Goal: Task Accomplishment & Management: Manage account settings

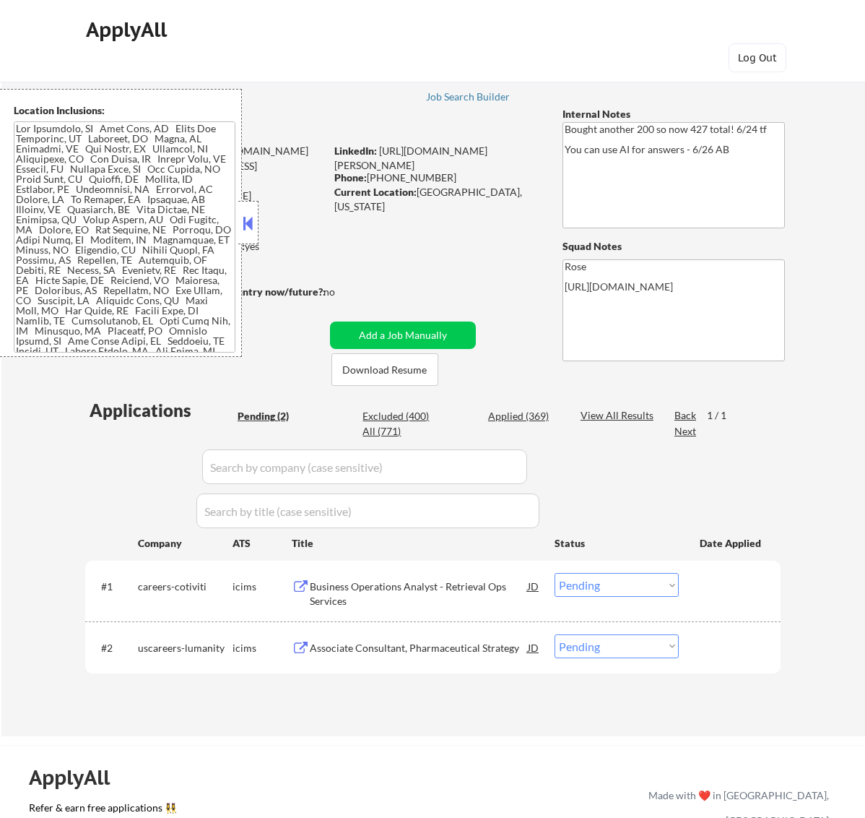
select select ""pending""
click at [251, 215] on button at bounding box center [248, 223] width 16 height 22
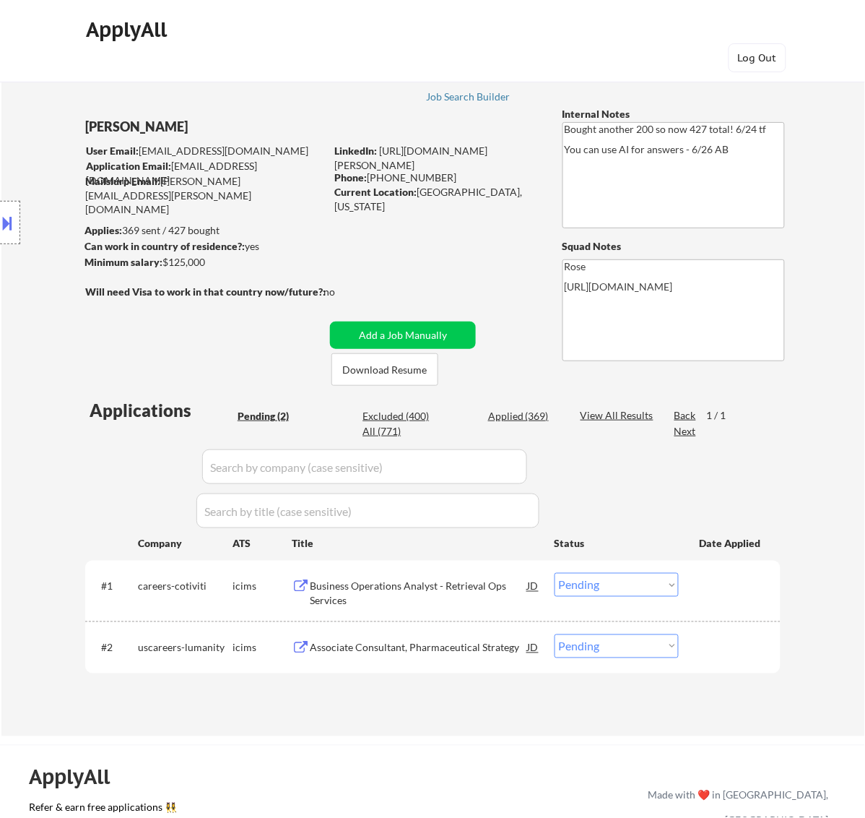
click at [446, 593] on div "Business Operations Analyst - Retrieval Ops Services" at bounding box center [419, 593] width 218 height 28
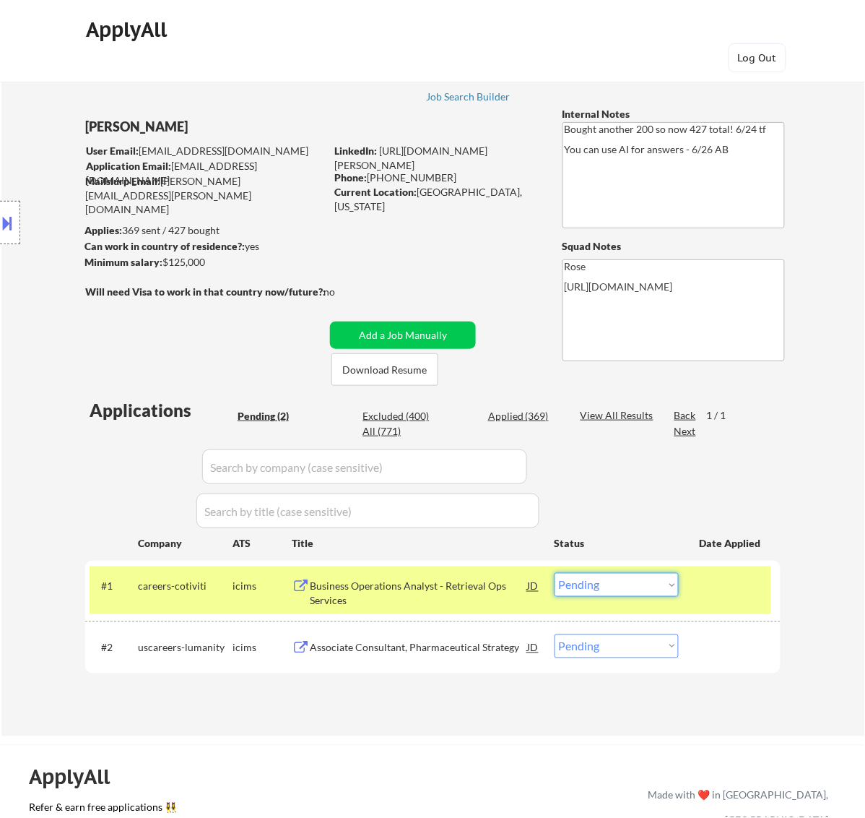
click at [667, 580] on select "Choose an option... Pending Applied Excluded (Questions) Excluded (Expired) Exc…" at bounding box center [617, 585] width 124 height 24
click at [555, 573] on select "Choose an option... Pending Applied Excluded (Questions) Excluded (Expired) Exc…" at bounding box center [617, 585] width 124 height 24
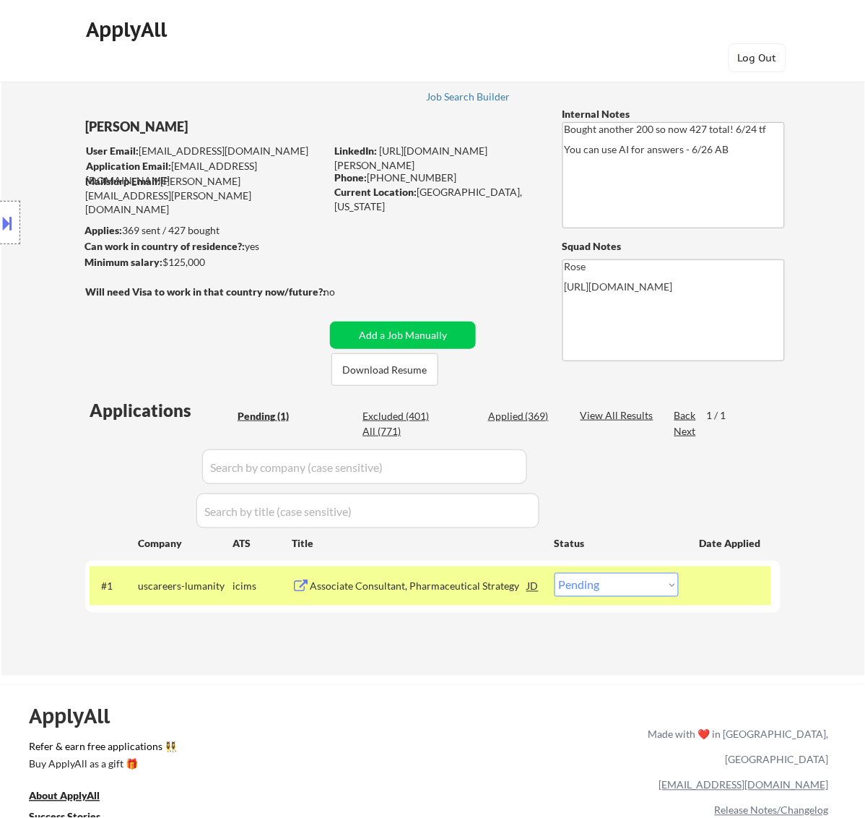
click at [460, 589] on div "Associate Consultant, Pharmaceutical Strategy" at bounding box center [419, 586] width 218 height 14
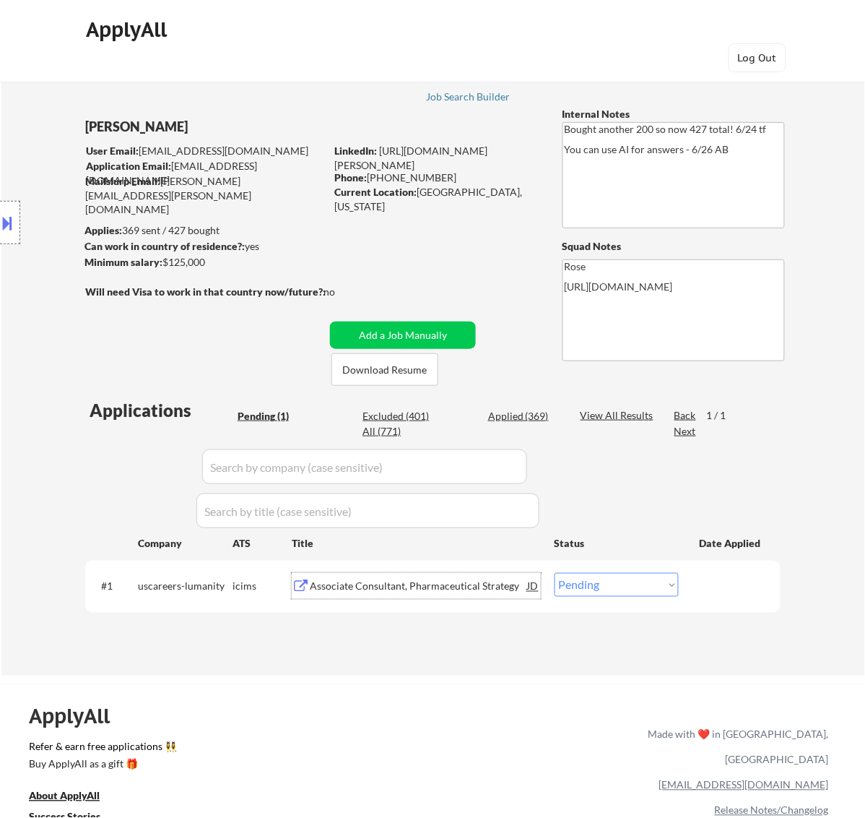
click at [663, 587] on select "Choose an option... Pending Applied Excluded (Questions) Excluded (Expired) Exc…" at bounding box center [617, 585] width 124 height 24
select select ""excluded__bad_match_""
click at [555, 573] on select "Choose an option... Pending Applied Excluded (Questions) Excluded (Expired) Exc…" at bounding box center [617, 585] width 124 height 24
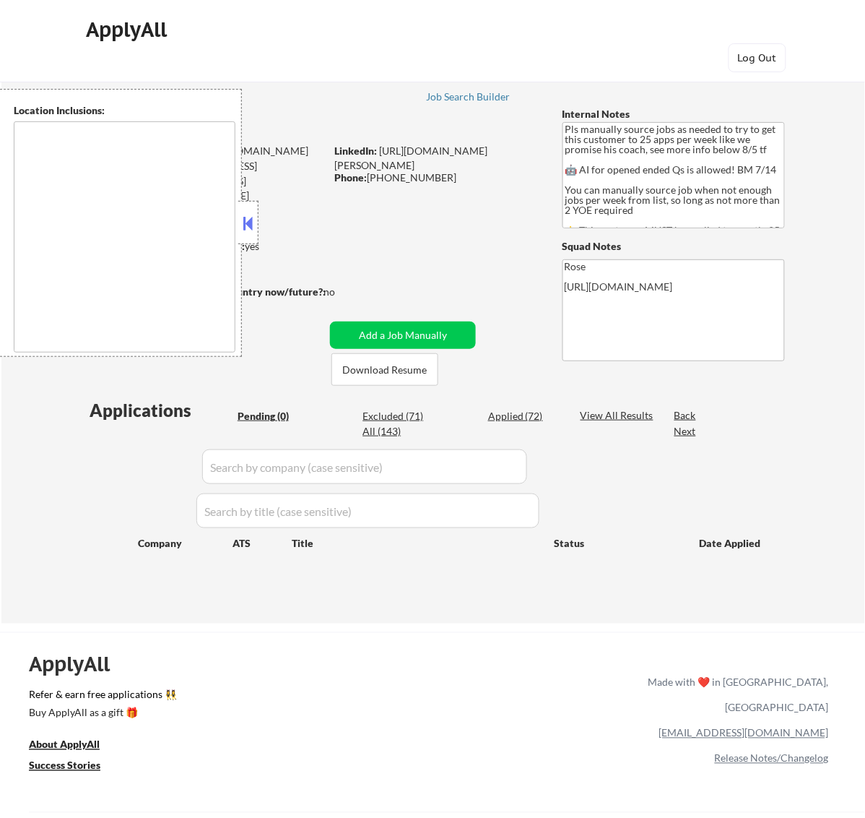
type textarea "Here is a list of metro areas, cities, and towns within approximately a 30-minu…"
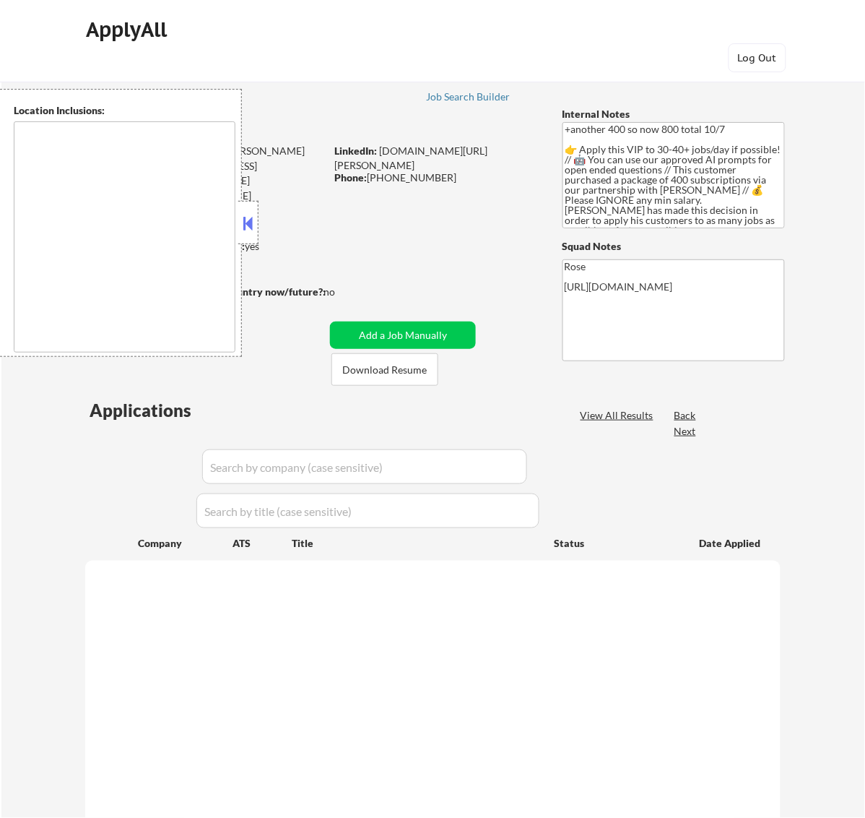
select select ""pending""
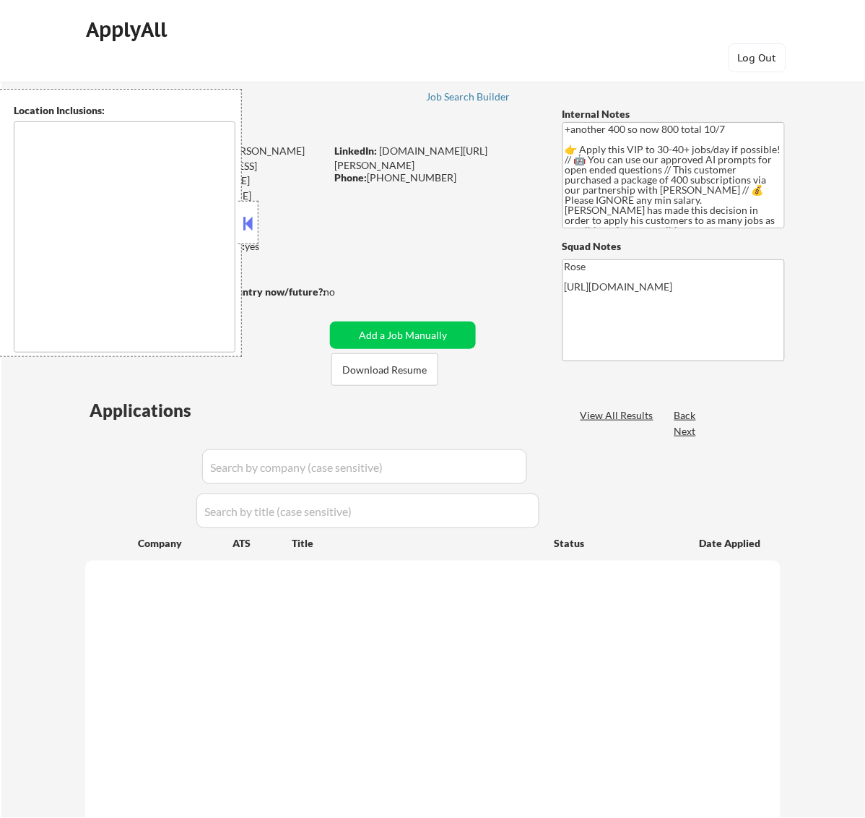
select select ""pending""
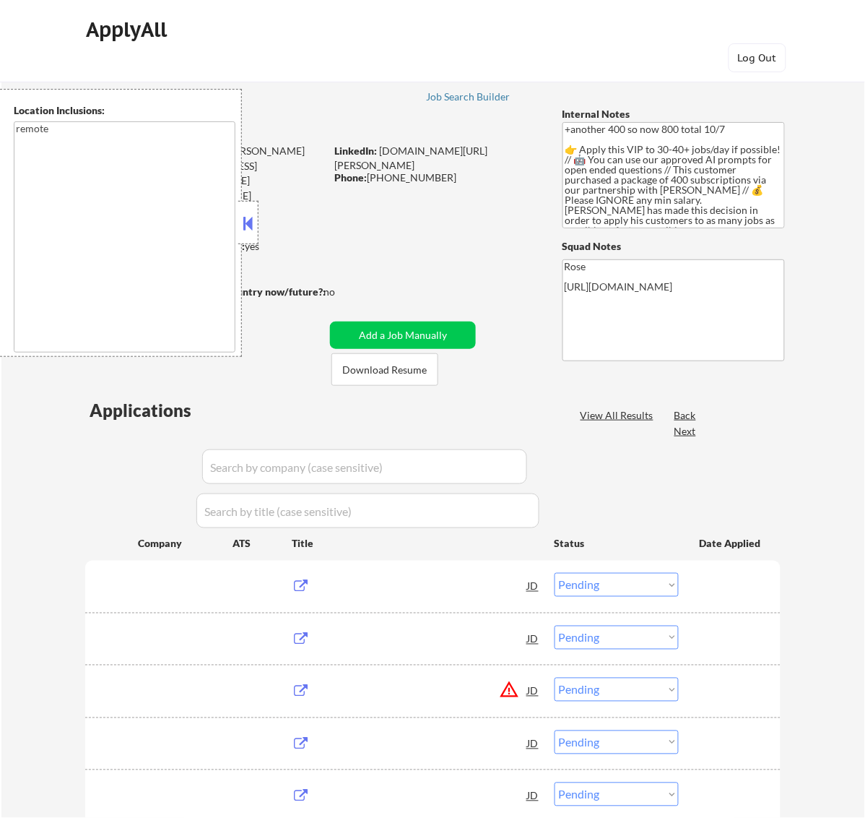
type textarea "remote"
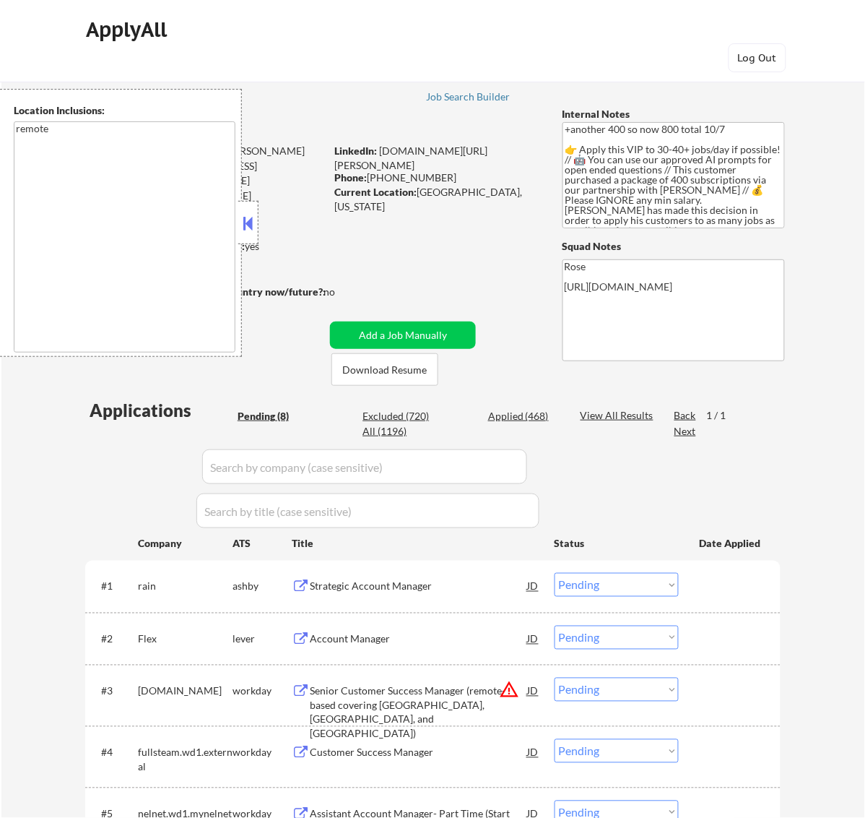
scroll to position [181, 0]
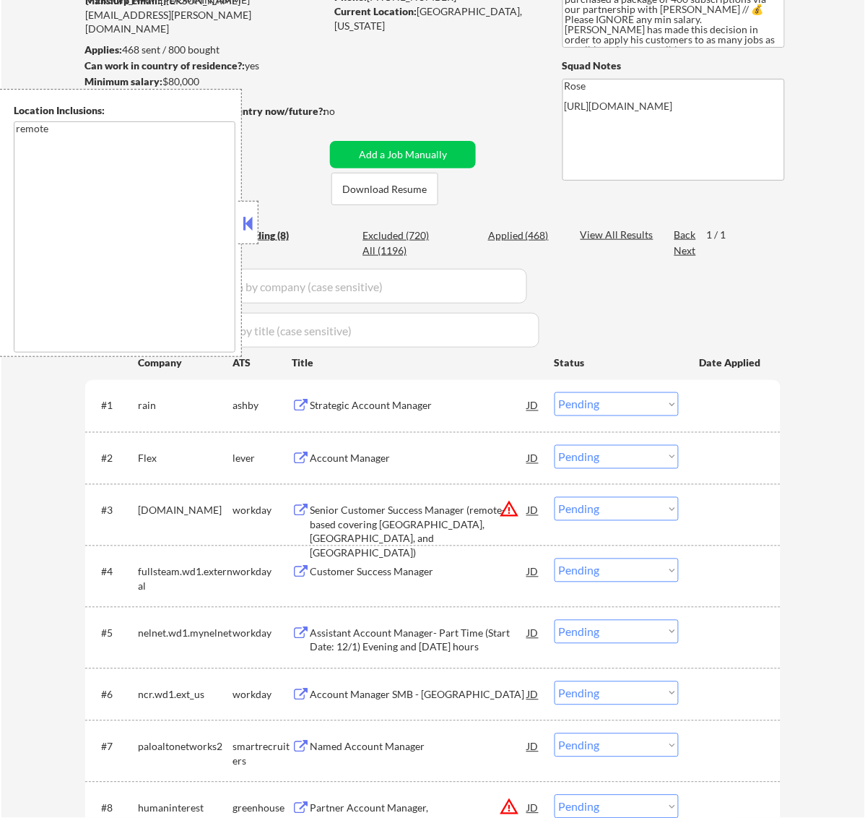
click at [255, 222] on button at bounding box center [248, 223] width 16 height 22
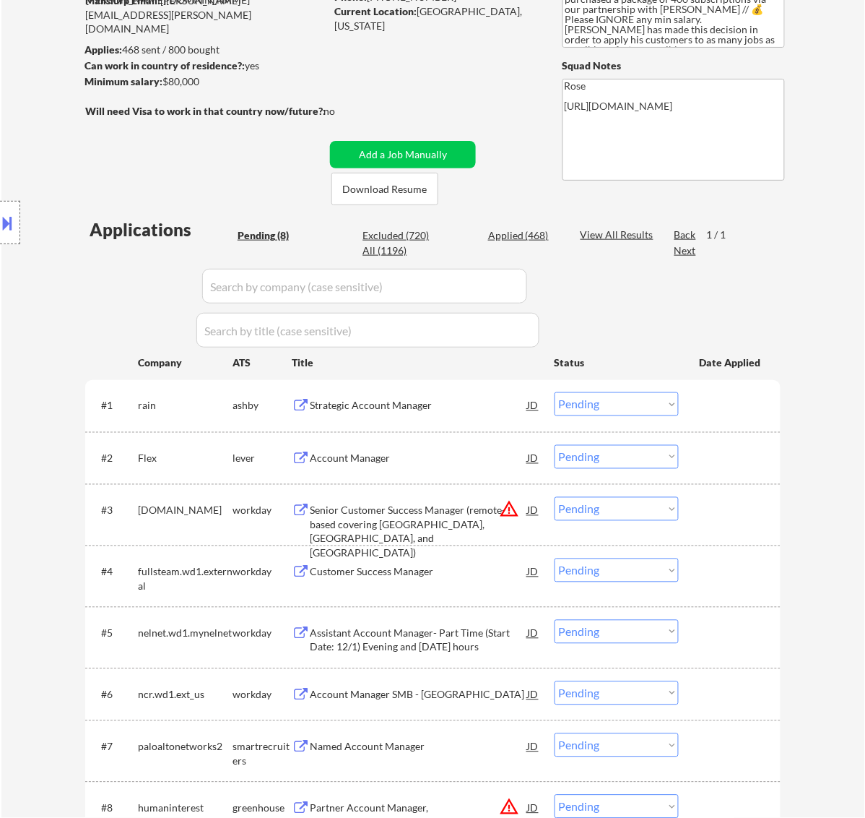
scroll to position [271, 0]
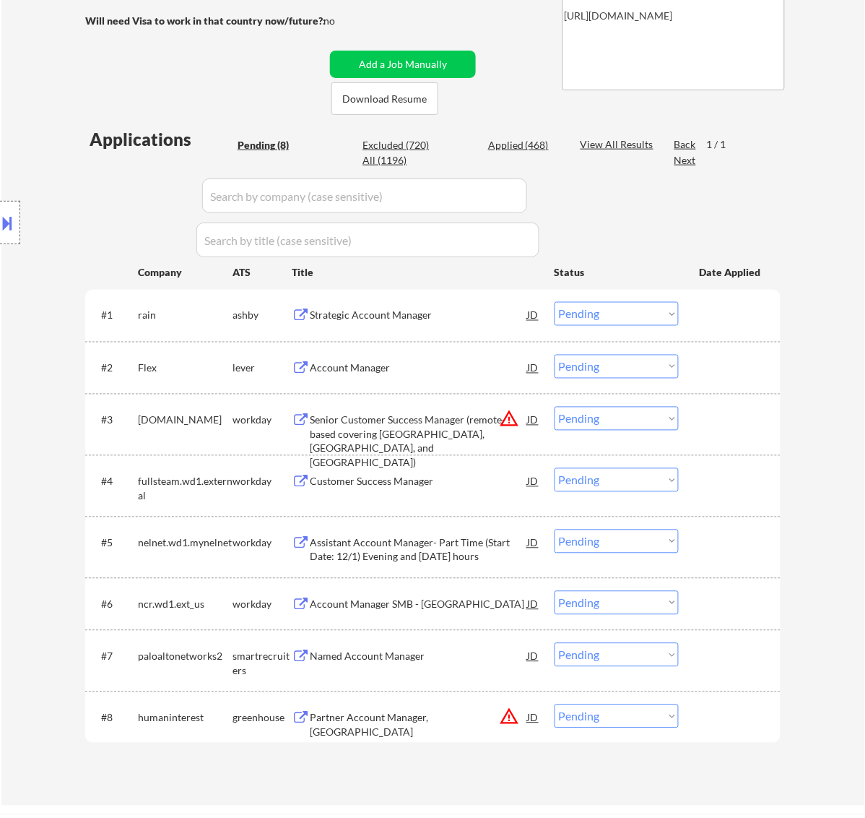
click at [484, 321] on div "Strategic Account Manager" at bounding box center [419, 315] width 218 height 14
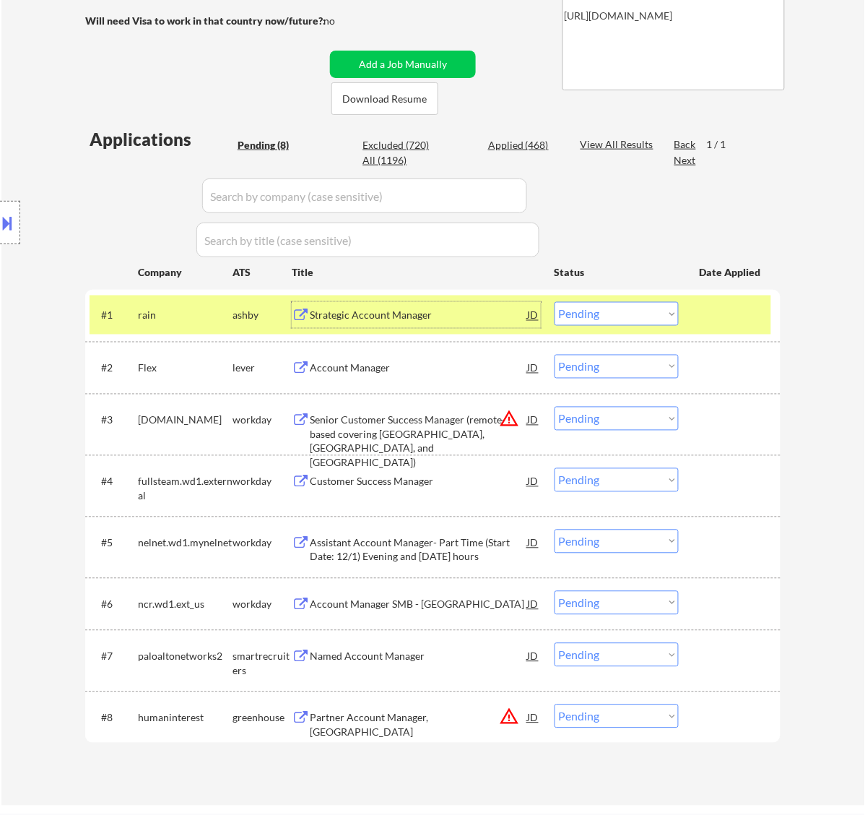
click at [649, 314] on select "Choose an option... Pending Applied Excluded (Questions) Excluded (Expired) Exc…" at bounding box center [617, 314] width 124 height 24
click at [555, 302] on select "Choose an option... Pending Applied Excluded (Questions) Excluded (Expired) Exc…" at bounding box center [617, 314] width 124 height 24
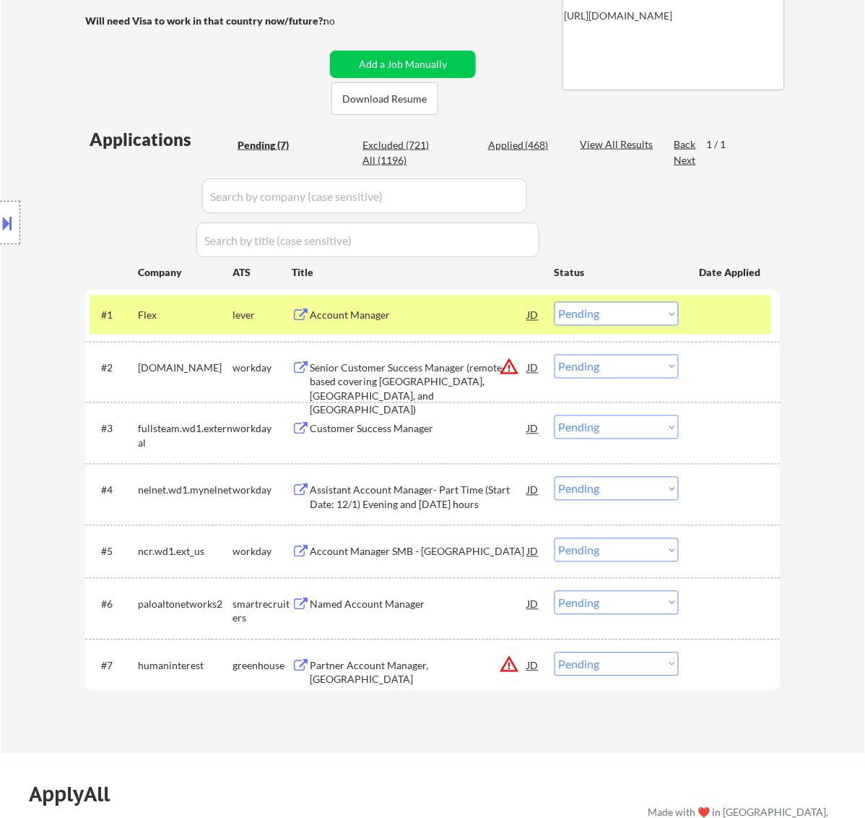
click at [460, 314] on div "Account Manager" at bounding box center [419, 315] width 218 height 14
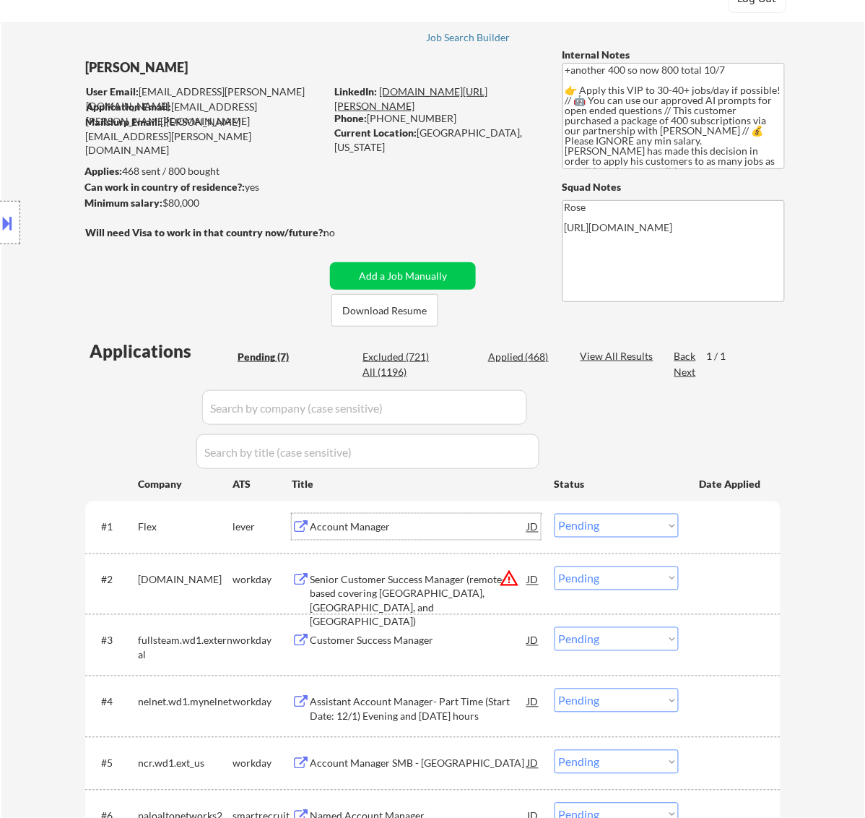
scroll to position [90, 0]
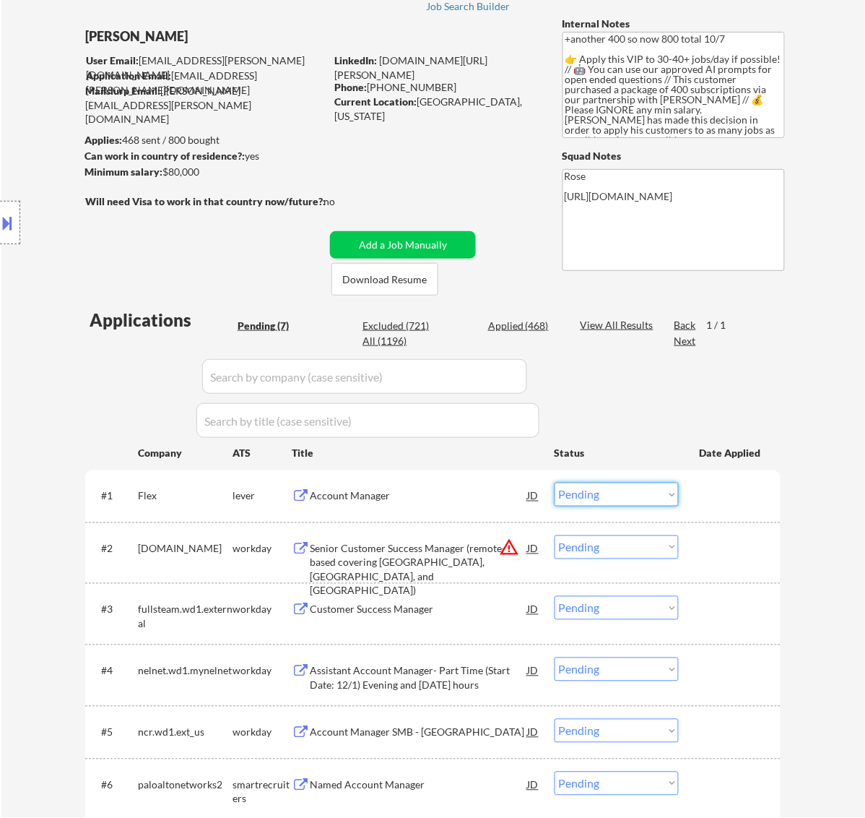
click at [644, 490] on select "Choose an option... Pending Applied Excluded (Questions) Excluded (Expired) Exc…" at bounding box center [617, 494] width 124 height 24
click at [555, 482] on select "Choose an option... Pending Applied Excluded (Questions) Excluded (Expired) Exc…" at bounding box center [617, 494] width 124 height 24
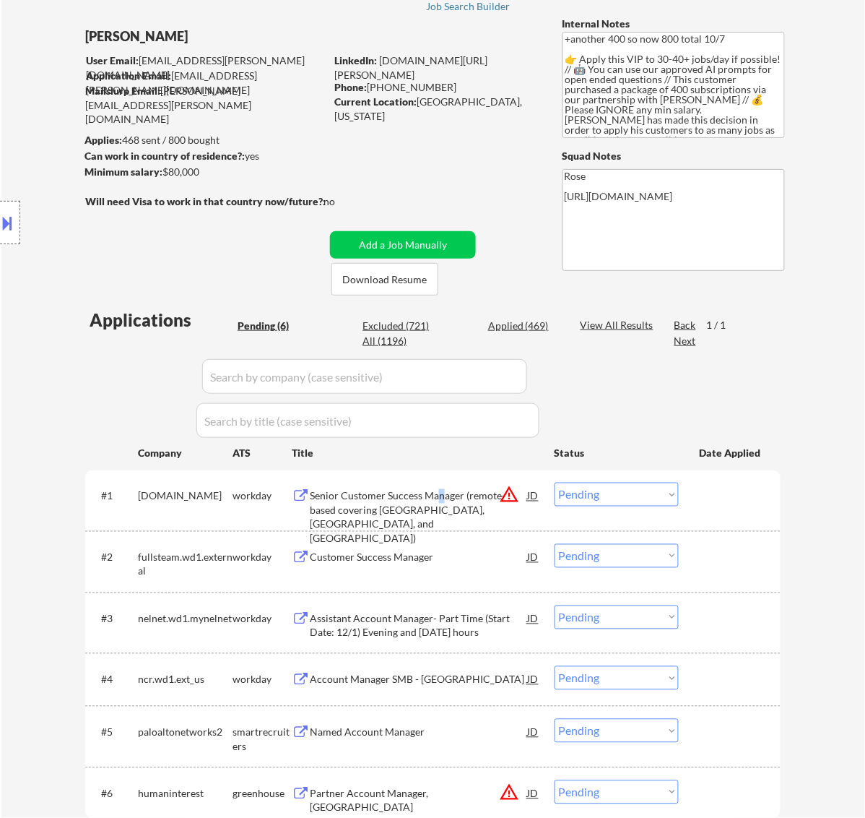
click at [441, 490] on div "Senior Customer Success Manager (remote-based covering FL, KY, and TN)" at bounding box center [419, 517] width 218 height 56
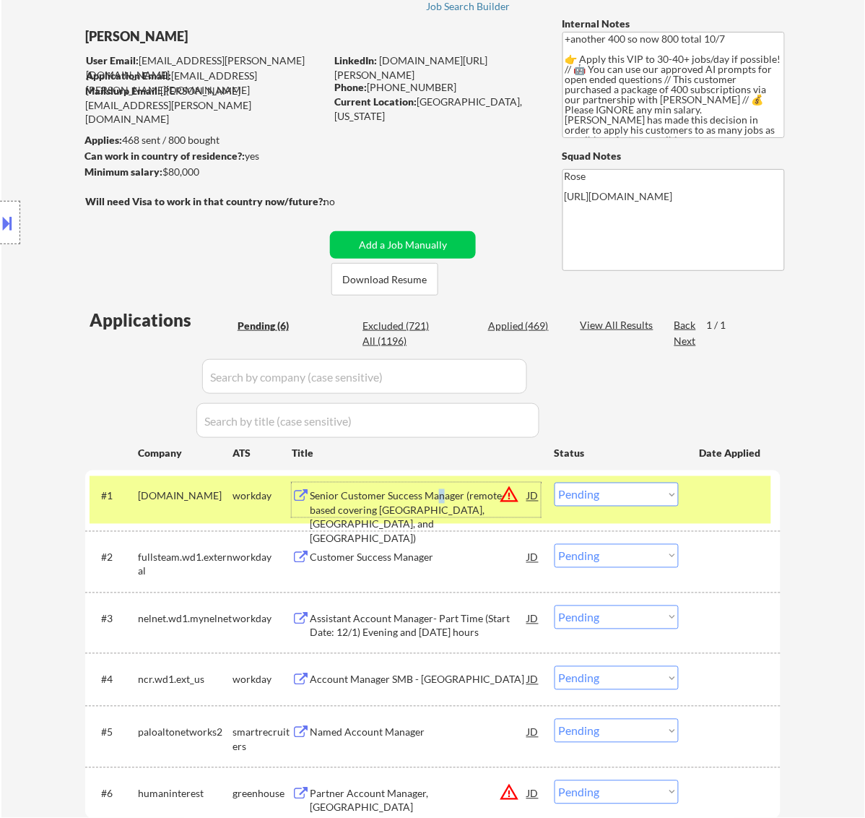
click at [663, 497] on select "Choose an option... Pending Applied Excluded (Questions) Excluded (Expired) Exc…" at bounding box center [617, 494] width 124 height 24
click at [555, 482] on select "Choose an option... Pending Applied Excluded (Questions) Excluded (Expired) Exc…" at bounding box center [617, 494] width 124 height 24
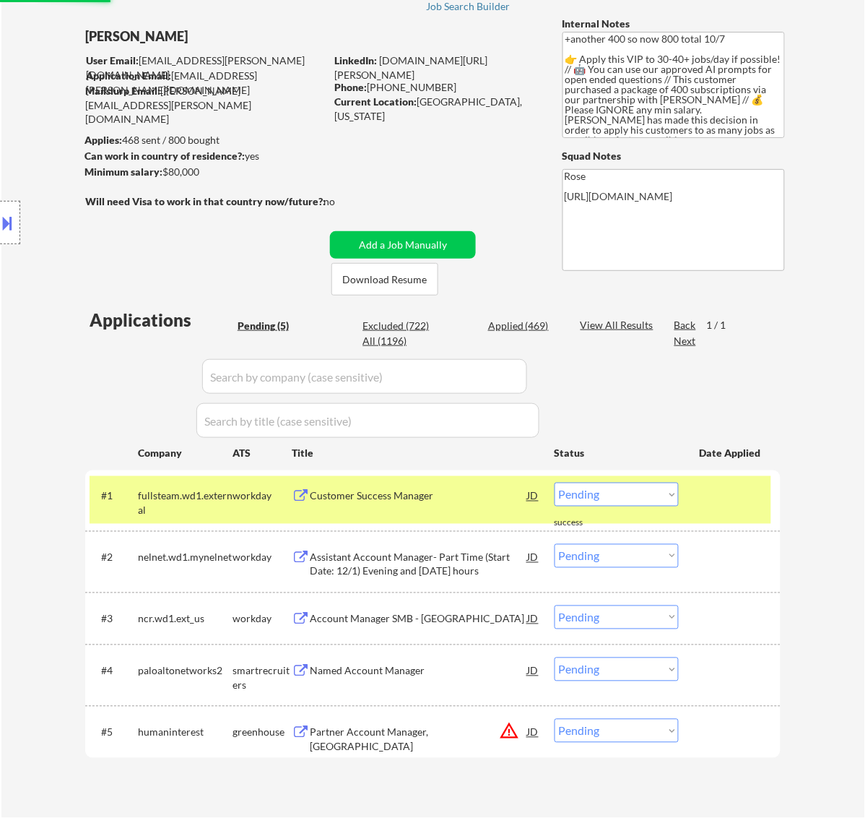
click at [461, 507] on div "Customer Success Manager" at bounding box center [419, 495] width 218 height 26
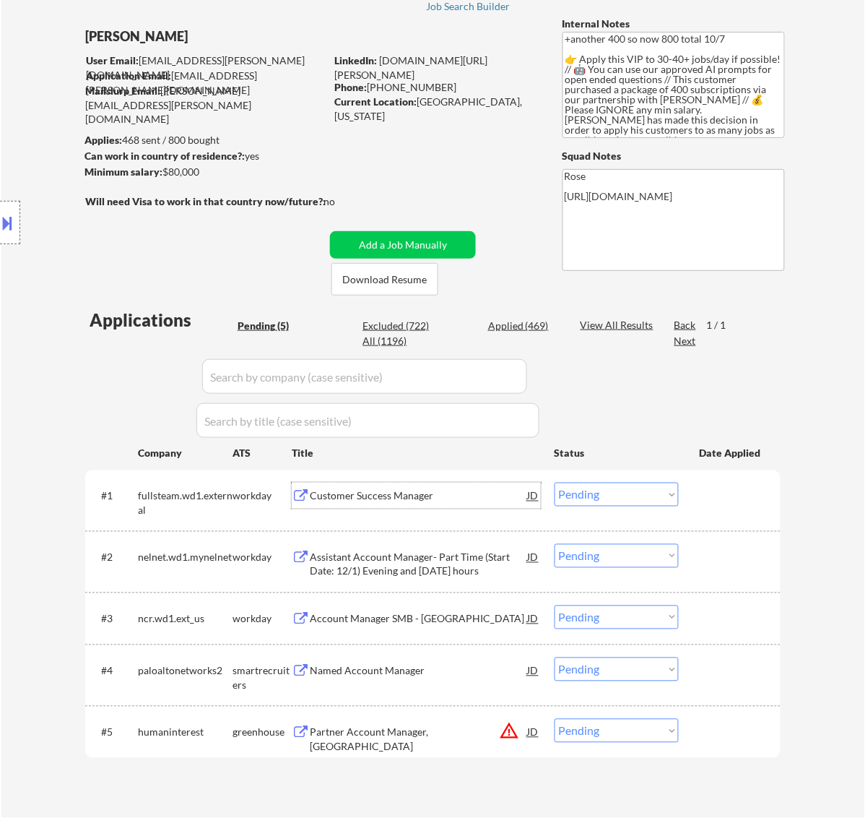
click at [645, 495] on select "Choose an option... Pending Applied Excluded (Questions) Excluded (Expired) Exc…" at bounding box center [617, 494] width 124 height 24
click at [555, 482] on select "Choose an option... Pending Applied Excluded (Questions) Excluded (Expired) Exc…" at bounding box center [617, 494] width 124 height 24
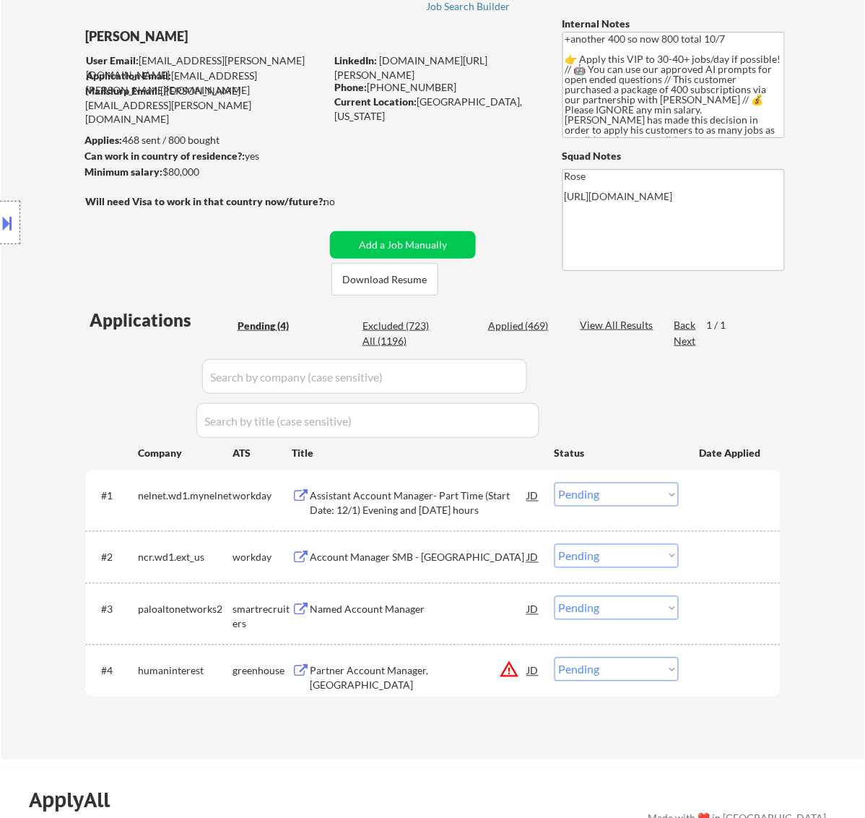
click at [637, 498] on select "Choose an option... Pending Applied Excluded (Questions) Excluded (Expired) Exc…" at bounding box center [617, 494] width 124 height 24
click at [555, 482] on select "Choose an option... Pending Applied Excluded (Questions) Excluded (Expired) Exc…" at bounding box center [617, 494] width 124 height 24
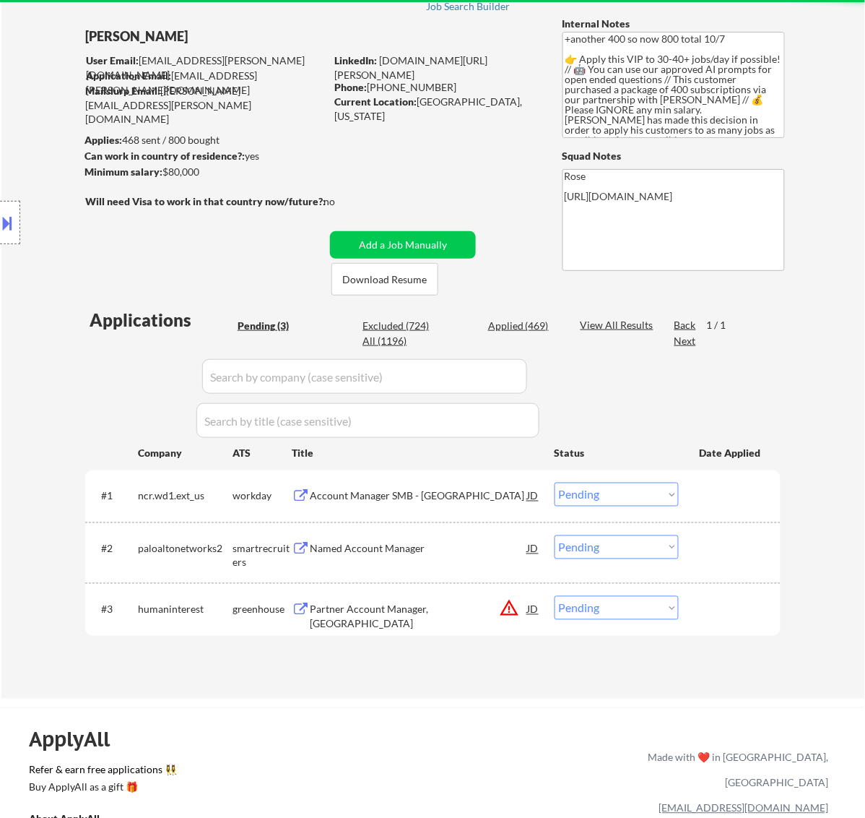
click at [459, 491] on div "Account Manager SMB - East" at bounding box center [419, 496] width 218 height 14
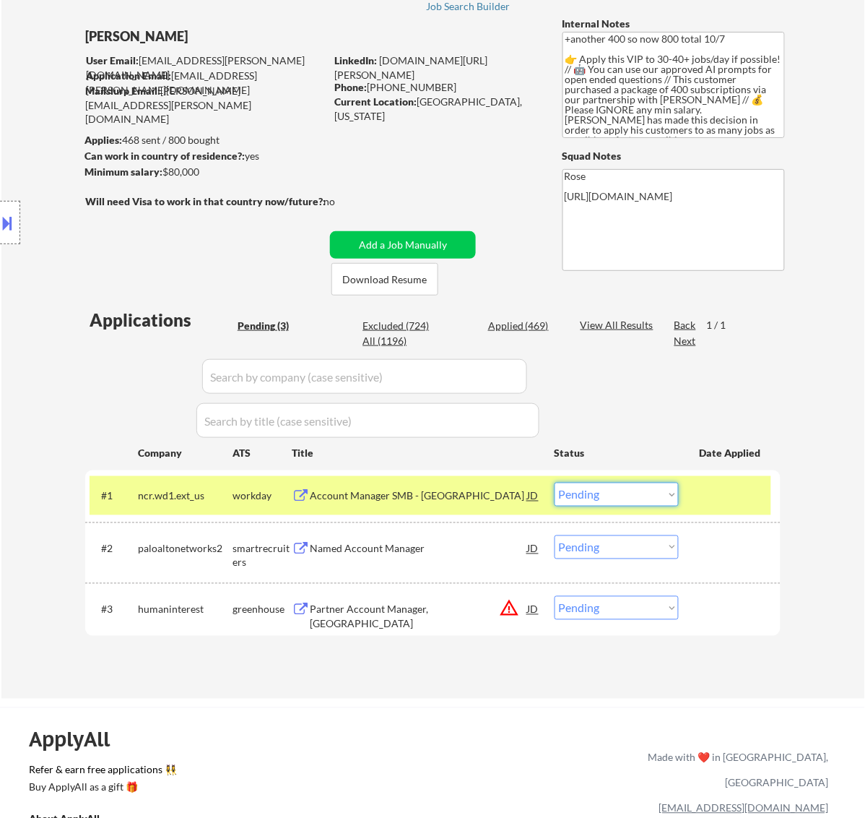
click at [666, 492] on select "Choose an option... Pending Applied Excluded (Questions) Excluded (Expired) Exc…" at bounding box center [617, 494] width 124 height 24
click at [555, 482] on select "Choose an option... Pending Applied Excluded (Questions) Excluded (Expired) Exc…" at bounding box center [617, 494] width 124 height 24
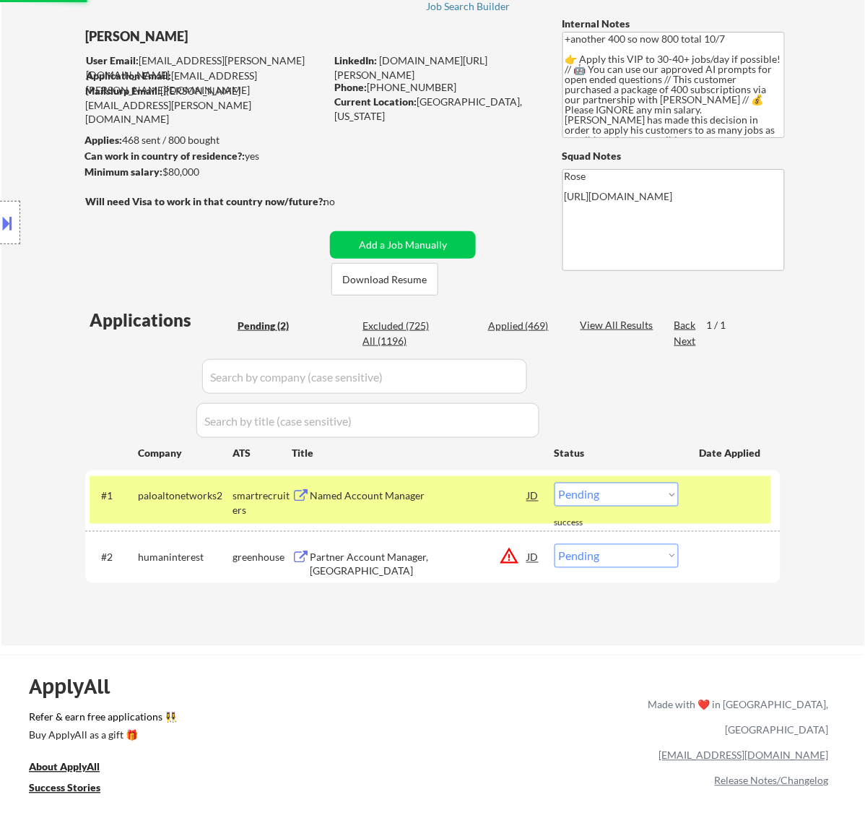
click at [406, 506] on div "Named Account Manager" at bounding box center [419, 495] width 218 height 26
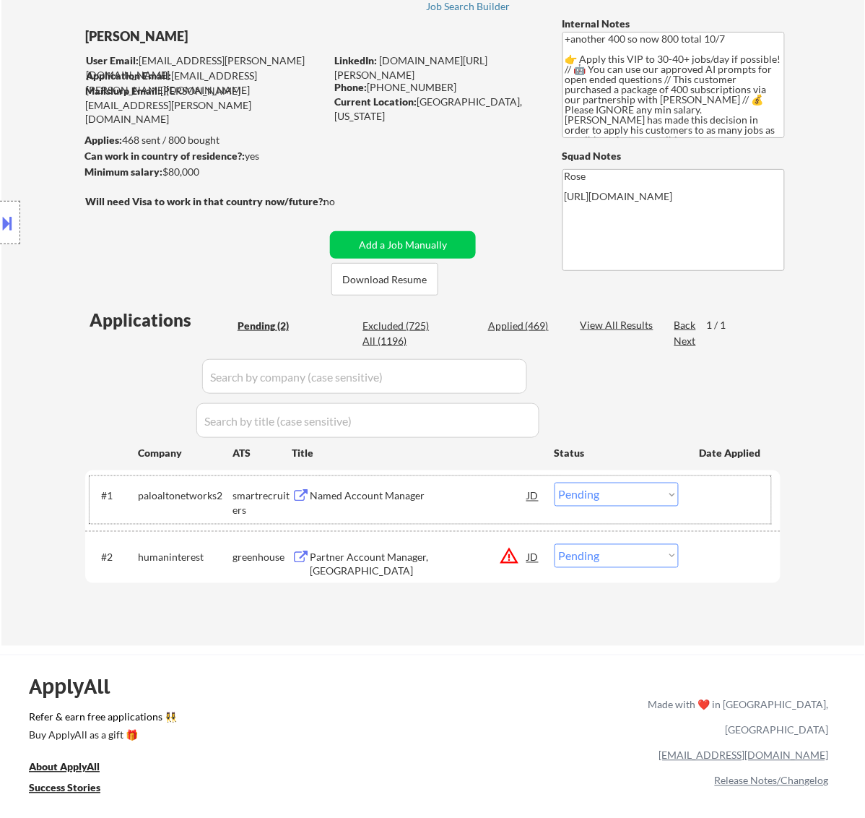
click at [630, 478] on div "#1 paloaltonetworks2 smartrecruiters Named Account Manager JD warning_amber Cho…" at bounding box center [431, 500] width 682 height 48
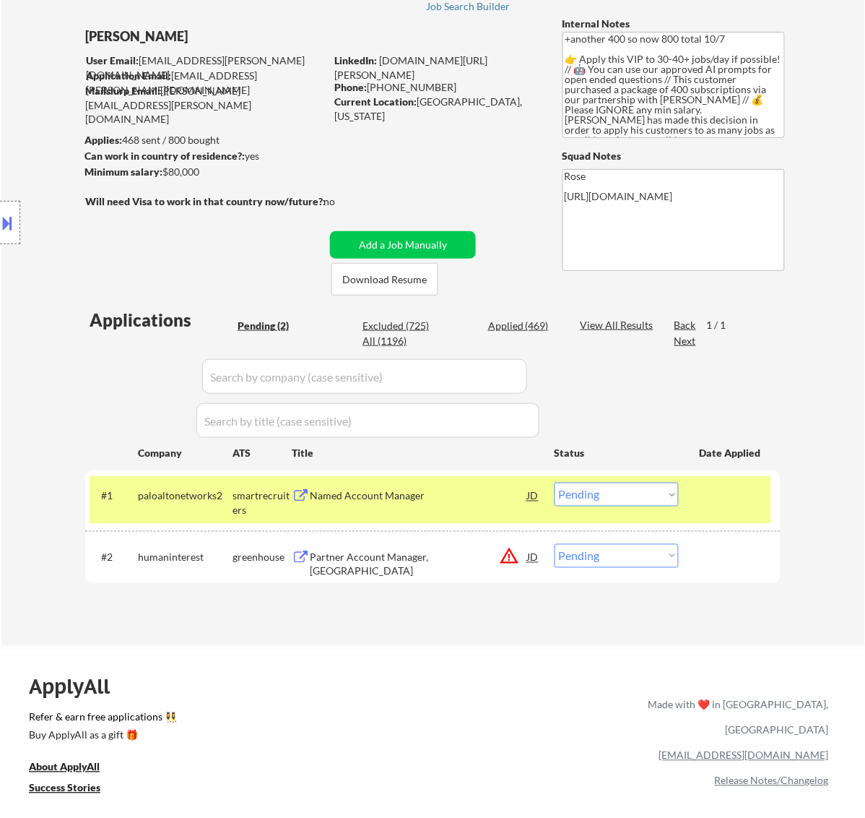
click at [630, 485] on select "Choose an option... Pending Applied Excluded (Questions) Excluded (Expired) Exc…" at bounding box center [617, 494] width 124 height 24
click at [555, 482] on select "Choose an option... Pending Applied Excluded (Questions) Excluded (Expired) Exc…" at bounding box center [617, 494] width 124 height 24
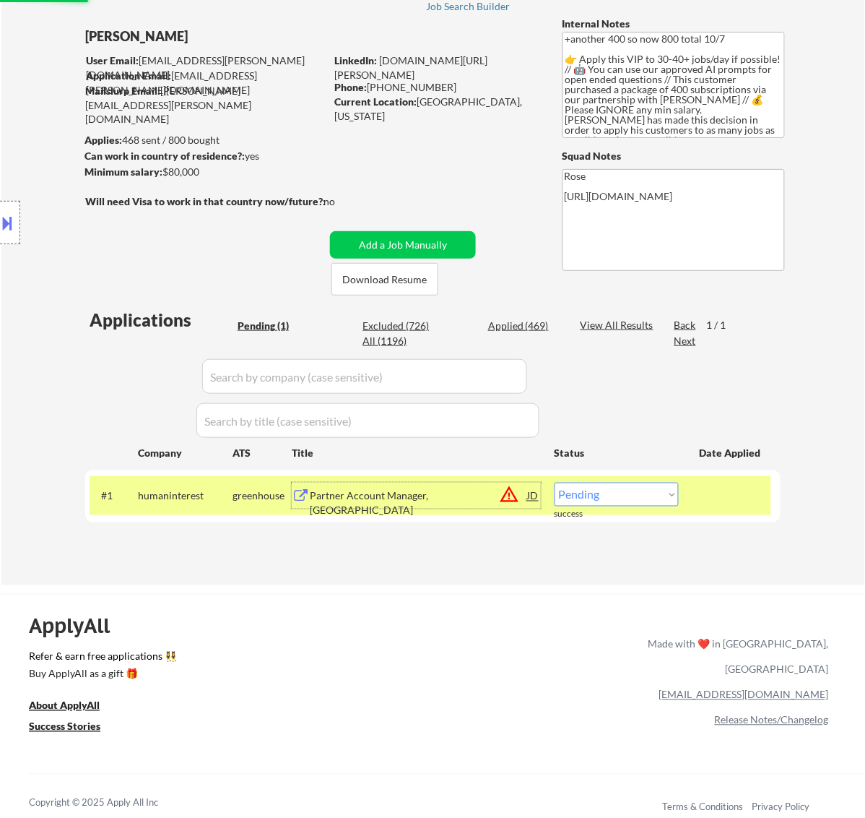
click at [427, 495] on div "Partner Account Manager, Dallas" at bounding box center [419, 503] width 218 height 28
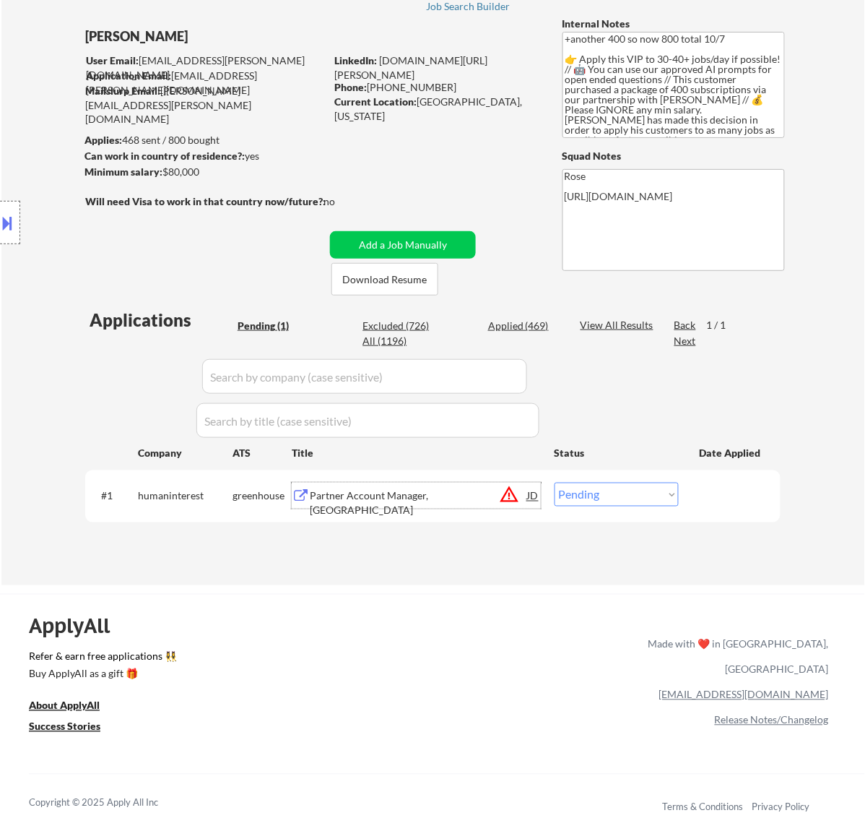
click at [655, 496] on select "Choose an option... Pending Applied Excluded (Questions) Excluded (Expired) Exc…" at bounding box center [617, 494] width 124 height 24
select select ""excluded__bad_match_""
click at [555, 482] on select "Choose an option... Pending Applied Excluded (Questions) Excluded (Expired) Exc…" at bounding box center [617, 494] width 124 height 24
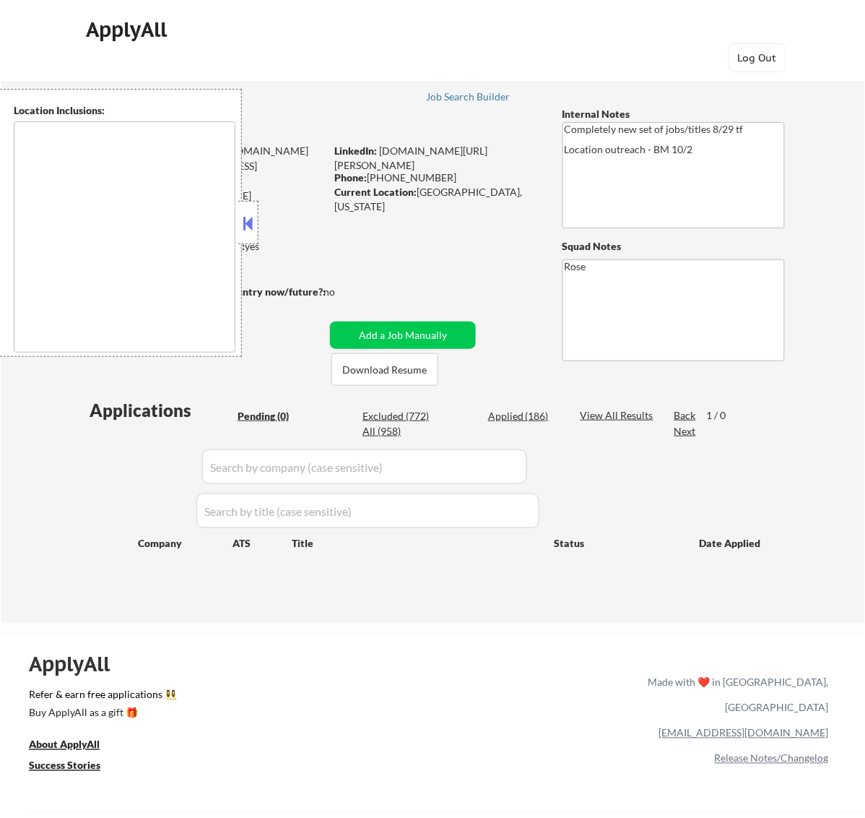
click at [246, 222] on button at bounding box center [248, 223] width 16 height 22
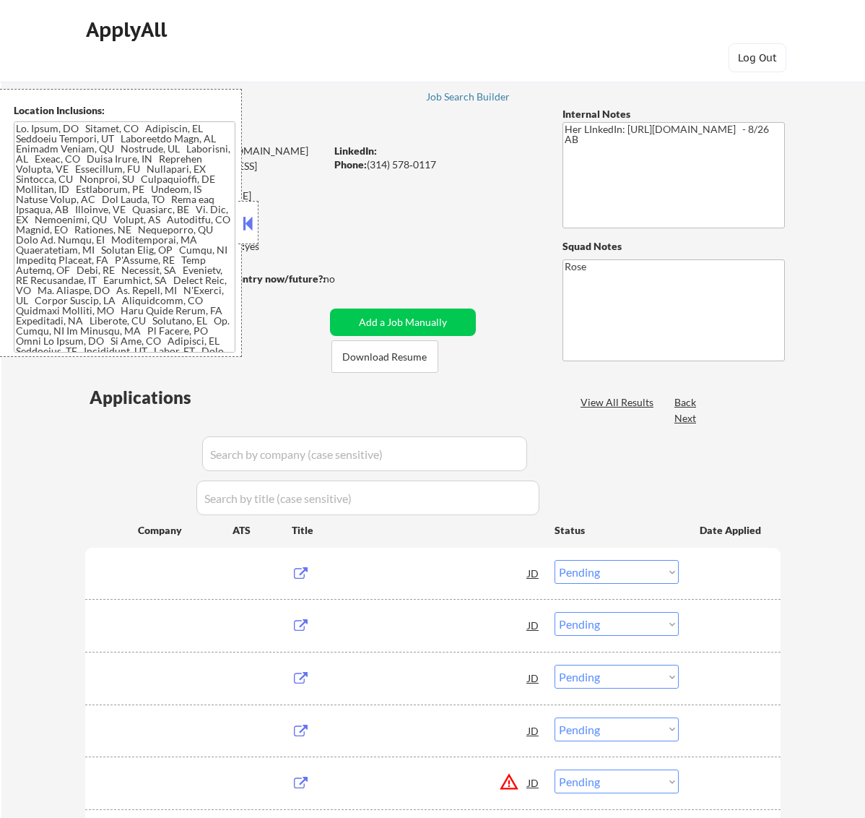
select select ""pending""
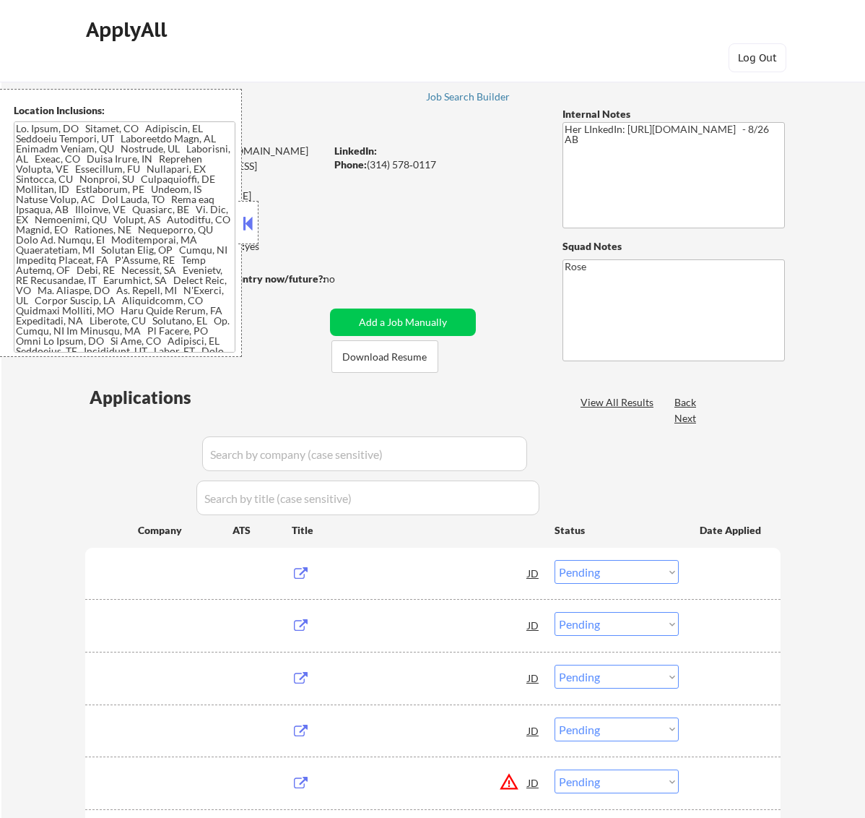
select select ""pending""
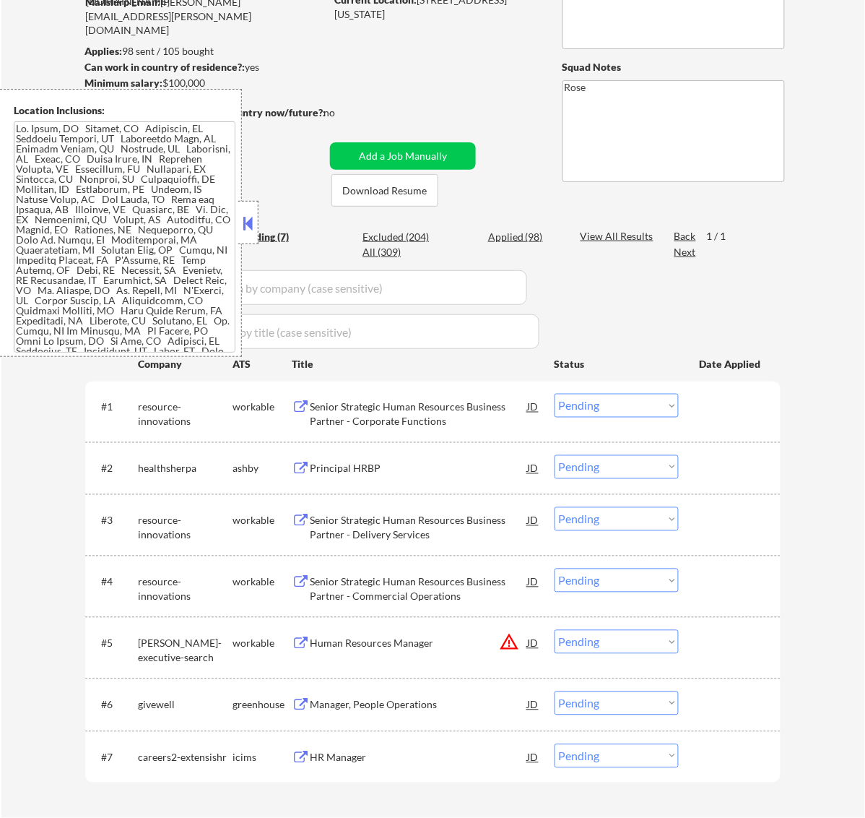
scroll to position [181, 0]
click at [254, 217] on button at bounding box center [248, 223] width 16 height 22
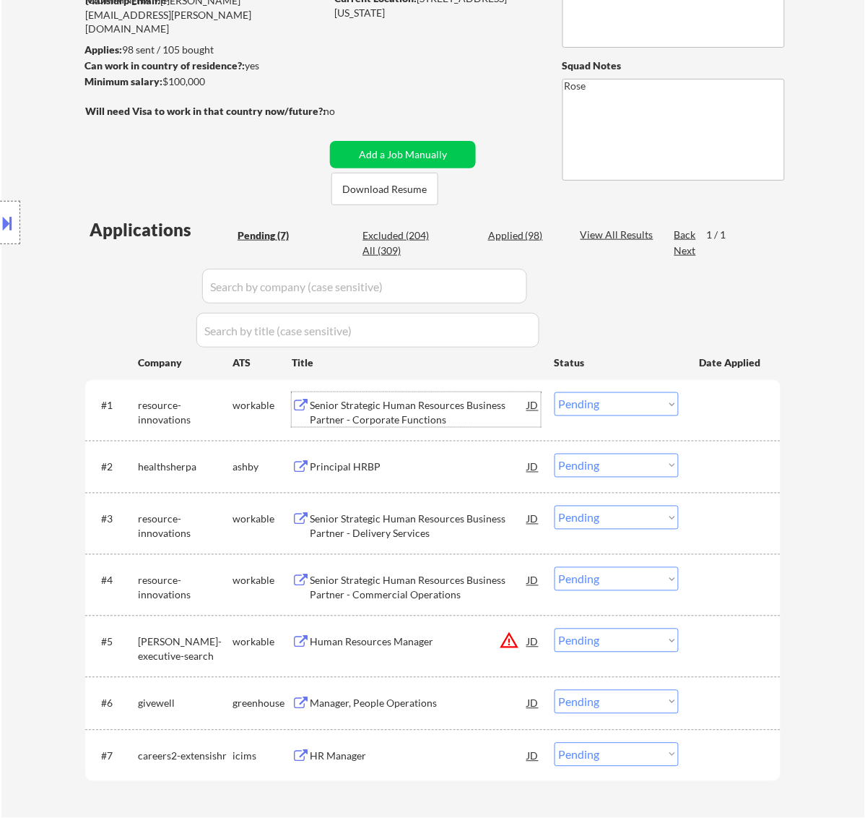
click at [460, 407] on div "Senior Strategic Human Resources Business Partner - Corporate Functions" at bounding box center [419, 413] width 218 height 28
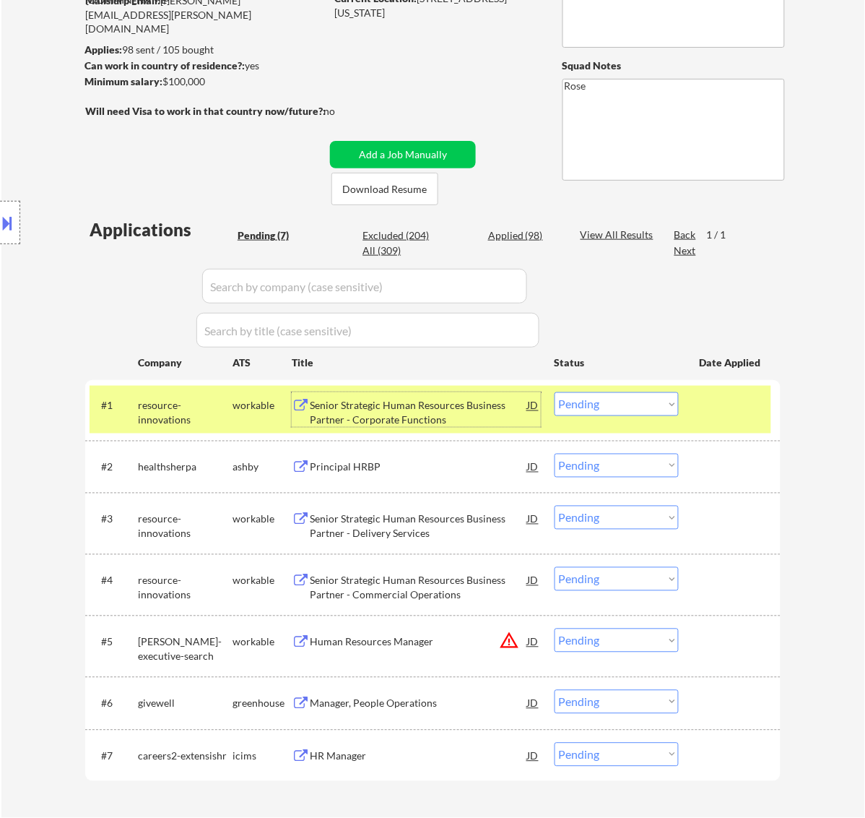
click at [641, 402] on select "Choose an option... Pending Applied Excluded (Questions) Excluded (Expired) Exc…" at bounding box center [617, 404] width 124 height 24
click at [555, 392] on select "Choose an option... Pending Applied Excluded (Questions) Excluded (Expired) Exc…" at bounding box center [617, 404] width 124 height 24
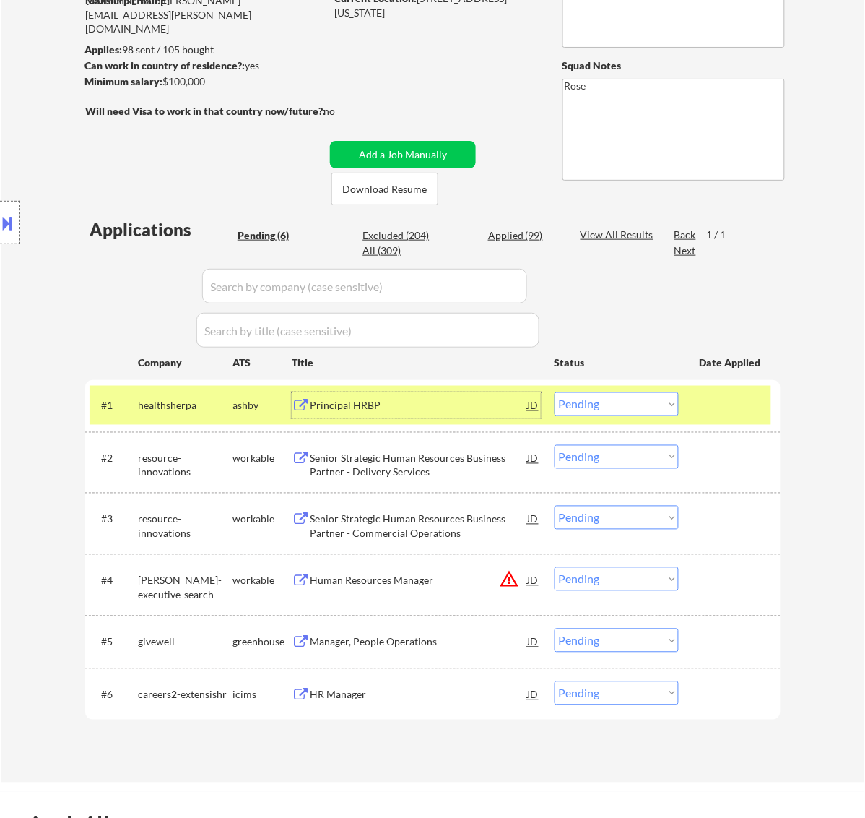
click at [438, 412] on div "Principal HRBP" at bounding box center [419, 406] width 218 height 14
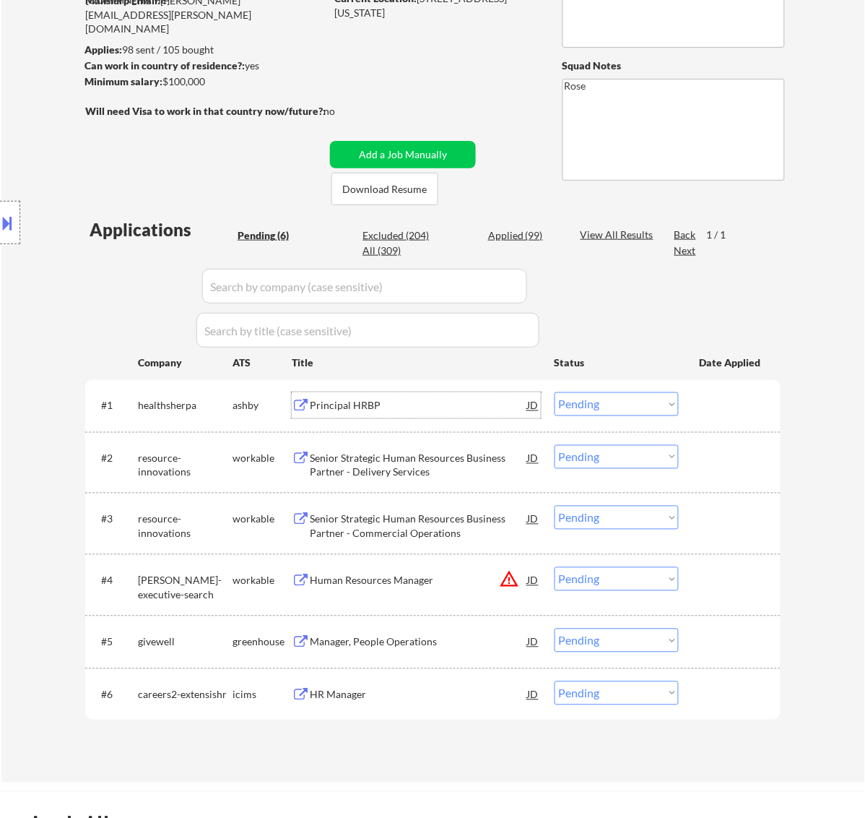
click at [658, 395] on select "Choose an option... Pending Applied Excluded (Questions) Excluded (Expired) Exc…" at bounding box center [617, 404] width 124 height 24
click at [555, 392] on select "Choose an option... Pending Applied Excluded (Questions) Excluded (Expired) Exc…" at bounding box center [617, 404] width 124 height 24
select select ""pending""
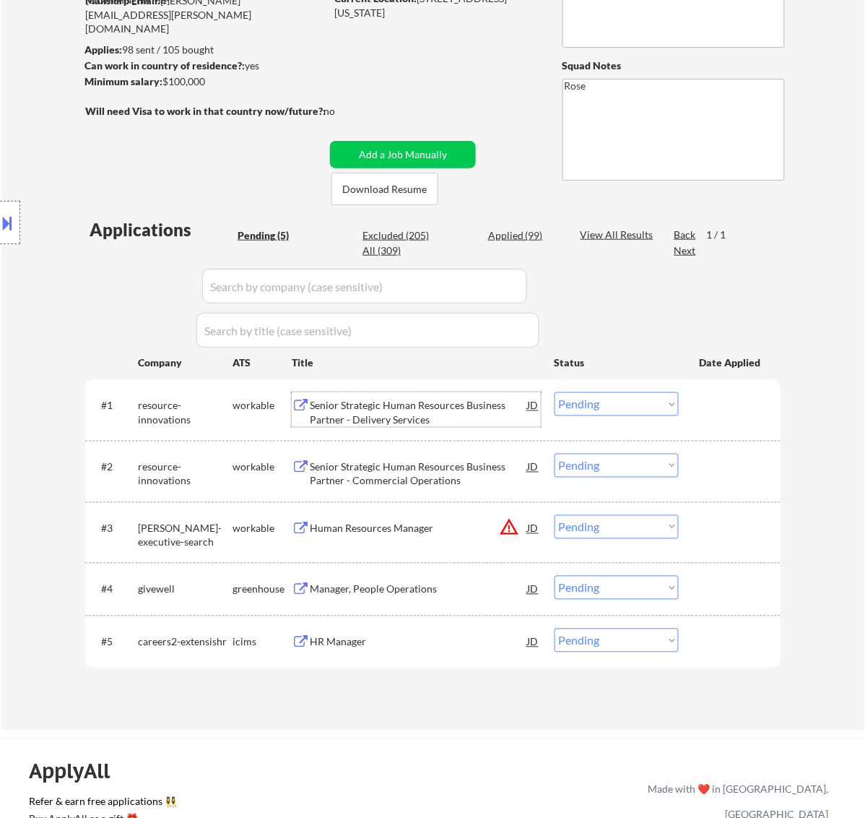
click at [464, 405] on div "Senior Strategic Human Resources Business Partner - Delivery Services" at bounding box center [419, 413] width 218 height 28
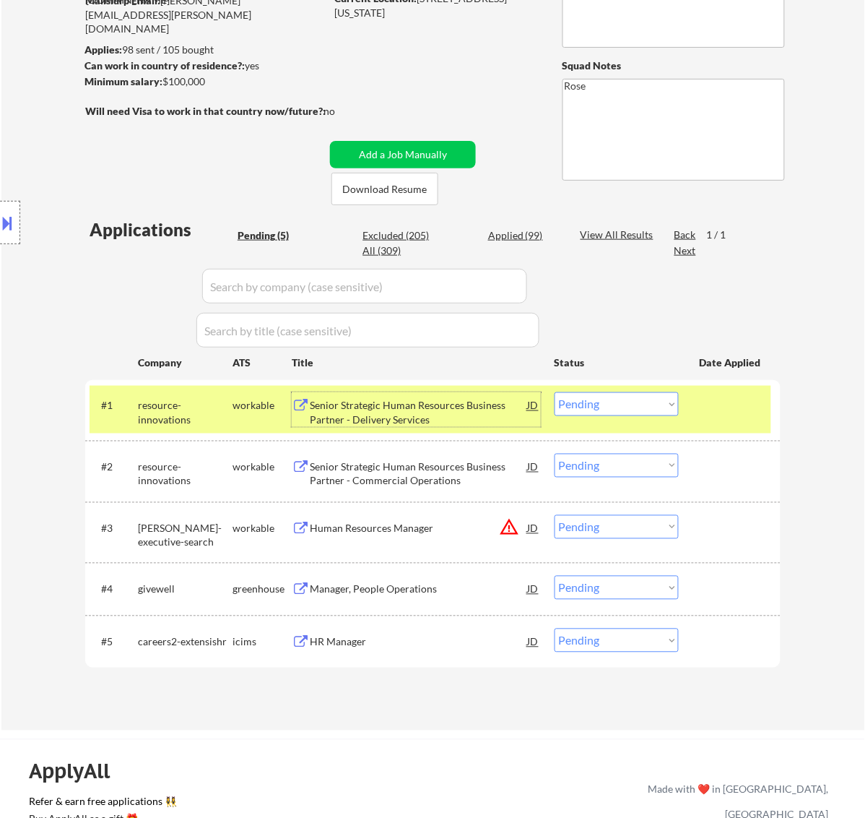
click at [525, 241] on div "Applied (99)" at bounding box center [524, 235] width 72 height 14
select select ""applied""
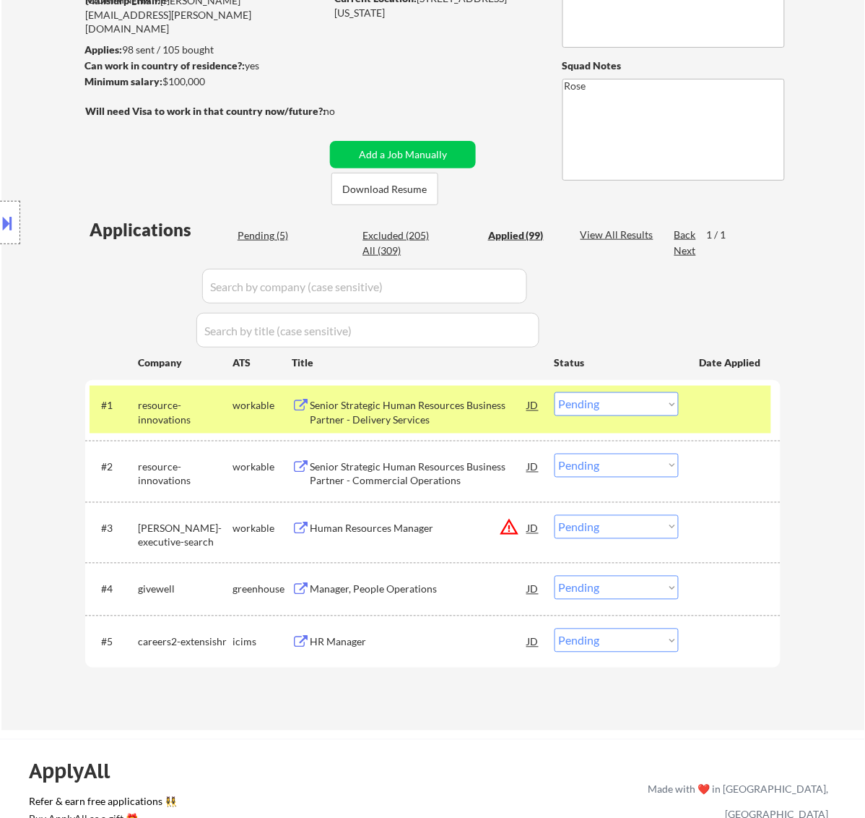
select select ""applied""
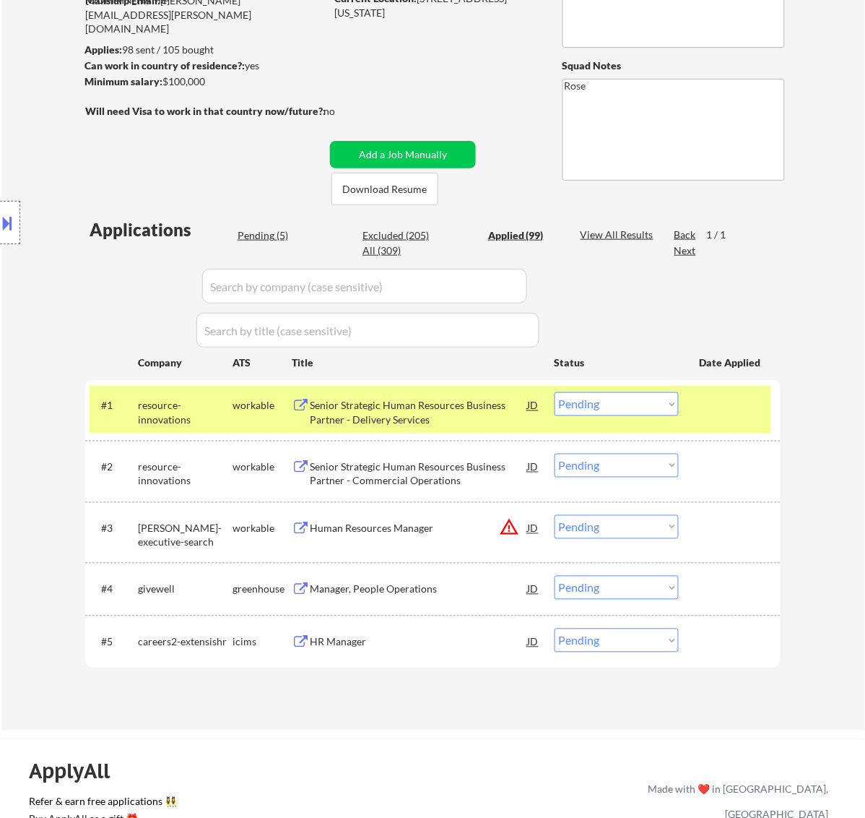
select select ""applied""
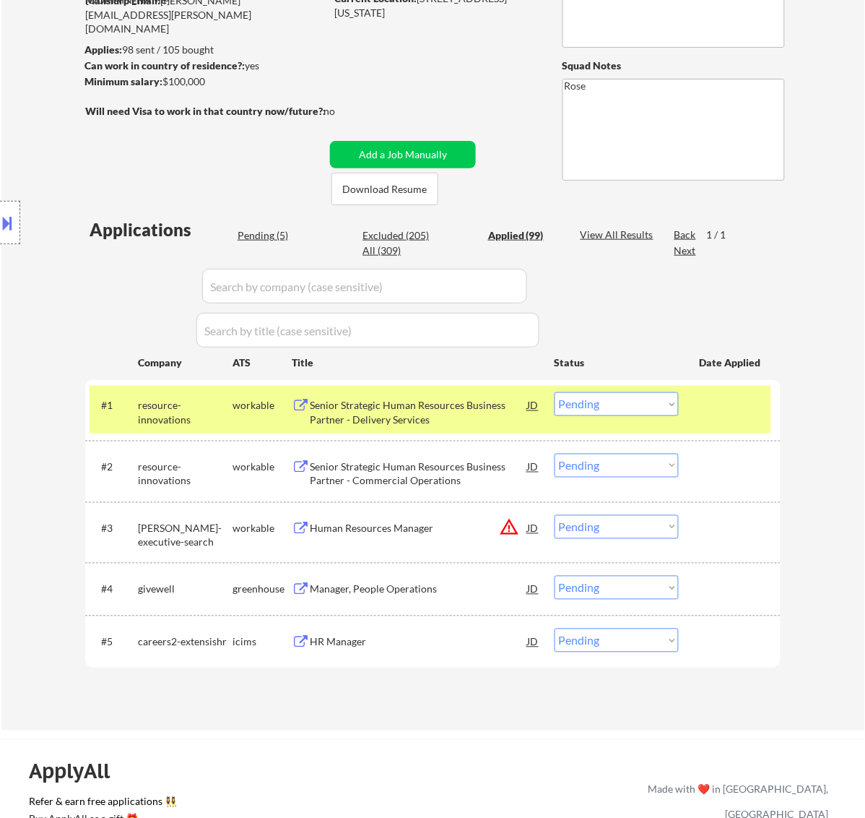
select select ""applied""
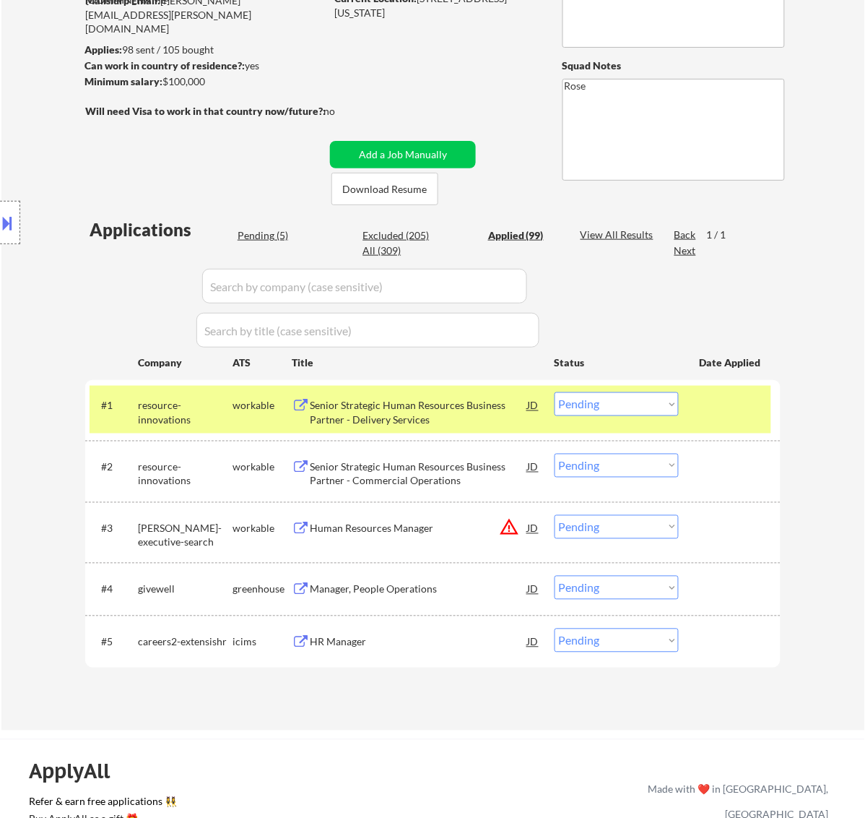
select select ""applied""
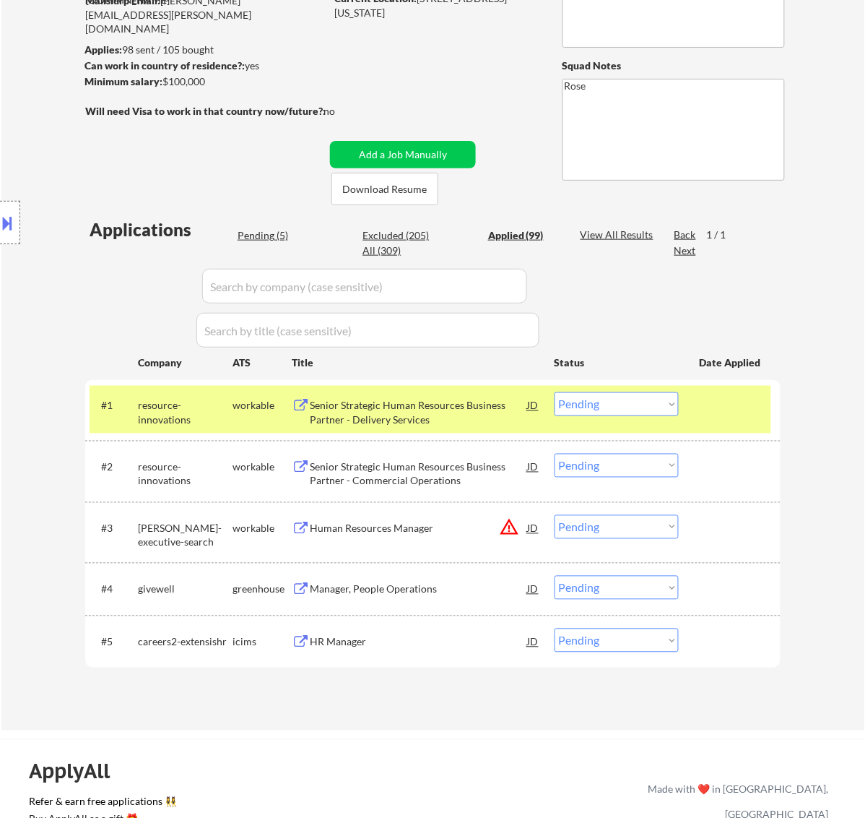
select select ""applied""
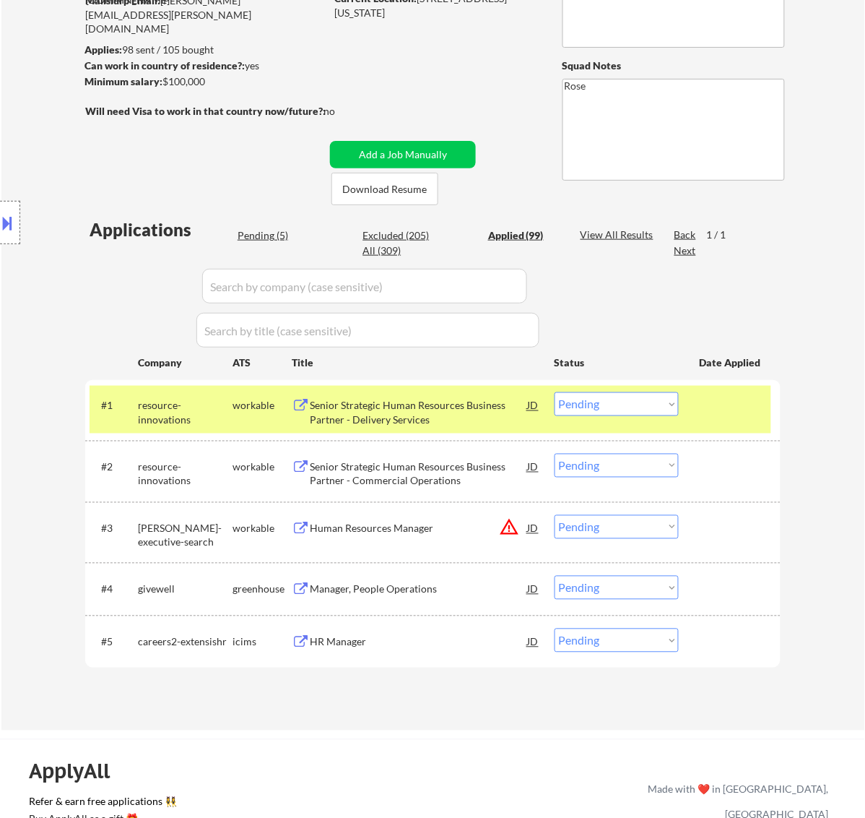
select select ""applied""
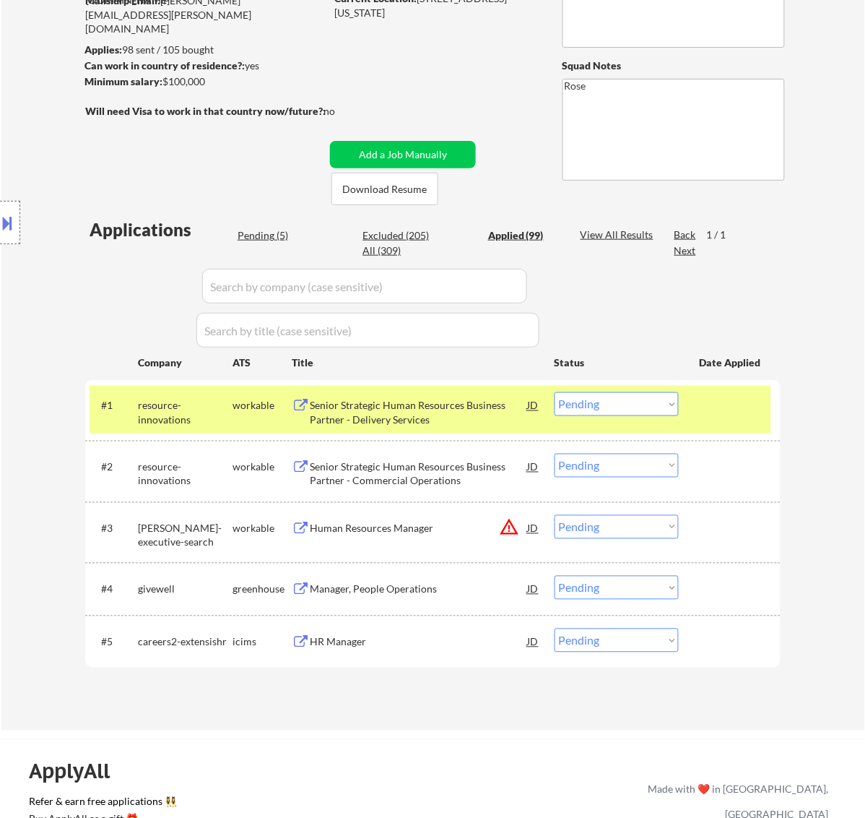
select select ""applied""
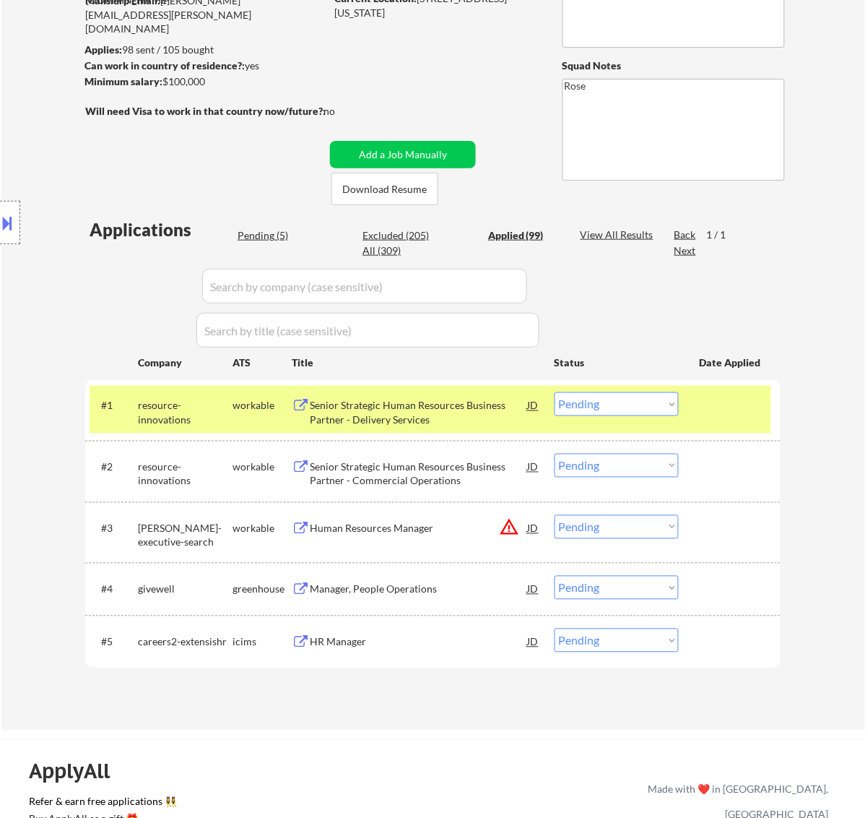
select select ""applied""
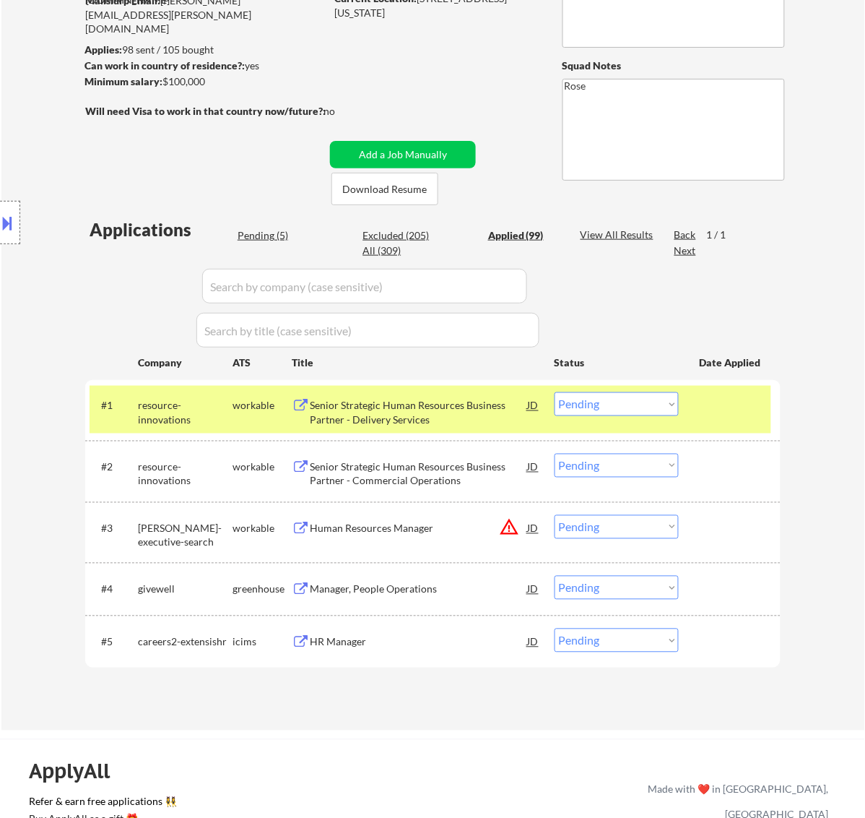
select select ""applied""
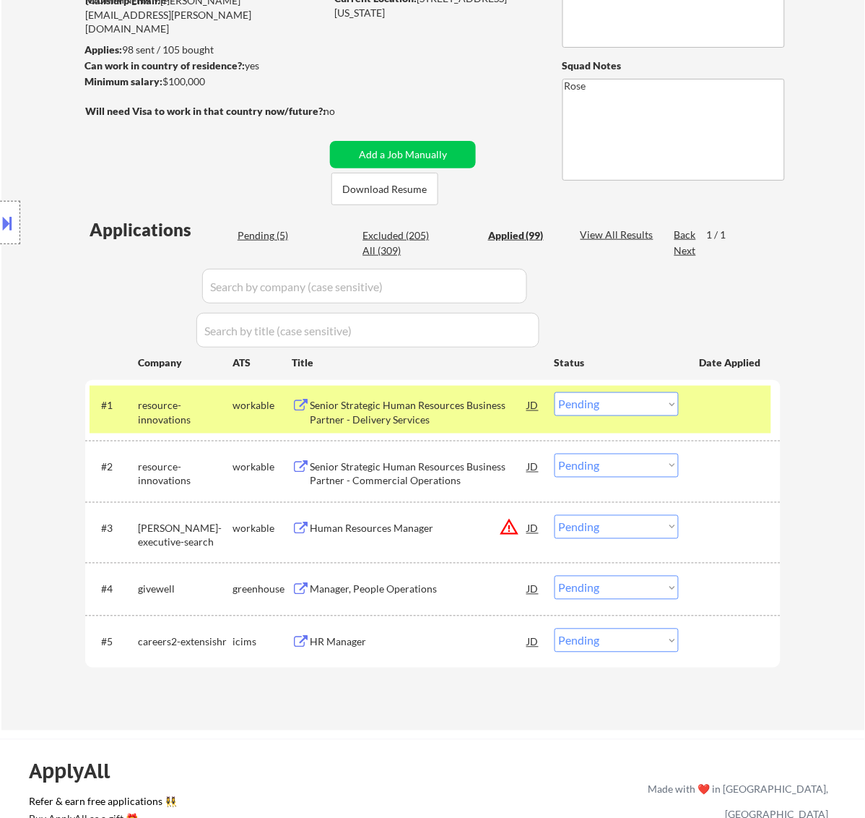
select select ""applied""
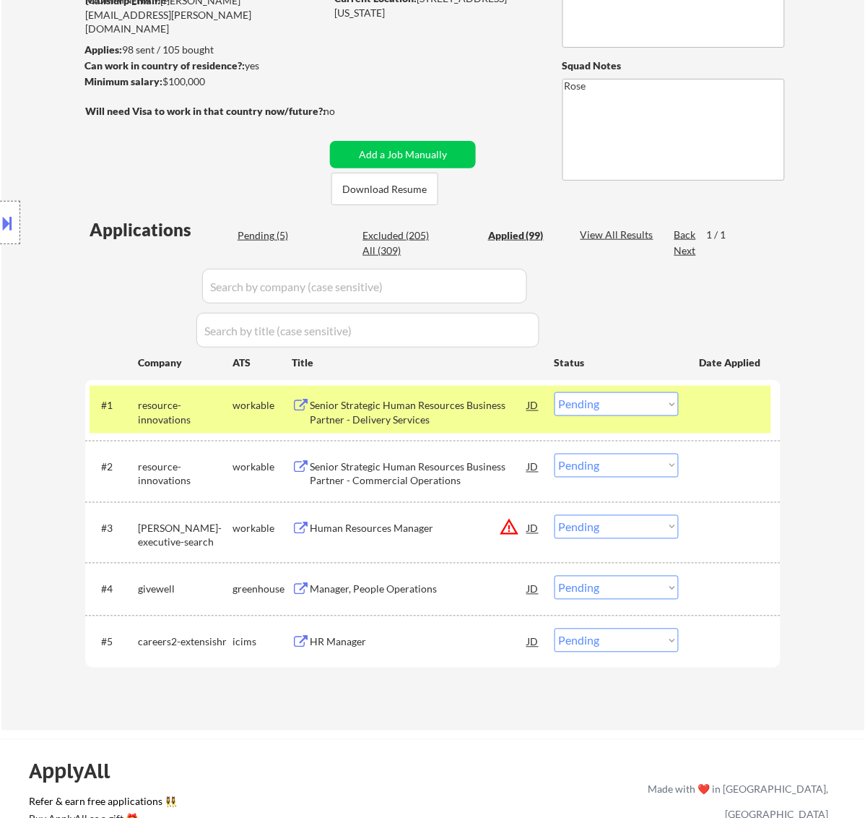
select select ""applied""
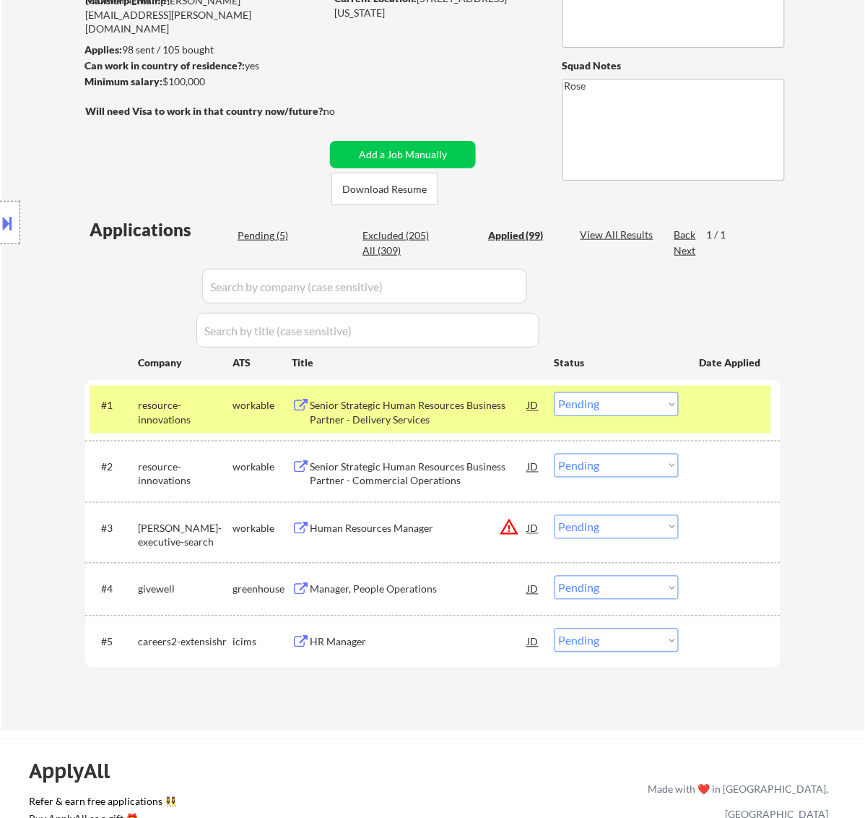
select select ""applied""
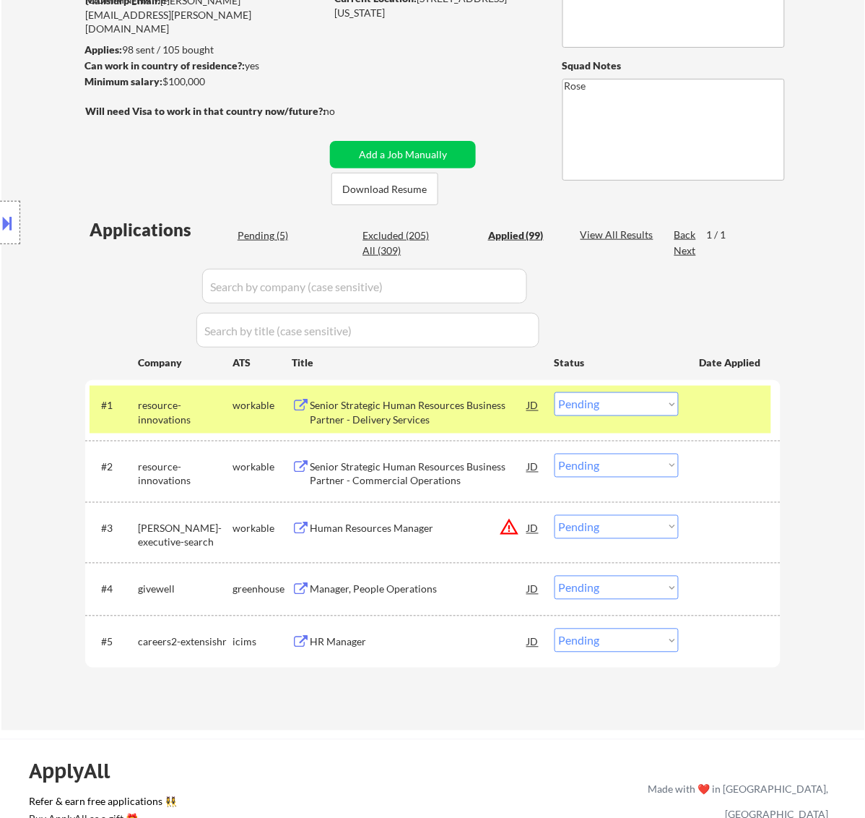
select select ""applied""
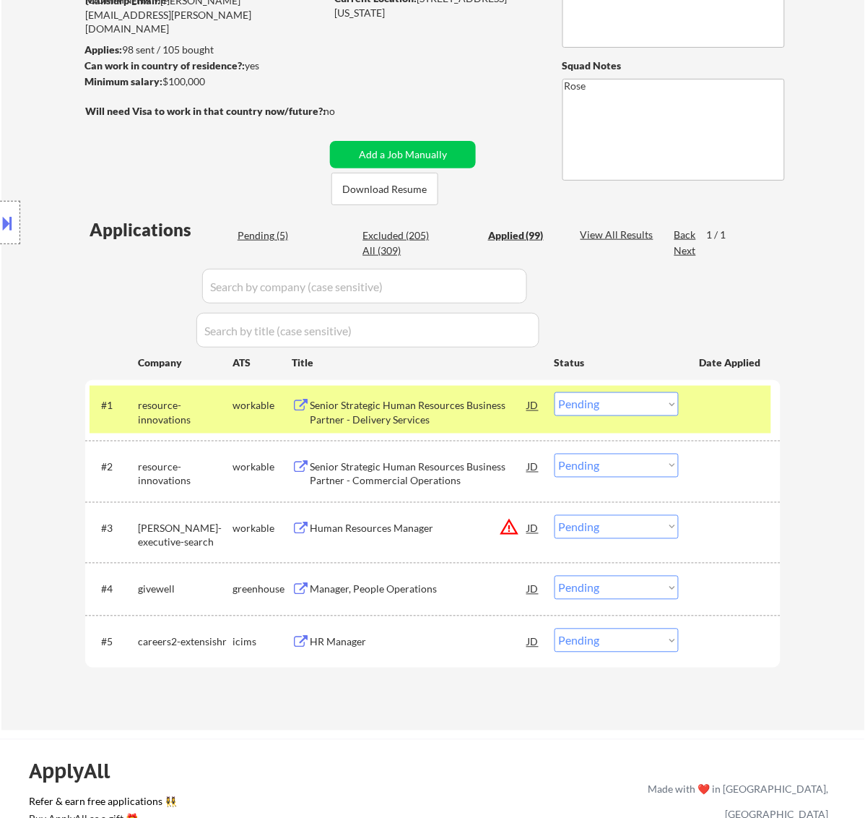
select select ""applied""
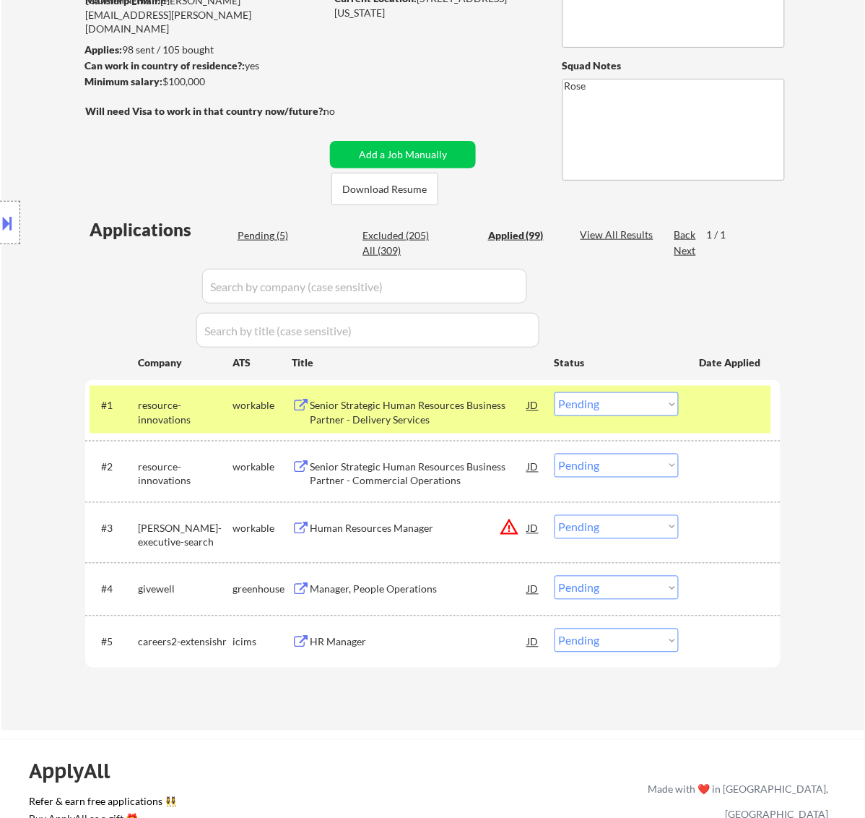
select select ""applied""
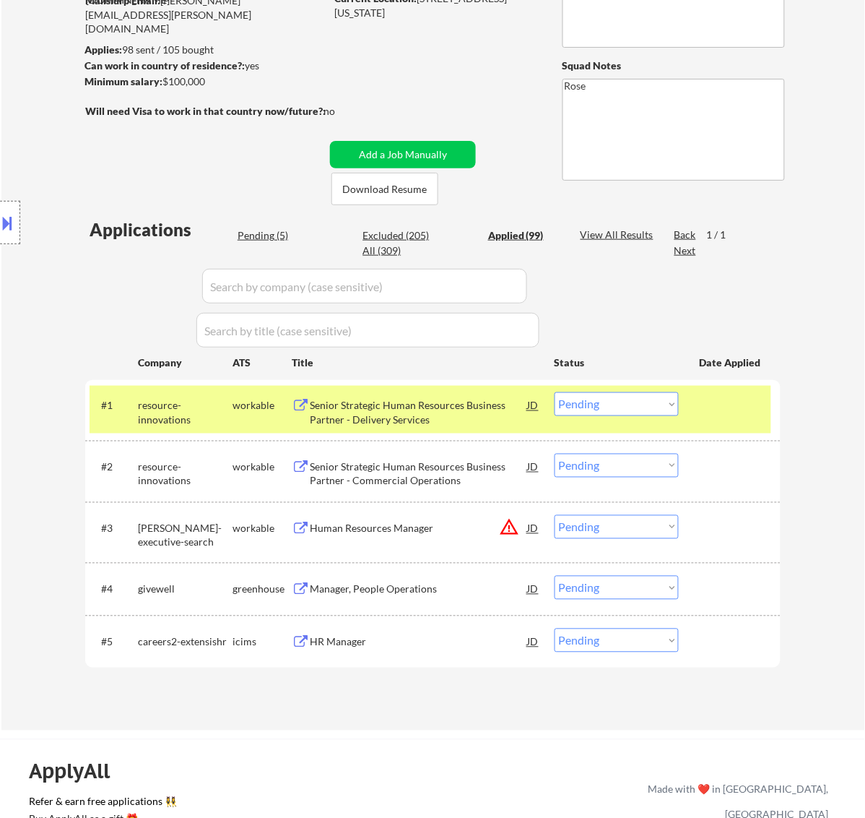
select select ""applied""
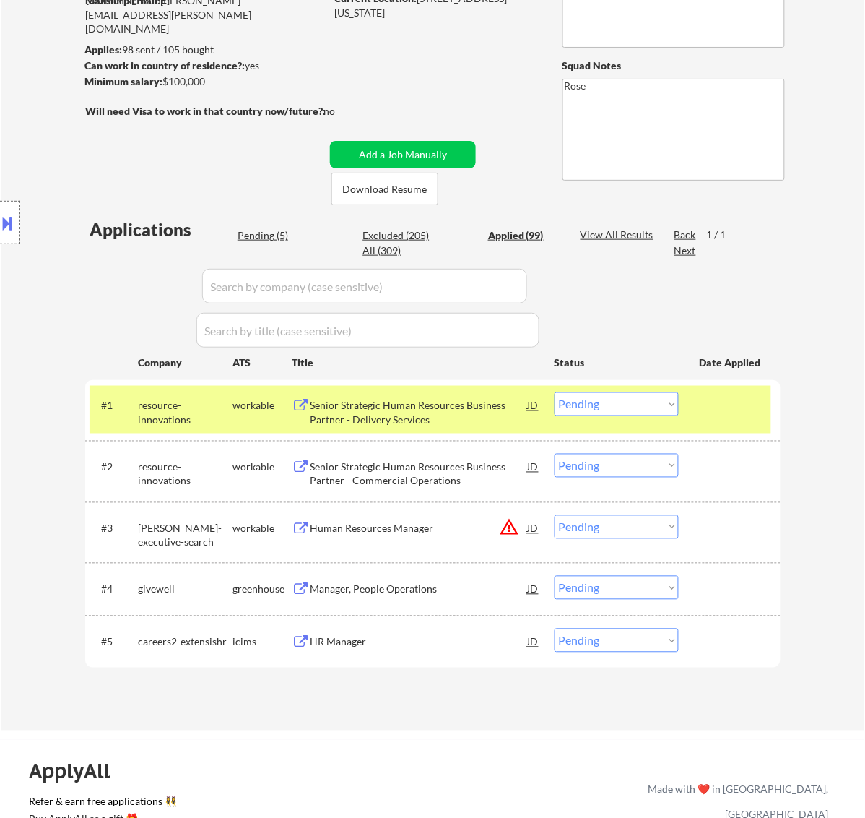
select select ""applied""
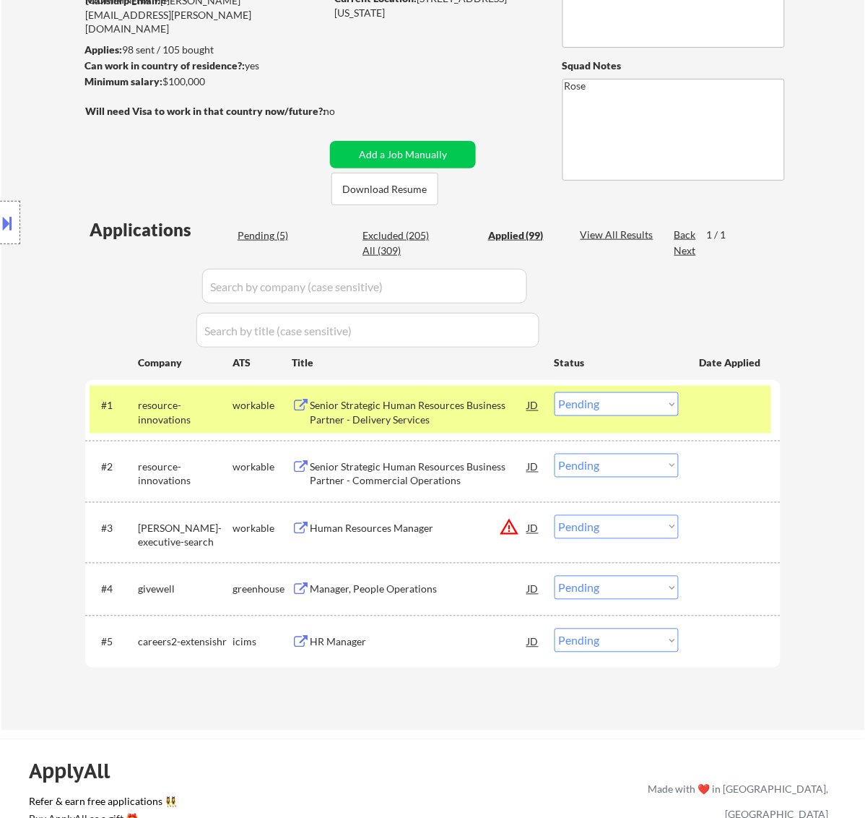
select select ""applied""
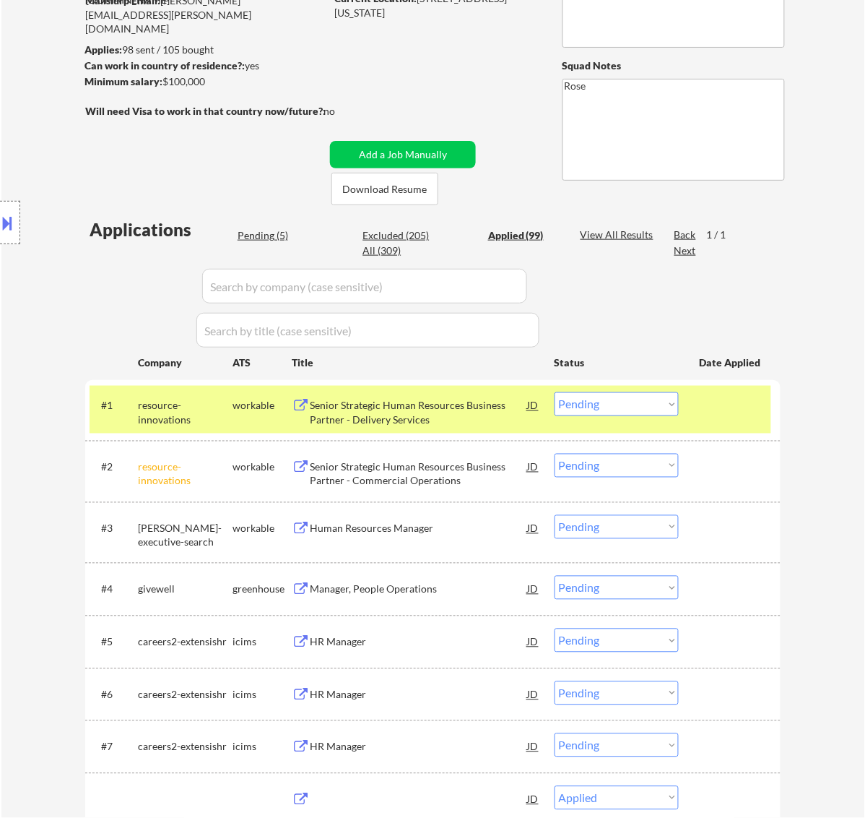
select select ""applied""
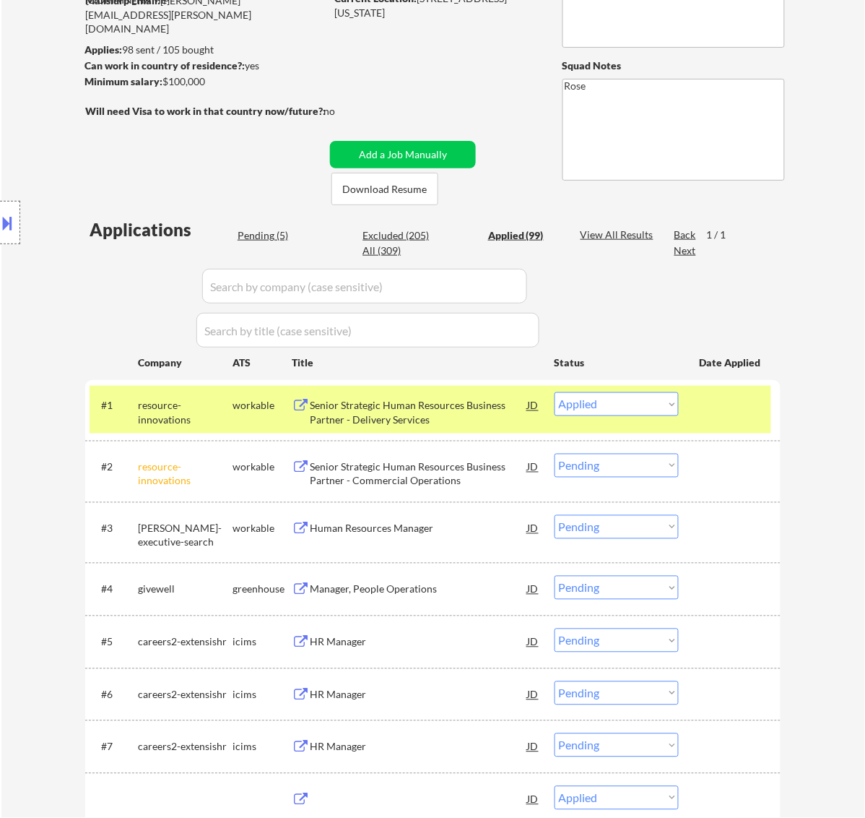
select select ""applied""
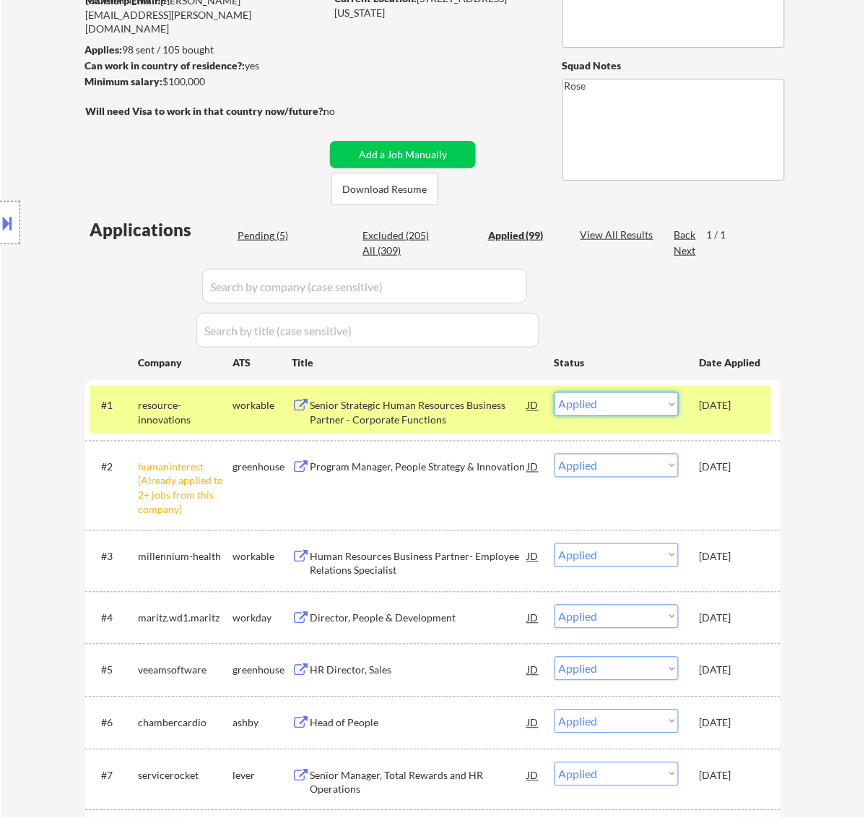
click at [632, 399] on select "Choose an option... Pending Applied Excluded (Questions) Excluded (Expired) Exc…" at bounding box center [617, 404] width 124 height 24
click at [555, 392] on select "Choose an option... Pending Applied Excluded (Questions) Excluded (Expired) Exc…" at bounding box center [617, 404] width 124 height 24
click at [268, 238] on div "Pending (5)" at bounding box center [274, 235] width 72 height 14
select select ""pending""
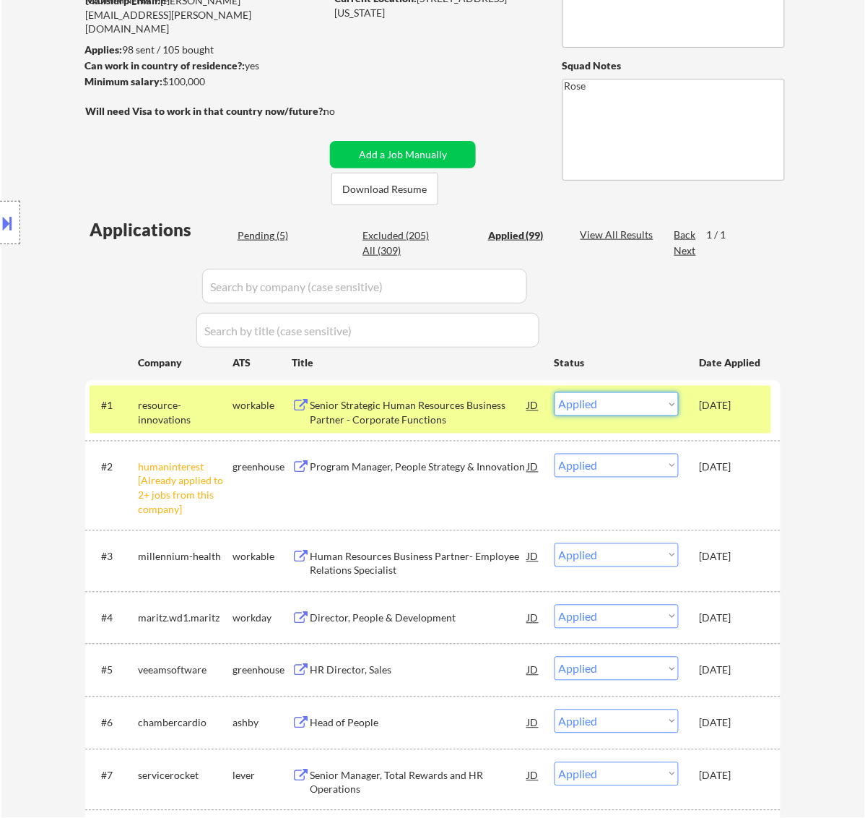
select select ""pending""
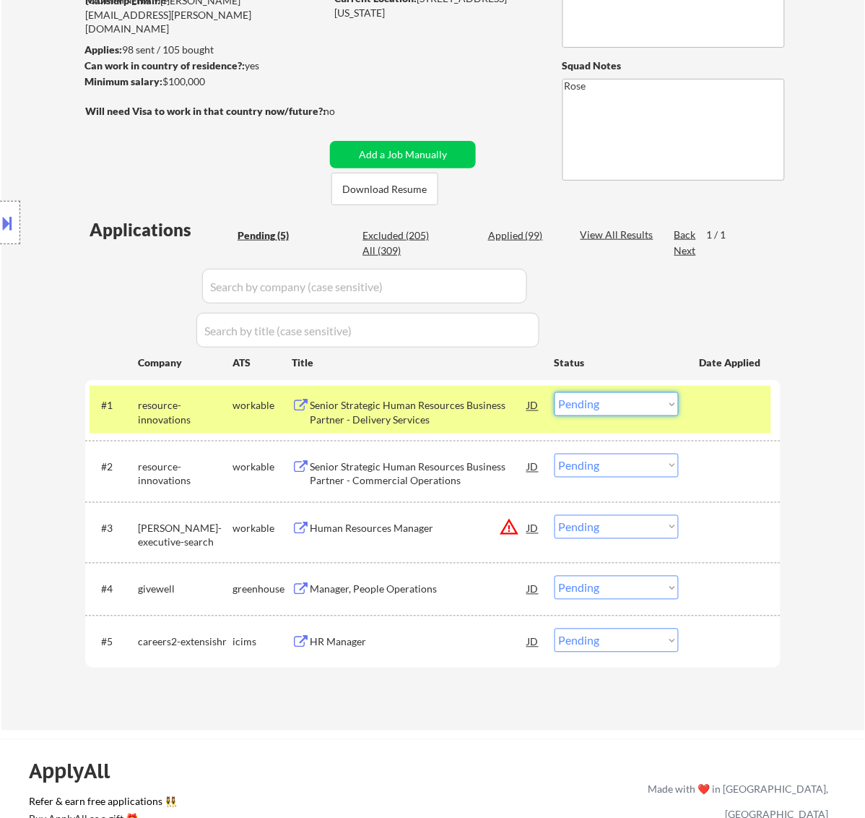
click at [655, 402] on select "Choose an option... Pending Applied Excluded (Questions) Excluded (Expired) Exc…" at bounding box center [617, 404] width 124 height 24
click at [555, 392] on select "Choose an option... Pending Applied Excluded (Questions) Excluded (Expired) Exc…" at bounding box center [617, 404] width 124 height 24
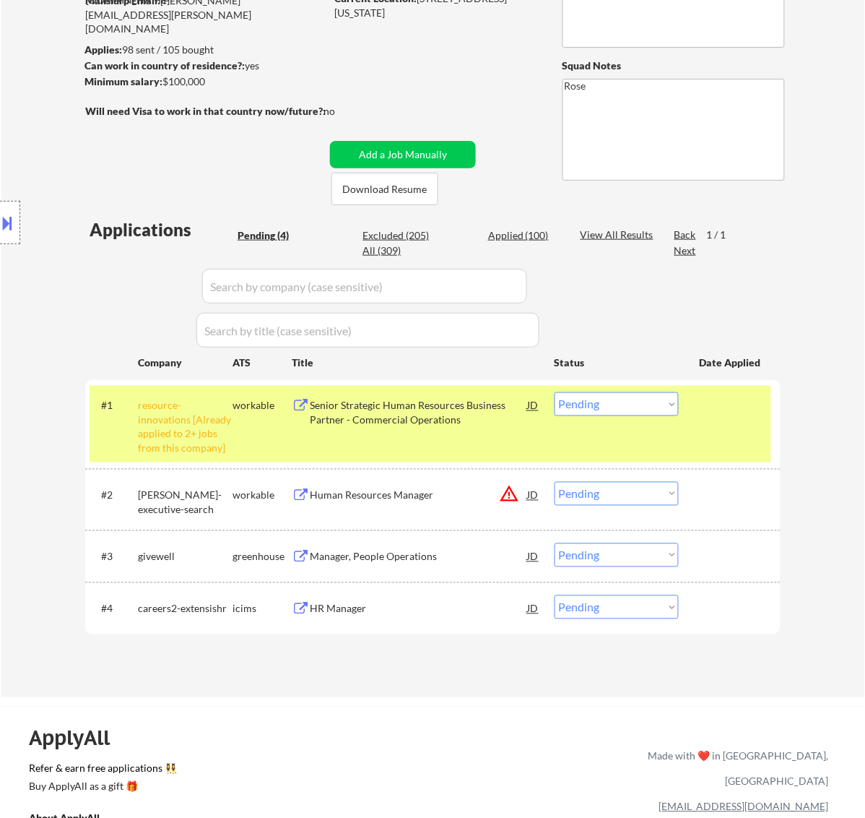
click at [658, 405] on select "Choose an option... Pending Applied Excluded (Questions) Excluded (Expired) Exc…" at bounding box center [617, 404] width 124 height 24
click at [555, 392] on select "Choose an option... Pending Applied Excluded (Questions) Excluded (Expired) Exc…" at bounding box center [617, 404] width 124 height 24
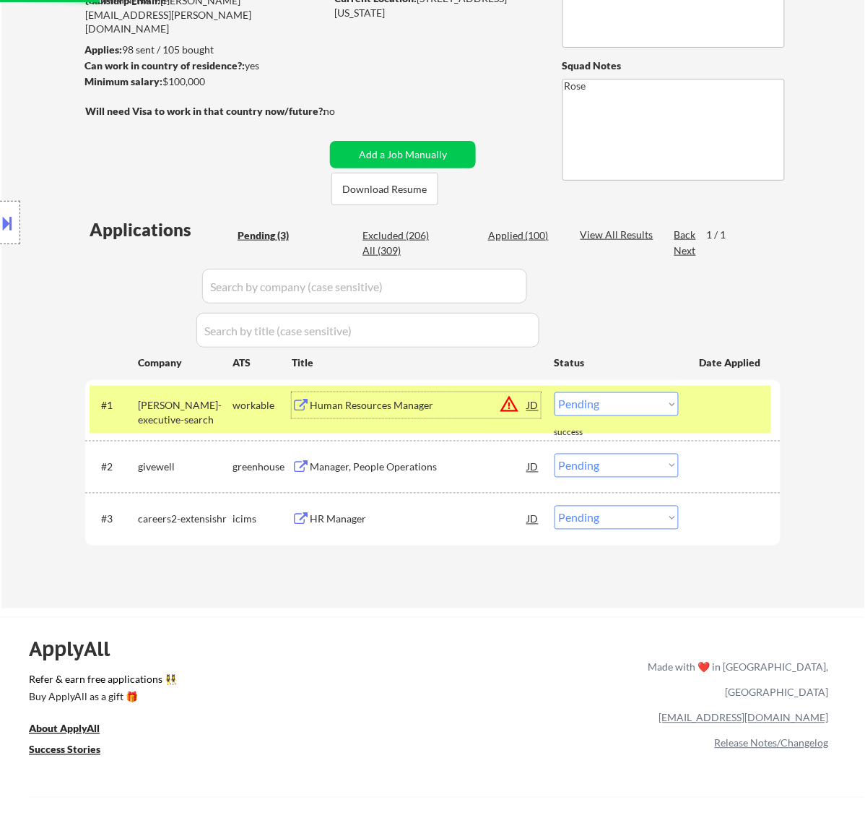
click at [441, 409] on div "Human Resources Manager" at bounding box center [419, 406] width 218 height 14
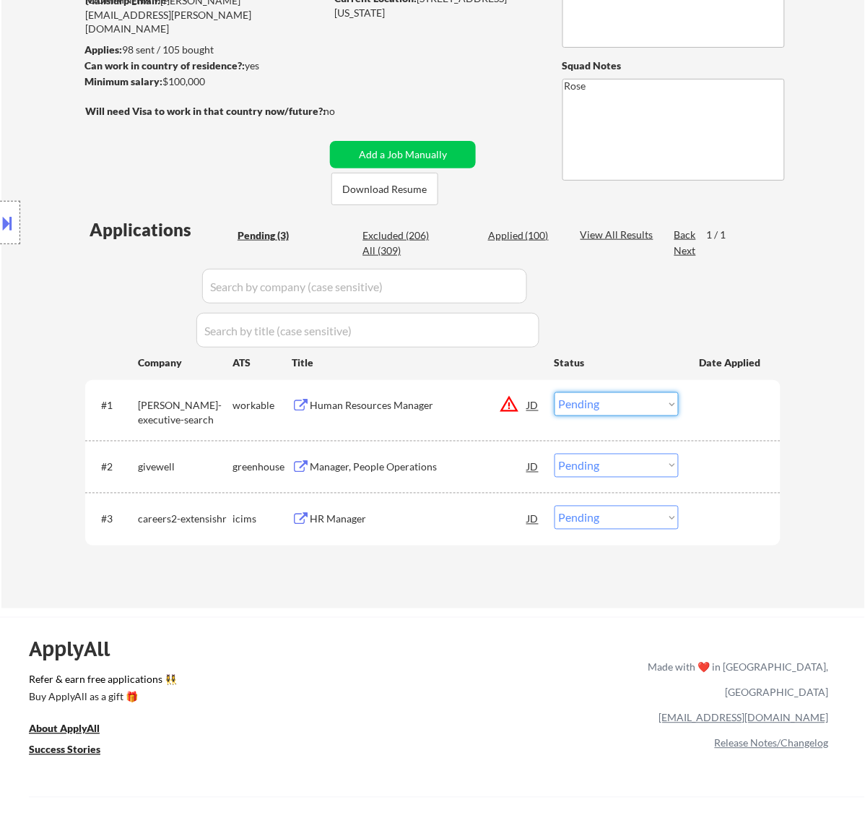
click at [641, 396] on select "Choose an option... Pending Applied Excluded (Questions) Excluded (Expired) Exc…" at bounding box center [617, 404] width 124 height 24
click at [555, 392] on select "Choose an option... Pending Applied Excluded (Questions) Excluded (Expired) Exc…" at bounding box center [617, 404] width 124 height 24
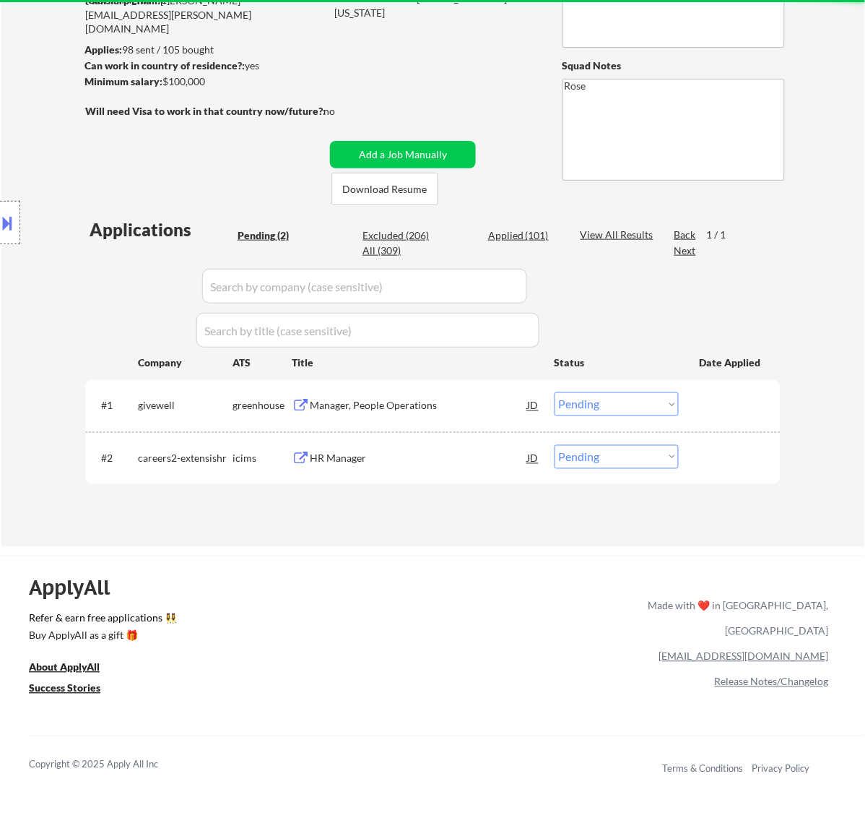
click at [407, 406] on div "Manager, People Operations" at bounding box center [419, 406] width 218 height 14
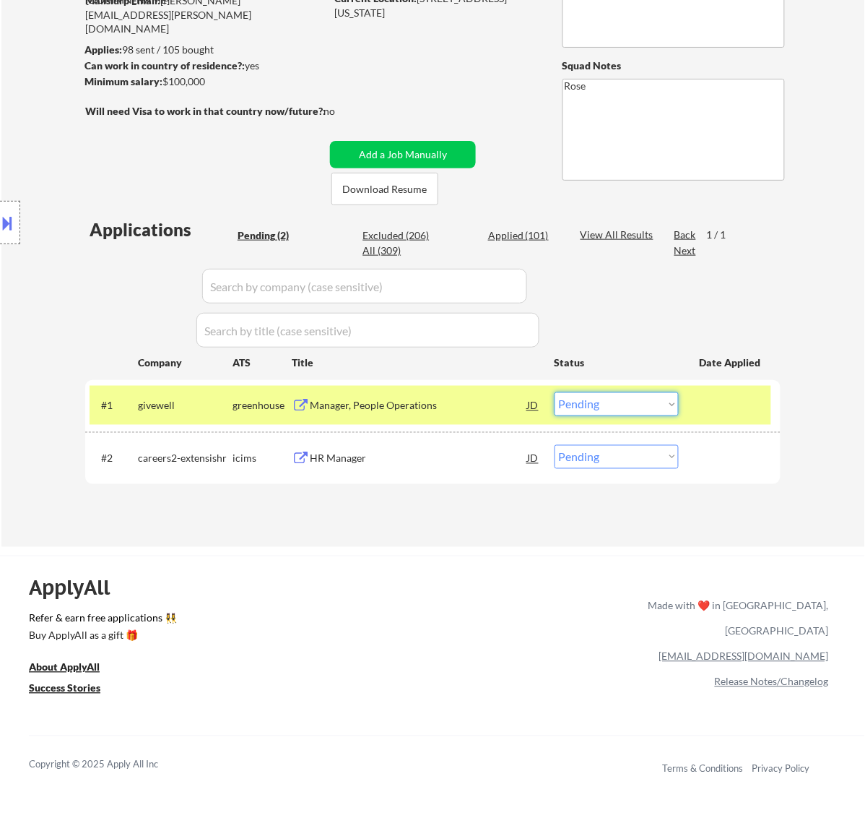
click at [658, 402] on select "Choose an option... Pending Applied Excluded (Questions) Excluded (Expired) Exc…" at bounding box center [617, 404] width 124 height 24
click at [555, 392] on select "Choose an option... Pending Applied Excluded (Questions) Excluded (Expired) Exc…" at bounding box center [617, 404] width 124 height 24
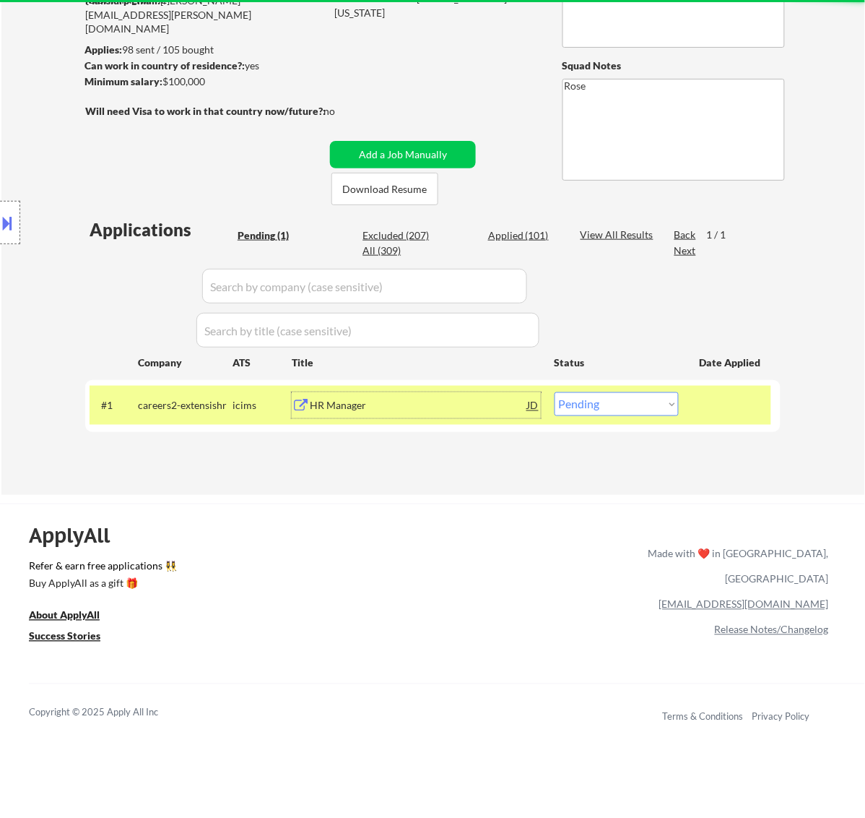
click at [448, 399] on div "HR Manager" at bounding box center [419, 406] width 218 height 14
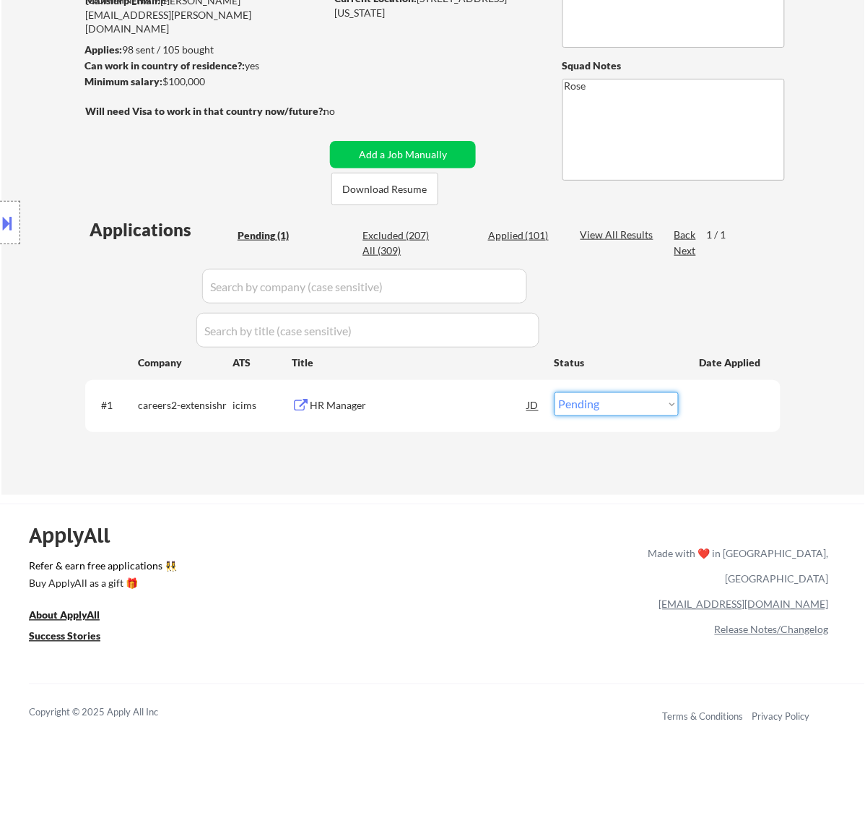
click at [636, 402] on select "Choose an option... Pending Applied Excluded (Questions) Excluded (Expired) Exc…" at bounding box center [617, 404] width 124 height 24
select select ""applied""
click at [555, 392] on select "Choose an option... Pending Applied Excluded (Questions) Excluded (Expired) Exc…" at bounding box center [617, 404] width 124 height 24
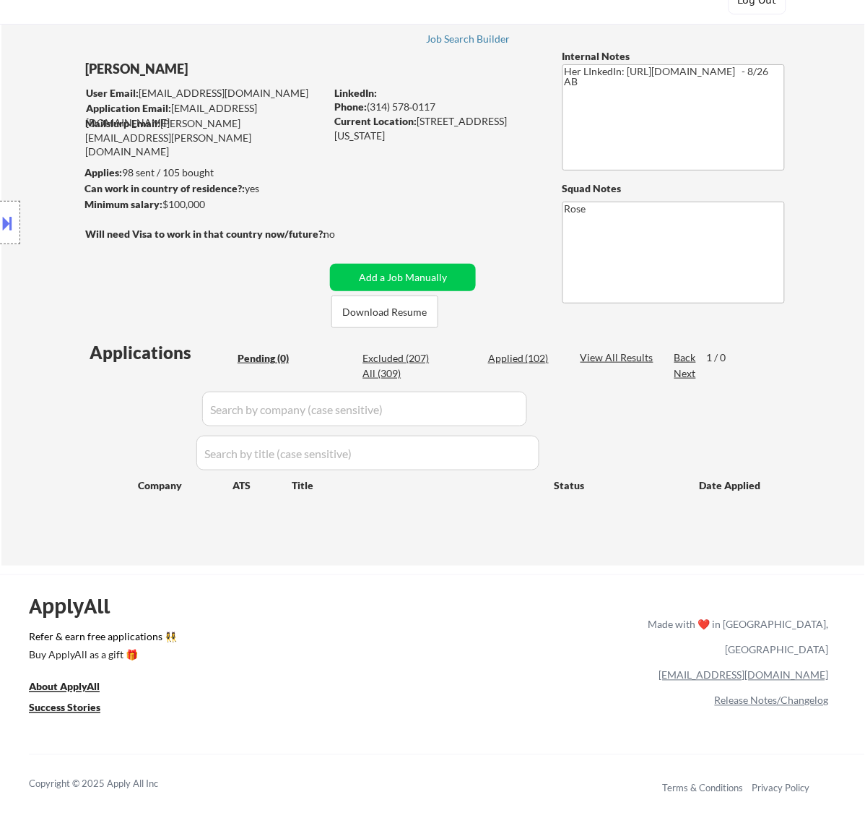
scroll to position [90, 0]
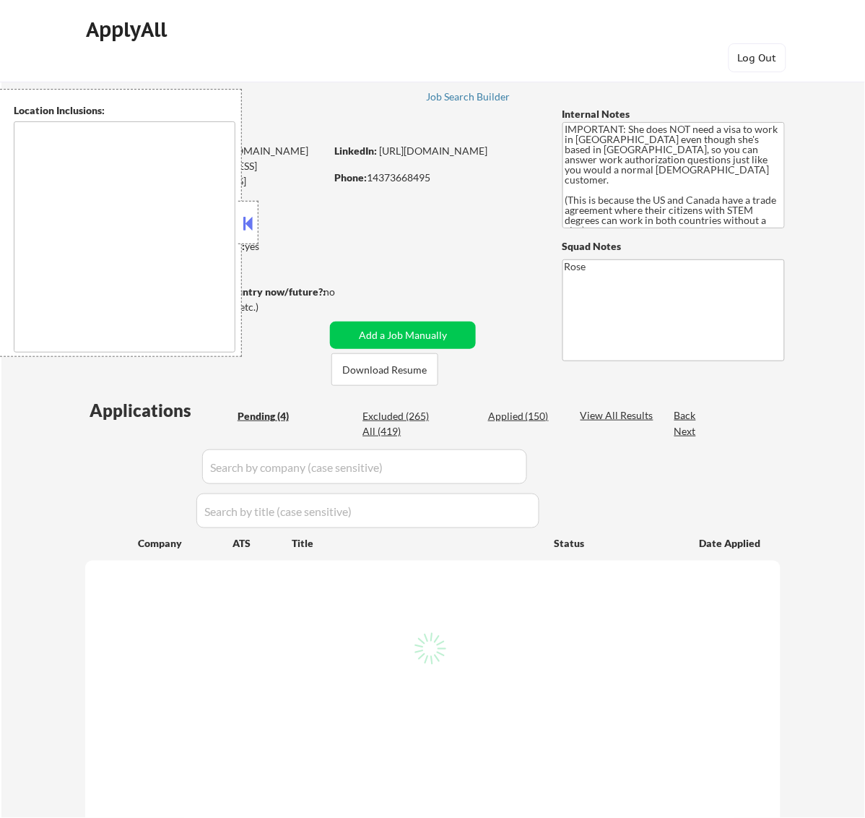
type textarea "[GEOGRAPHIC_DATA], [GEOGRAPHIC_DATA] [GEOGRAPHIC_DATA], [GEOGRAPHIC_DATA], [GEO…"
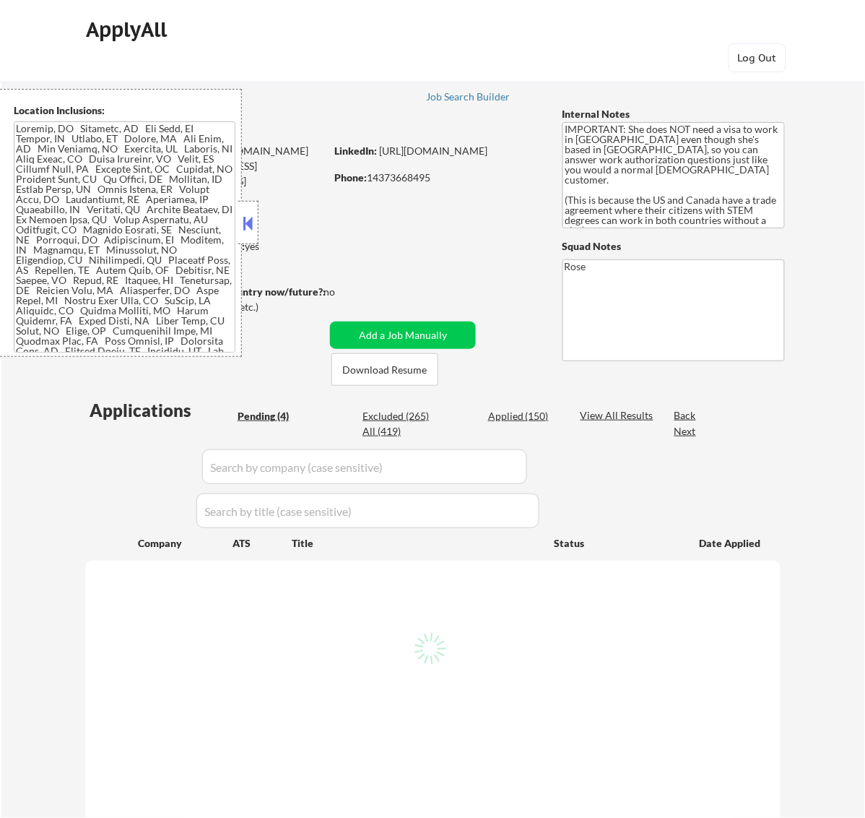
select select ""pending""
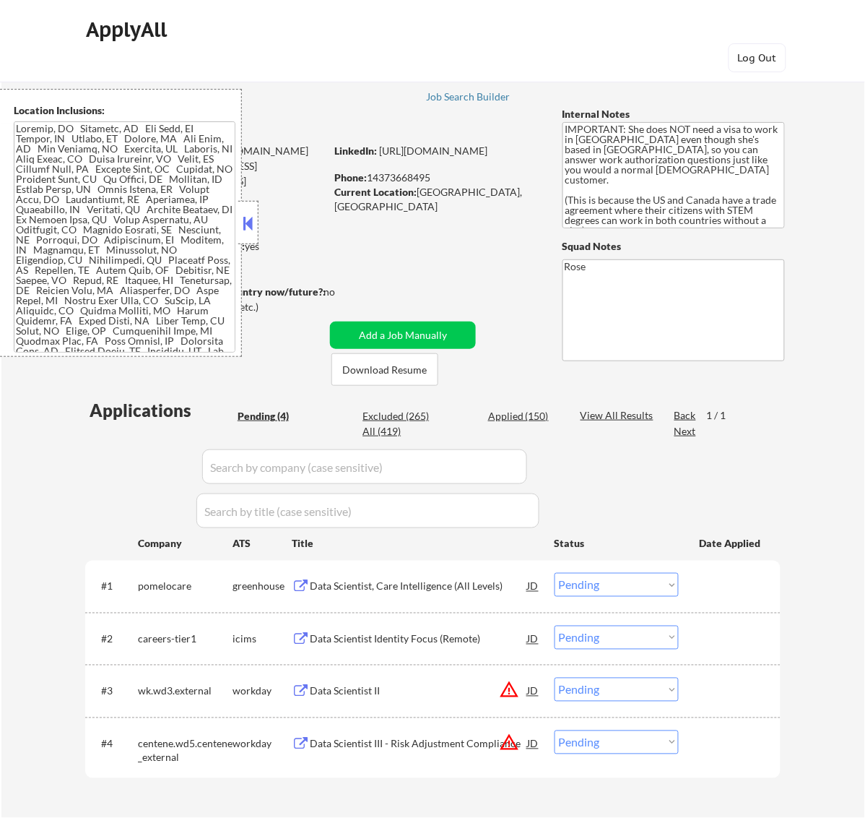
click at [248, 225] on button at bounding box center [248, 223] width 16 height 22
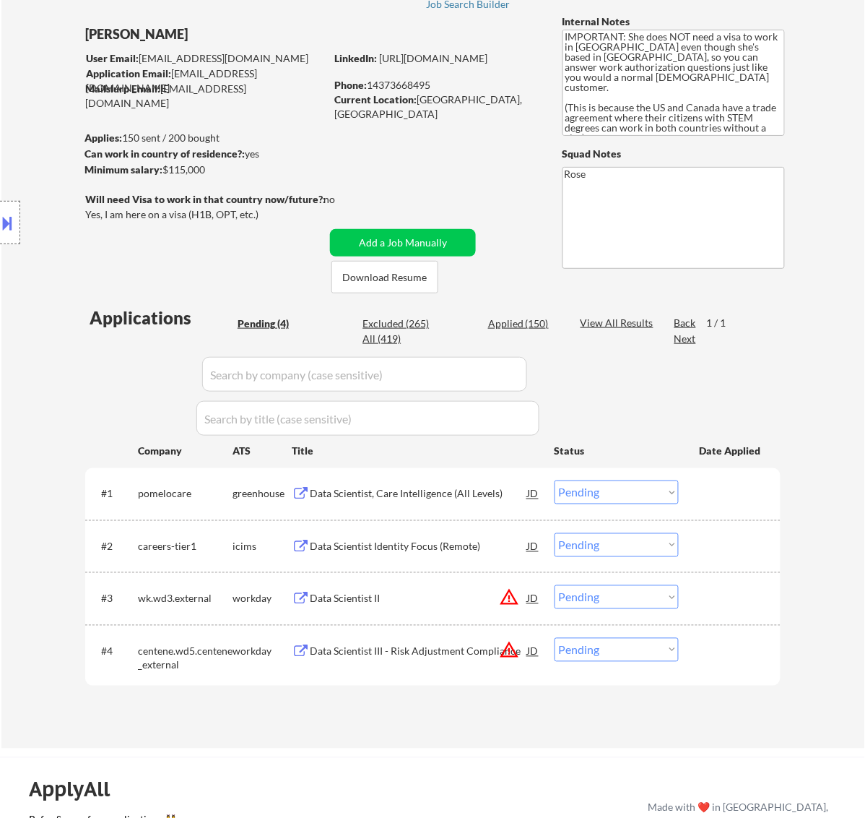
scroll to position [181, 0]
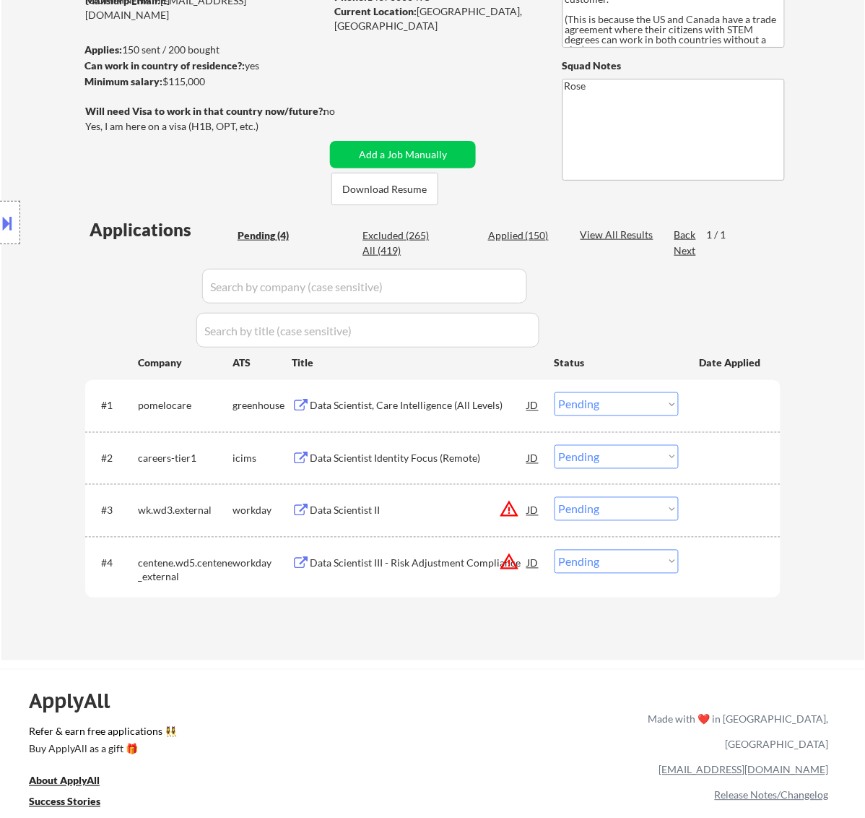
click at [445, 404] on div "Data Scientist, Care Intelligence (All Levels)" at bounding box center [419, 406] width 218 height 14
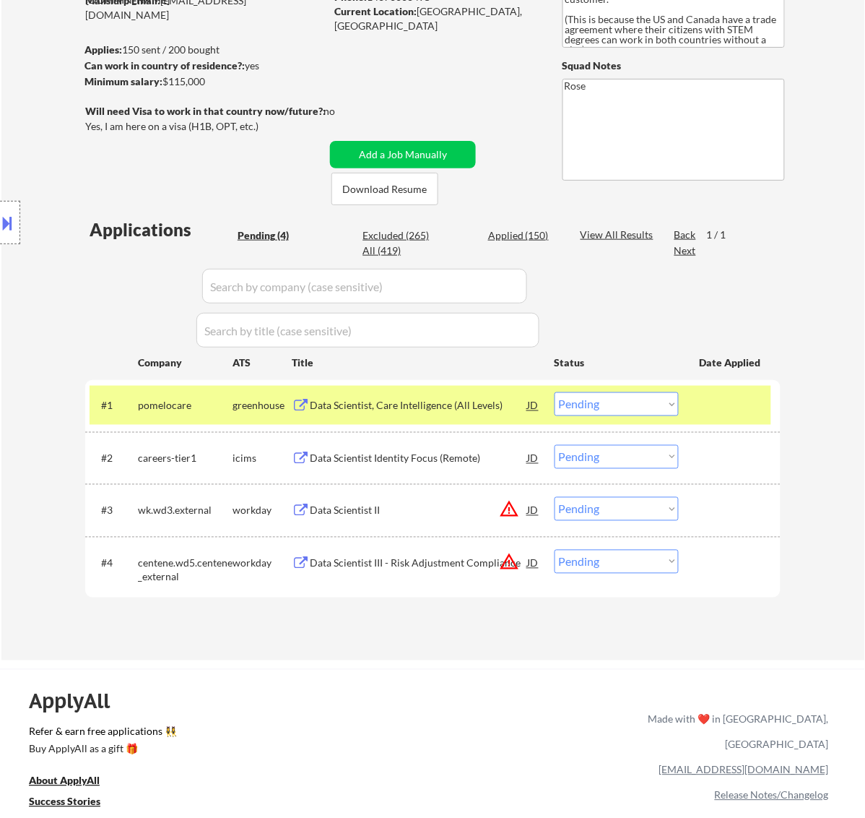
click at [608, 384] on div "#1 pomelocare greenhouse Data Scientist, Care Intelligence (All Levels) JD Choo…" at bounding box center [433, 405] width 696 height 51
click at [618, 395] on select "Choose an option... Pending Applied Excluded (Questions) Excluded (Expired) Exc…" at bounding box center [617, 404] width 124 height 24
click at [555, 392] on select "Choose an option... Pending Applied Excluded (Questions) Excluded (Expired) Exc…" at bounding box center [617, 404] width 124 height 24
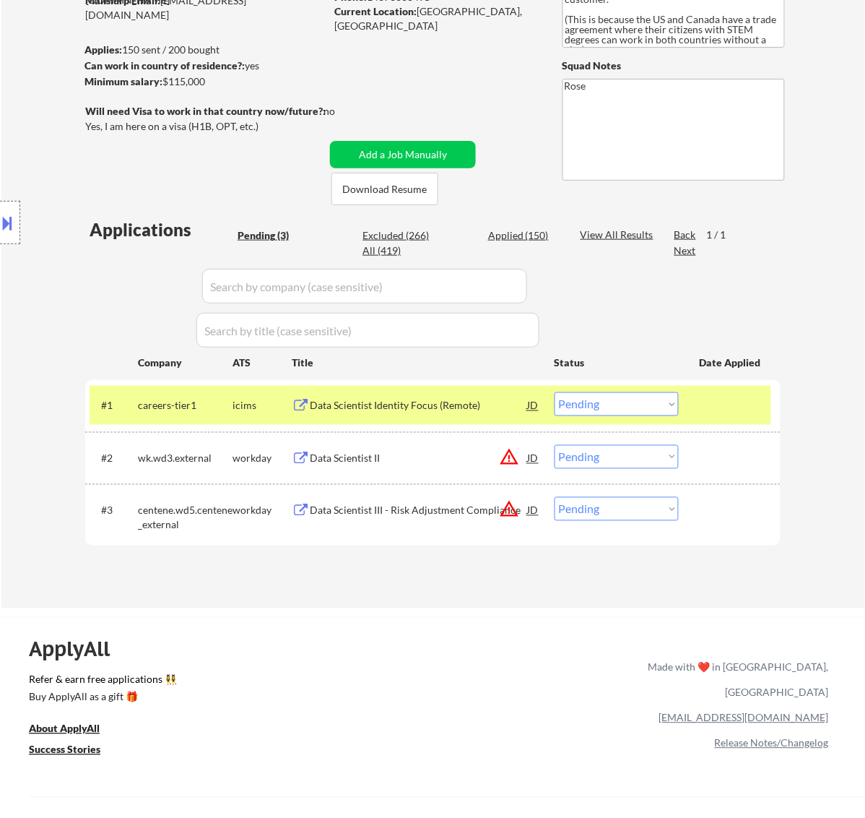
click at [436, 399] on div "Data Scientist Identity Focus (Remote)" at bounding box center [419, 406] width 218 height 14
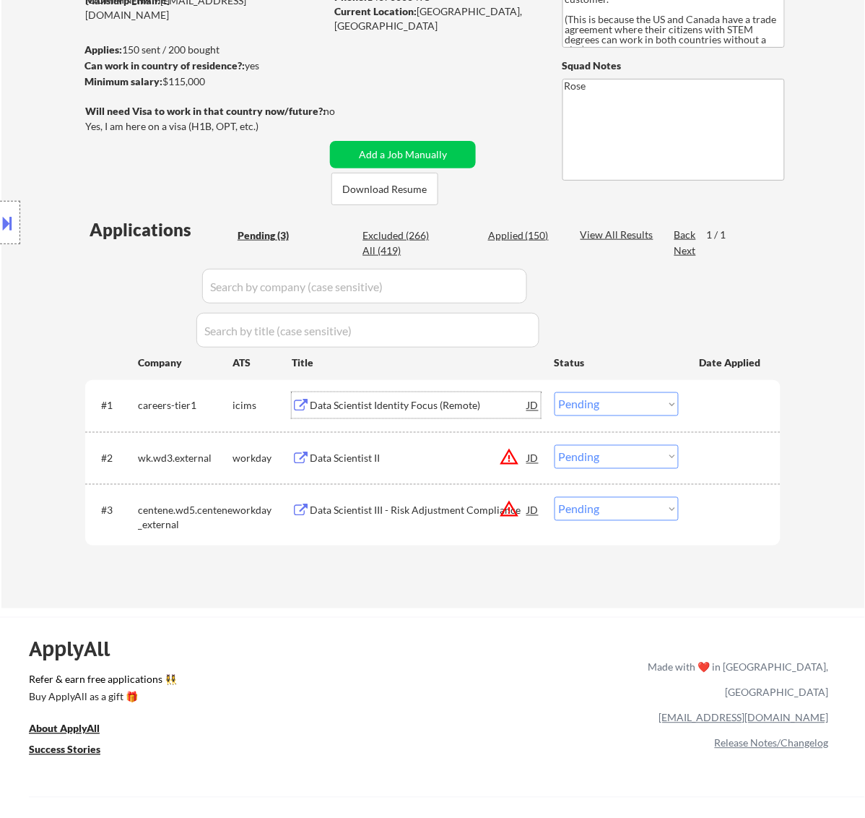
click at [645, 408] on select "Choose an option... Pending Applied Excluded (Questions) Excluded (Expired) Exc…" at bounding box center [617, 404] width 124 height 24
click at [555, 392] on select "Choose an option... Pending Applied Excluded (Questions) Excluded (Expired) Exc…" at bounding box center [617, 404] width 124 height 24
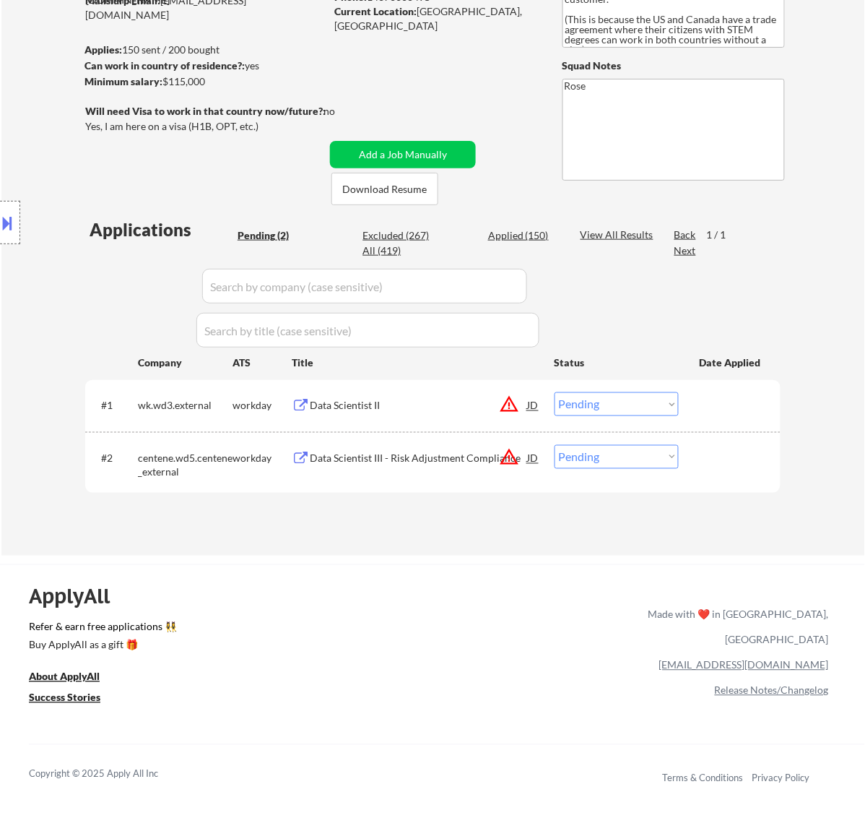
click at [454, 407] on div "Data Scientist II" at bounding box center [419, 406] width 218 height 14
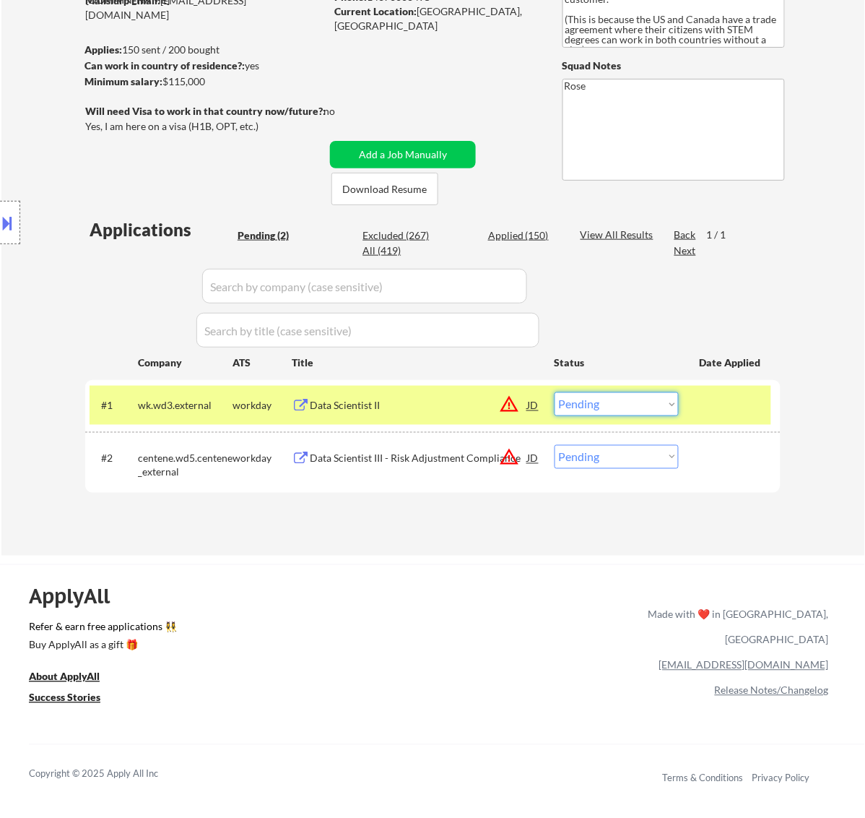
click at [629, 408] on select "Choose an option... Pending Applied Excluded (Questions) Excluded (Expired) Exc…" at bounding box center [617, 404] width 124 height 24
click at [555, 392] on select "Choose an option... Pending Applied Excluded (Questions) Excluded (Expired) Exc…" at bounding box center [617, 404] width 124 height 24
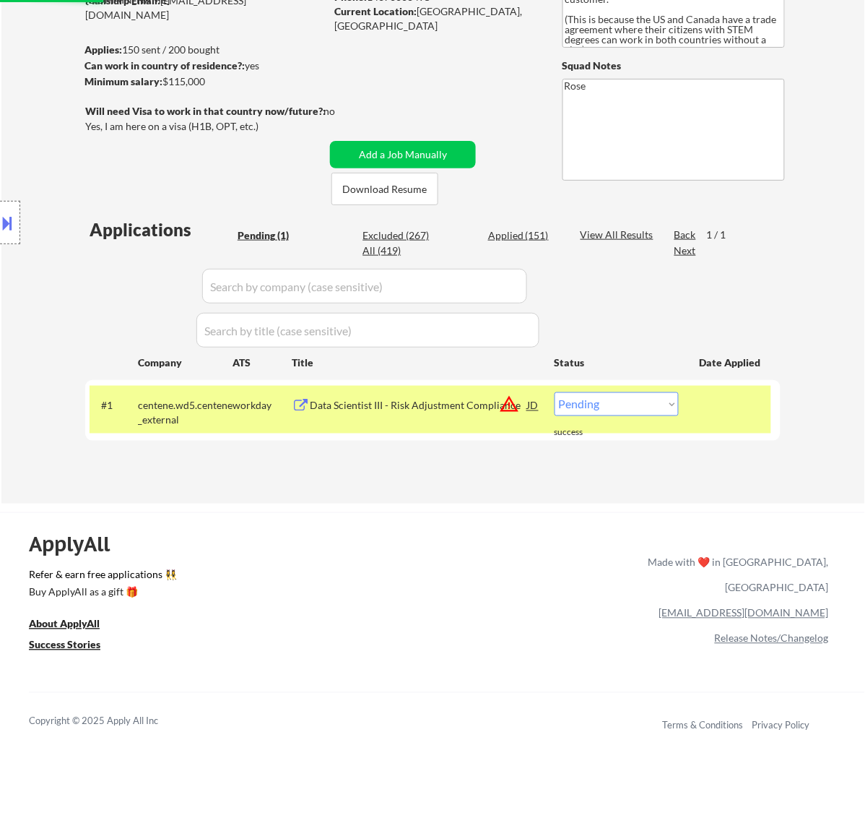
click at [620, 402] on select "Choose an option... Pending Applied Excluded (Questions) Excluded (Expired) Exc…" at bounding box center [617, 404] width 124 height 24
select select ""excluded""
click at [555, 392] on select "Choose an option... Pending Applied Excluded (Questions) Excluded (Expired) Exc…" at bounding box center [617, 404] width 124 height 24
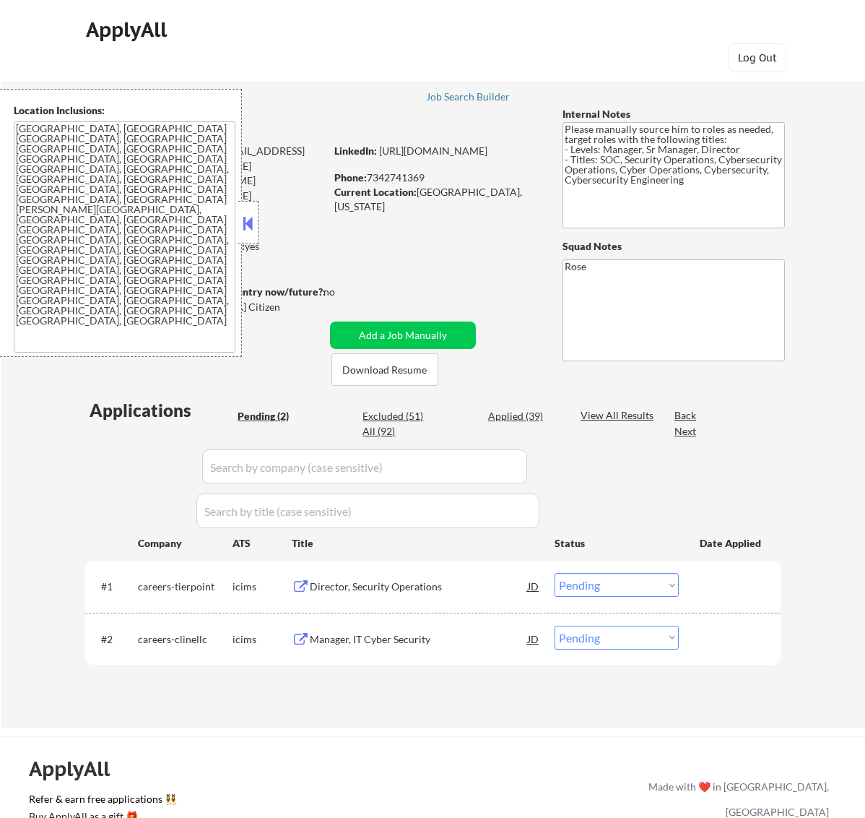
select select ""pending""
click at [246, 225] on button at bounding box center [248, 223] width 16 height 22
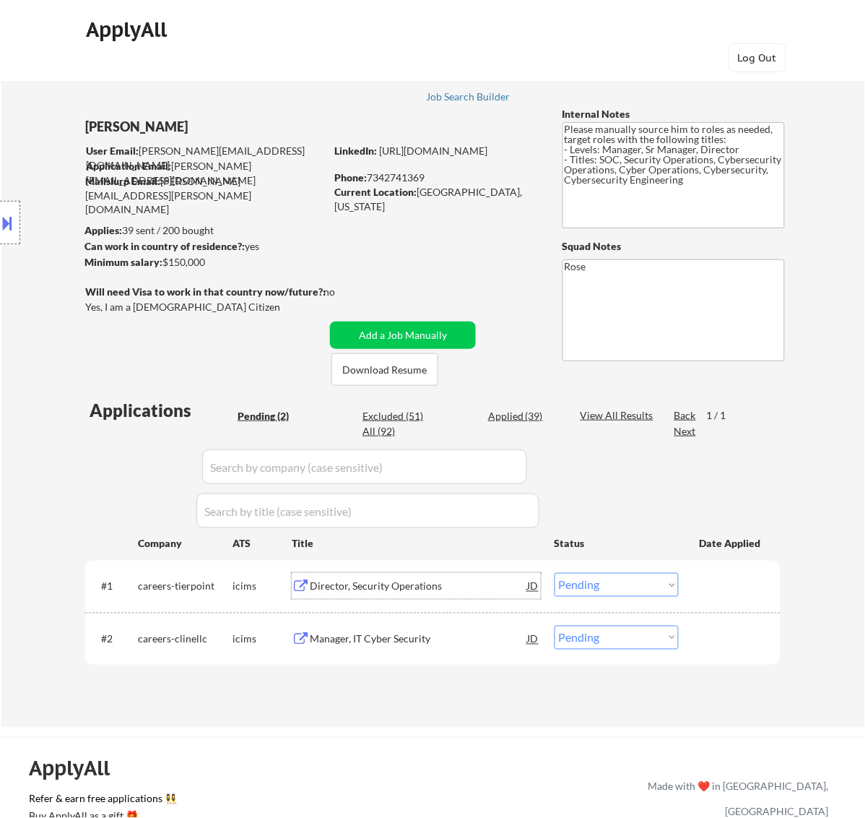
click at [477, 585] on div "Director, Security Operations" at bounding box center [419, 586] width 218 height 14
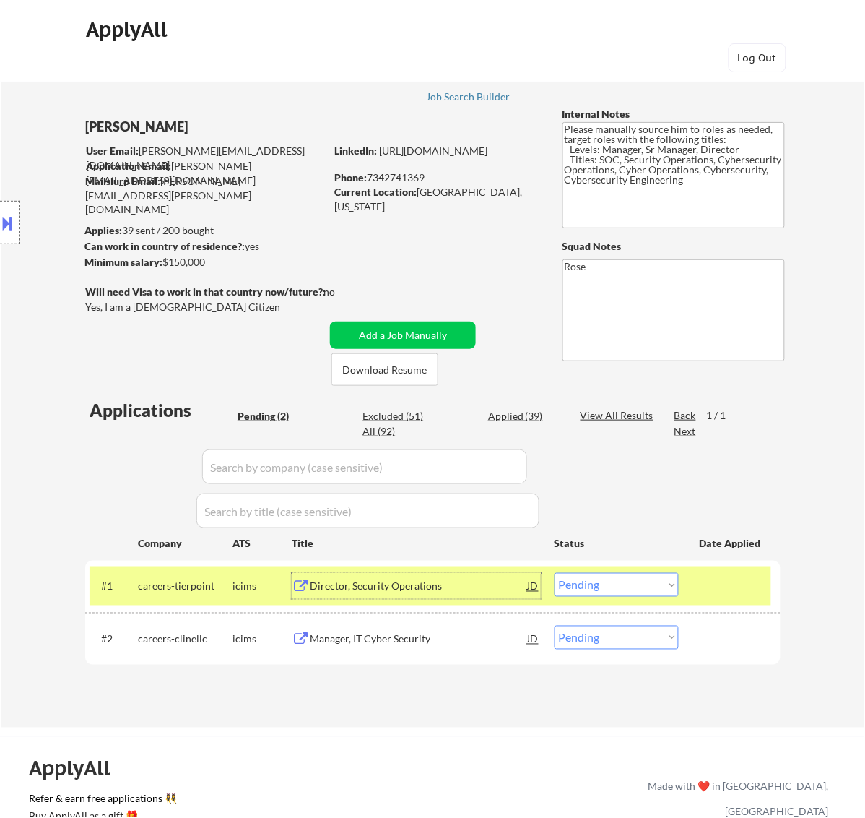
click at [9, 220] on button at bounding box center [8, 223] width 16 height 24
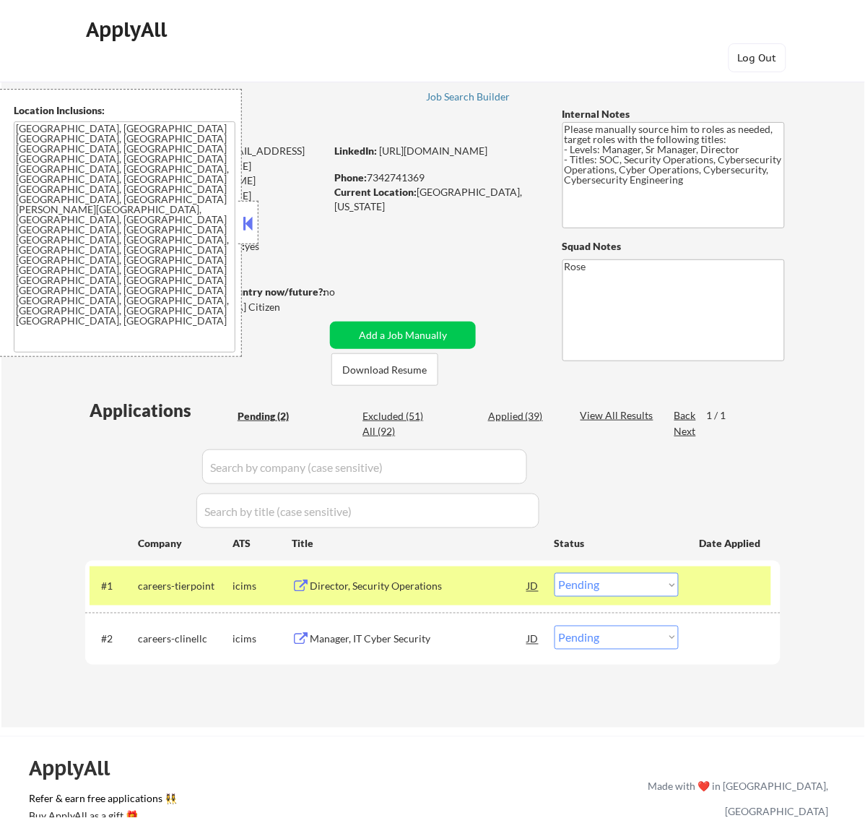
click at [644, 583] on select "Choose an option... Pending Applied Excluded (Questions) Excluded (Expired) Exc…" at bounding box center [617, 585] width 124 height 24
click at [555, 573] on select "Choose an option... Pending Applied Excluded (Questions) Excluded (Expired) Exc…" at bounding box center [617, 585] width 124 height 24
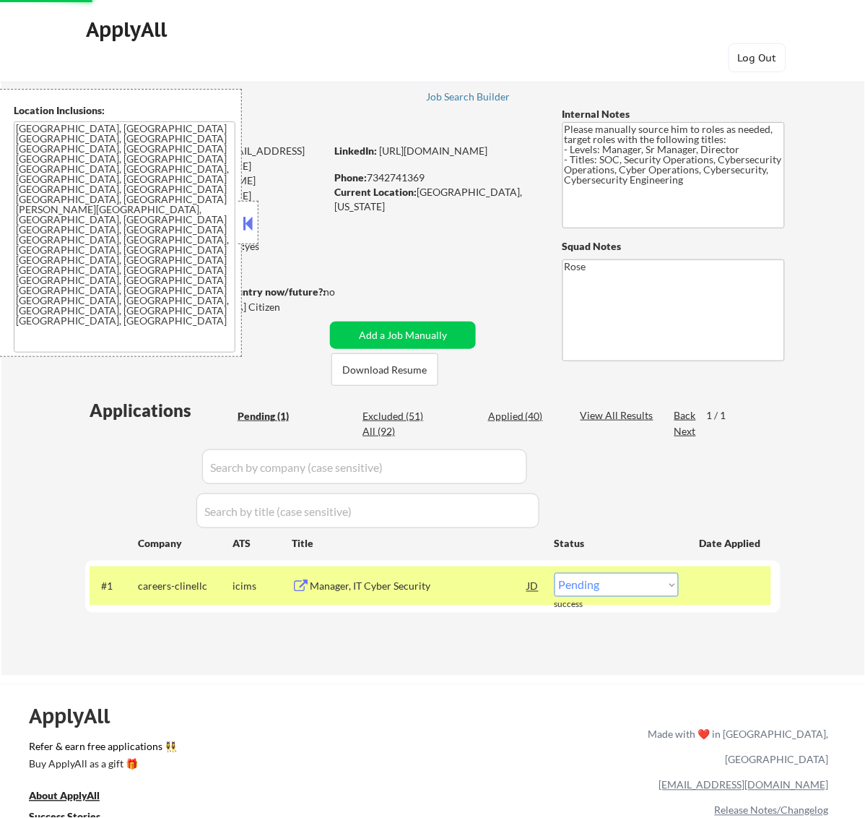
click at [439, 594] on div "Manager, IT Cyber Security" at bounding box center [419, 586] width 218 height 26
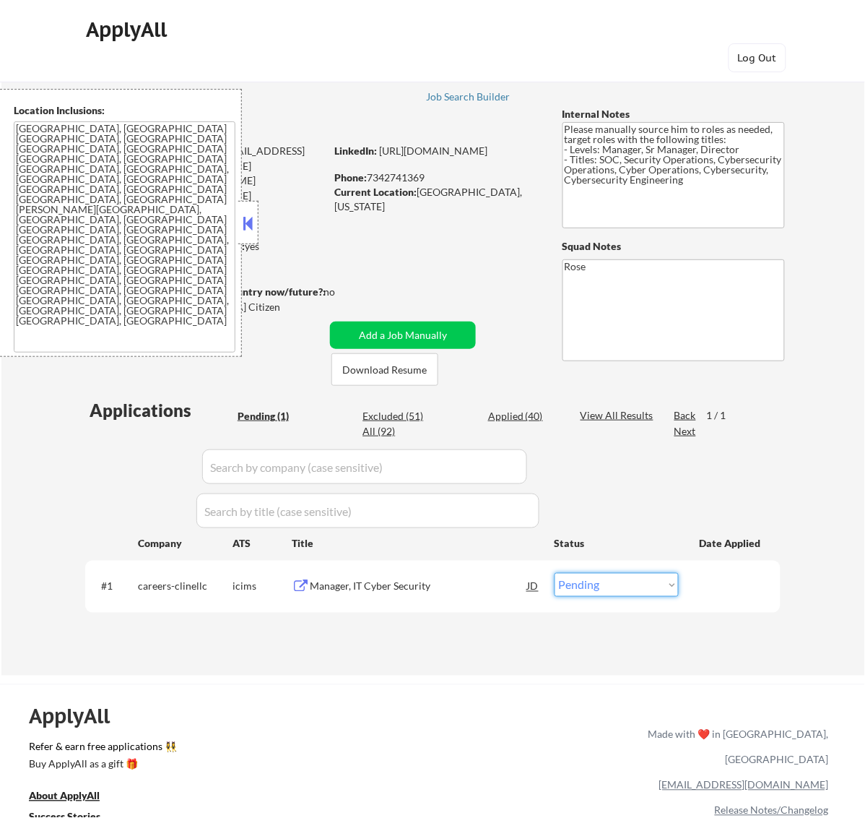
drag, startPoint x: 639, startPoint y: 589, endPoint x: 626, endPoint y: 589, distance: 13.0
click at [639, 587] on select "Choose an option... Pending Applied Excluded (Questions) Excluded (Expired) Exc…" at bounding box center [617, 585] width 124 height 24
select select ""excluded__salary_""
click at [555, 573] on select "Choose an option... Pending Applied Excluded (Questions) Excluded (Expired) Exc…" at bounding box center [617, 585] width 124 height 24
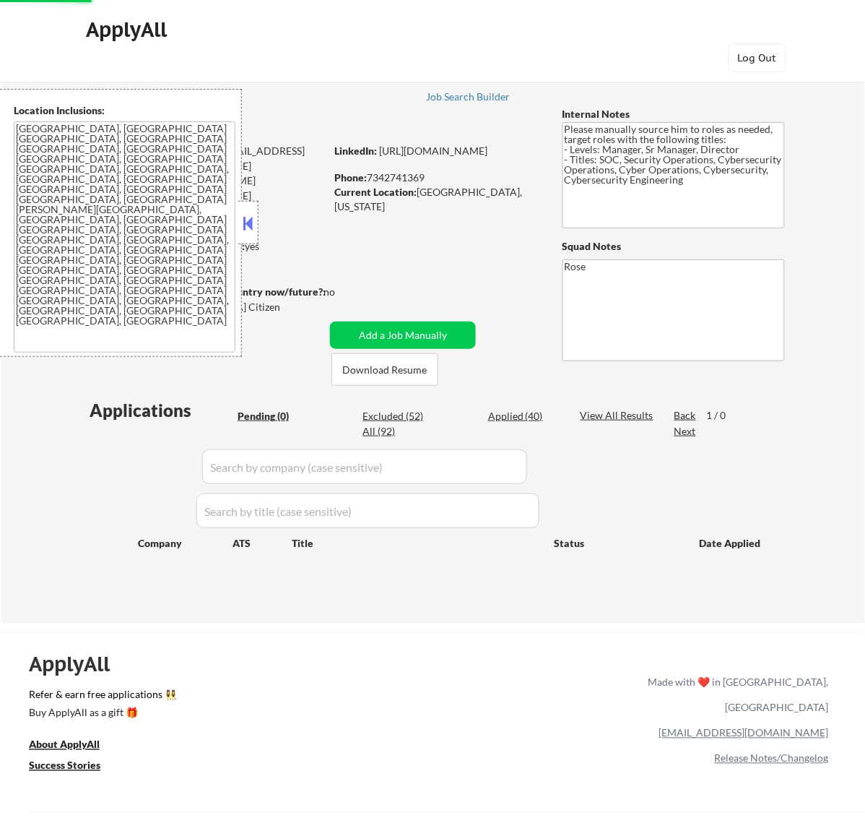
click at [253, 222] on button at bounding box center [248, 223] width 16 height 22
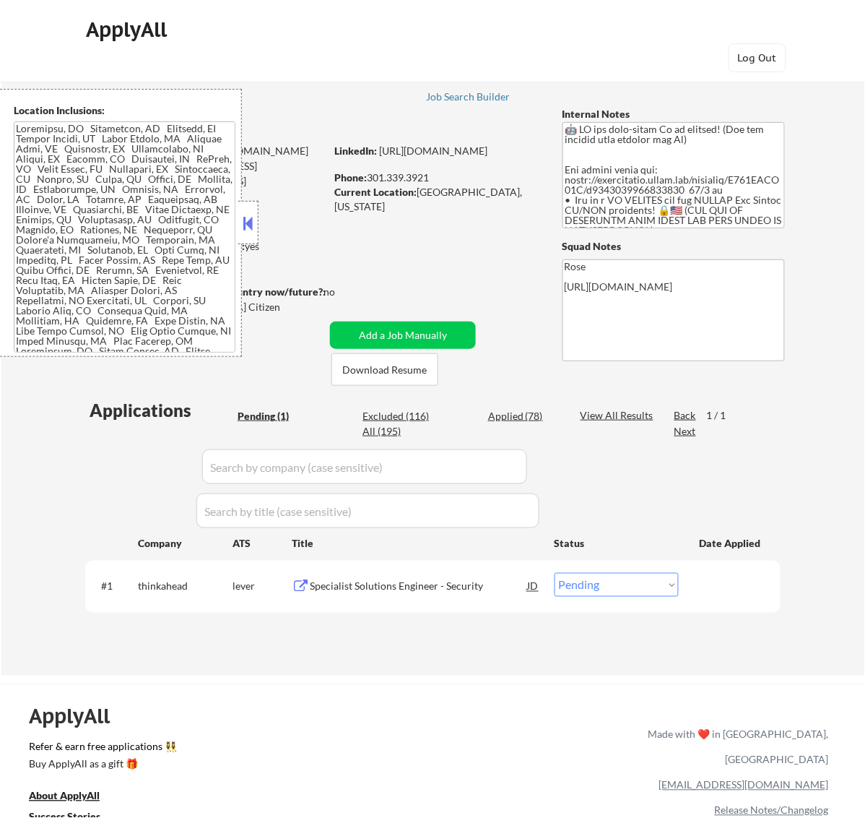
click at [248, 217] on button at bounding box center [248, 223] width 16 height 22
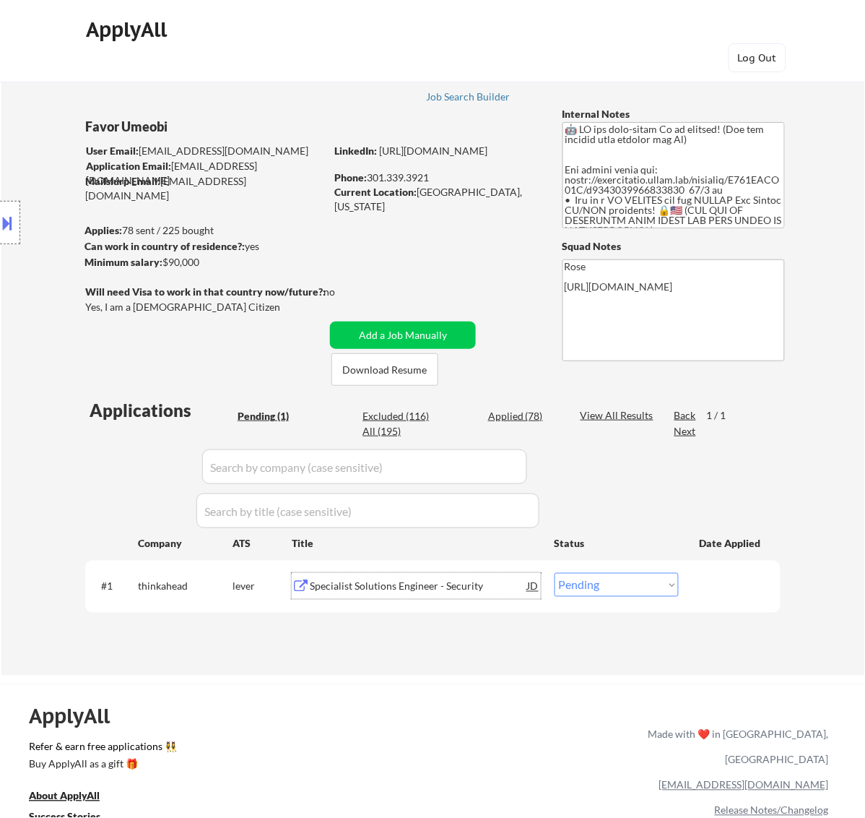
click at [449, 582] on div "Specialist Solutions Engineer - Security" at bounding box center [419, 586] width 218 height 14
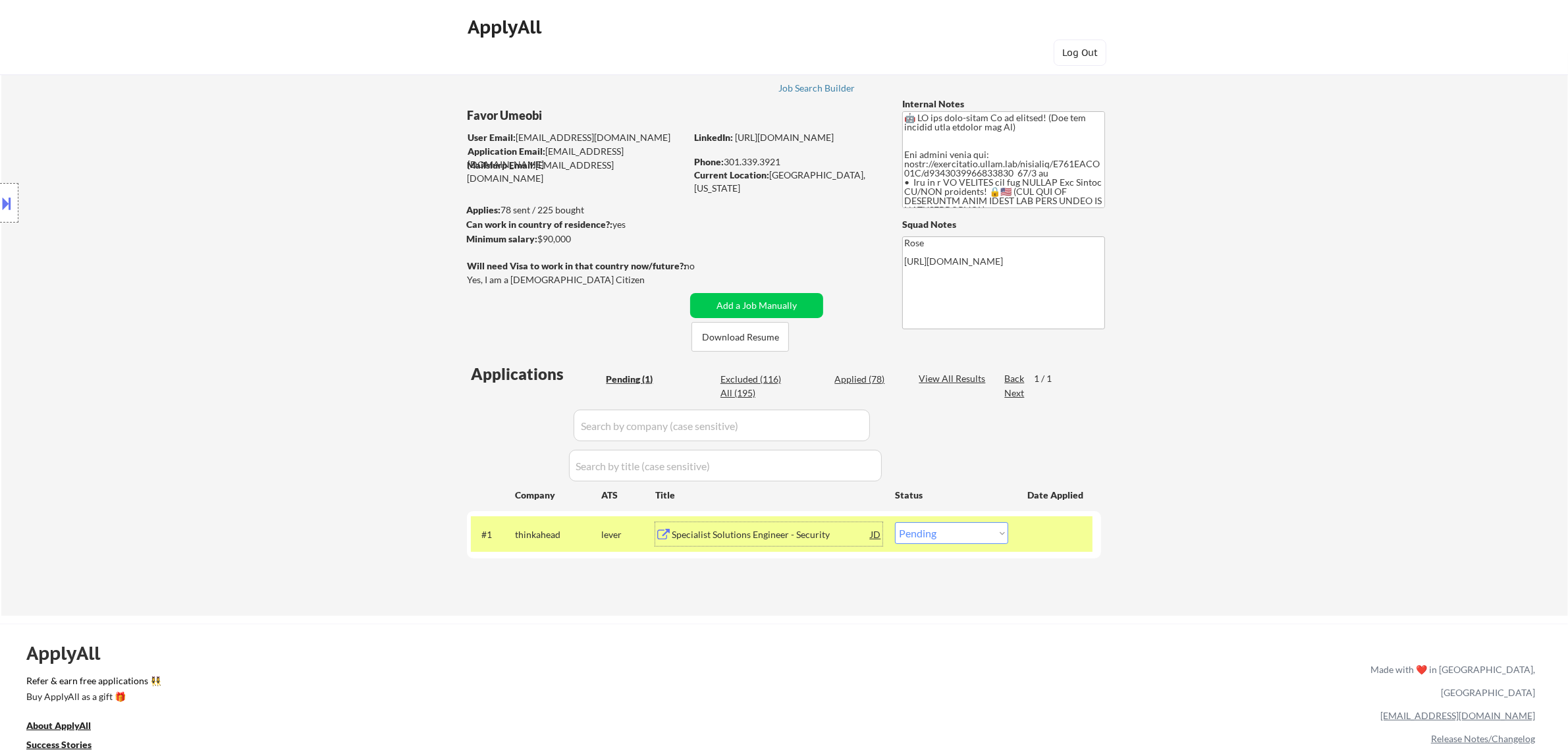
drag, startPoint x: 972, startPoint y: 535, endPoint x: 980, endPoint y: 539, distance: 8.9
click at [789, 535] on select "Choose an option... Pending Applied Excluded (Questions) Excluded (Expired) Exc…" at bounding box center [952, 533] width 113 height 22
click at [789, 523] on select "Choose an option... Pending Applied Excluded (Questions) Excluded (Expired) Exc…" at bounding box center [952, 533] width 113 height 22
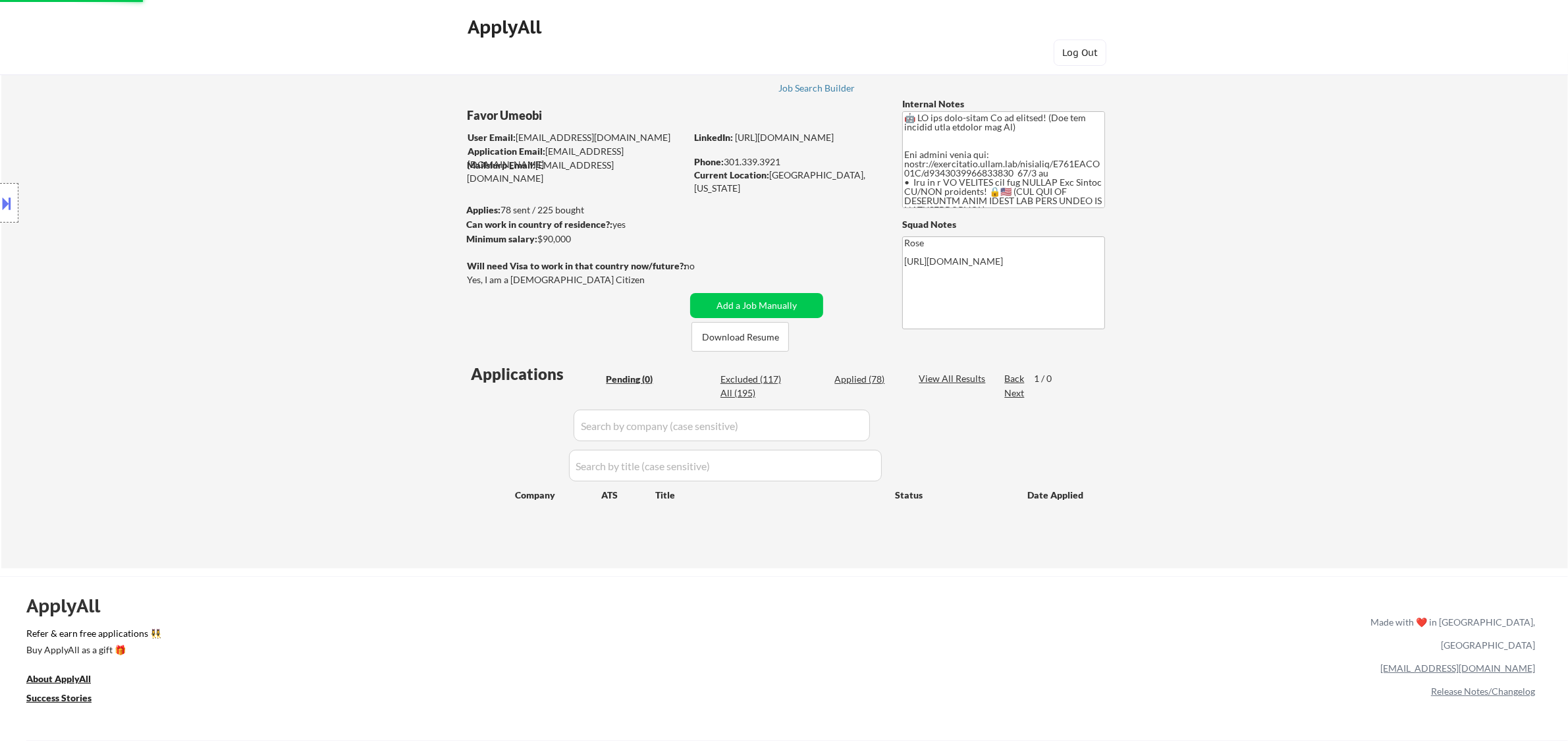
click at [789, 374] on div "Applied (78)" at bounding box center [867, 379] width 66 height 13
click at [789, 382] on div "Applied (78)" at bounding box center [867, 379] width 66 height 13
select select ""applied""
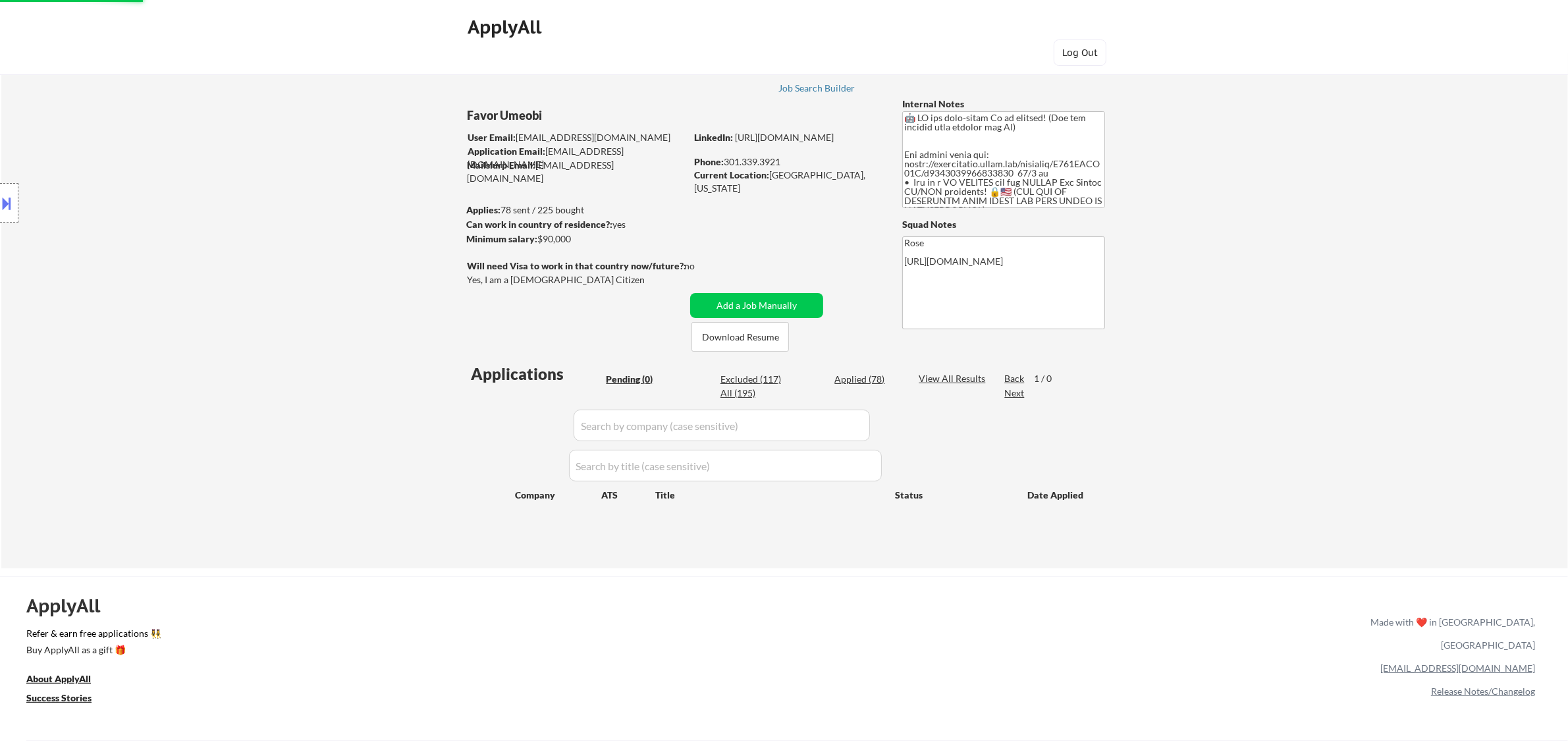
select select ""applied""
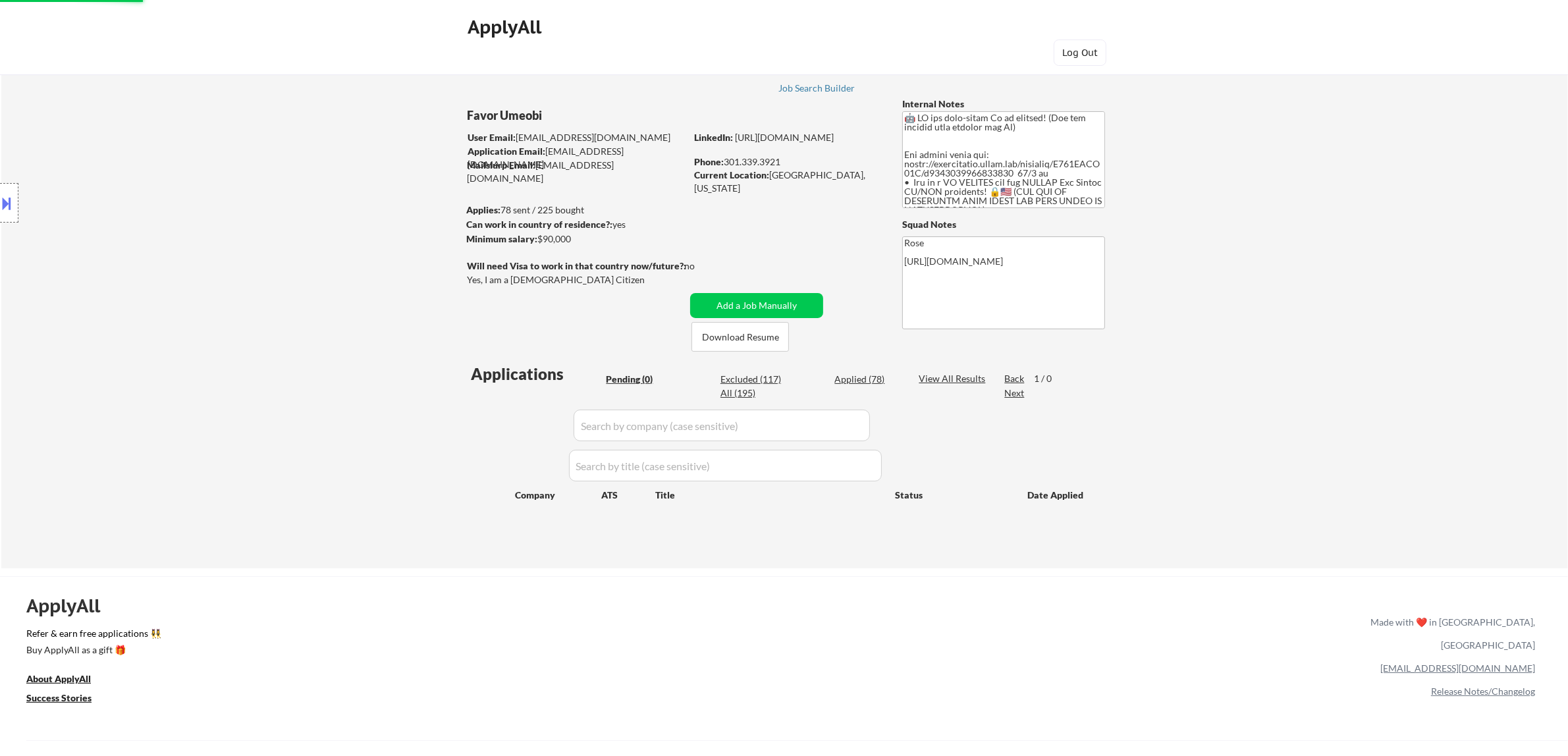
select select ""applied""
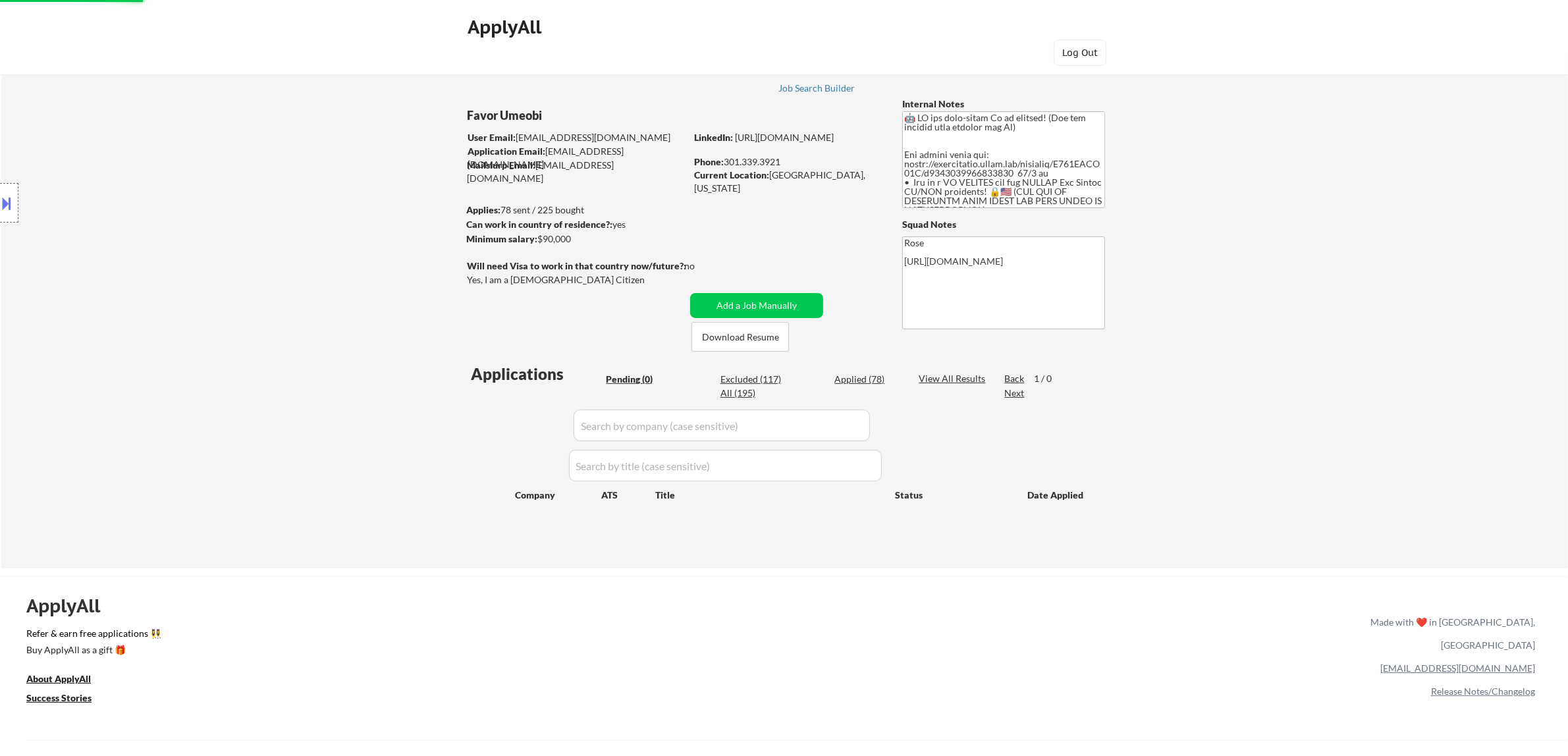
select select ""applied""
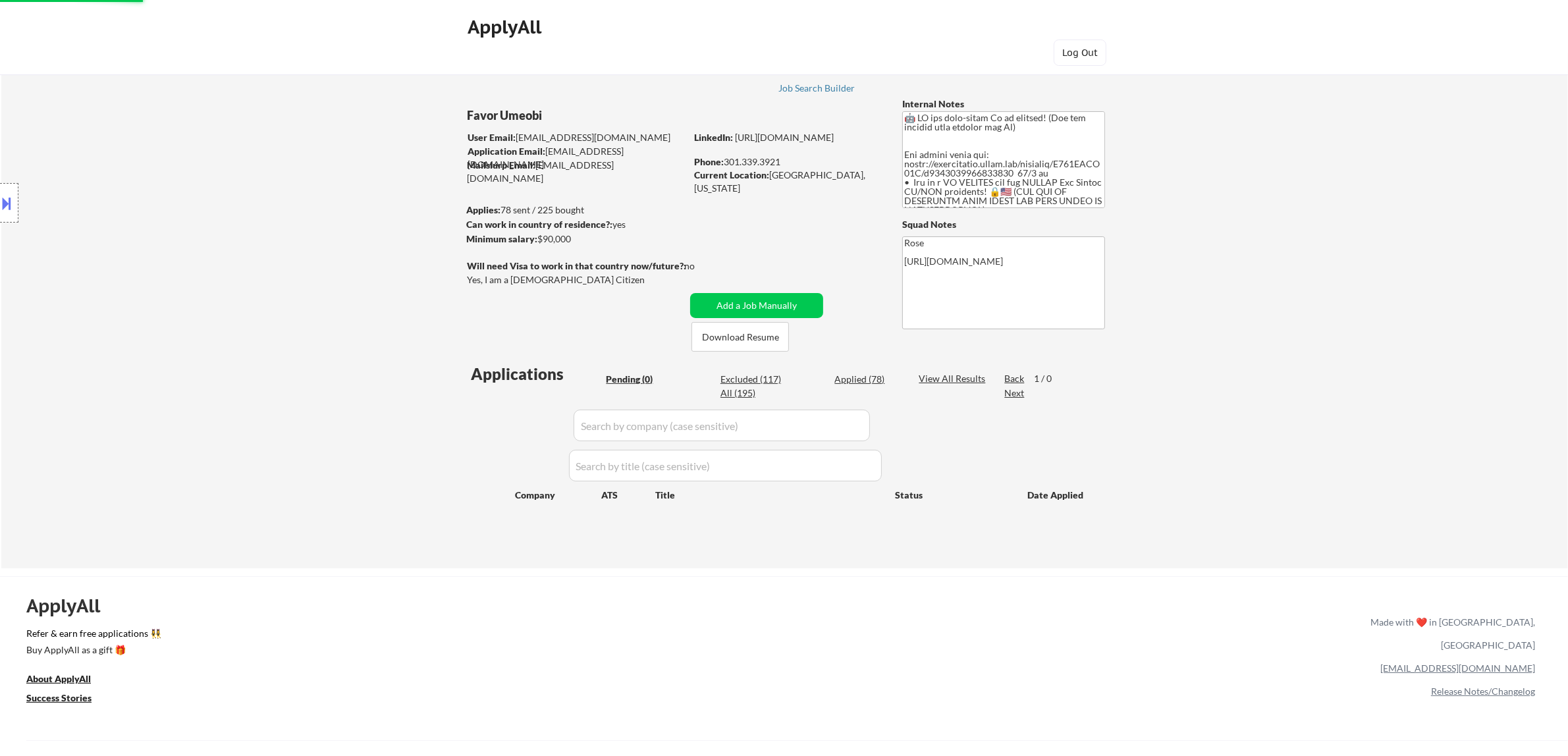
select select ""applied""
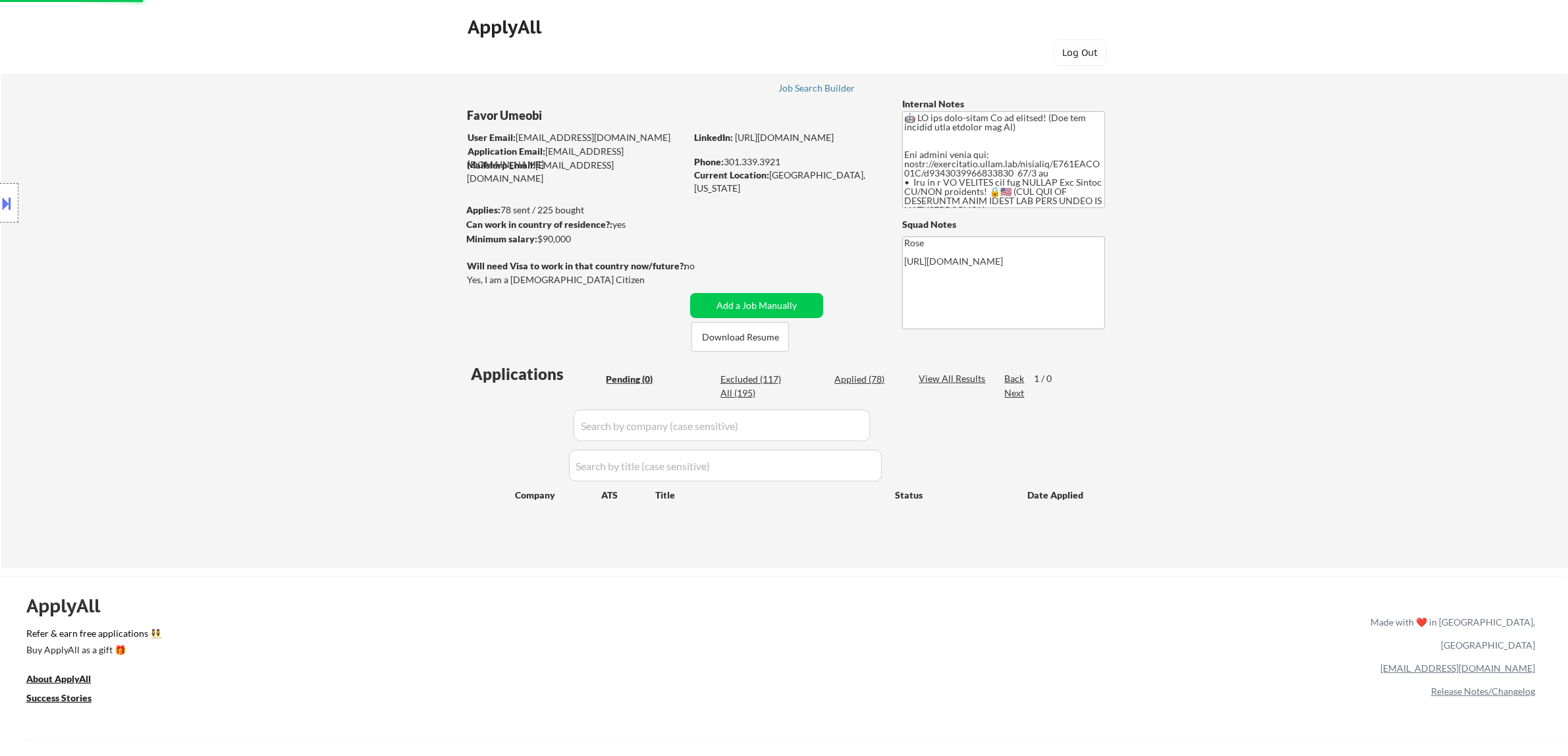
select select ""applied""
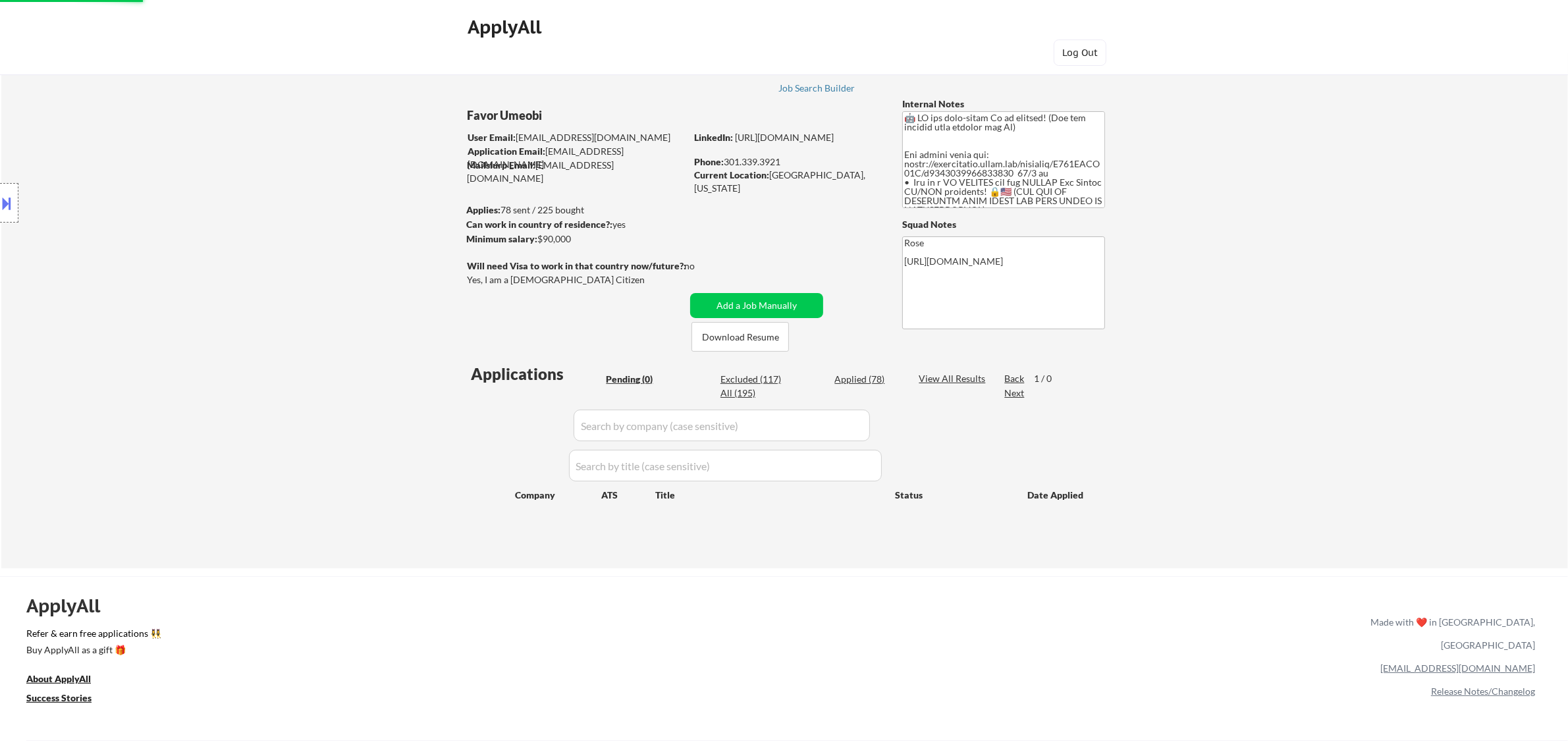
select select ""applied""
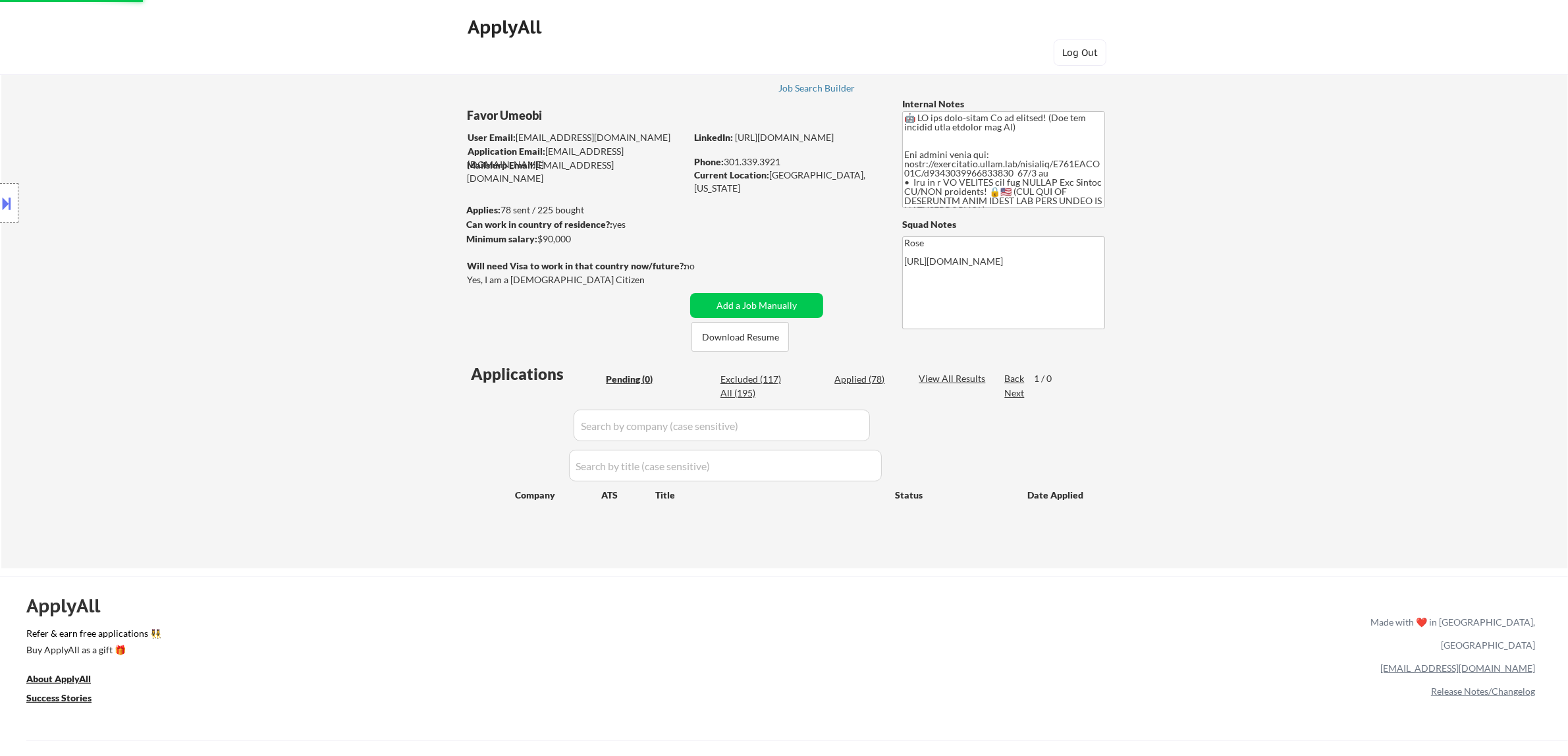
select select ""applied""
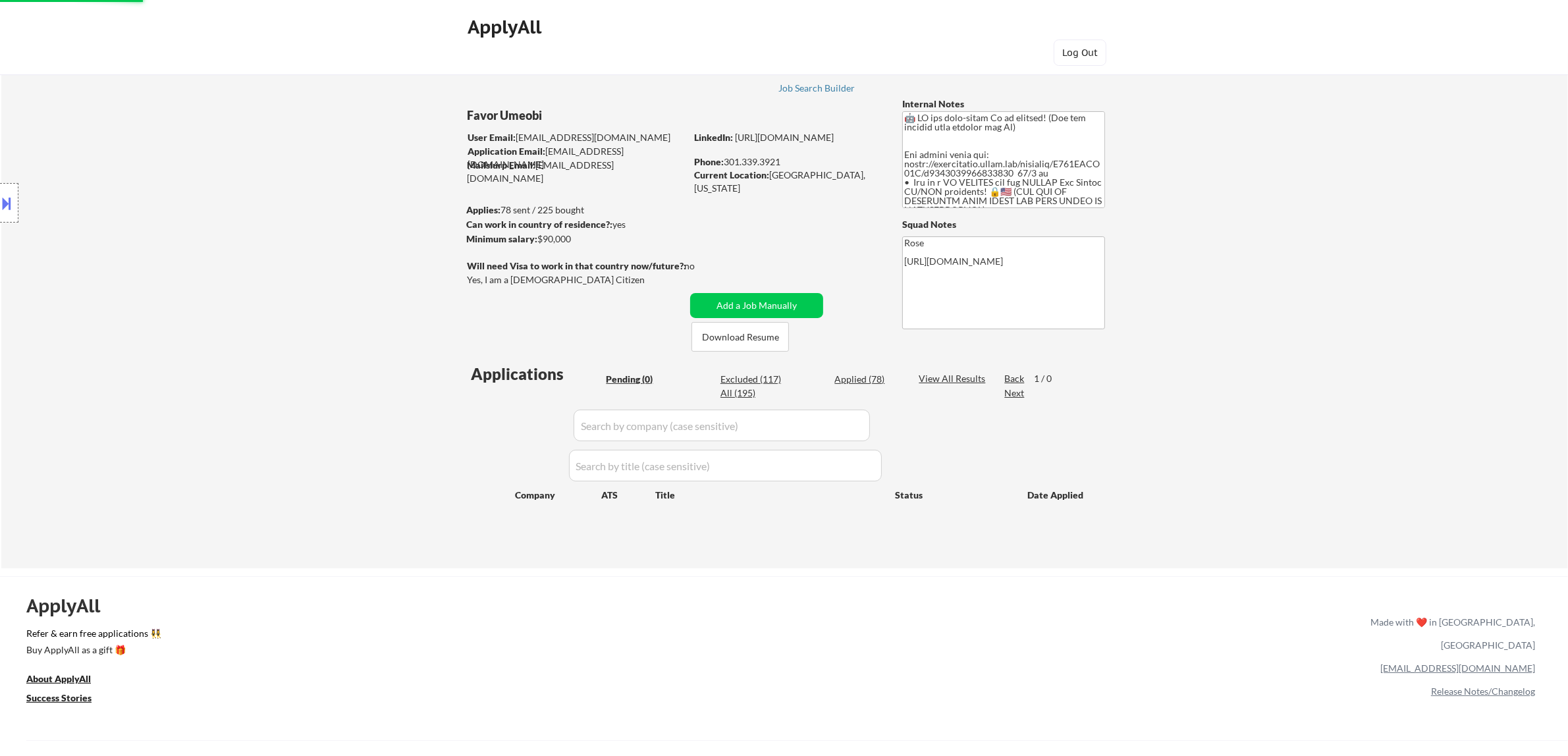
select select ""applied""
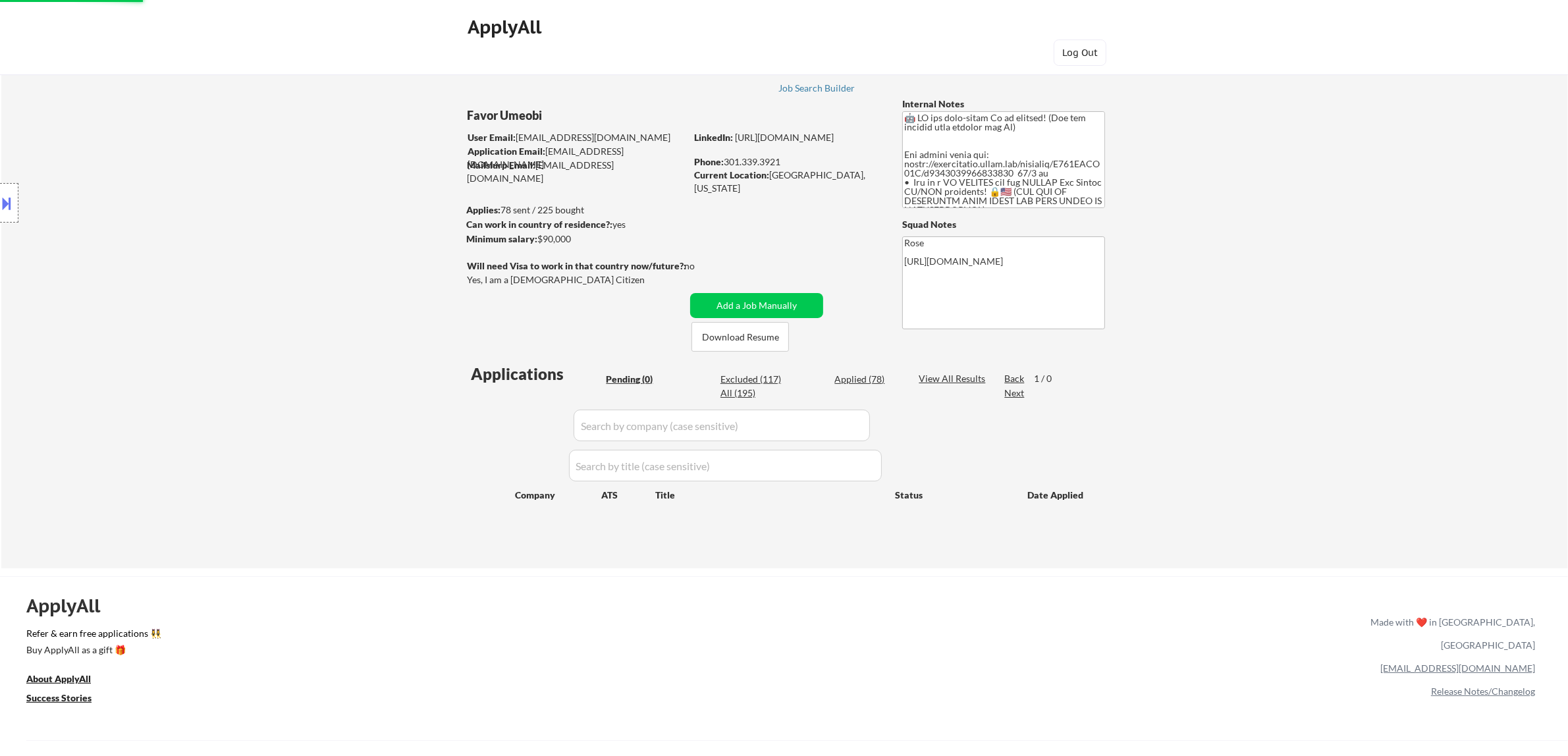
select select ""applied""
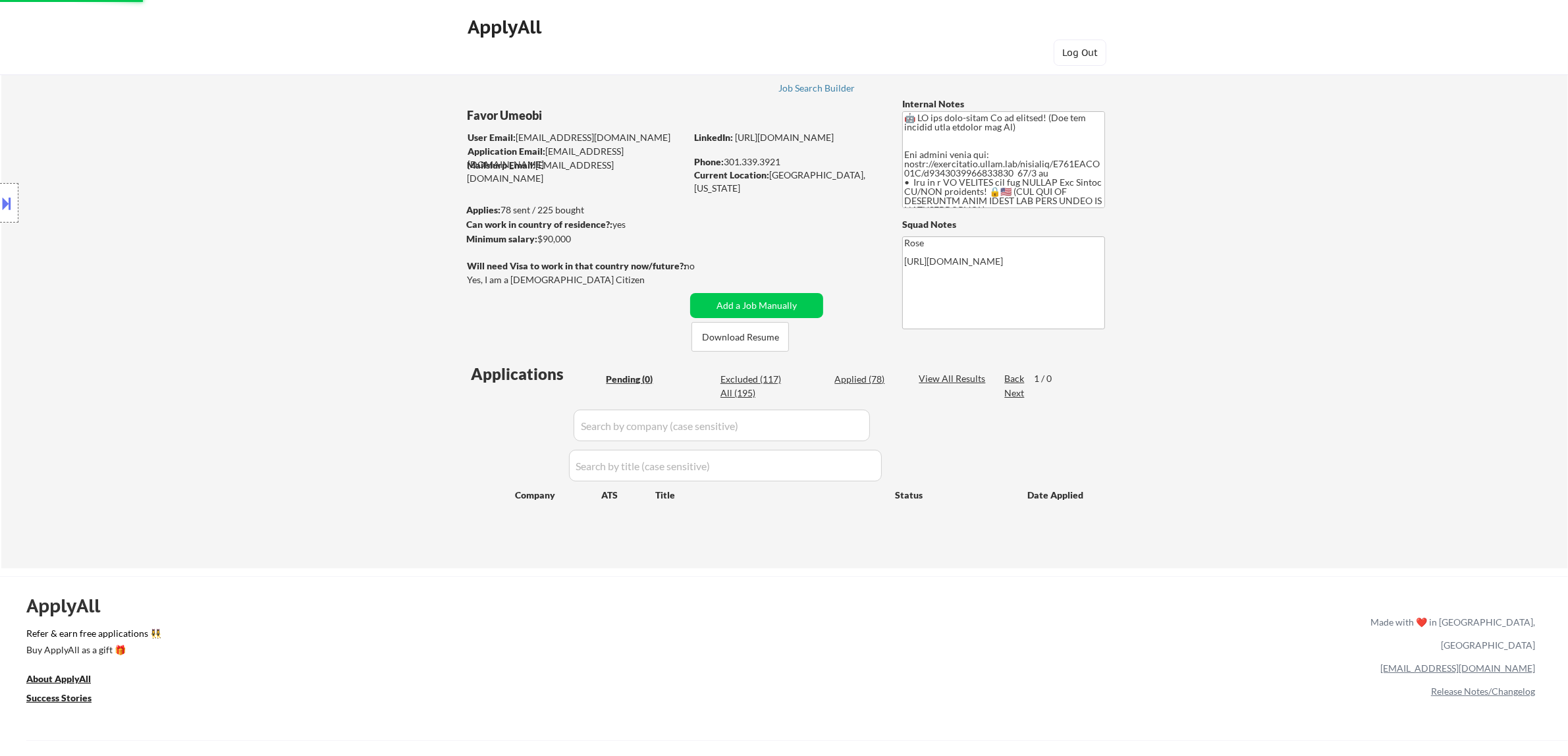
select select ""applied""
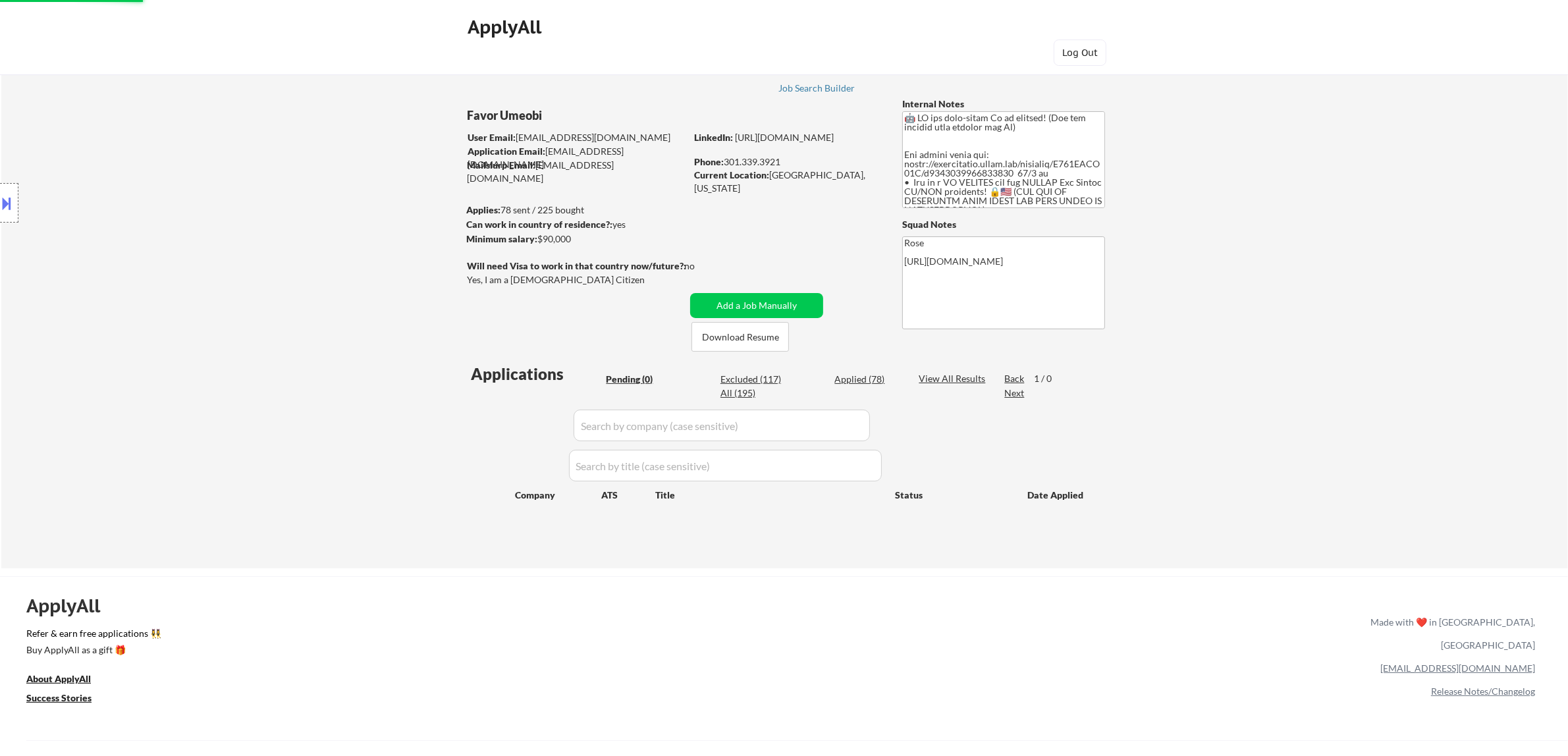
select select ""applied""
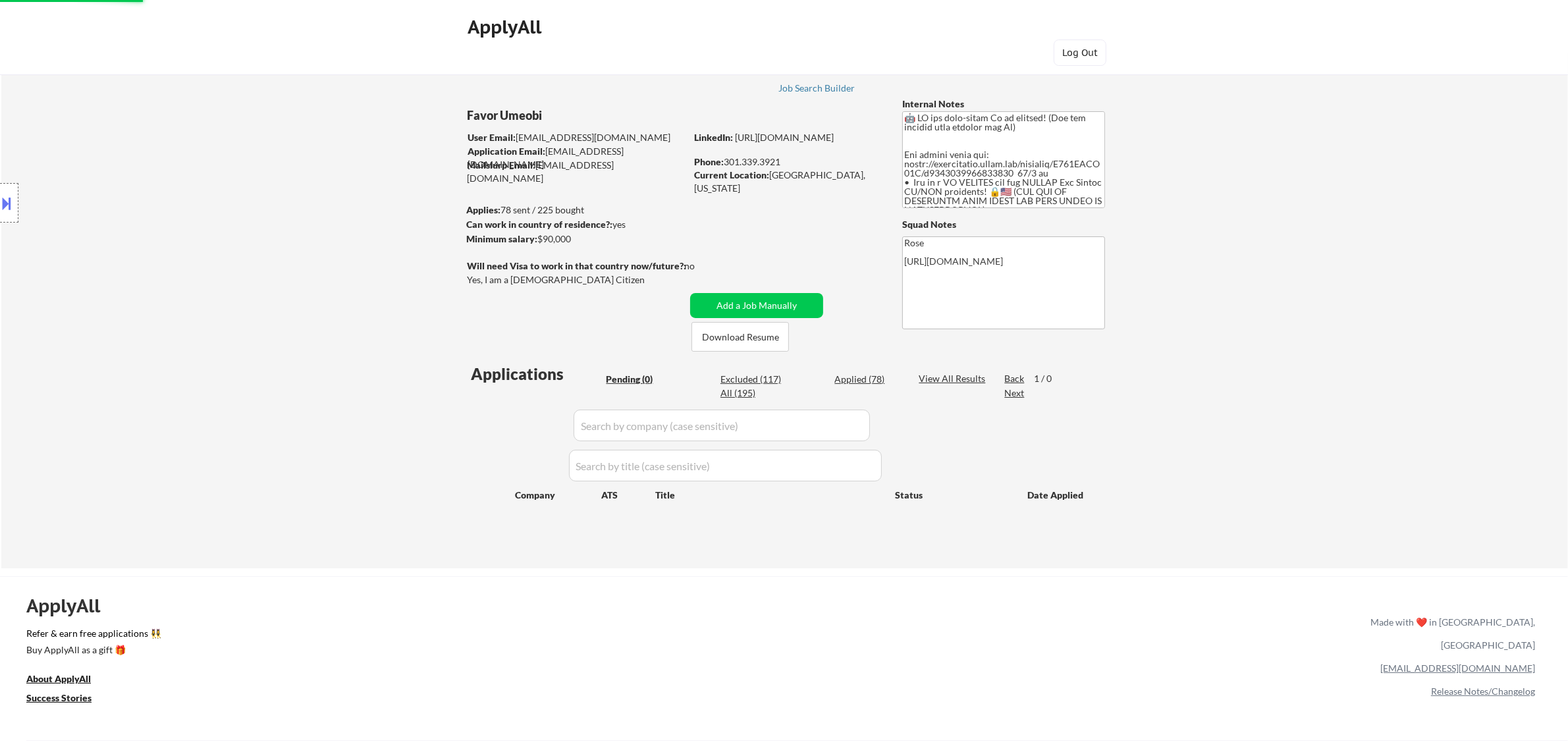
select select ""applied""
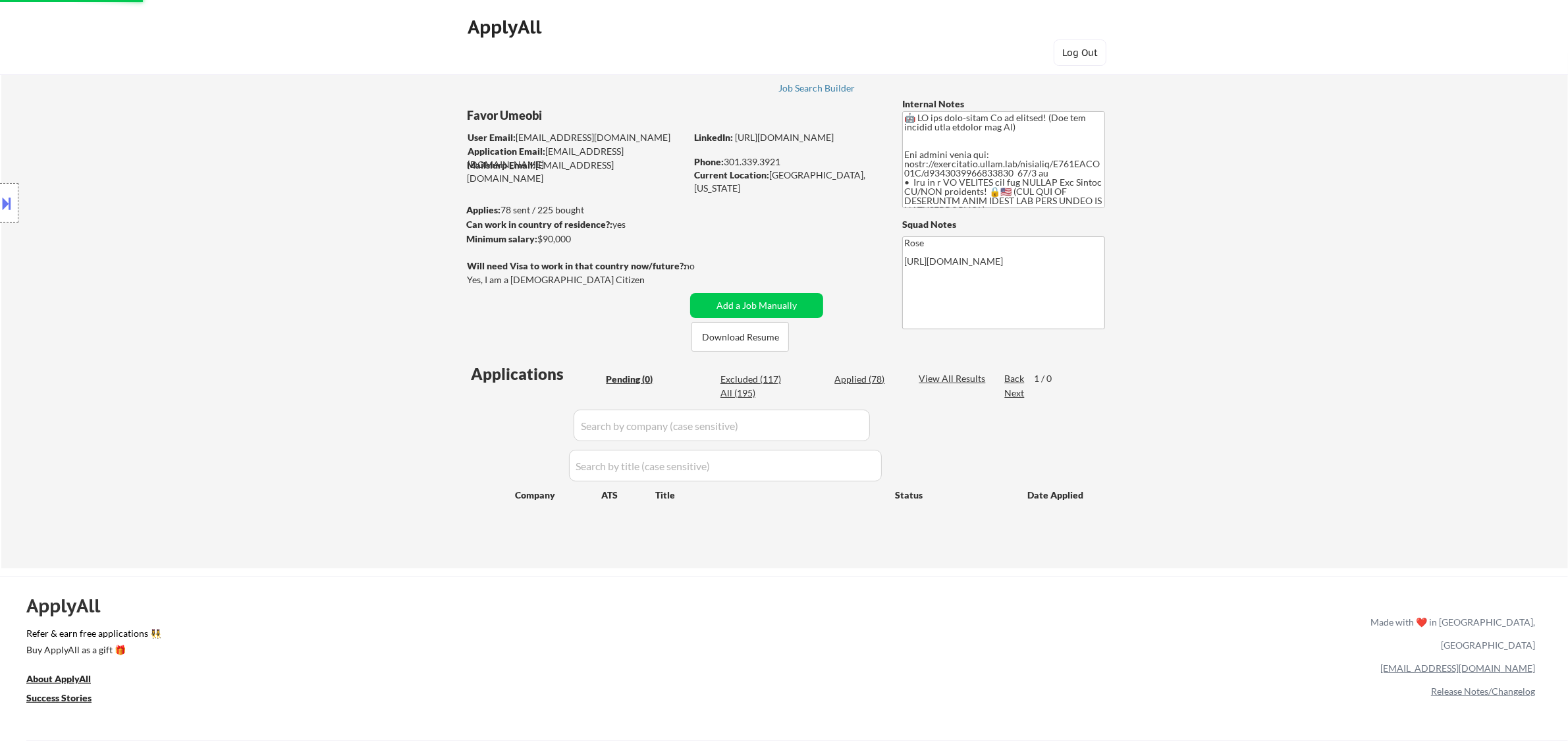
select select ""applied""
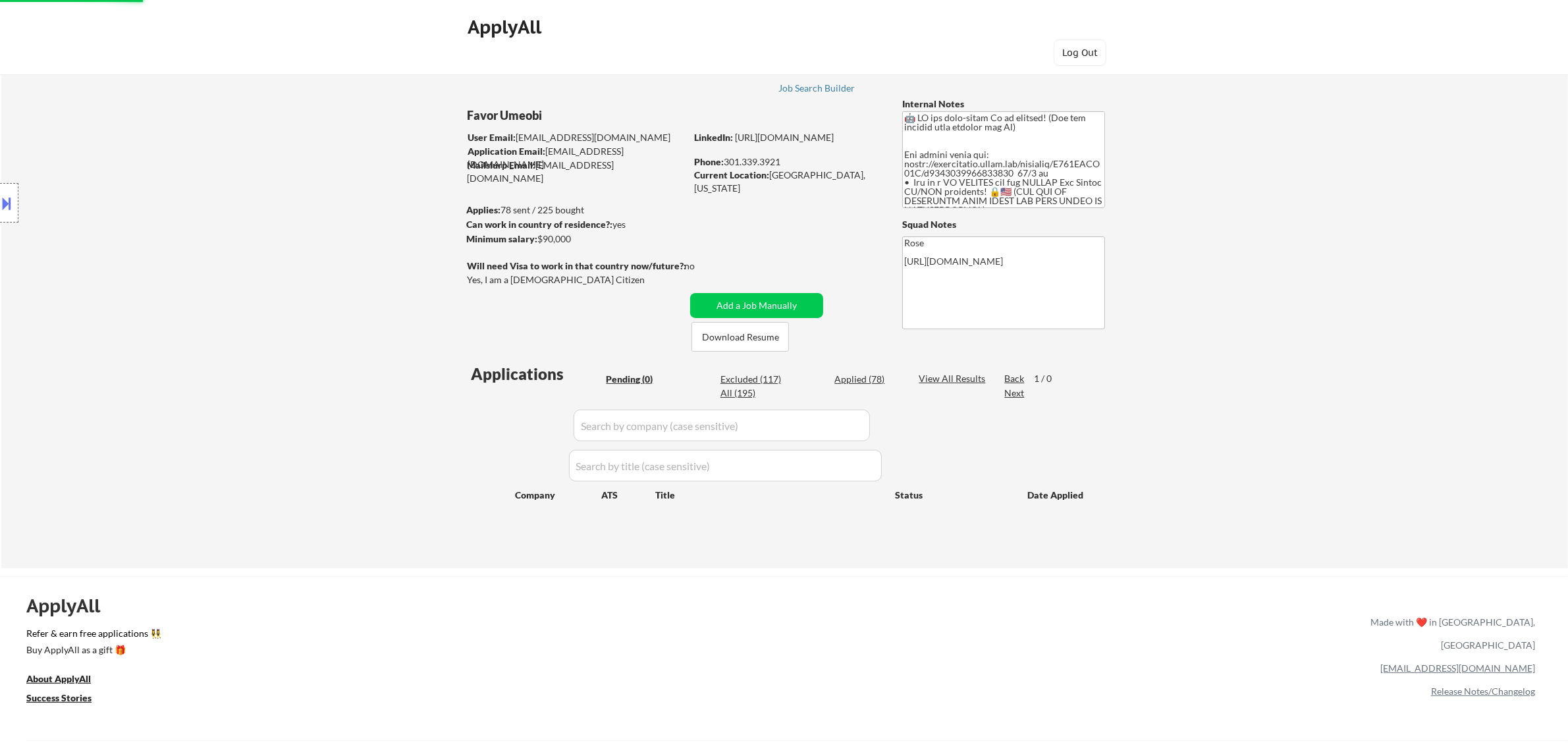
select select ""applied""
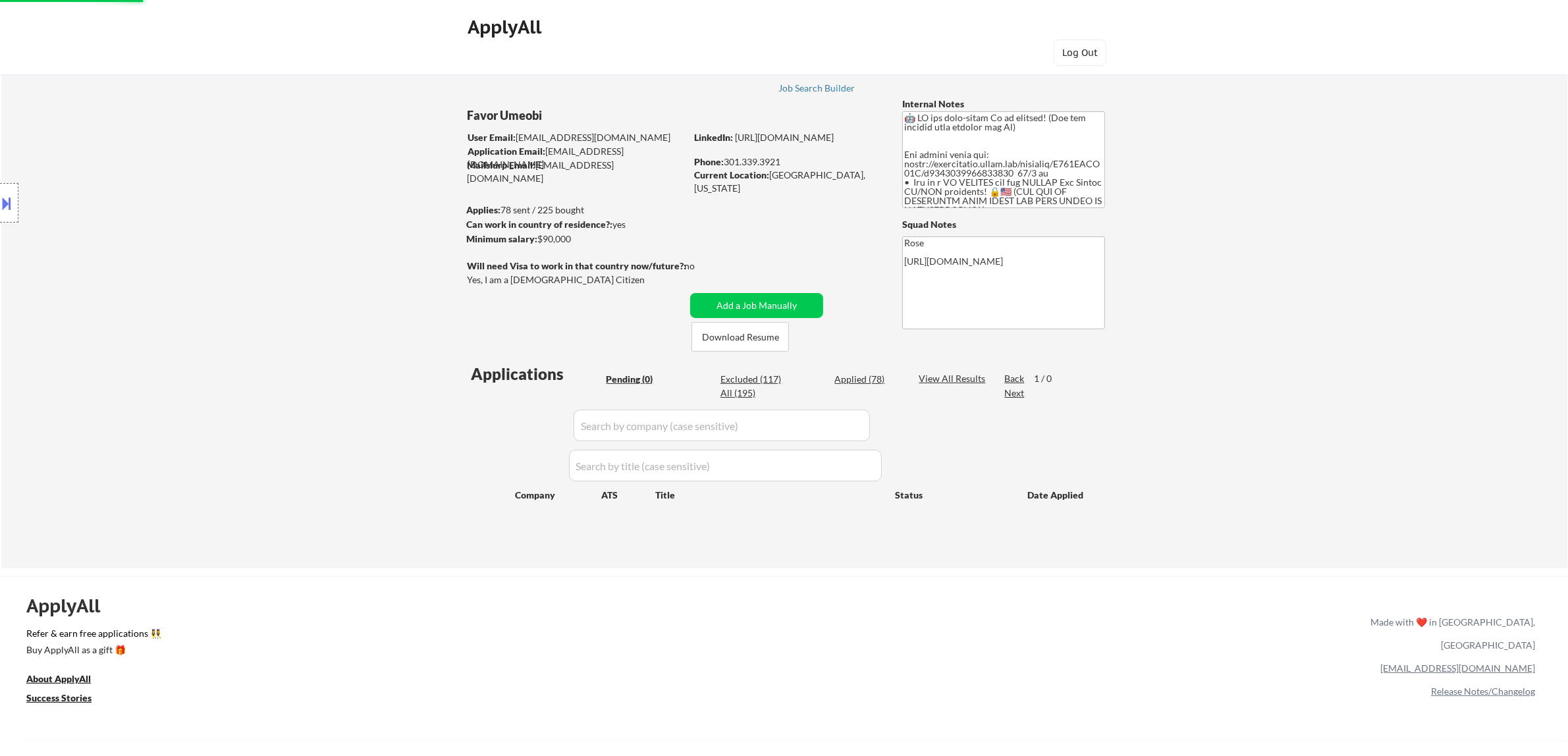
select select ""applied""
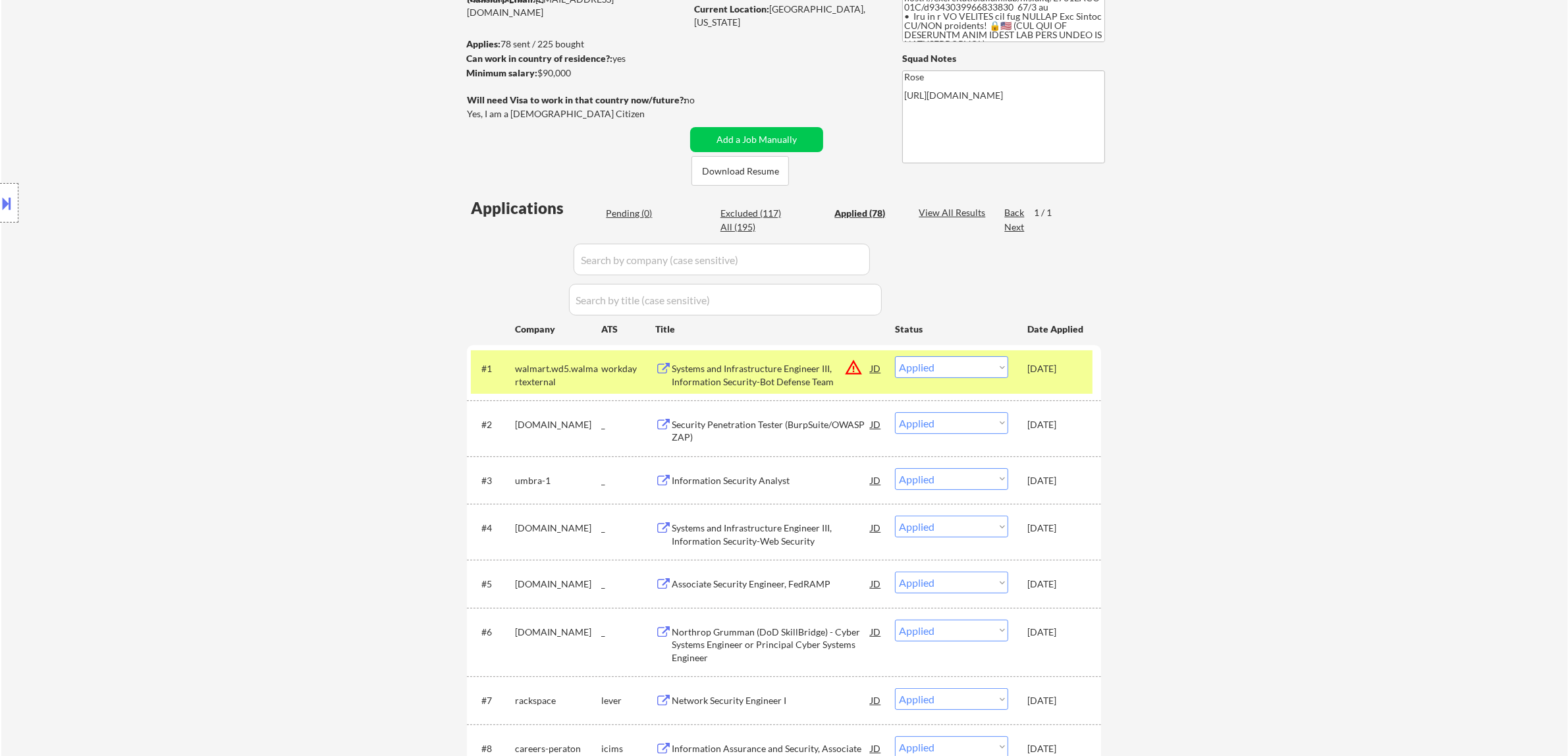
scroll to position [165, 0]
click at [789, 261] on input "input" at bounding box center [721, 261] width 296 height 32
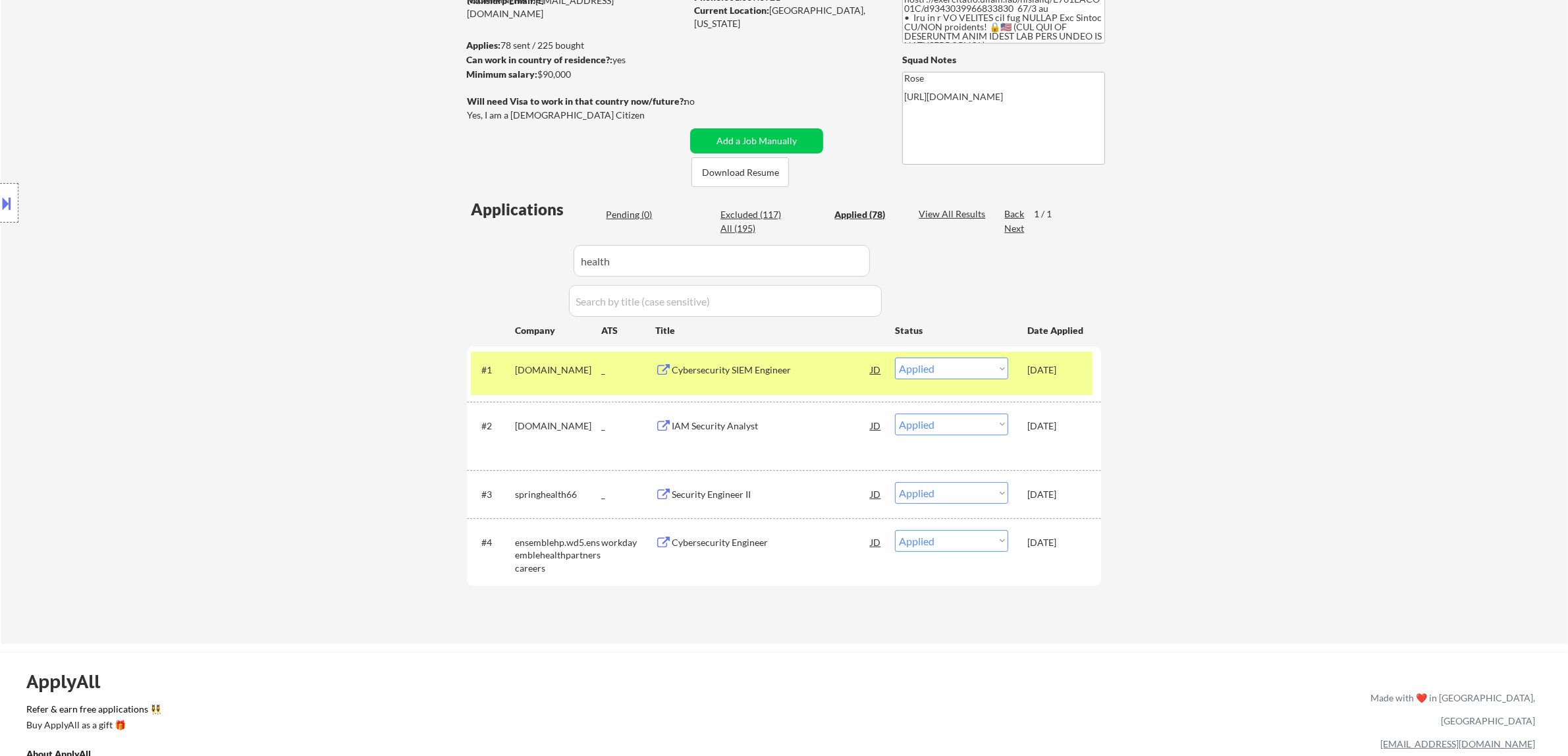
click at [789, 262] on input "input" at bounding box center [721, 261] width 296 height 32
drag, startPoint x: 777, startPoint y: 260, endPoint x: 504, endPoint y: 260, distance: 273.0
click at [471, 264] on div "Applications Pending (0) Excluded (117) Applied (78) All (195) View All Results…" at bounding box center [784, 408] width 634 height 420
paste input "sjobs.brassring.com"
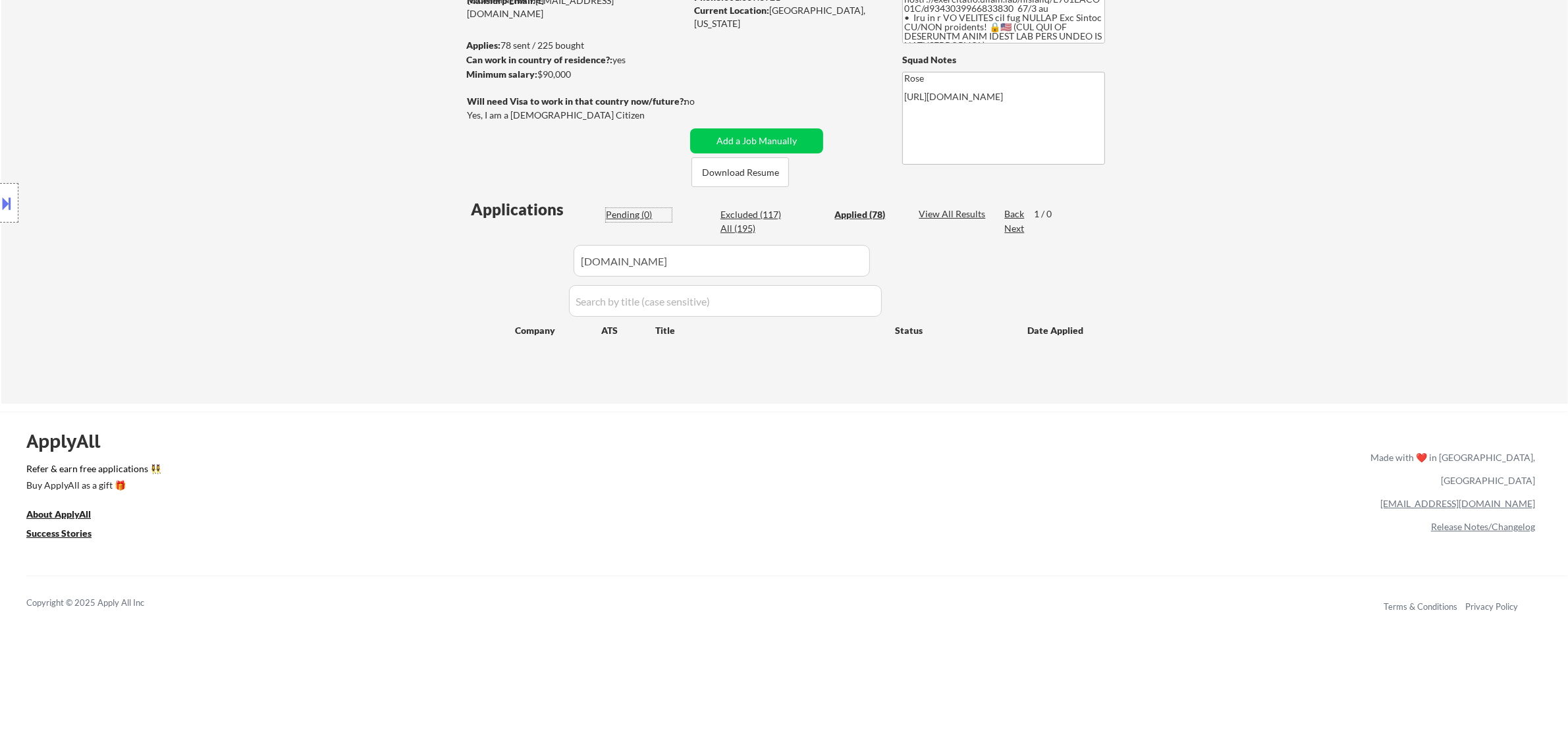
click at [629, 212] on div "Pending (0)" at bounding box center [639, 214] width 66 height 13
drag, startPoint x: 792, startPoint y: 262, endPoint x: 573, endPoint y: 261, distance: 219.0
click at [573, 261] on input "input" at bounding box center [721, 261] width 296 height 32
paste input "/bah.wd1.myworkdayjobs.com"
click at [584, 259] on input "input" at bounding box center [721, 261] width 296 height 32
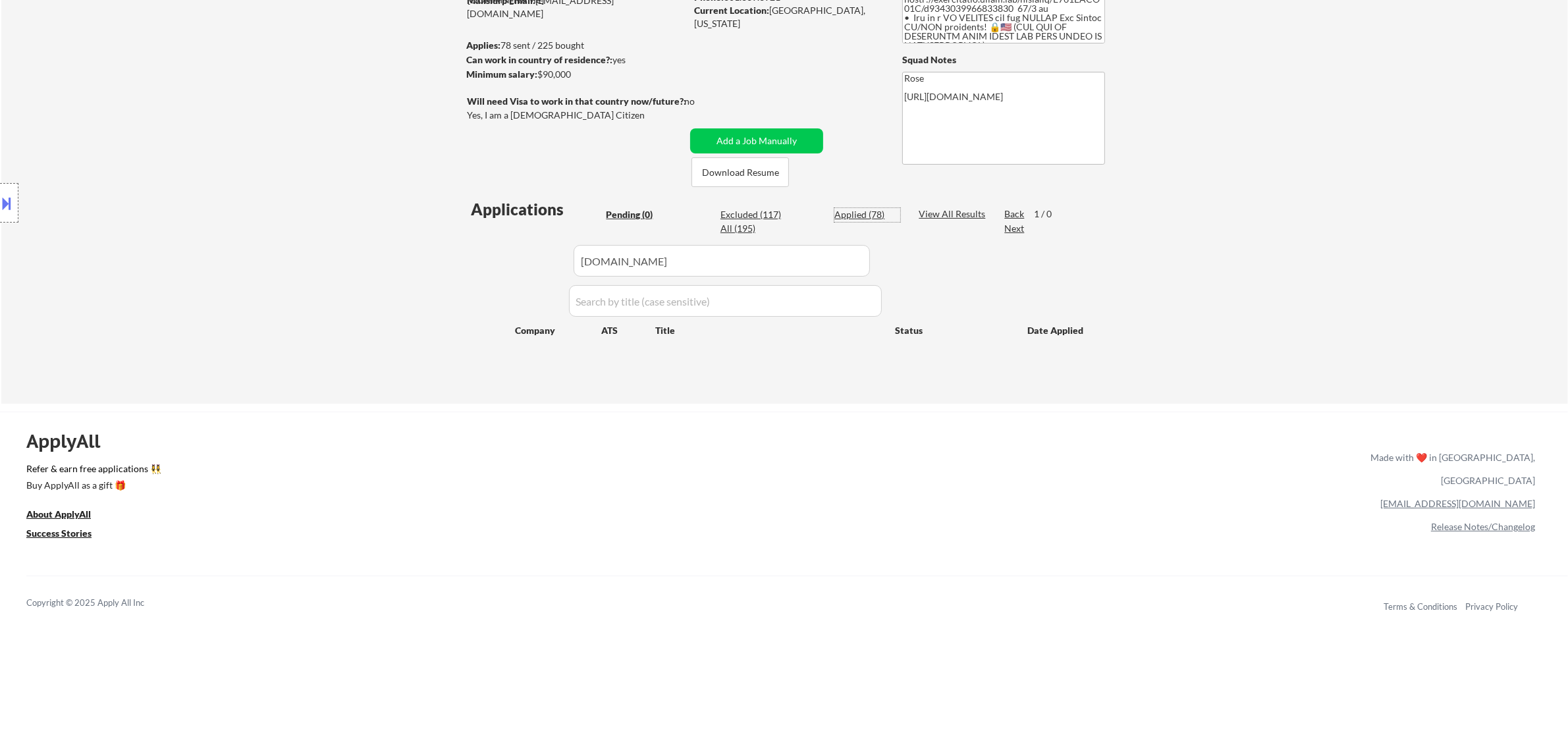
click at [789, 219] on div "Applied (78)" at bounding box center [867, 214] width 66 height 13
drag, startPoint x: 722, startPoint y: 264, endPoint x: 548, endPoint y: 264, distance: 174.0
click at [545, 264] on div "Applications Pending (0) Excluded (117) Applied (78) All (195) View All Results…" at bounding box center [784, 288] width 634 height 181
paste input "nwis.wd12.myworkdayjobs.com"
drag, startPoint x: 760, startPoint y: 264, endPoint x: 528, endPoint y: 271, distance: 232.1
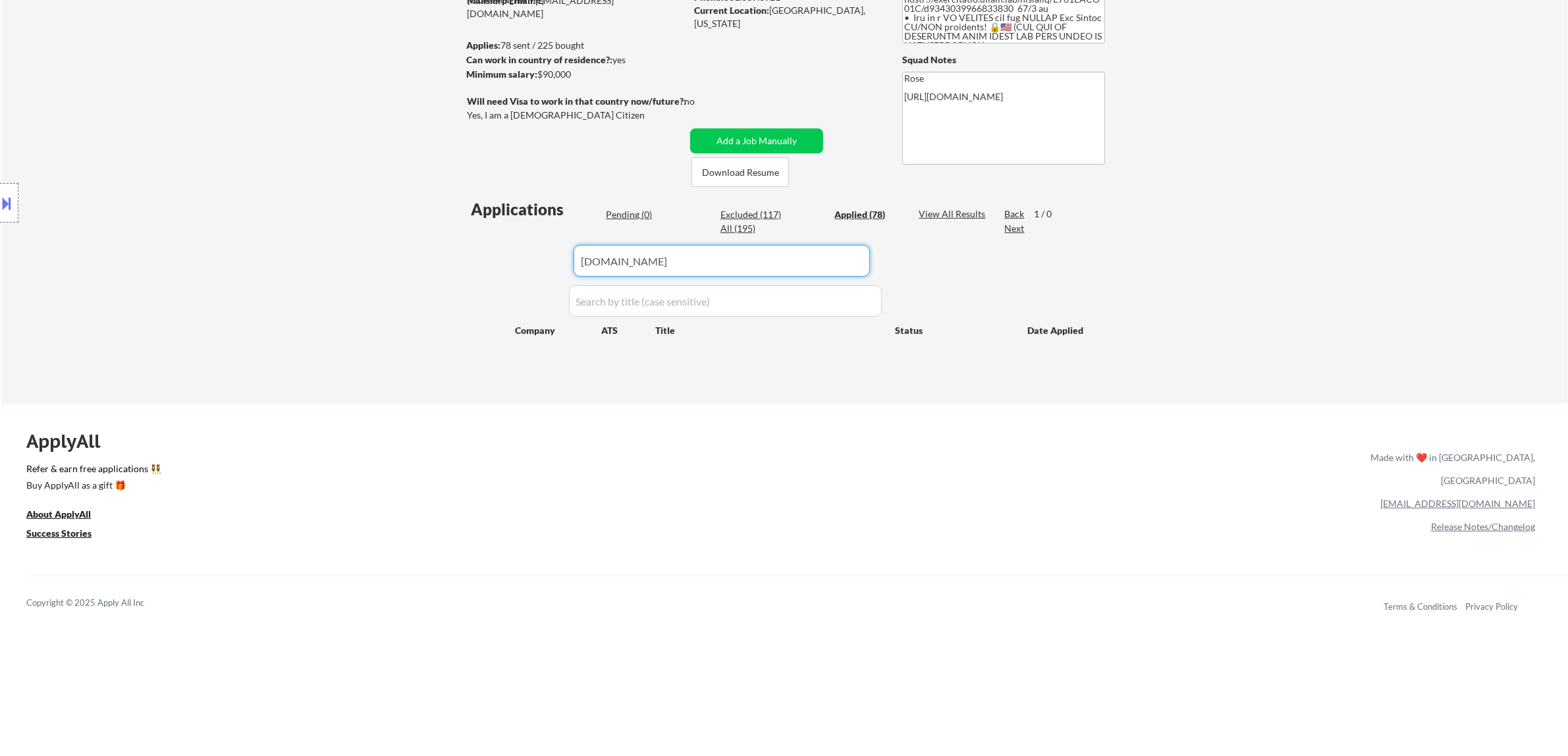
click at [525, 271] on div "Applications Pending (0) Excluded (117) Applied (78) All (195) View All Results…" at bounding box center [784, 288] width 634 height 181
paste input "musc.wd1.myworkdayjobs.com"
drag, startPoint x: 851, startPoint y: 254, endPoint x: 552, endPoint y: 250, distance: 299.0
click at [542, 251] on div "Applications Pending (0) Excluded (117) Applied (78) All (195) View All Results…" at bounding box center [784, 288] width 634 height 181
paste input "jobs.jobvite.com"
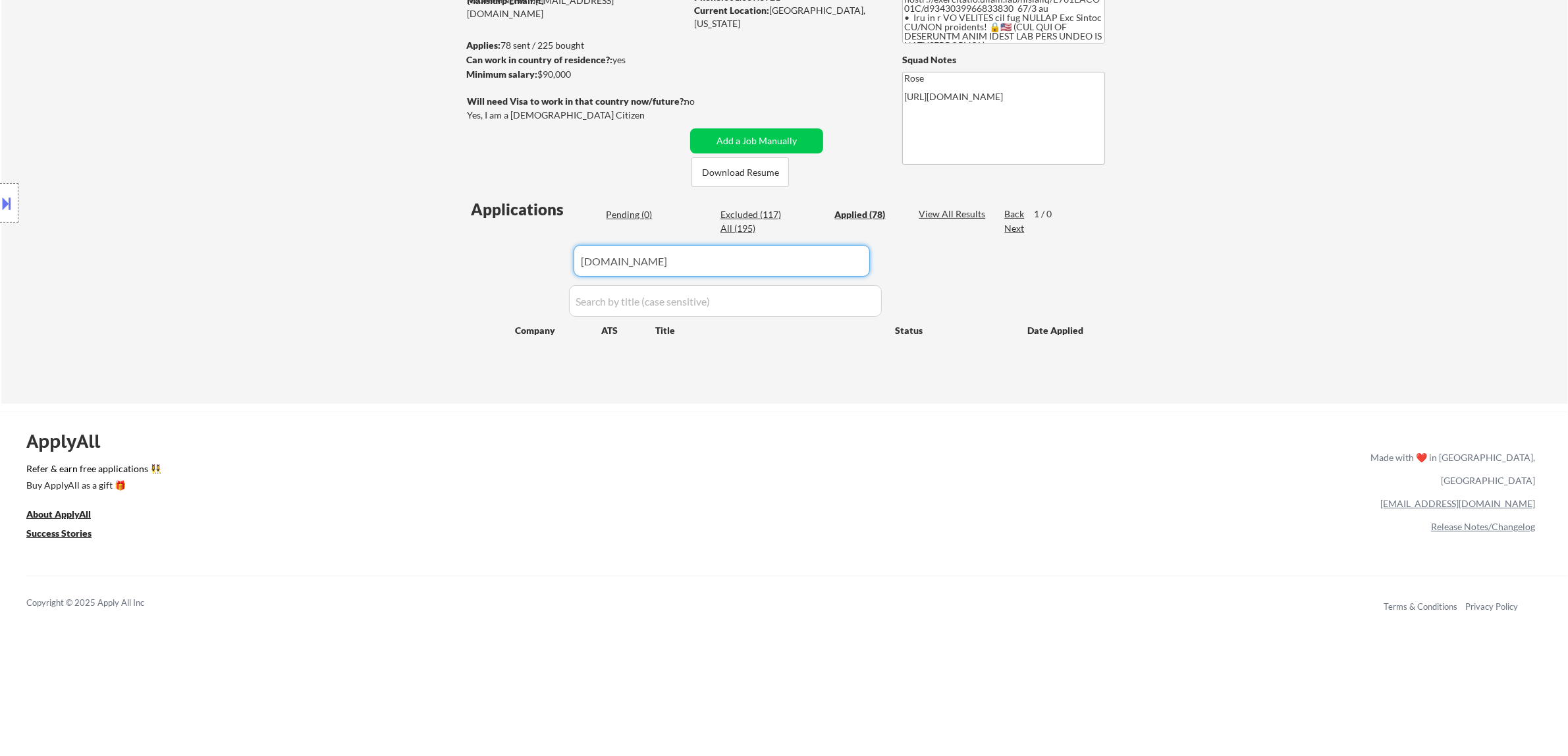
type input "jobs.jobvite.com"
click at [632, 214] on div "Pending (0)" at bounding box center [639, 214] width 66 height 13
click at [769, 135] on button "Add a Job Manually" at bounding box center [757, 140] width 133 height 25
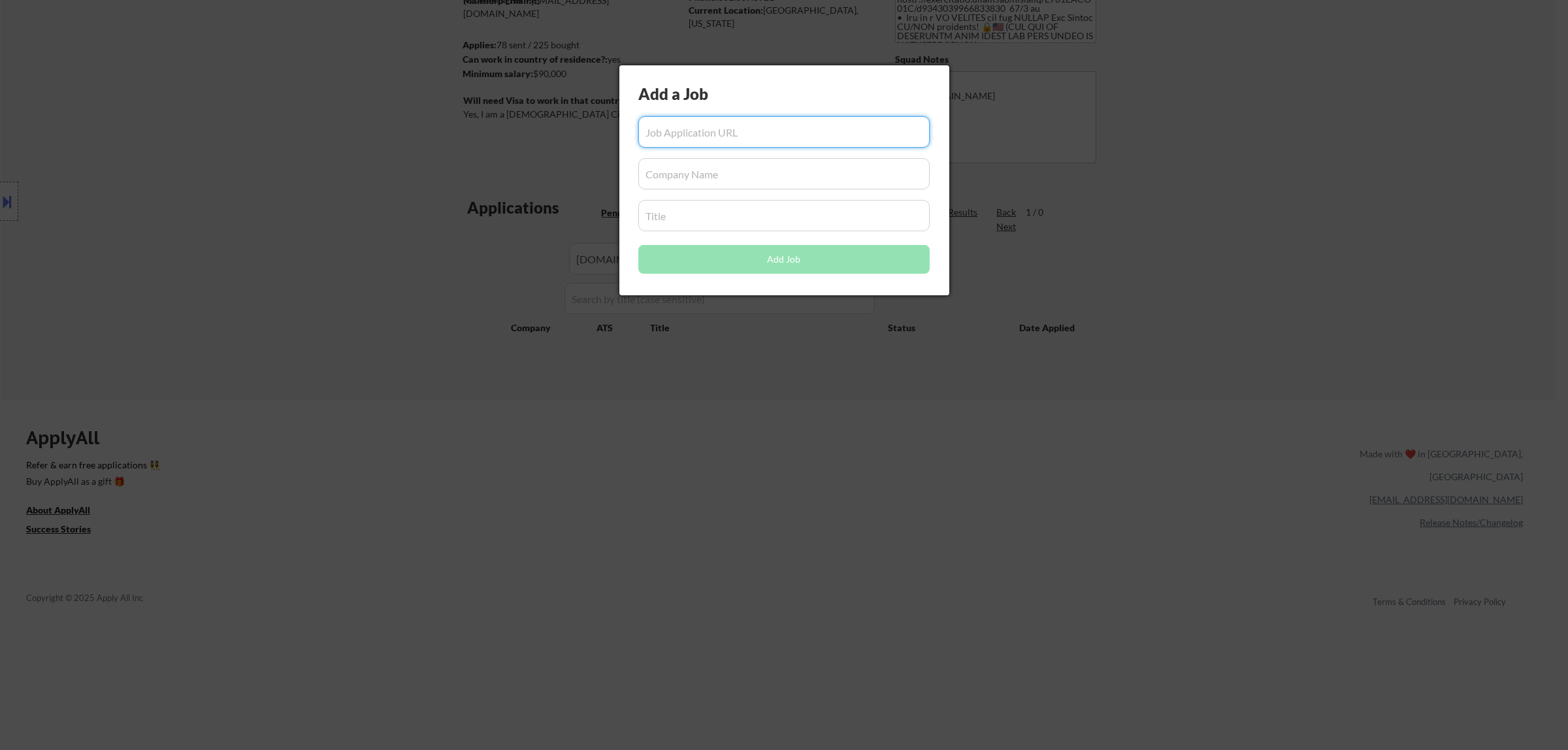
paste input "https://jobs.jobvite.com/iboss/job/owmyyfwI?nl=1&fr=true"
type input "https://jobs.jobvite.com/iboss/job/owmyyfwI?nl=1&fr=true"
click at [669, 178] on input "input" at bounding box center [784, 174] width 291 height 32
paste input "iboss"
type input "iboss"
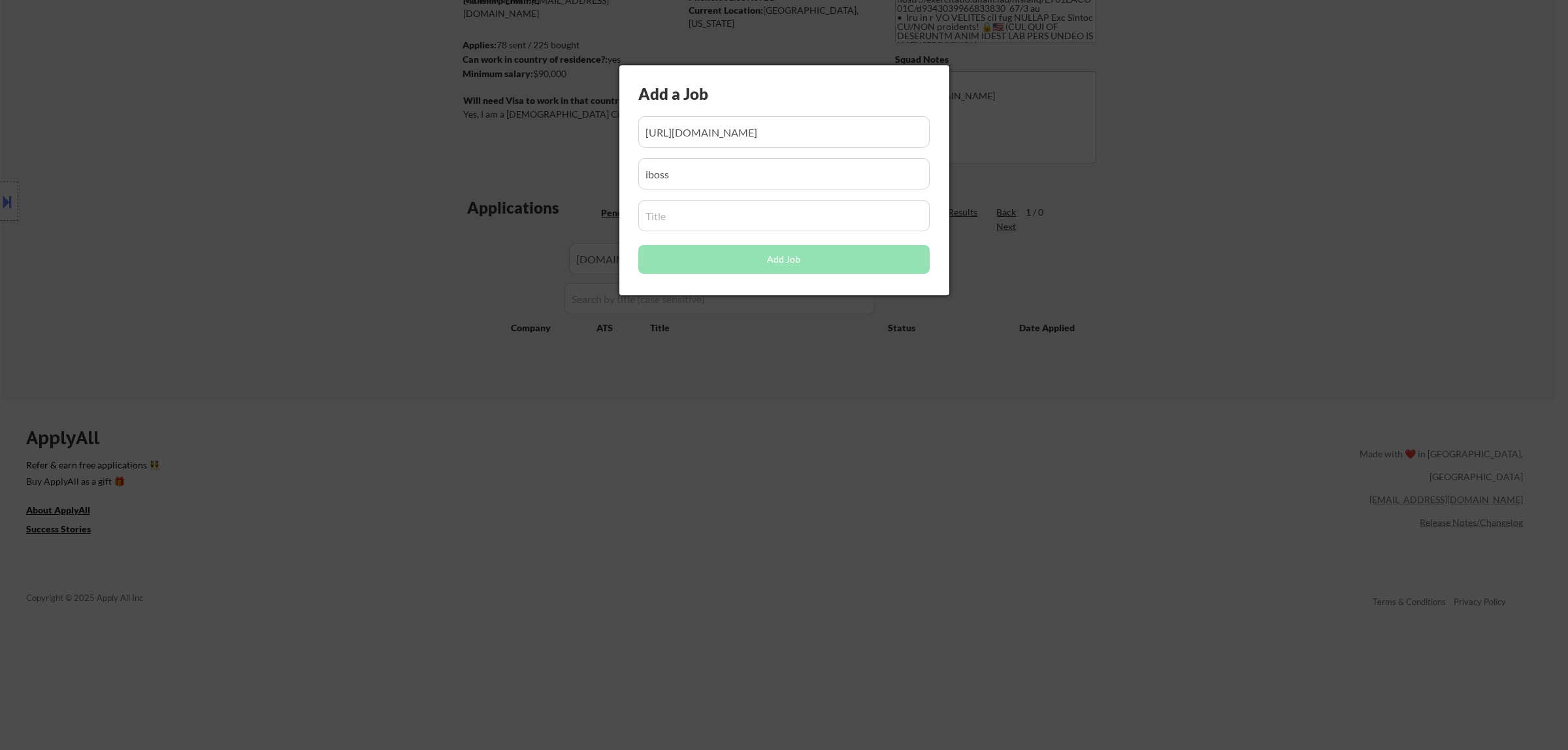
click at [710, 208] on input "input" at bounding box center [784, 215] width 291 height 32
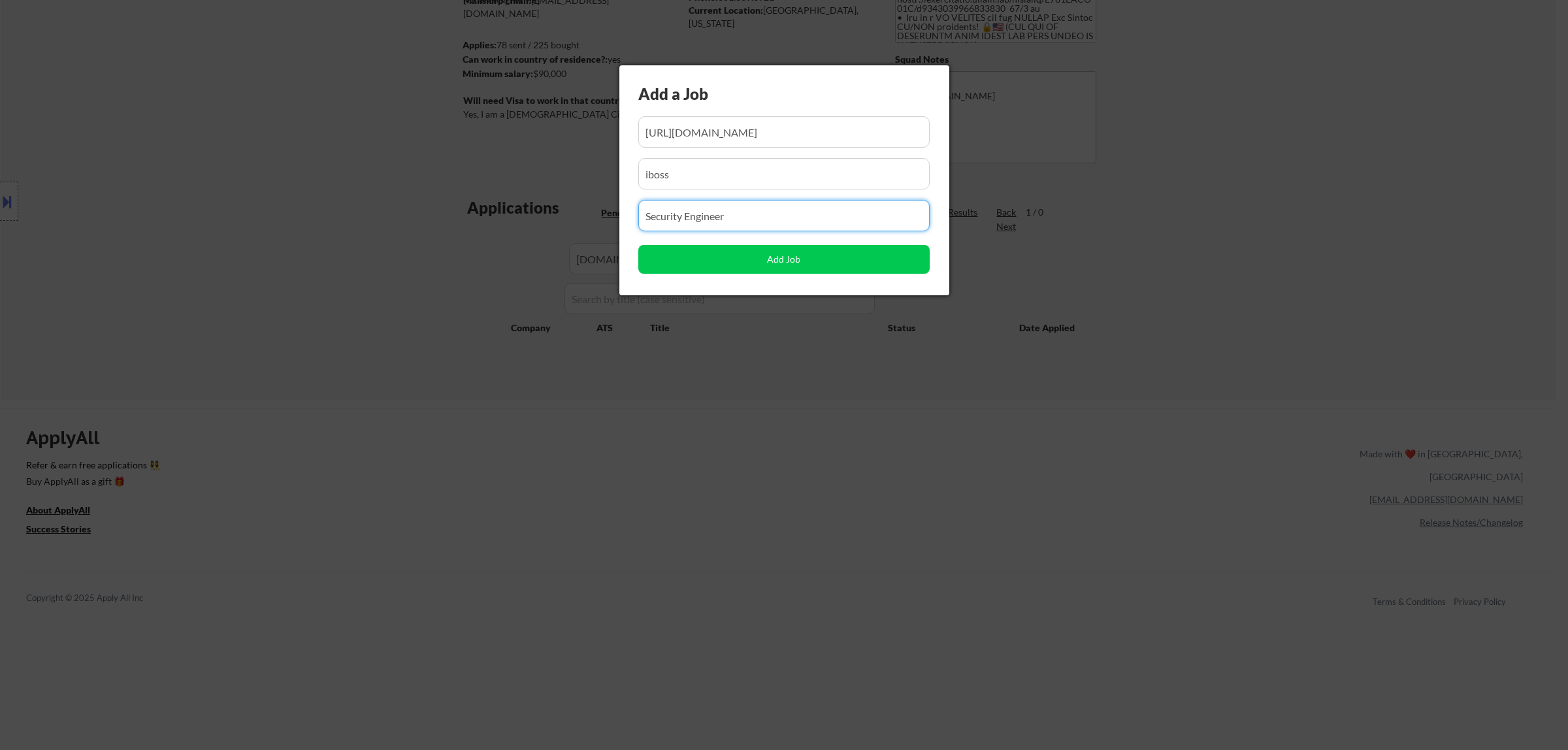
type input "Security Engineer"
drag, startPoint x: 759, startPoint y: 219, endPoint x: 549, endPoint y: 227, distance: 210.2
click at [524, 232] on body "← Return to /applysquad Mailslurp Inbox Job Search Builder Favor Umeobi User Em…" at bounding box center [784, 211] width 1568 height 750
click at [775, 261] on button "Add Job" at bounding box center [784, 260] width 291 height 29
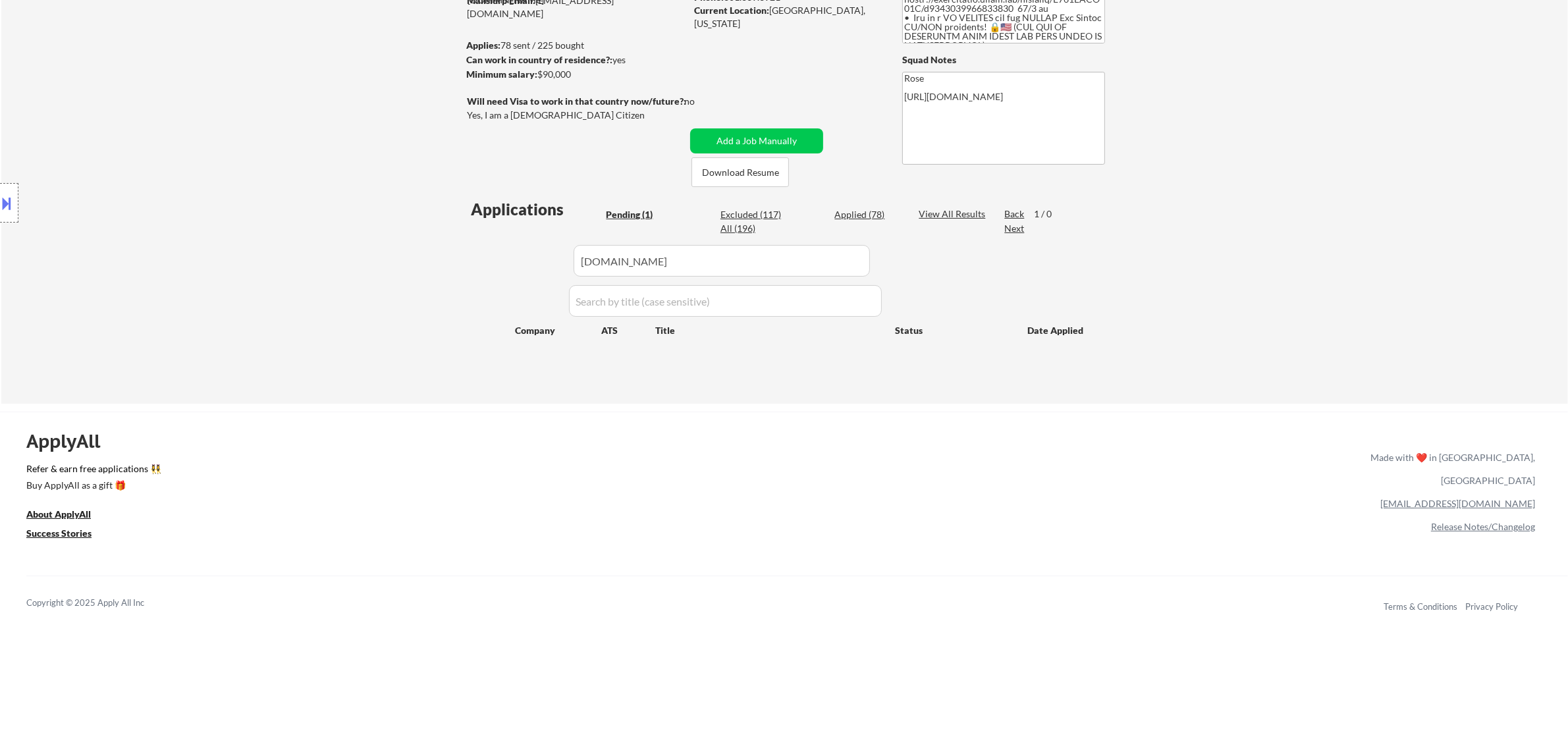
click at [626, 204] on div "Applications Pending (1) Excluded (117) Applied (78) All (196) View All Results…" at bounding box center [784, 288] width 634 height 181
click at [631, 214] on div "Pending (1)" at bounding box center [639, 214] width 66 height 13
drag, startPoint x: 577, startPoint y: 265, endPoint x: 458, endPoint y: 271, distance: 119.2
click at [461, 271] on div "← Return to /applysquad Mailslurp Inbox Job Search Builder Favor Umeobi User Em…" at bounding box center [784, 140] width 657 height 505
select select ""pending""
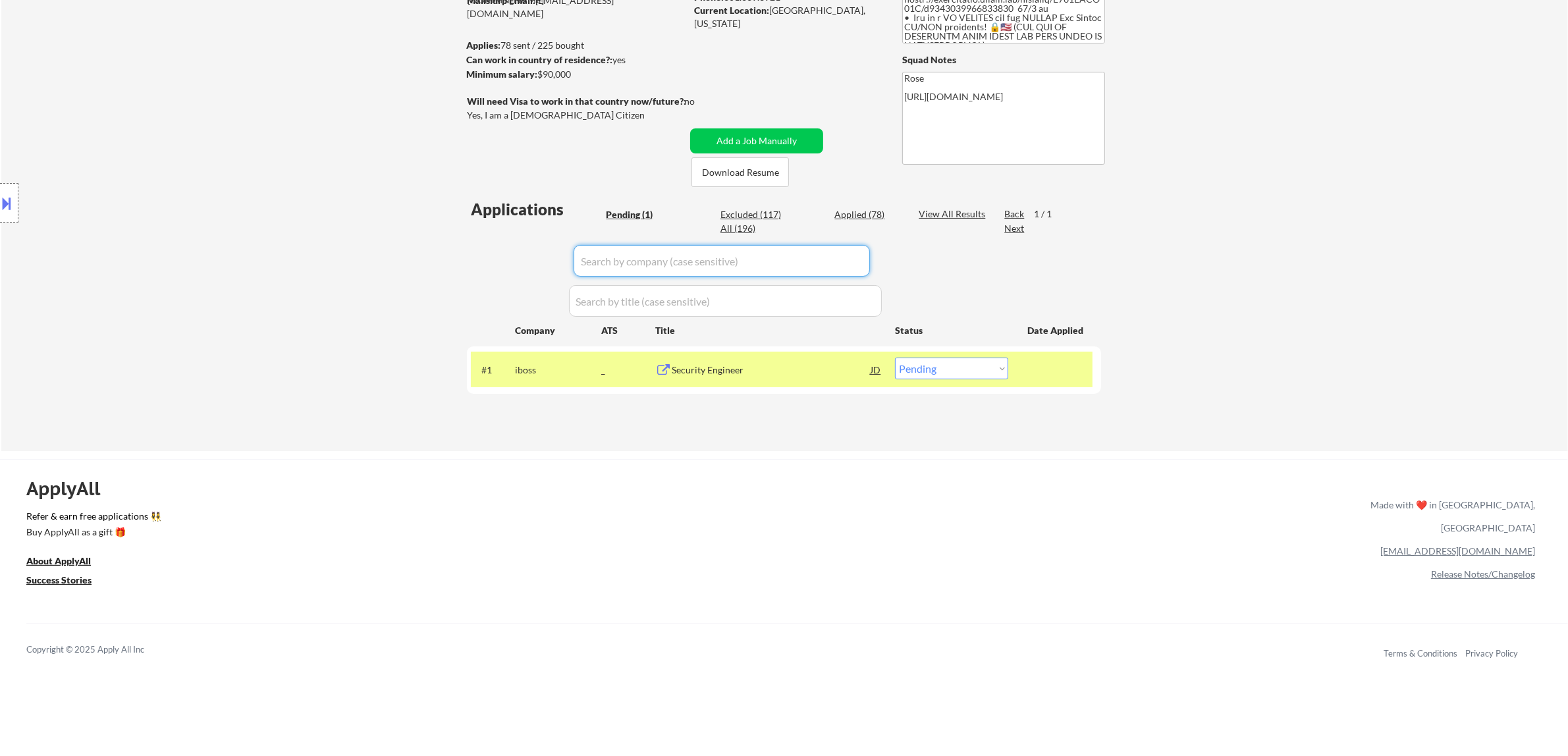
click at [789, 367] on select "Choose an option... Pending Applied Excluded (Questions) Excluded (Expired) Exc…" at bounding box center [952, 368] width 113 height 22
select select ""applied""
click at [789, 357] on select "Choose an option... Pending Applied Excluded (Questions) Excluded (Expired) Exc…" at bounding box center [952, 368] width 113 height 22
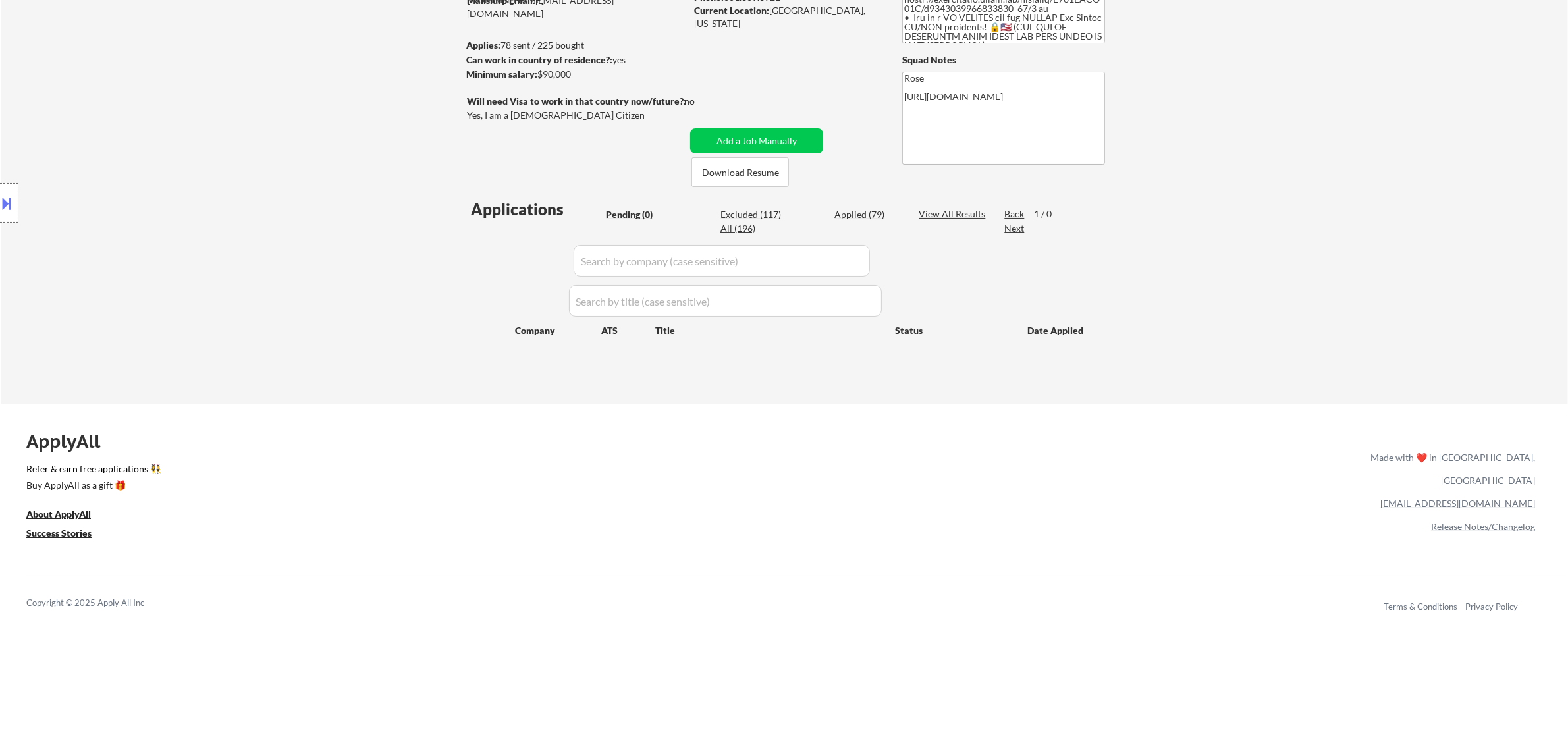
click at [789, 212] on div "Applied (79)" at bounding box center [867, 214] width 66 height 13
select select ""applied""
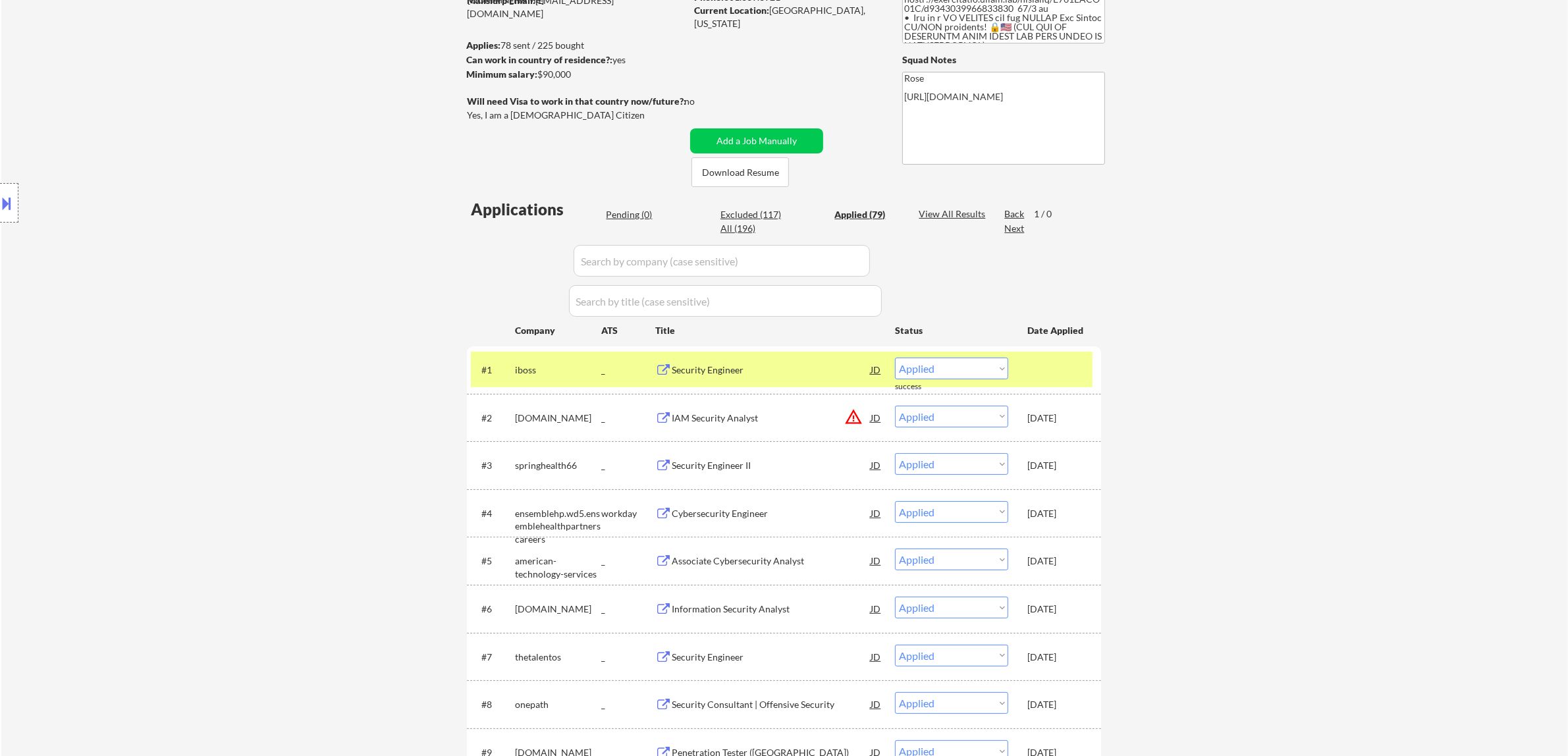
click at [789, 260] on input "input" at bounding box center [721, 261] width 296 height 32
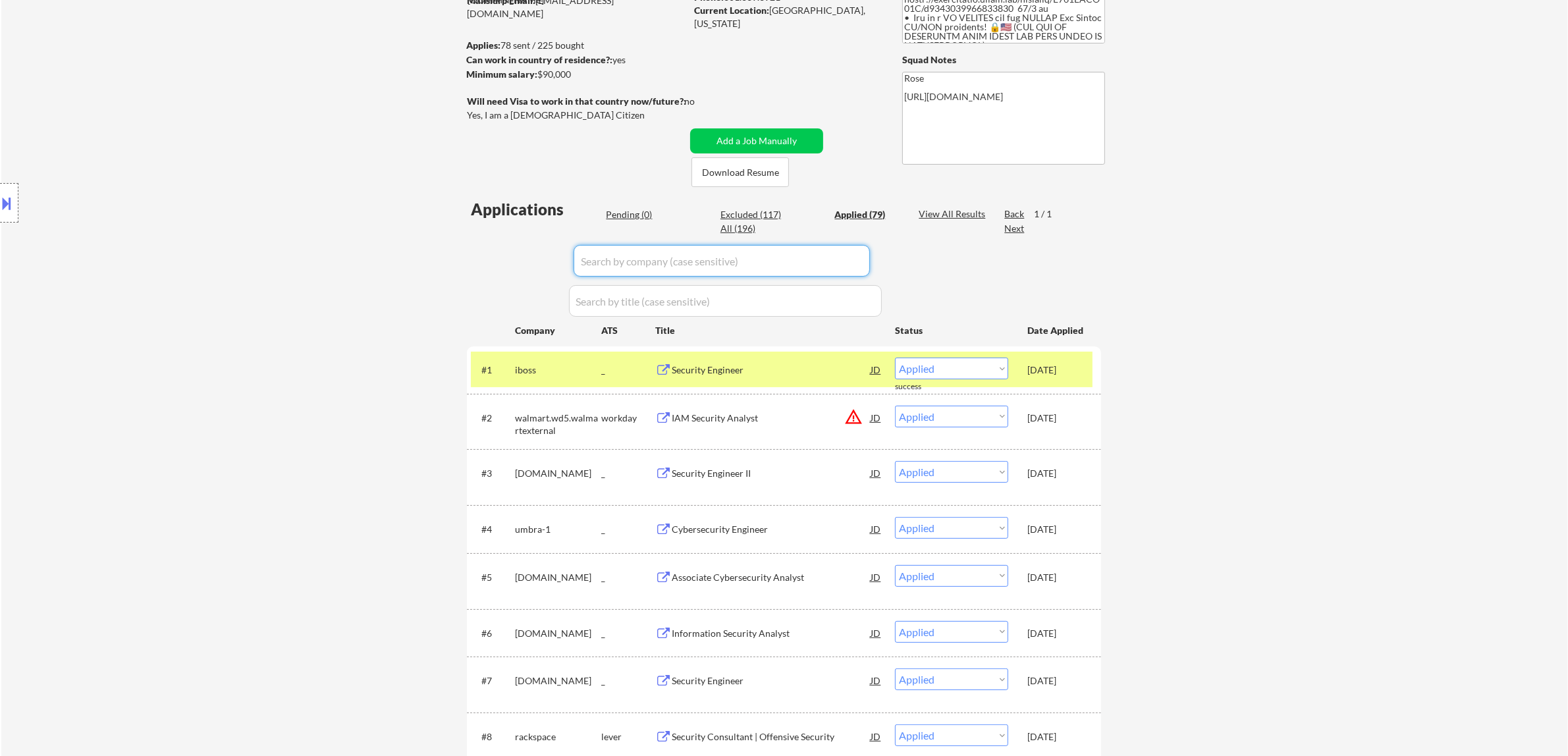
paste input "jobgether"
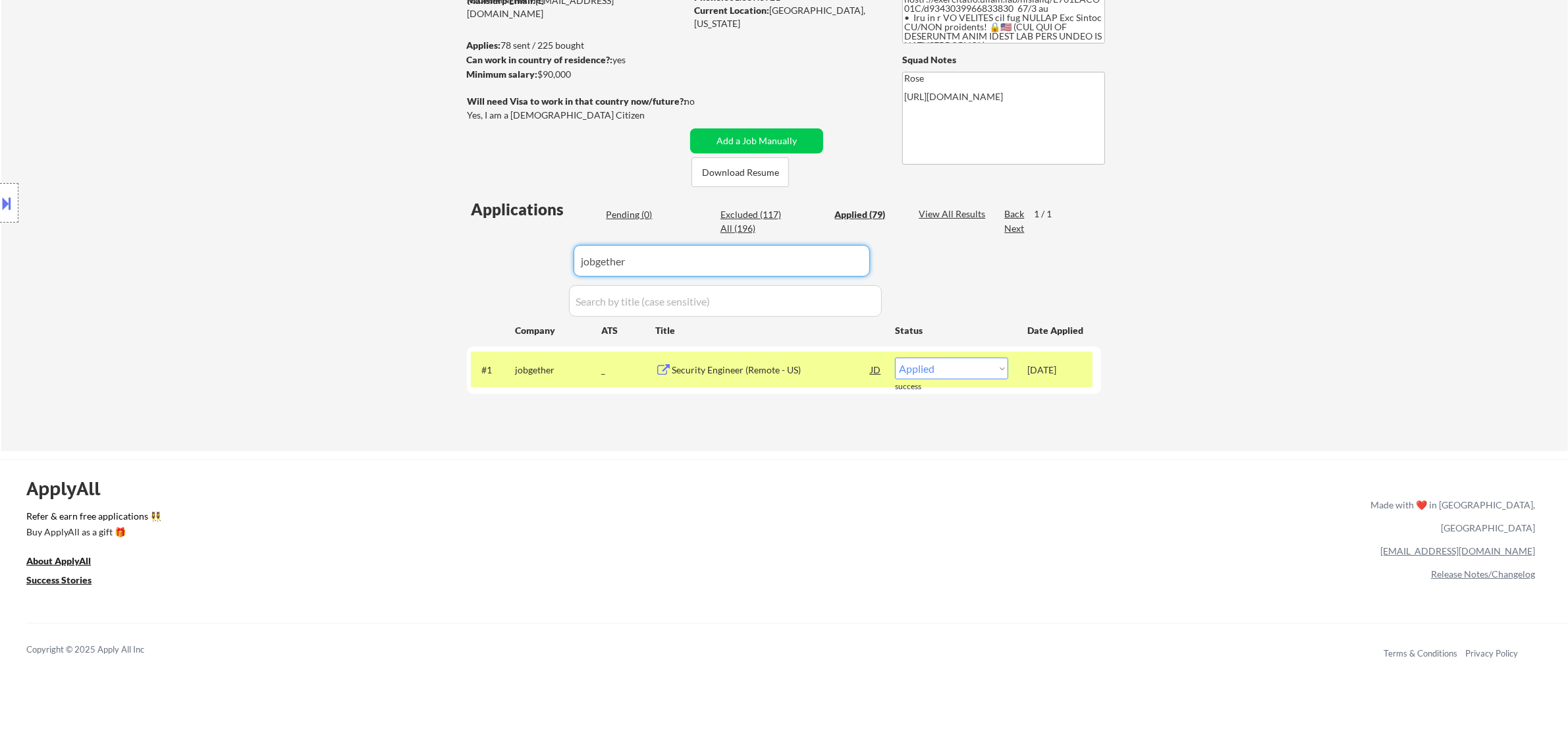
type input "jobgether"
drag, startPoint x: 652, startPoint y: 257, endPoint x: 570, endPoint y: 264, distance: 82.3
click at [570, 264] on div "Applications Pending (0) Excluded (117) Applied (79) All (196) View All Results…" at bounding box center [784, 311] width 634 height 227
click at [706, 267] on input "input" at bounding box center [721, 261] width 296 height 32
click at [633, 210] on div "Pending (0)" at bounding box center [639, 214] width 66 height 13
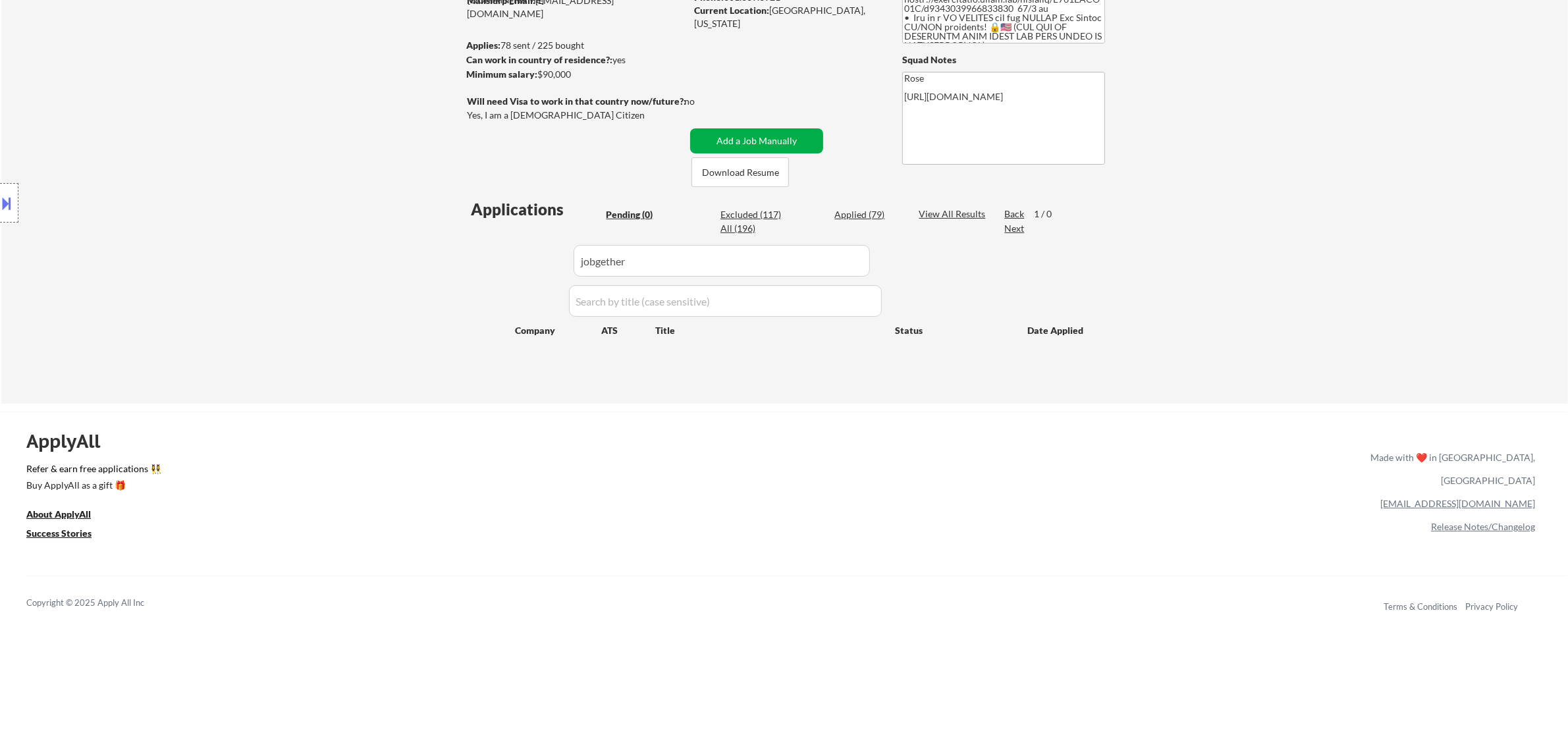
click at [729, 145] on button "Add a Job Manually" at bounding box center [757, 140] width 133 height 25
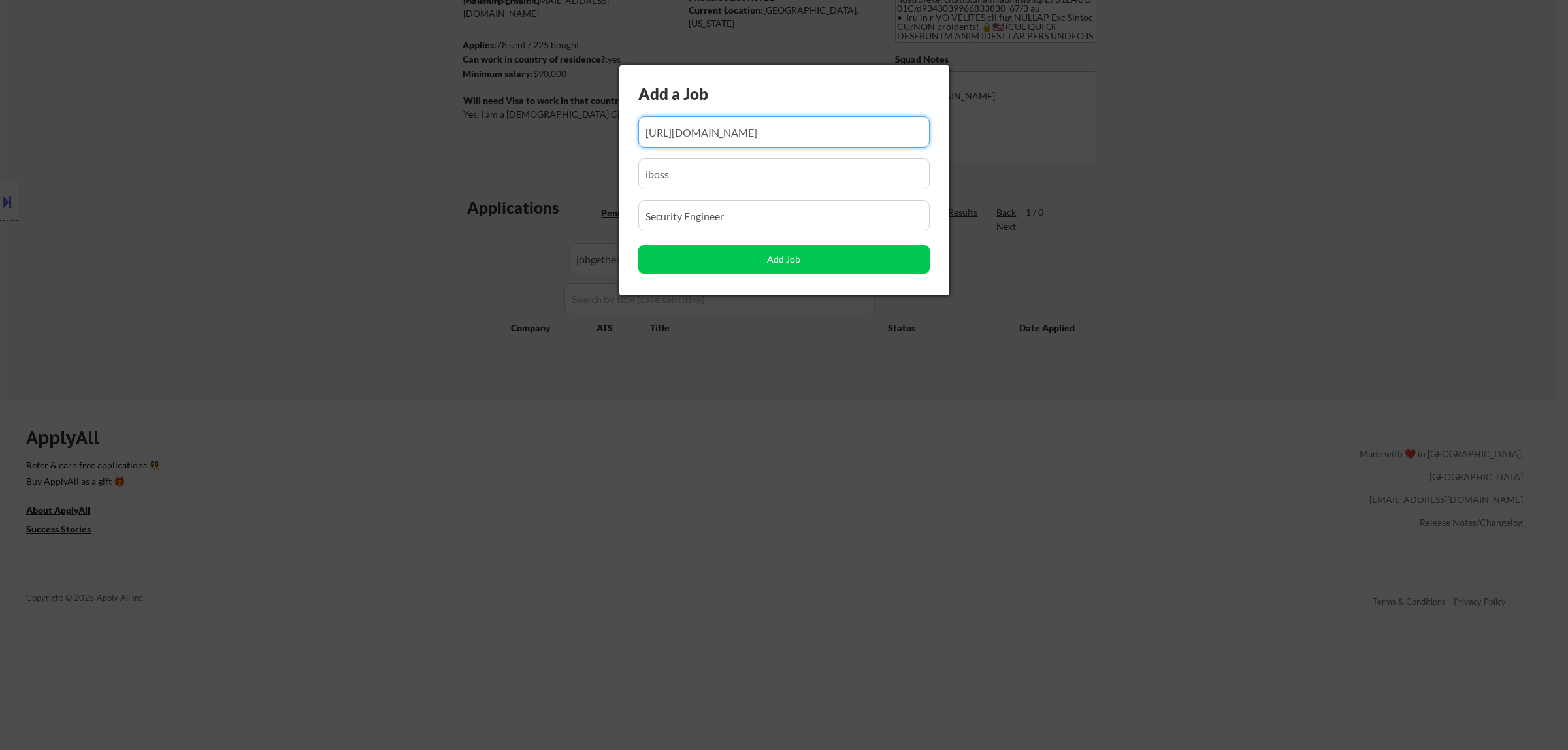
drag, startPoint x: 768, startPoint y: 140, endPoint x: 690, endPoint y: 156, distance: 79.6
click at [690, 156] on div "Add a Job Add Job" at bounding box center [784, 180] width 330 height 230
paste input "https://apply.workable.com/jobgether/j/957DDDFED1/"
type input "https://apply.workable.com/jobgether/j/957DDDFED1/"
drag, startPoint x: 772, startPoint y: 180, endPoint x: 507, endPoint y: 191, distance: 265.2
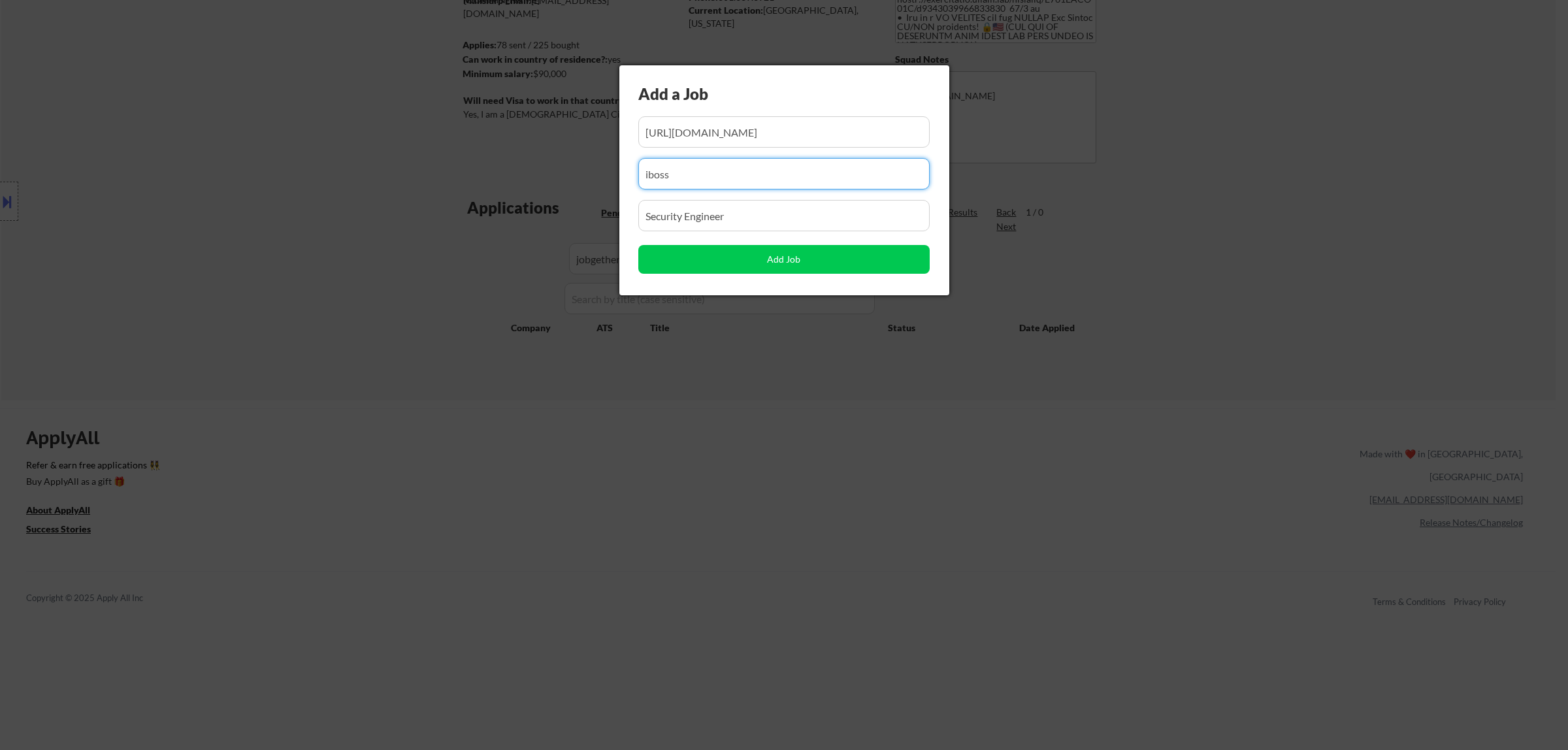
click at [507, 191] on body "← Return to /applysquad Mailslurp Inbox Job Search Builder Favor Umeobi User Em…" at bounding box center [784, 211] width 1568 height 750
paste input "jobgether"
type input "jobgether"
drag, startPoint x: 693, startPoint y: 223, endPoint x: 481, endPoint y: 223, distance: 212.0
click at [481, 223] on body "← Return to /applysquad Mailslurp Inbox Job Search Builder Favor Umeobi User Em…" at bounding box center [784, 211] width 1568 height 750
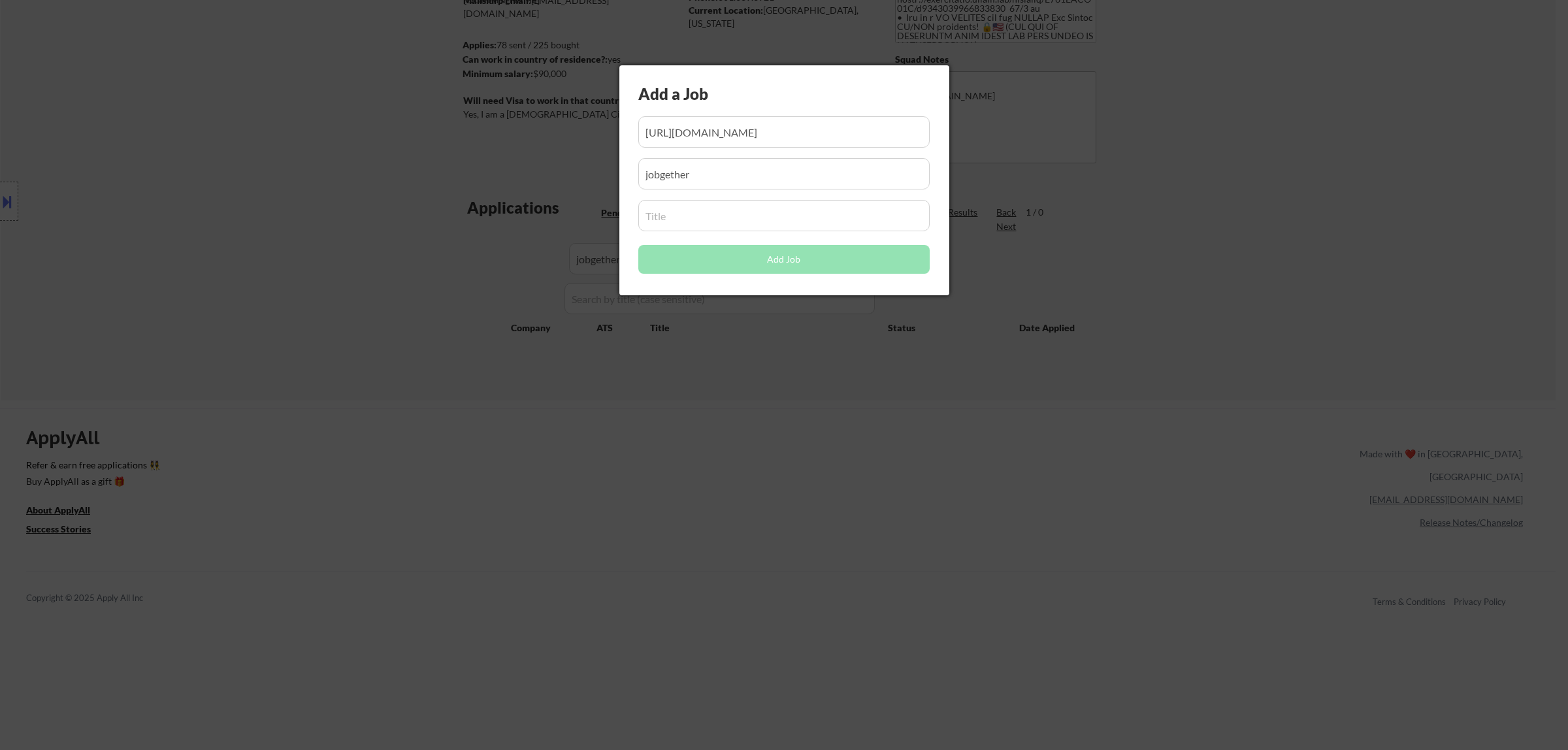
click at [740, 223] on input "input" at bounding box center [784, 215] width 291 height 32
paste input "Security Analyst (Remote - US)"
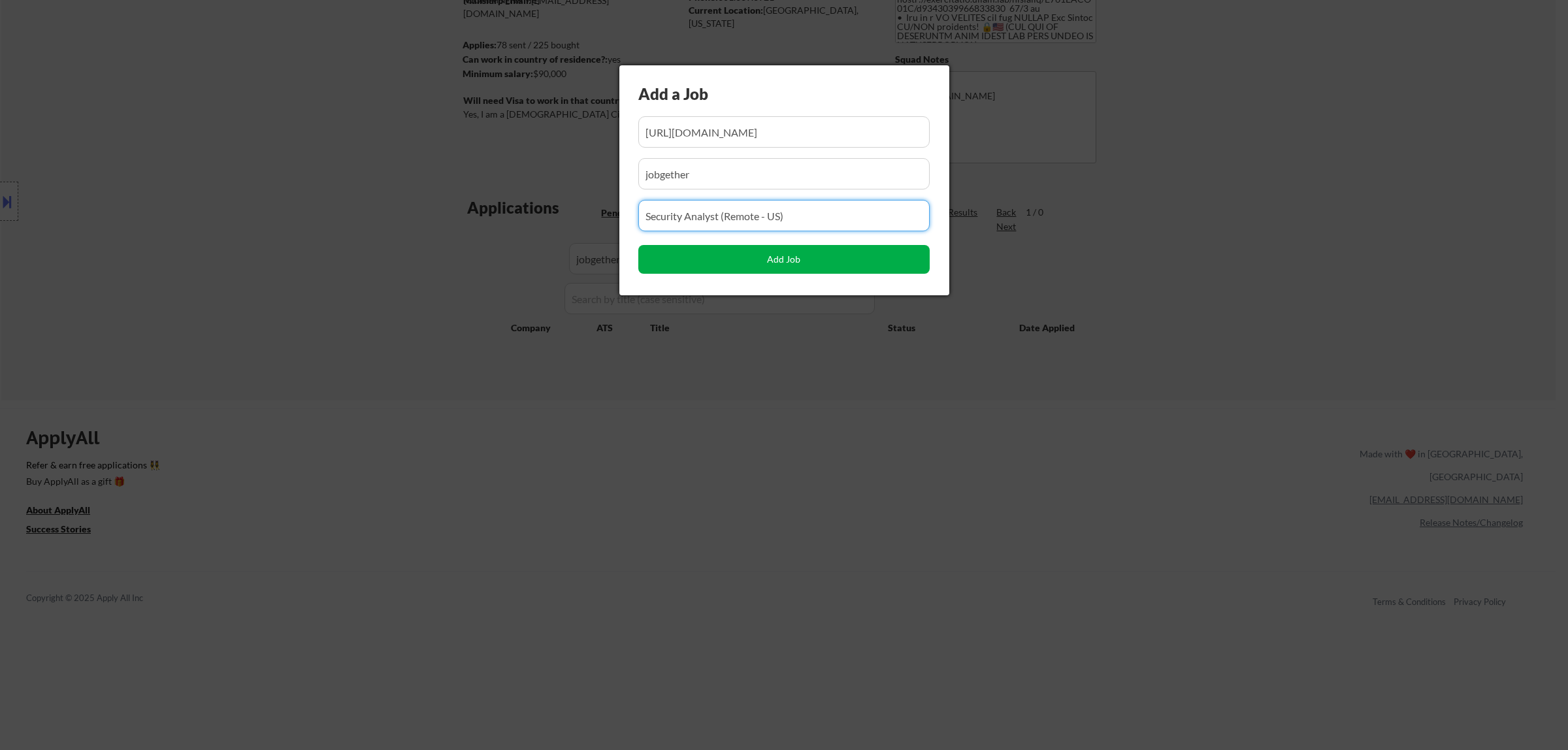
type input "Security Analyst (Remote - US)"
click at [765, 259] on button "Add Job" at bounding box center [784, 260] width 291 height 29
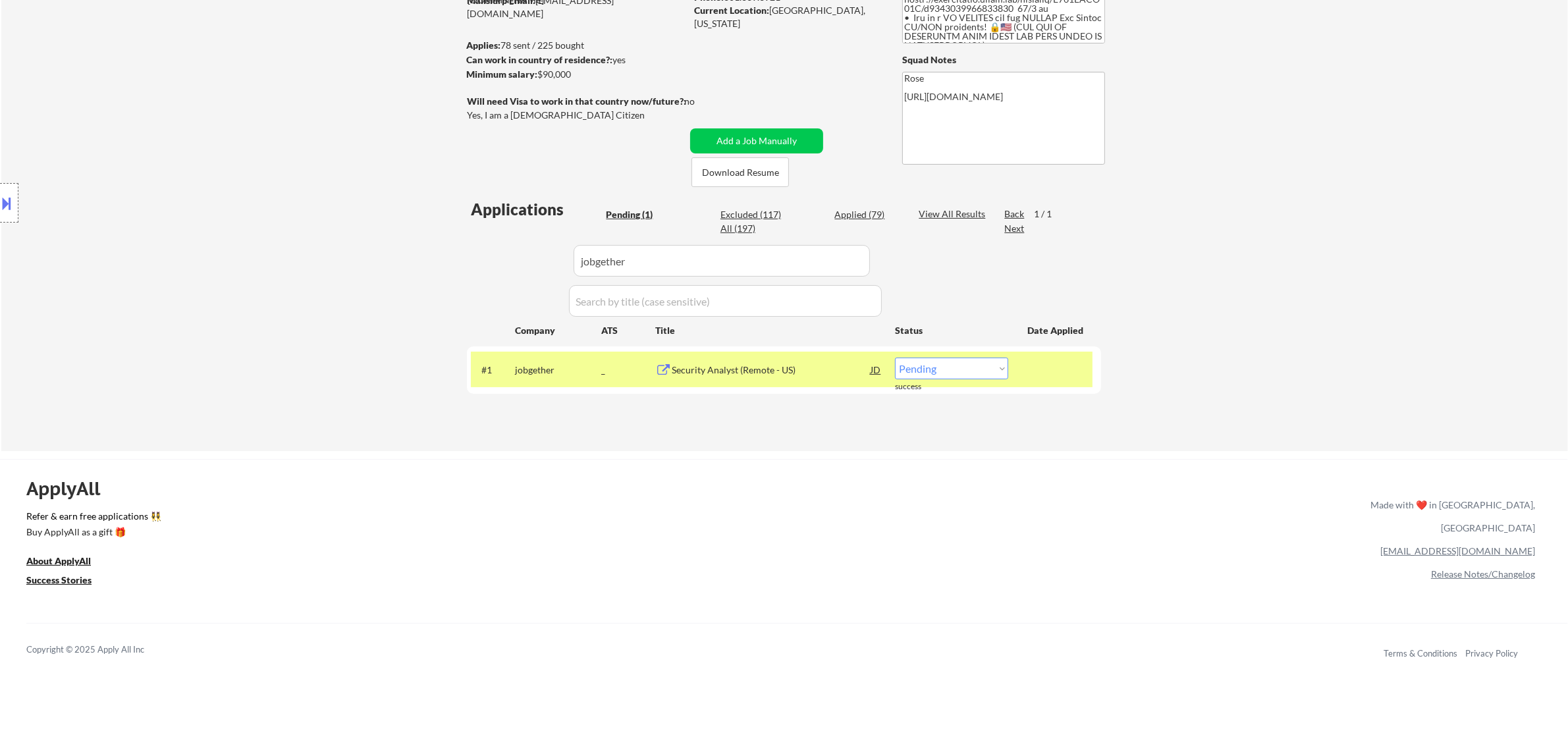
click at [789, 369] on select "Choose an option... Pending Applied Excluded (Questions) Excluded (Expired) Exc…" at bounding box center [952, 368] width 113 height 22
select select ""applied""
click at [789, 357] on select "Choose an option... Pending Applied Excluded (Questions) Excluded (Expired) Exc…" at bounding box center [952, 368] width 113 height 22
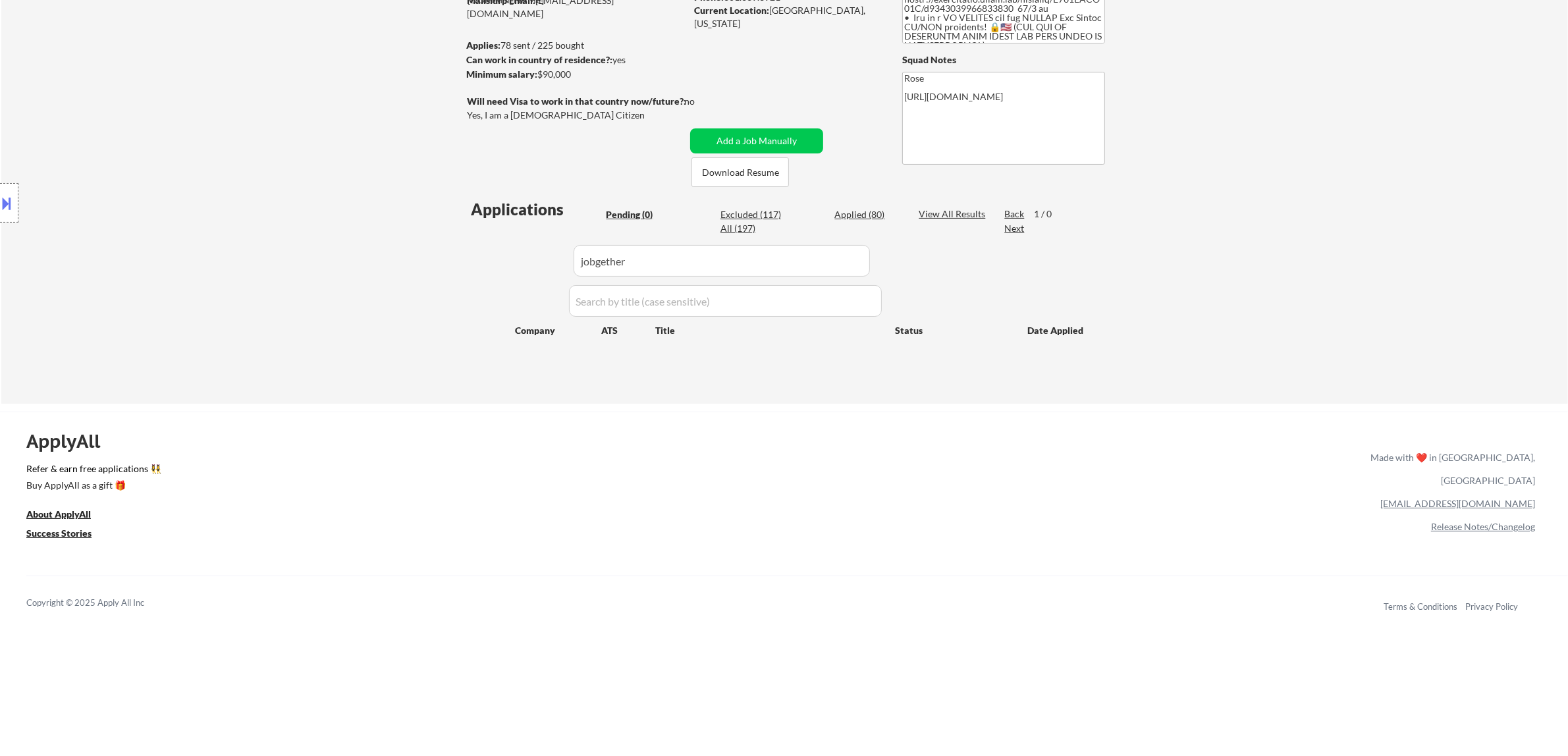
click at [14, 202] on button at bounding box center [7, 203] width 15 height 22
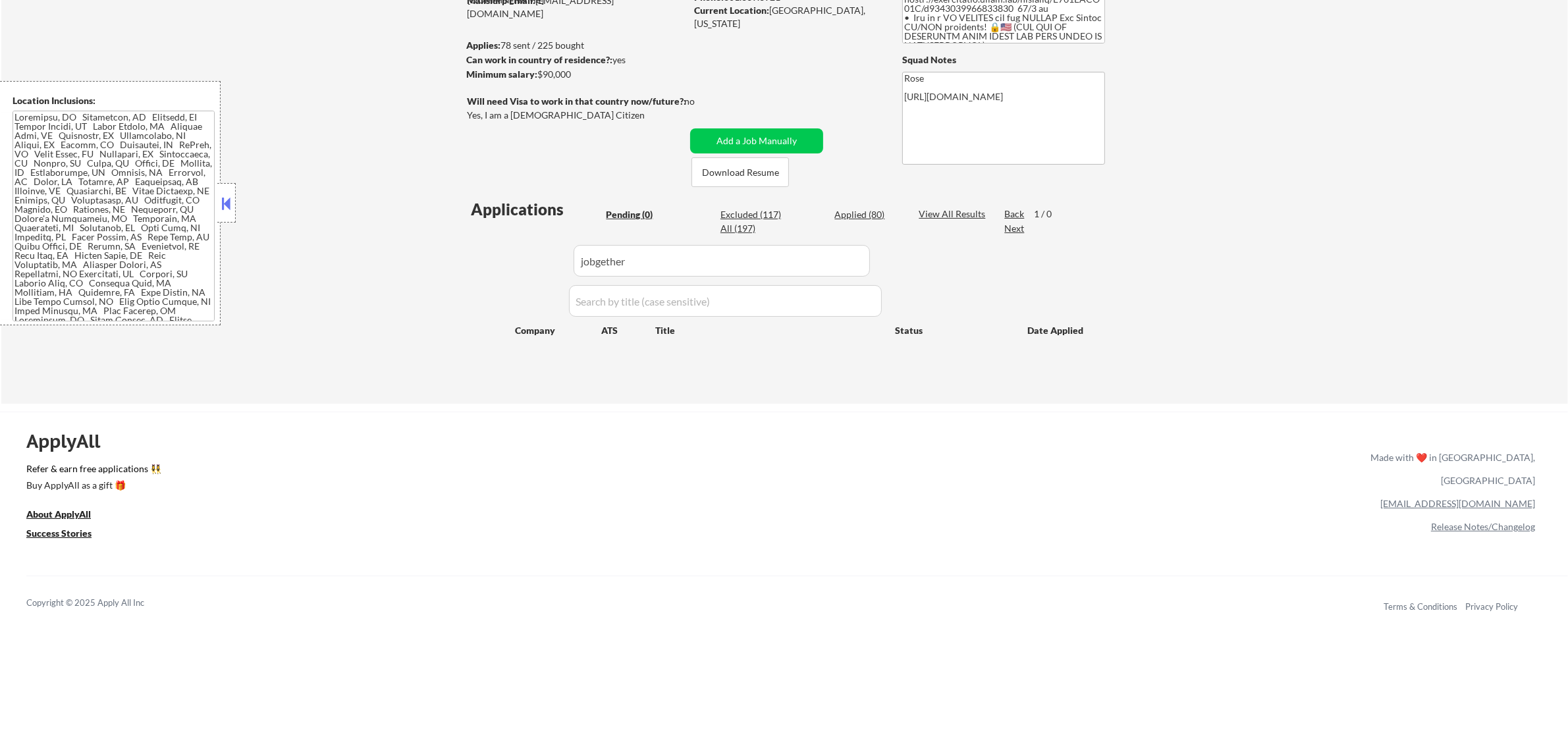
click at [397, 146] on div "← Return to /applysquad Mailslurp Inbox Job Search Builder Favor Umeobi User Em…" at bounding box center [784, 146] width 1566 height 516
click at [233, 198] on div at bounding box center [226, 202] width 18 height 39
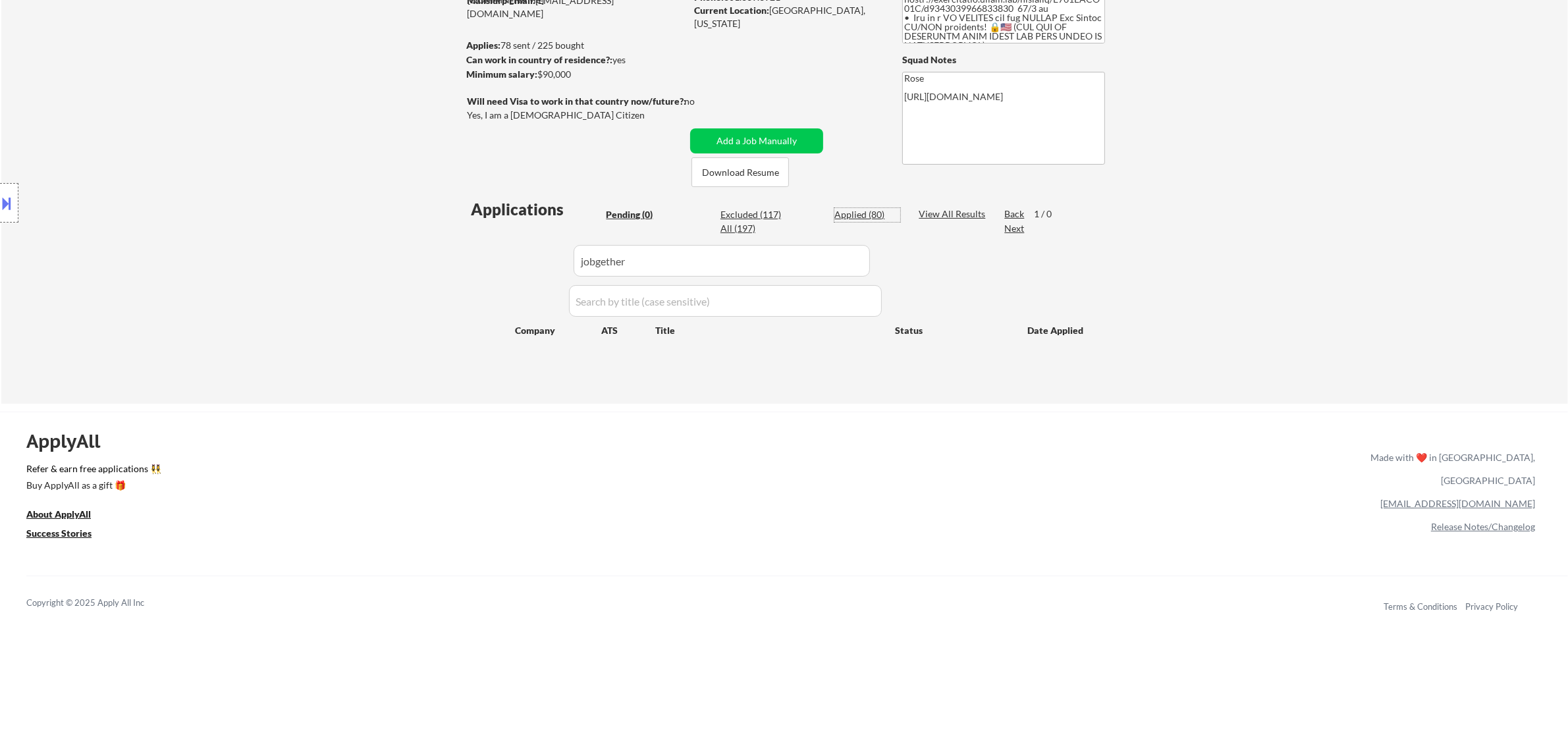
click at [789, 214] on div "Applied (80)" at bounding box center [867, 214] width 66 height 13
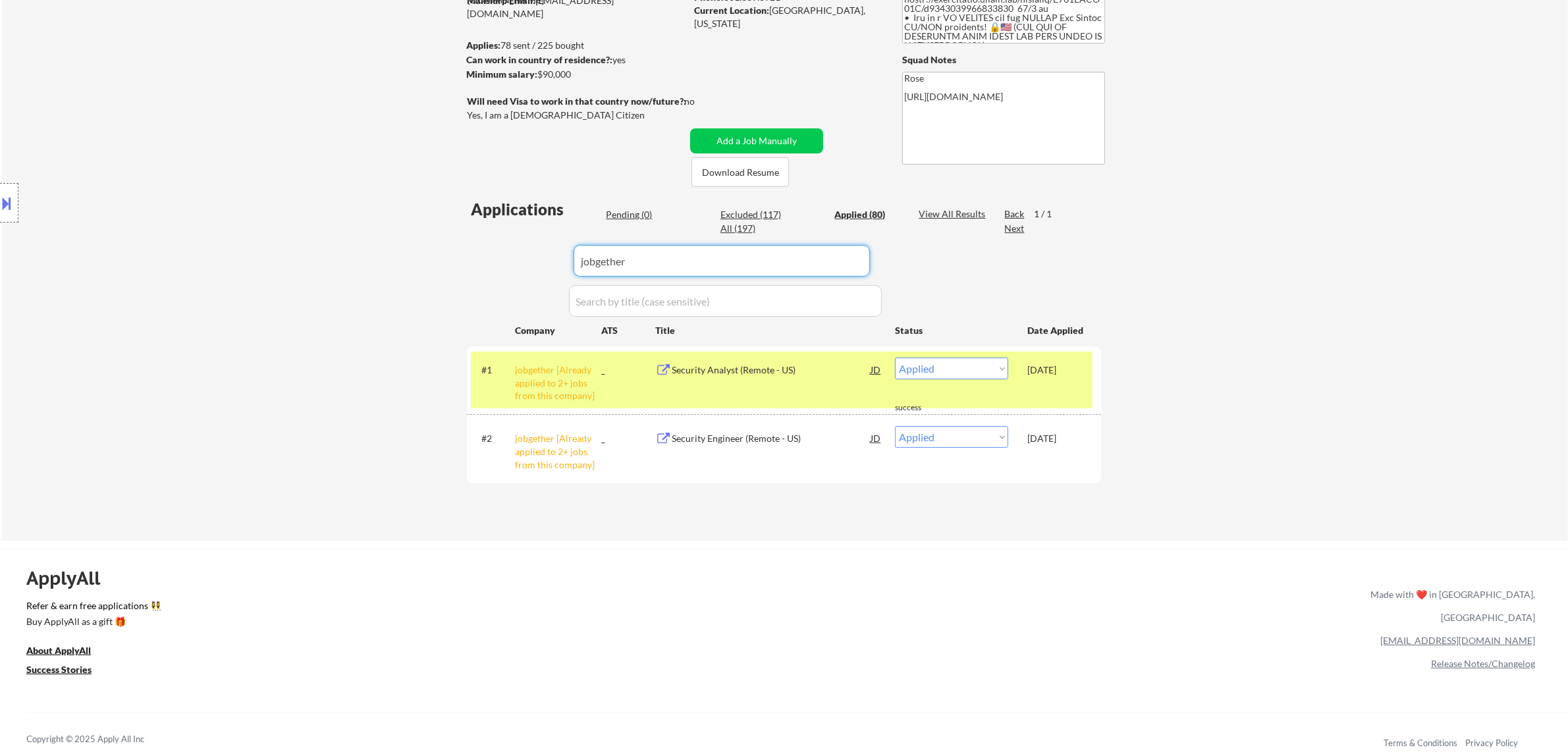
drag, startPoint x: 837, startPoint y: 252, endPoint x: 524, endPoint y: 264, distance: 313.2
click at [505, 272] on div "Applications Pending (0) Excluded (117) Applied (80) All (197) View All Results…" at bounding box center [784, 356] width 634 height 316
paste input "ascera"
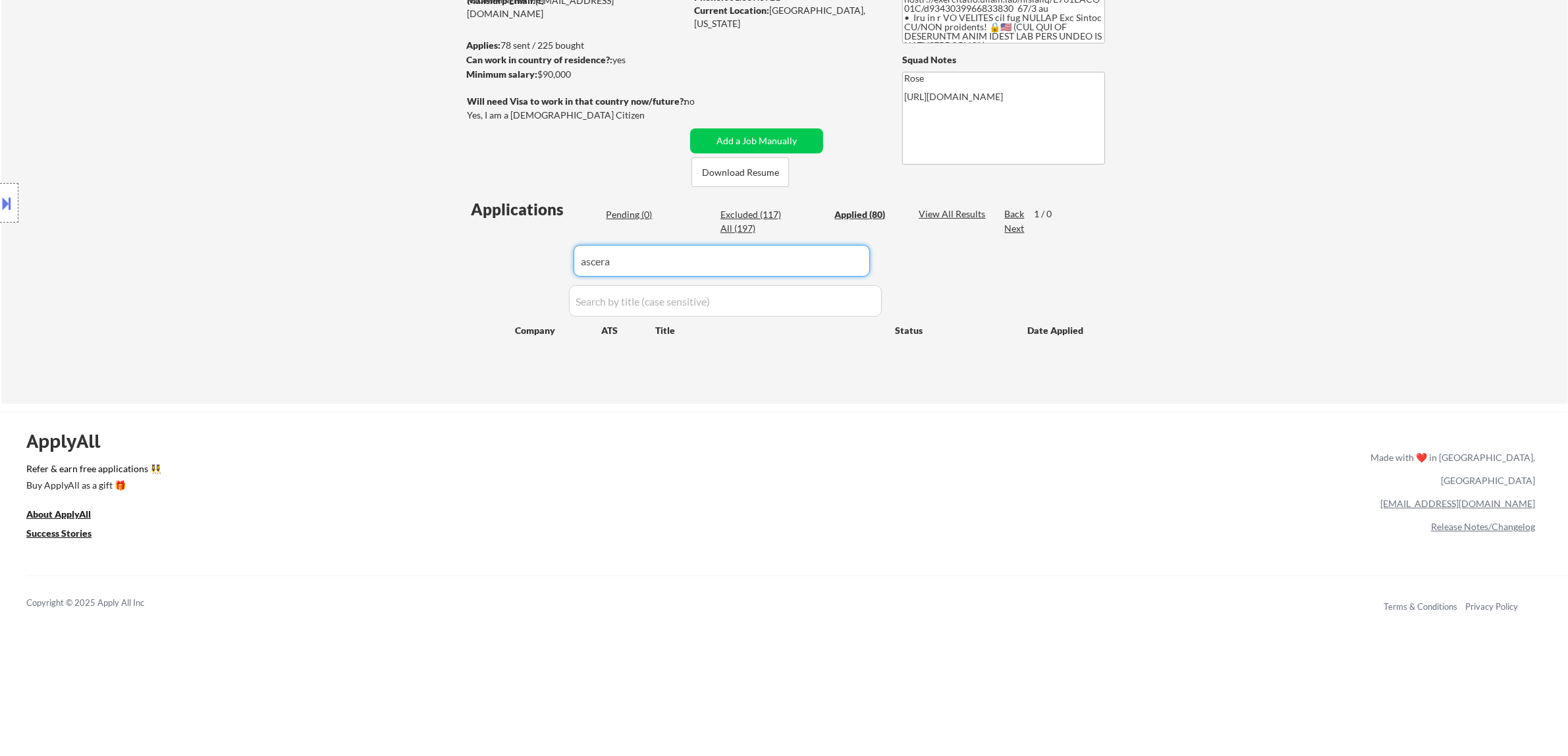
drag, startPoint x: 835, startPoint y: 258, endPoint x: 561, endPoint y: 278, distance: 274.7
click at [537, 284] on div "Applications Pending (0) Excluded (117) Applied (80) All (197) View All Results…" at bounding box center [784, 288] width 634 height 181
paste input "guidepointsecurity"
type input "guidepointsecurity"
drag, startPoint x: 706, startPoint y: 271, endPoint x: 525, endPoint y: 276, distance: 181.1
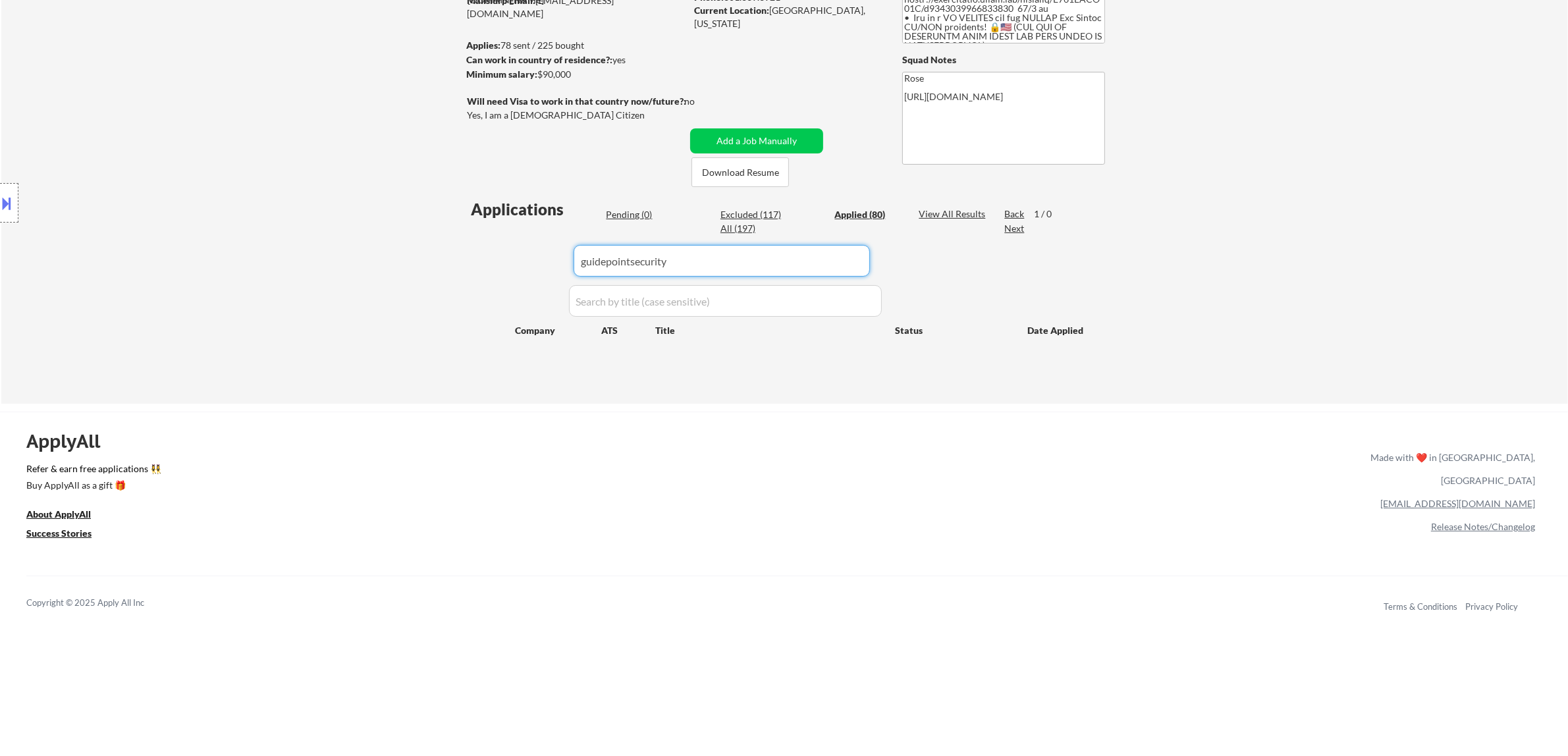
click at [525, 276] on div "Applications Pending (0) Excluded (117) Applied (80) All (197) View All Results…" at bounding box center [784, 288] width 634 height 181
select select ""applied""
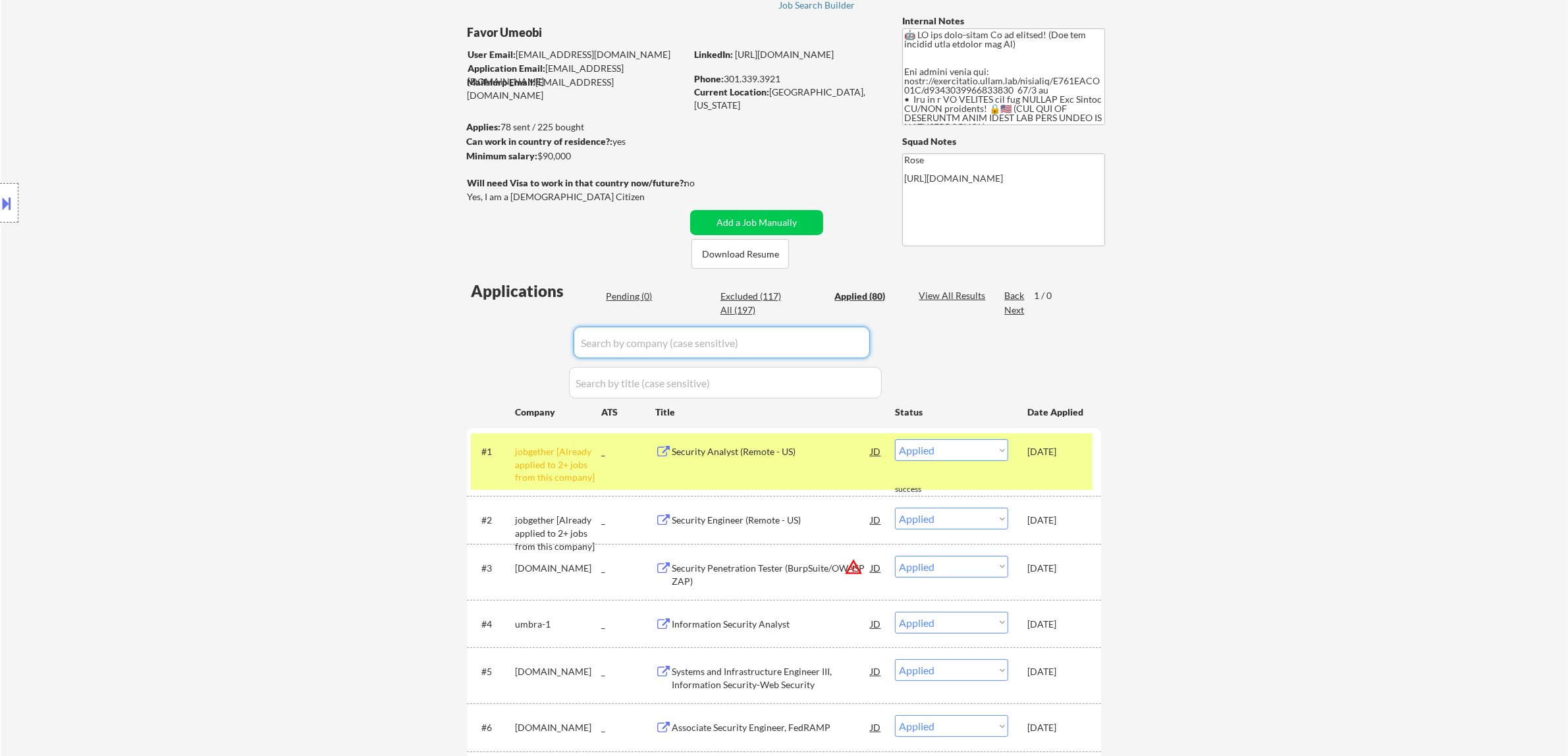
scroll to position [82, 0]
click at [624, 298] on div "Pending (0)" at bounding box center [639, 297] width 66 height 13
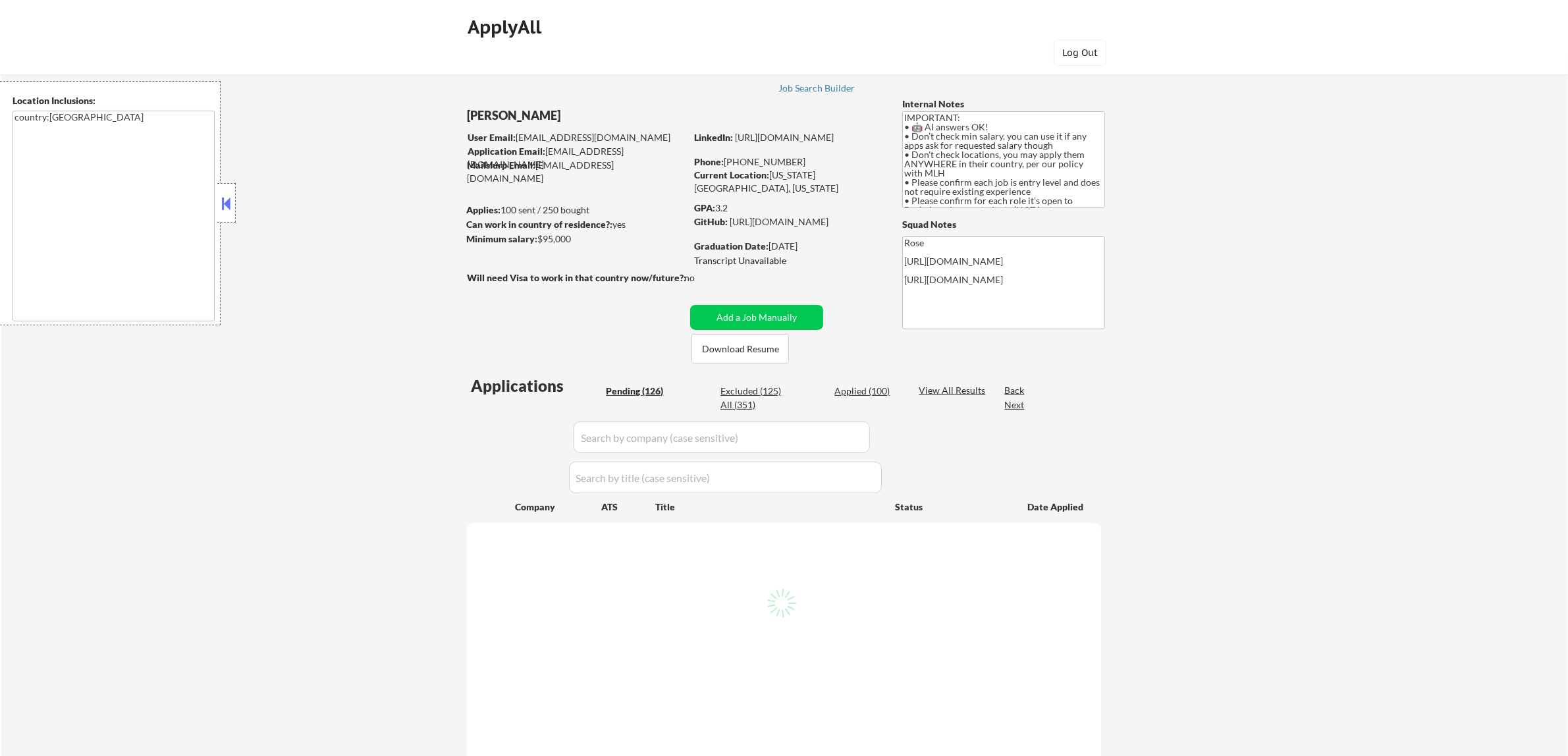
select select ""pending""
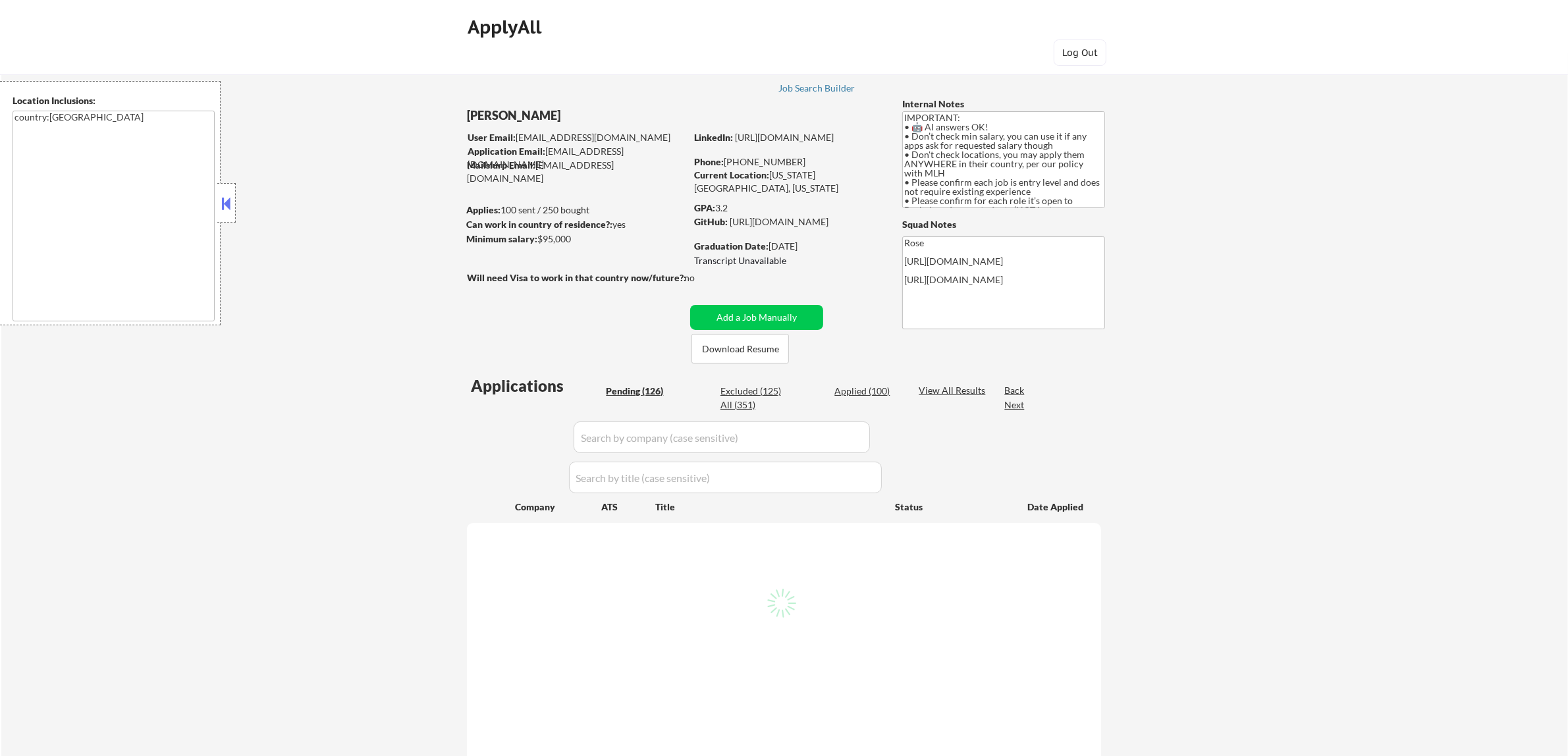
select select ""pending""
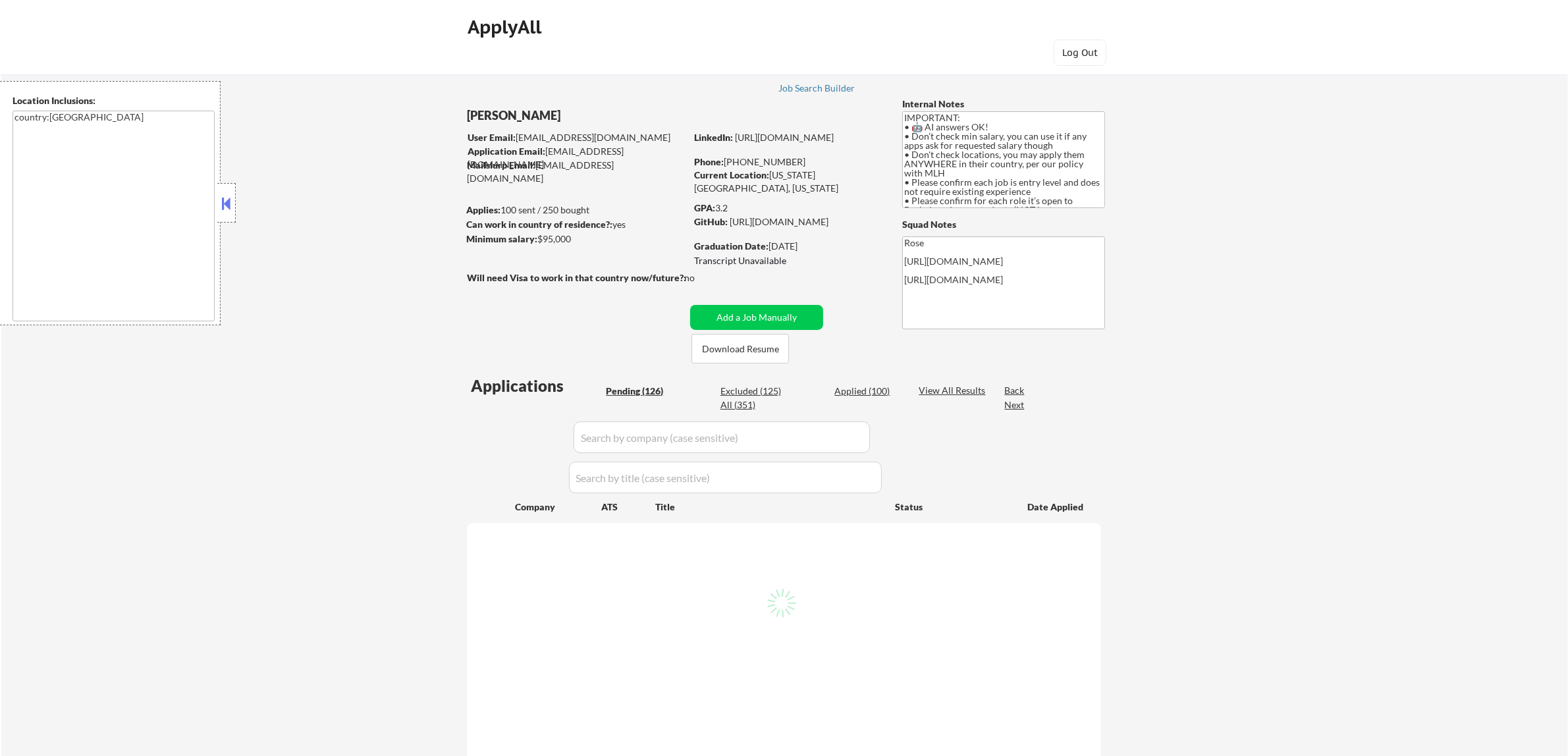
select select ""pending""
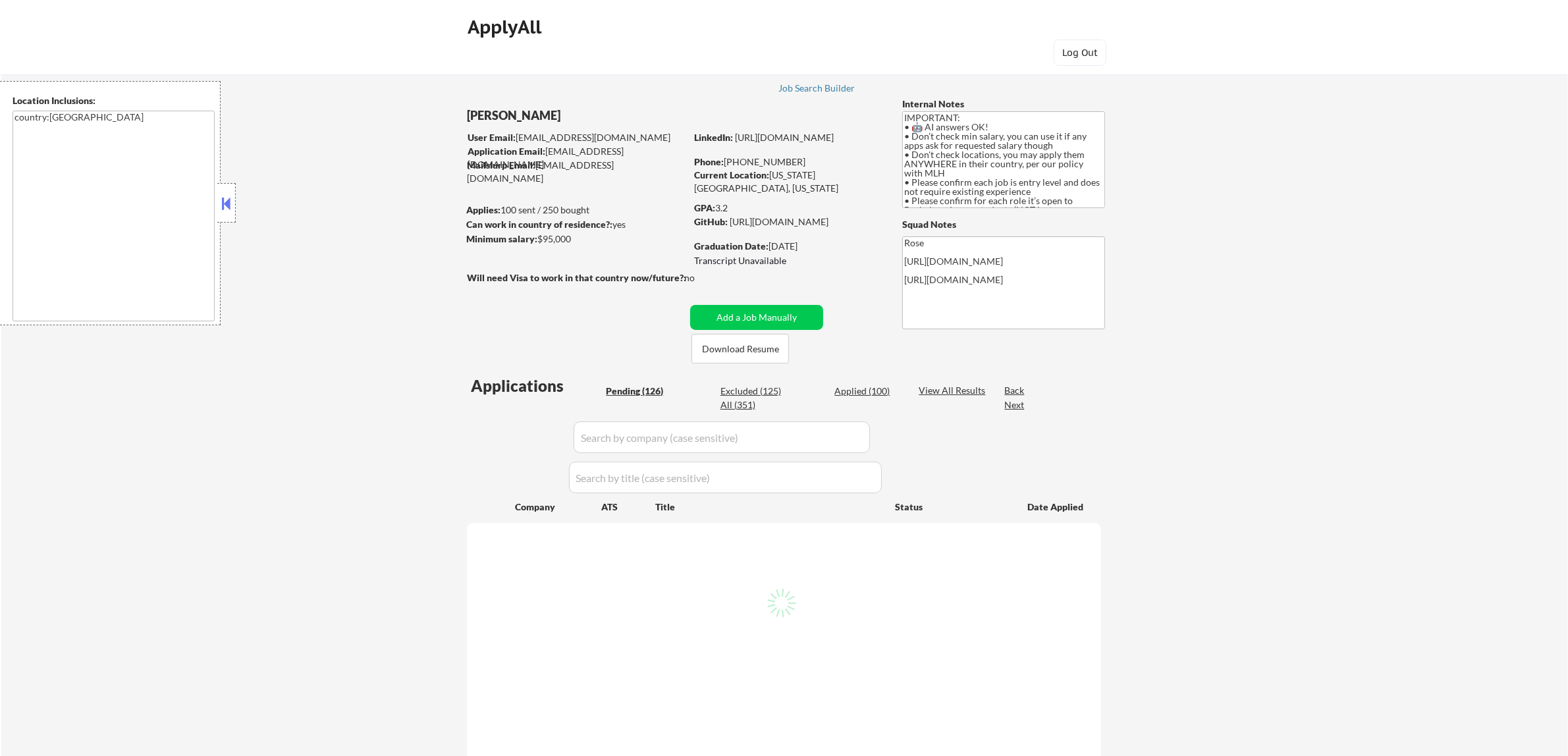
select select ""pending""
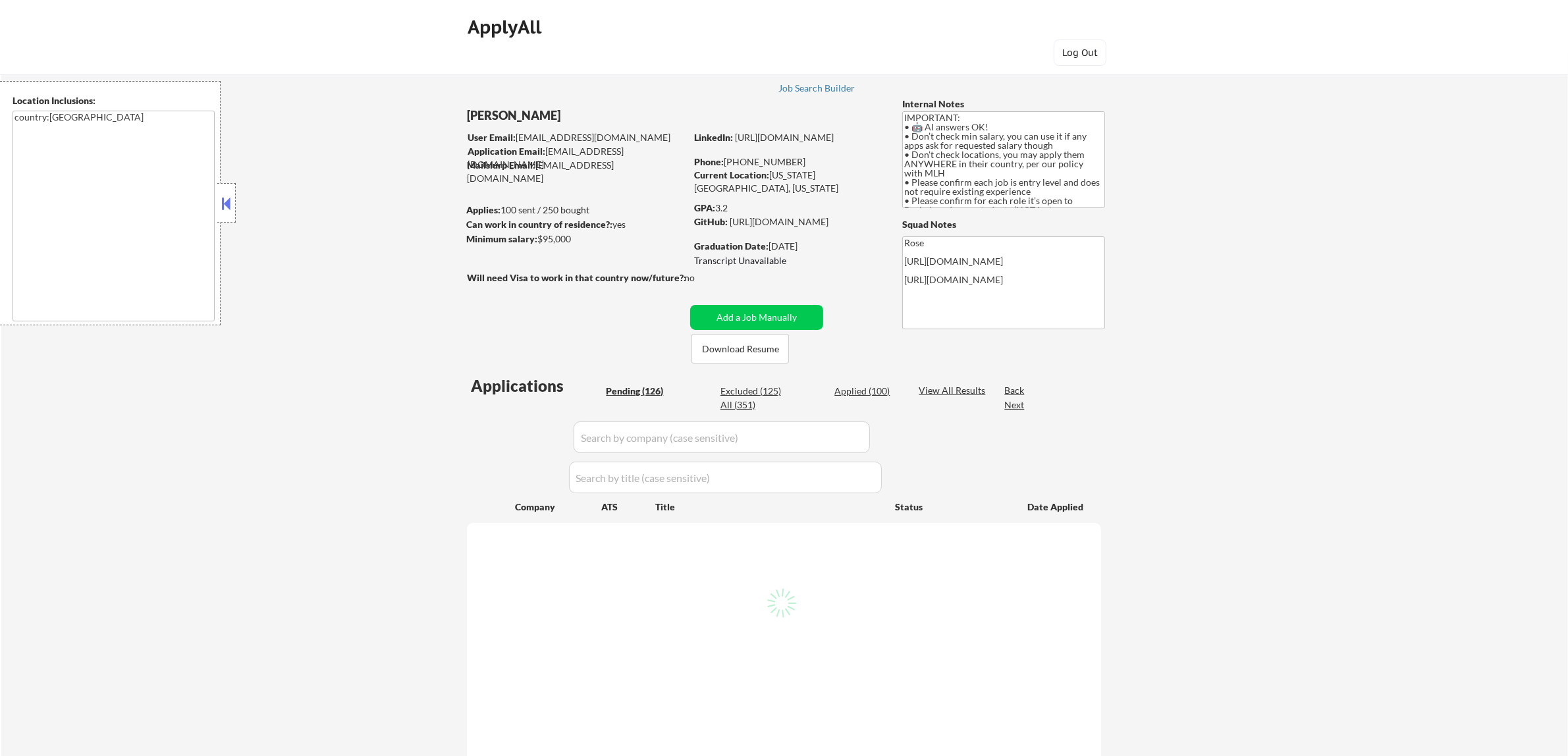
select select ""pending""
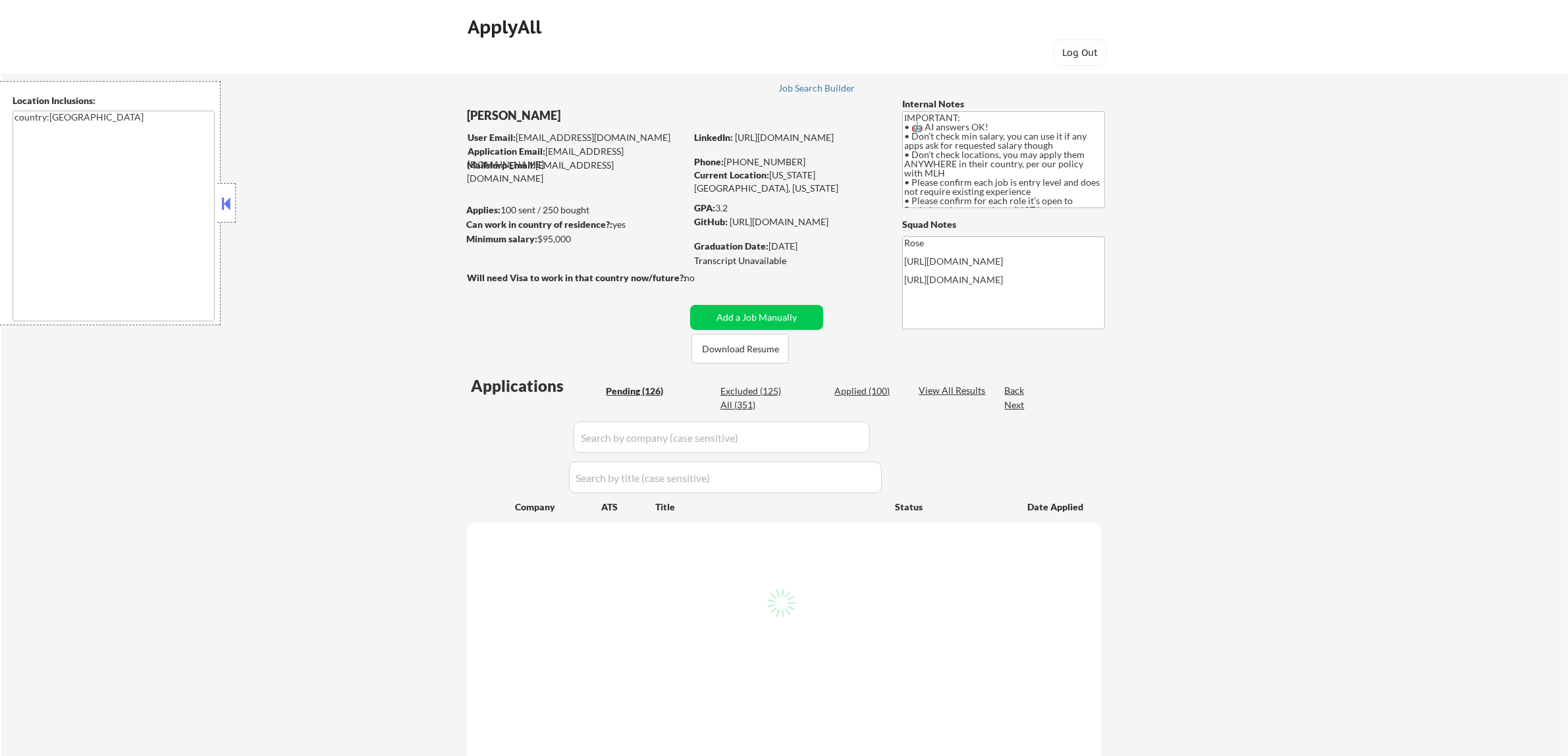
select select ""pending""
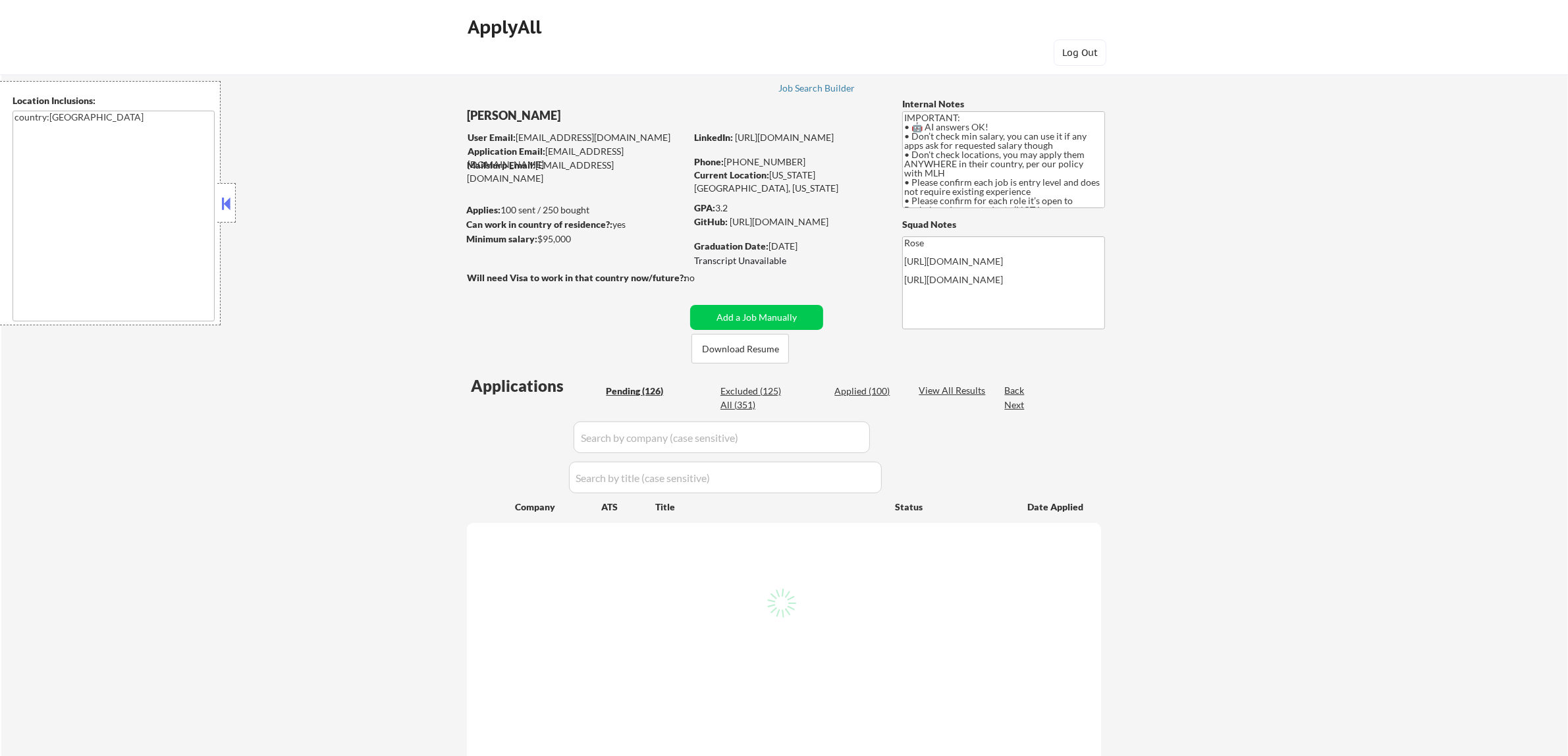
select select ""pending""
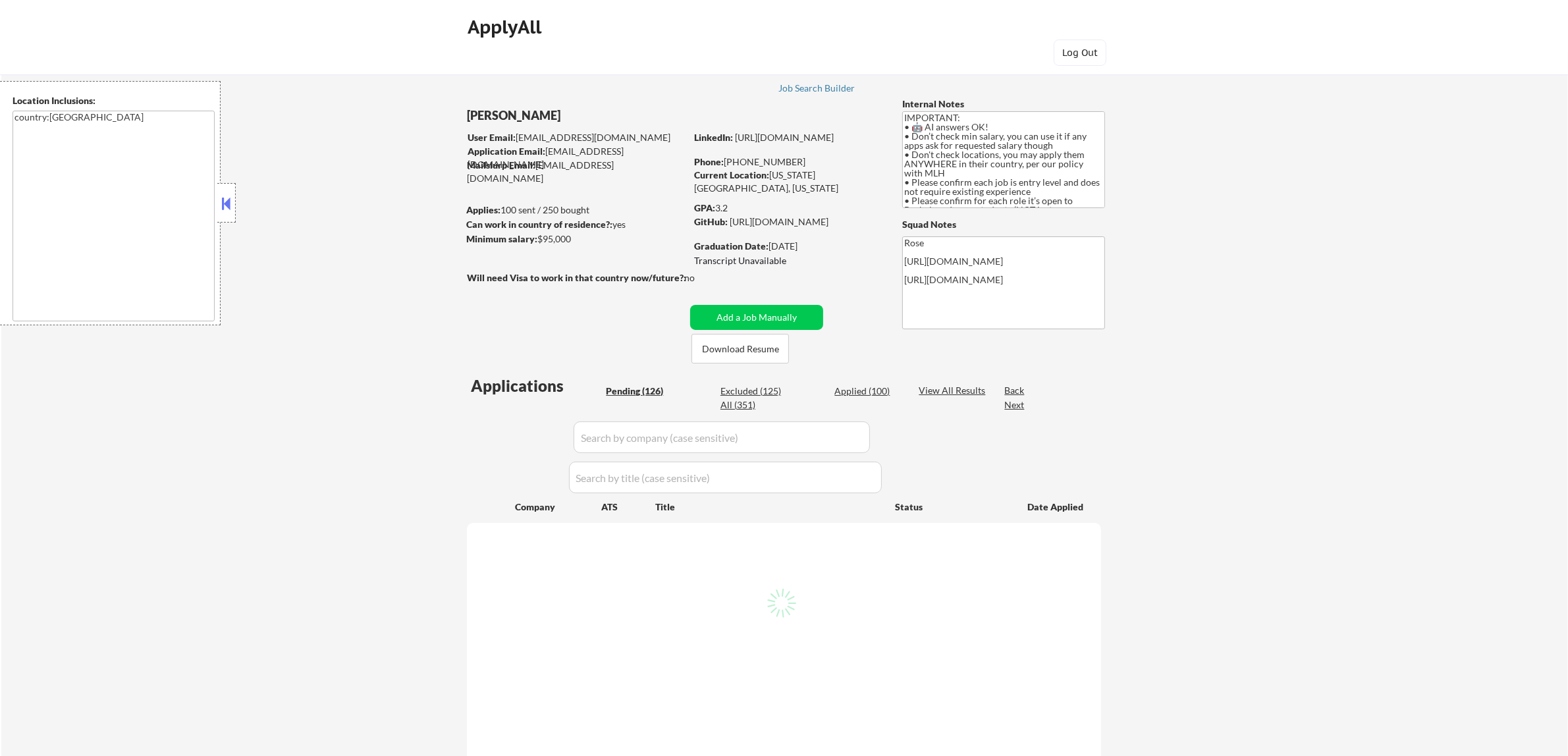
select select ""pending""
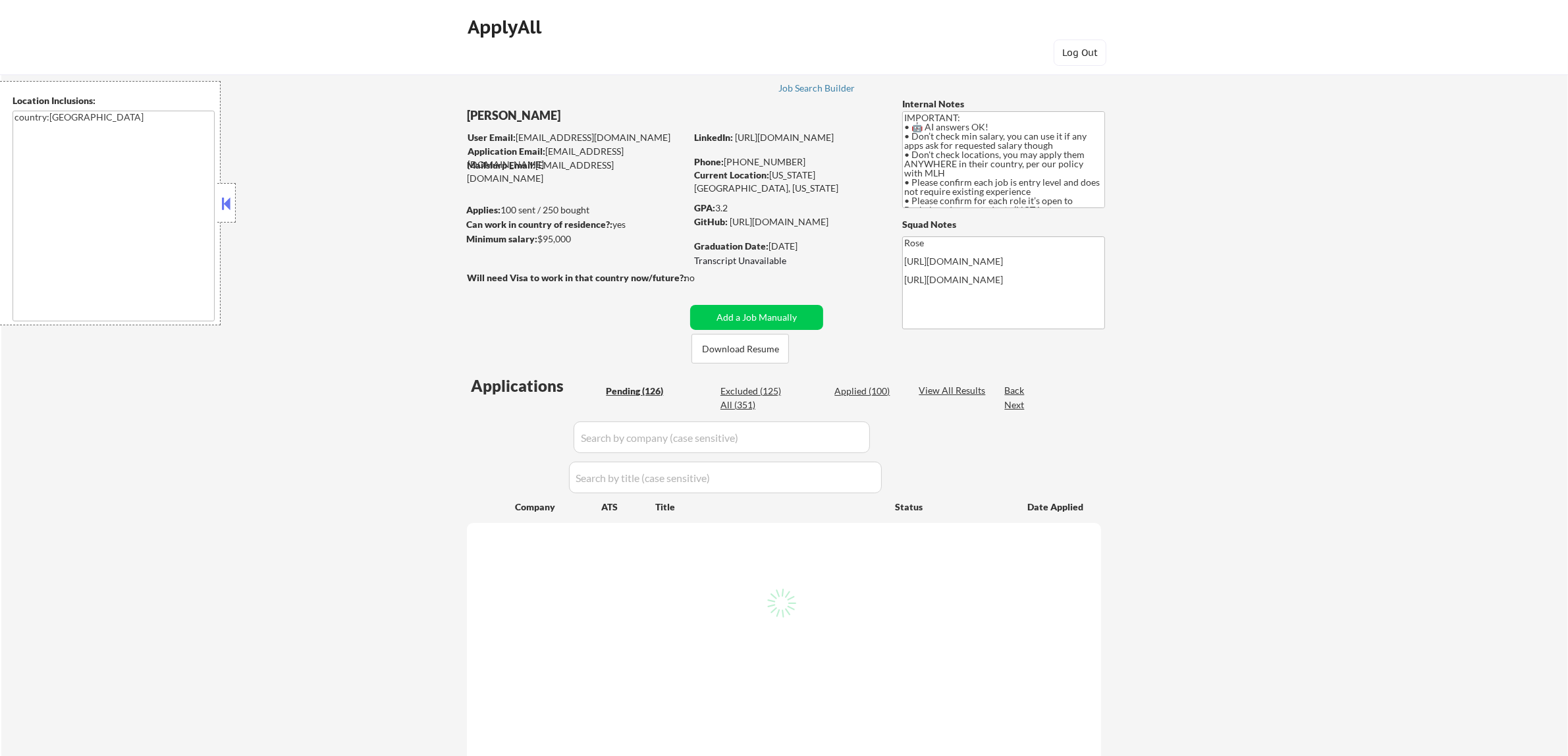
select select ""pending""
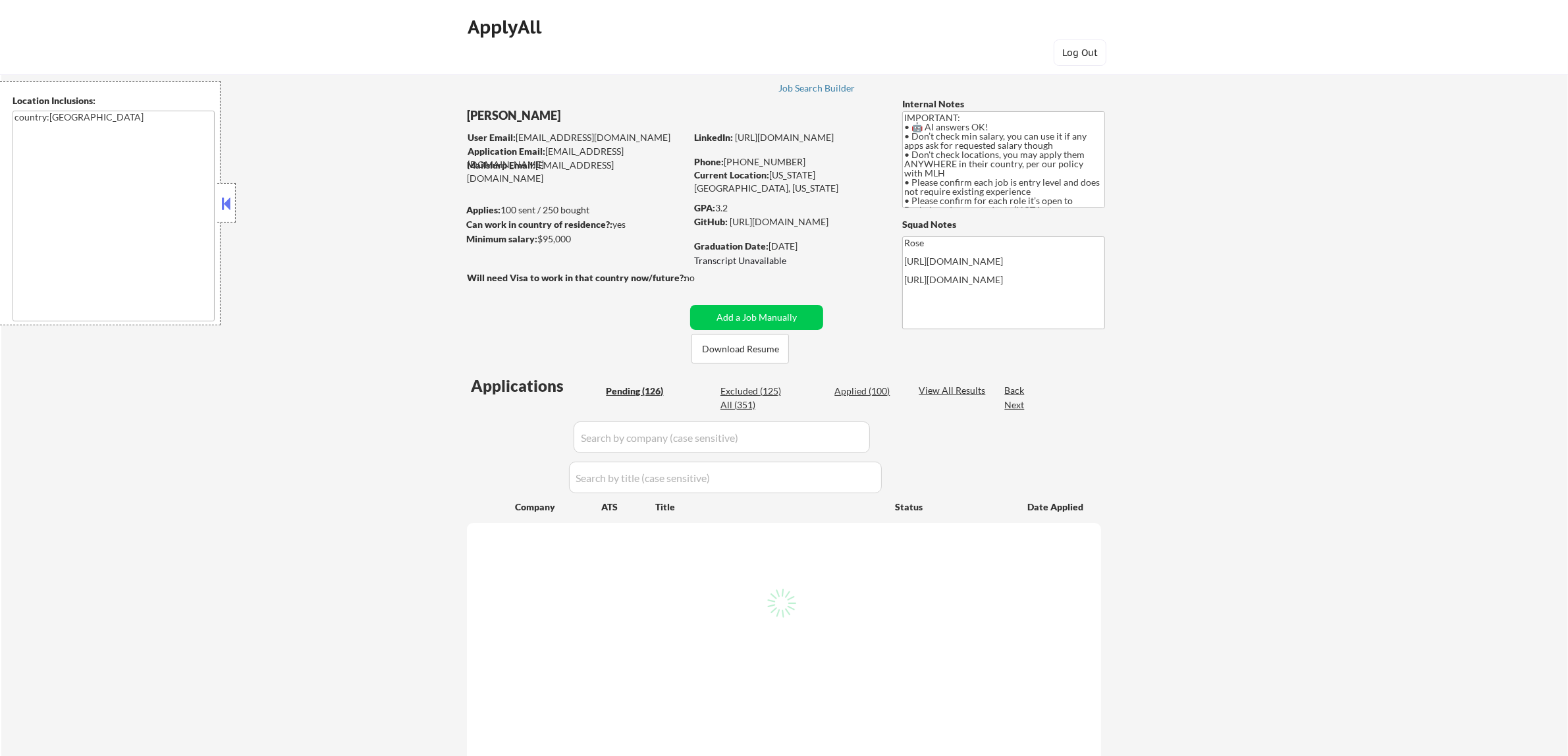
select select ""pending""
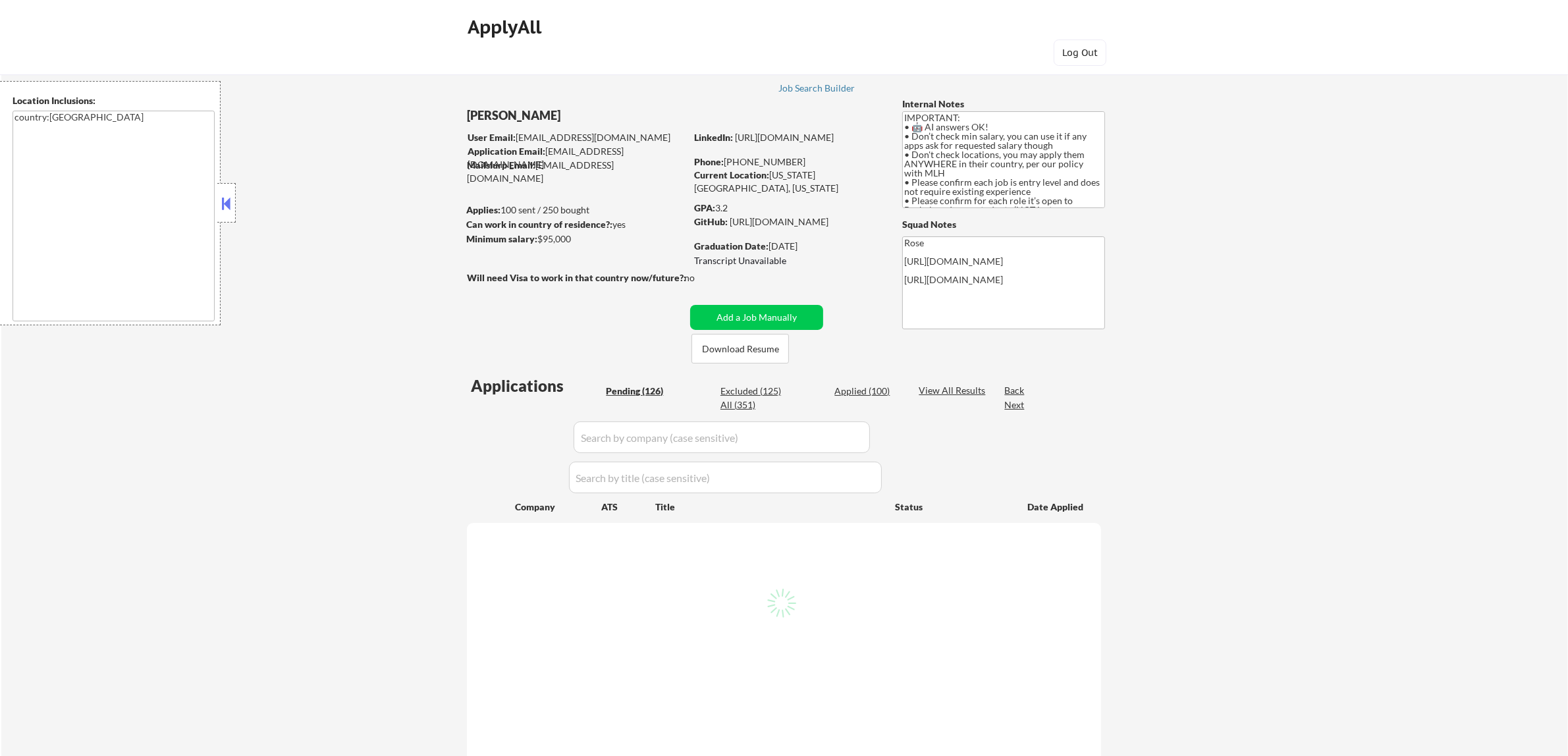
select select ""pending""
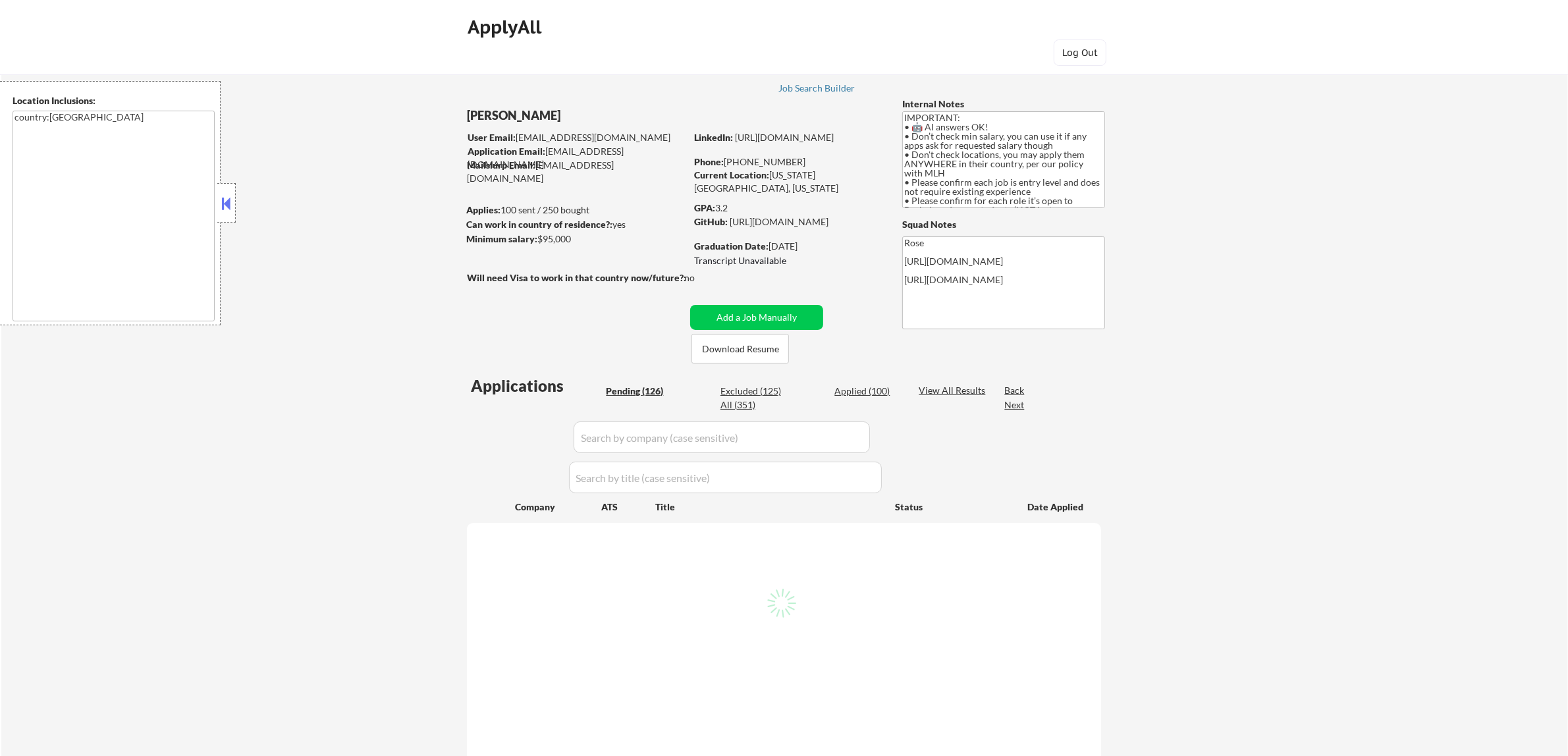
select select ""pending""
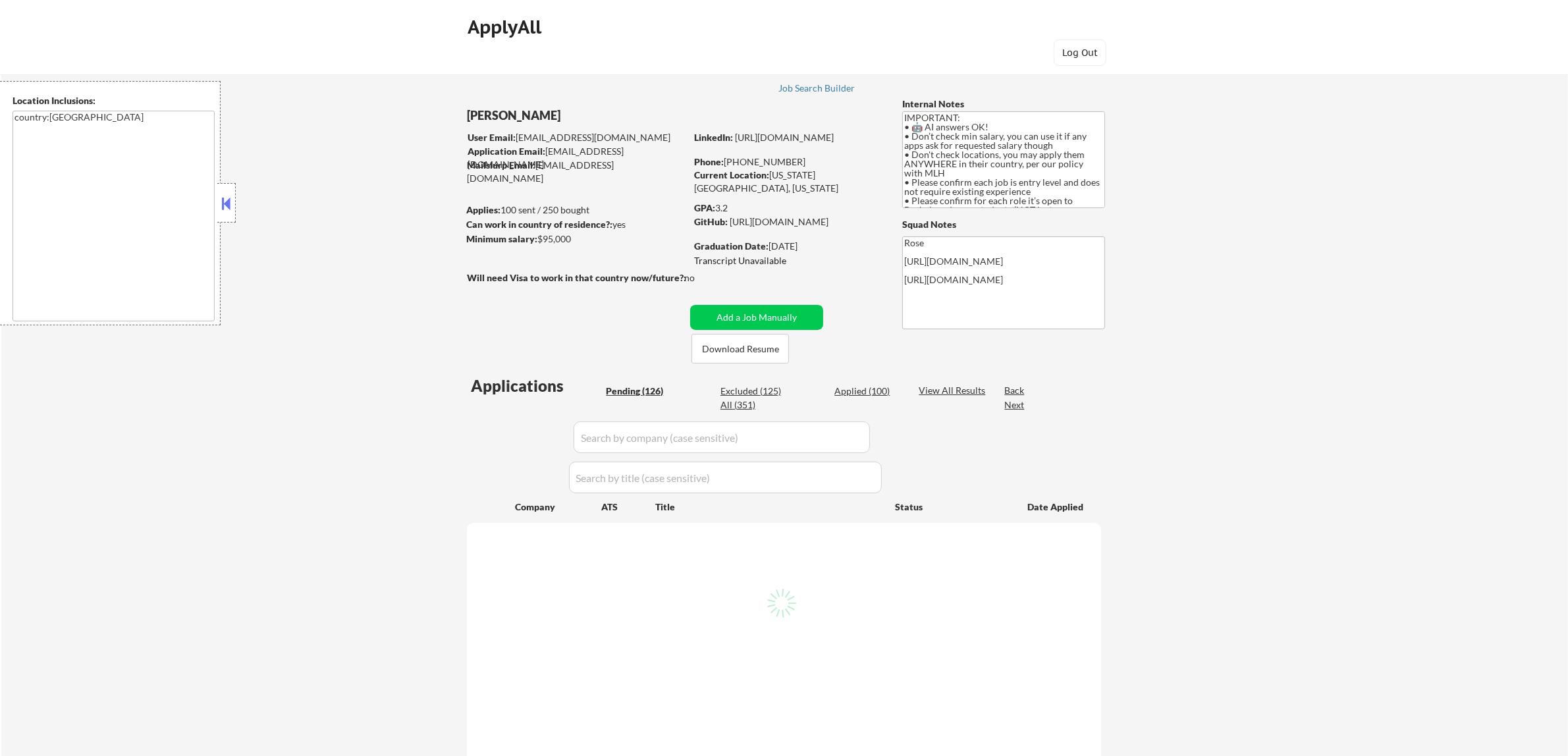
select select ""pending""
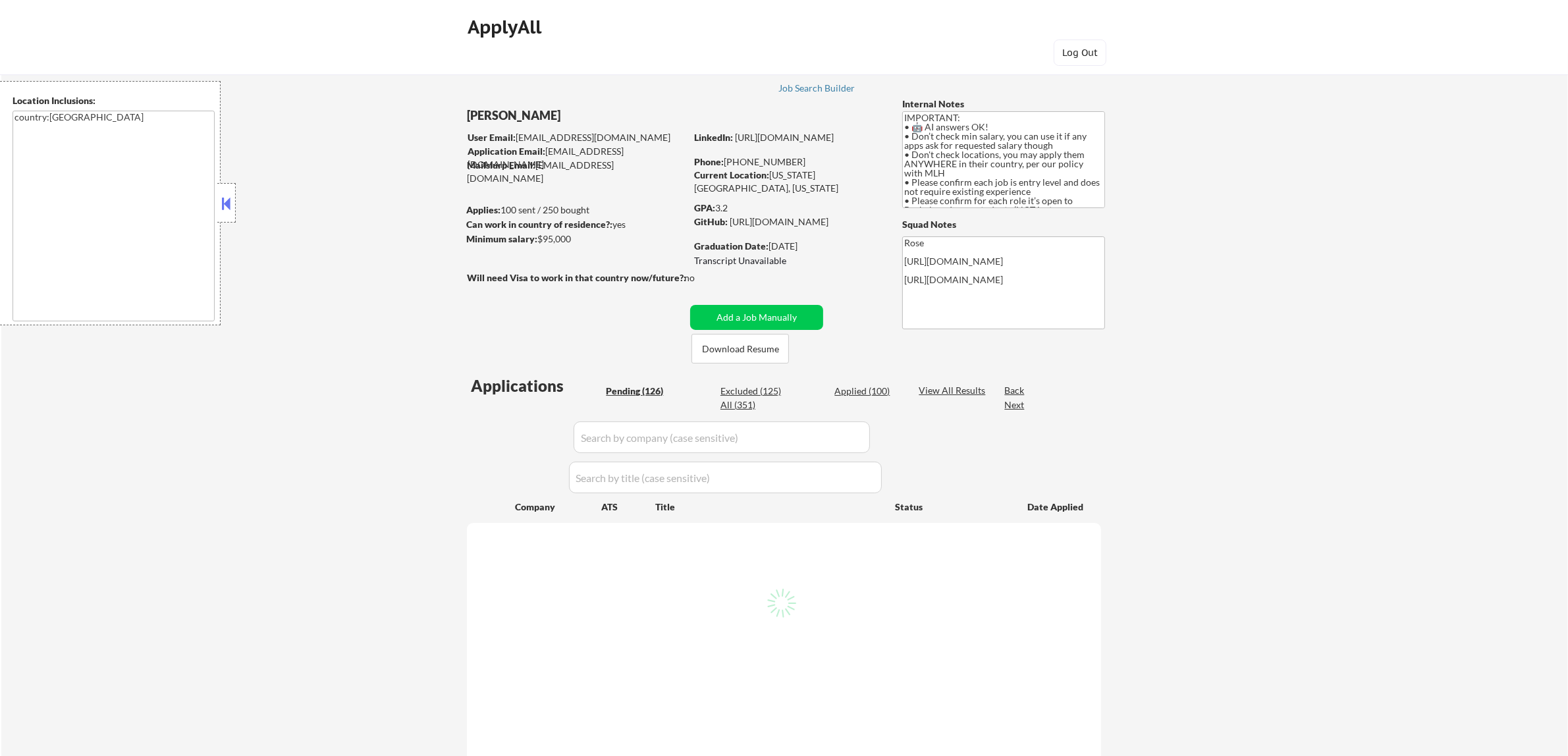
select select ""pending""
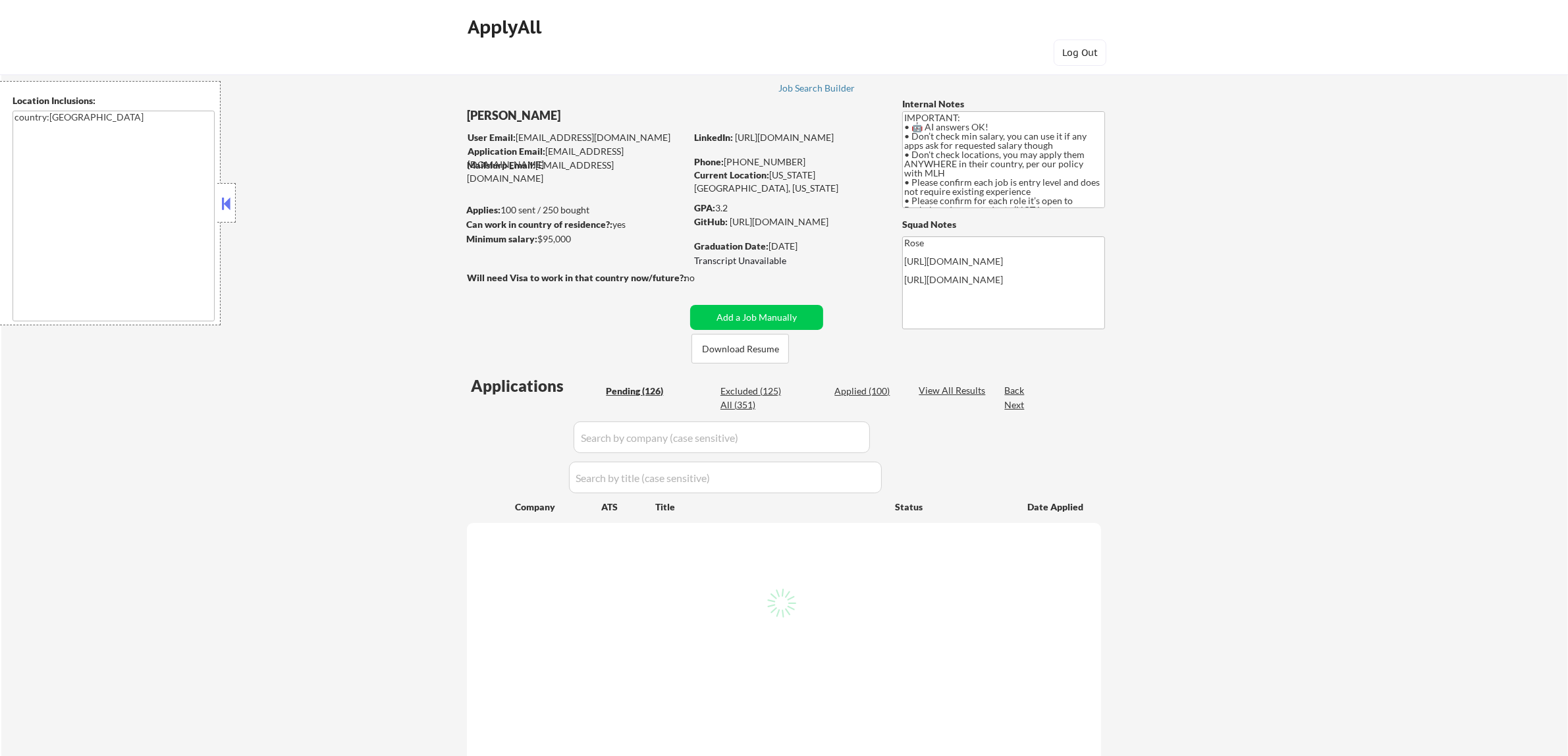
select select ""pending""
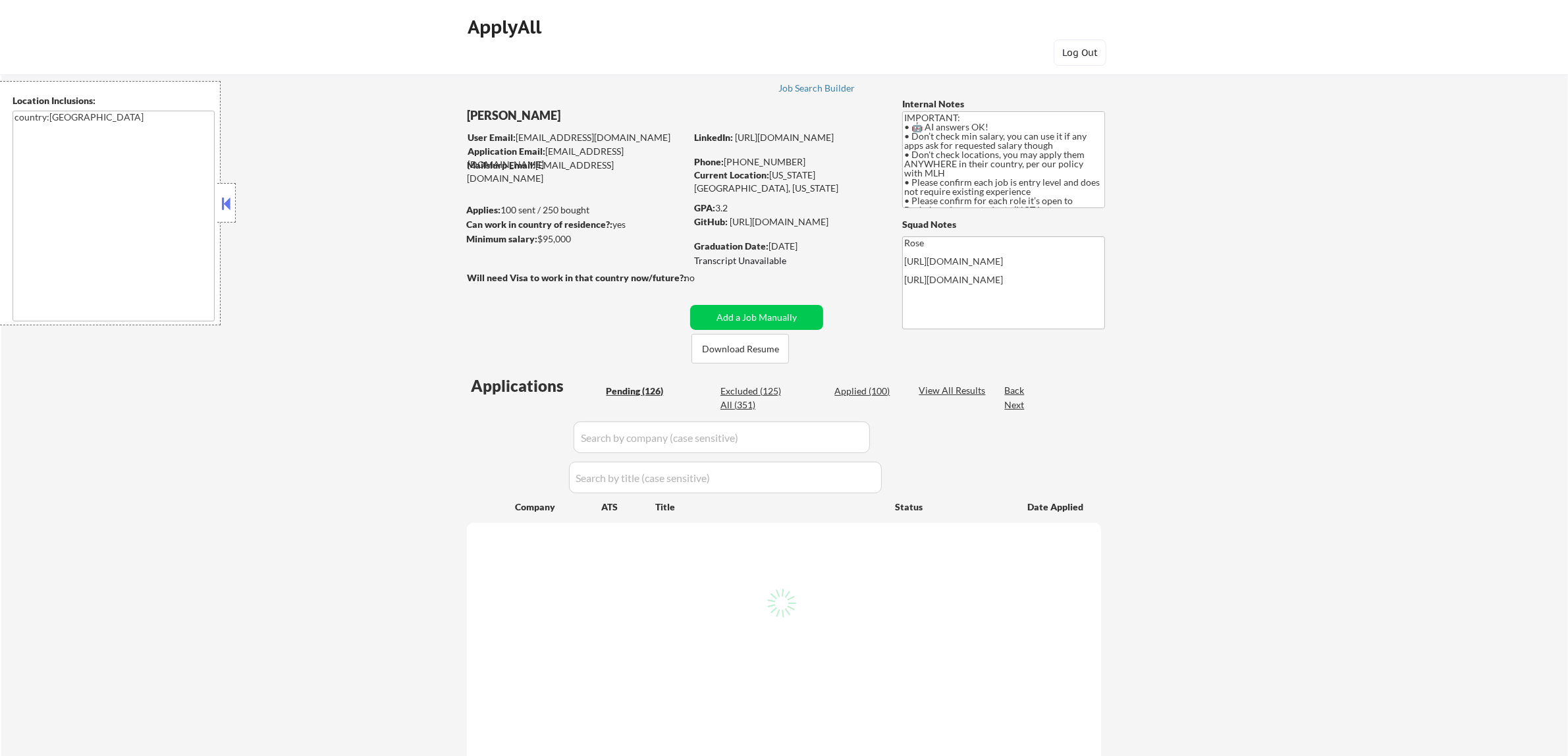
select select ""pending""
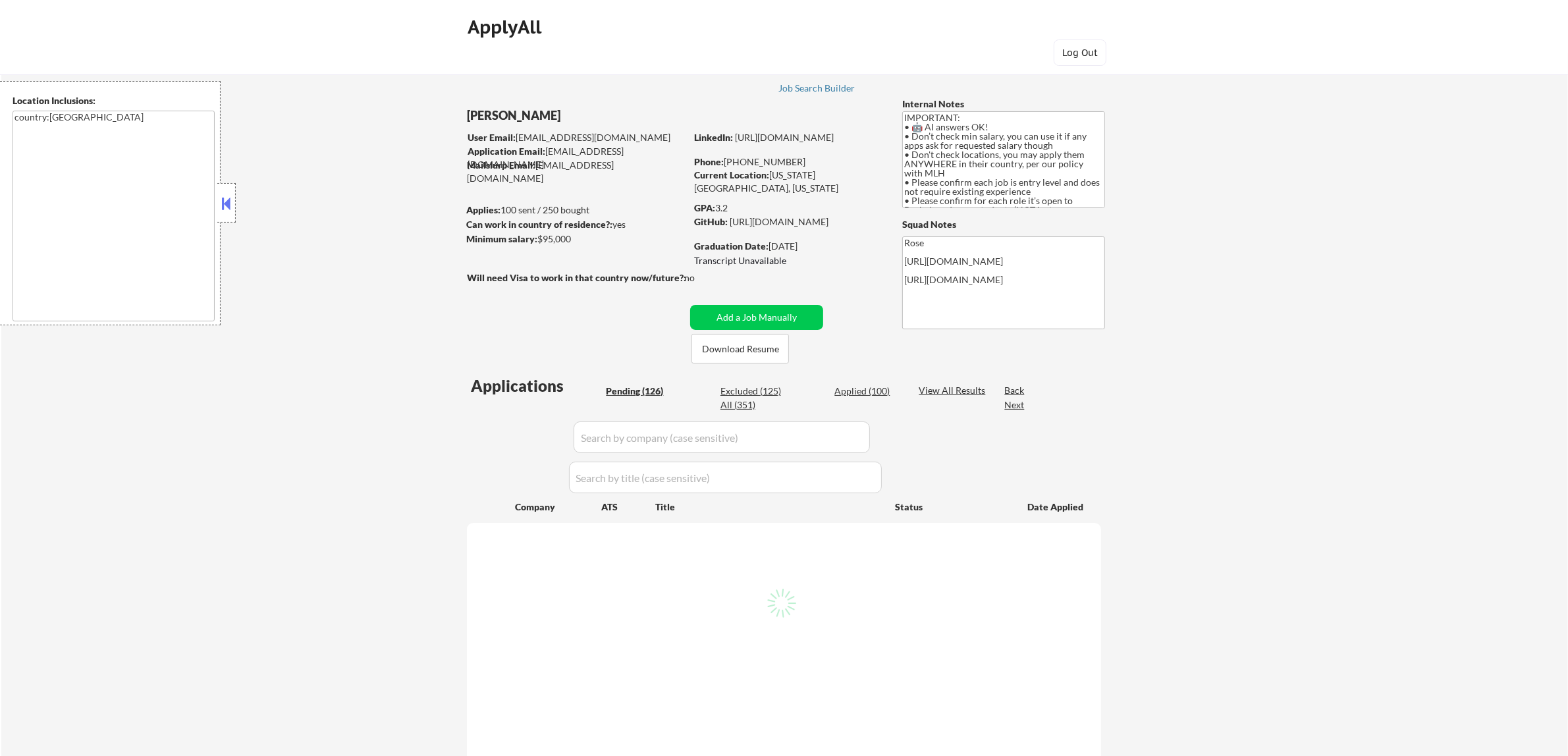
select select ""pending""
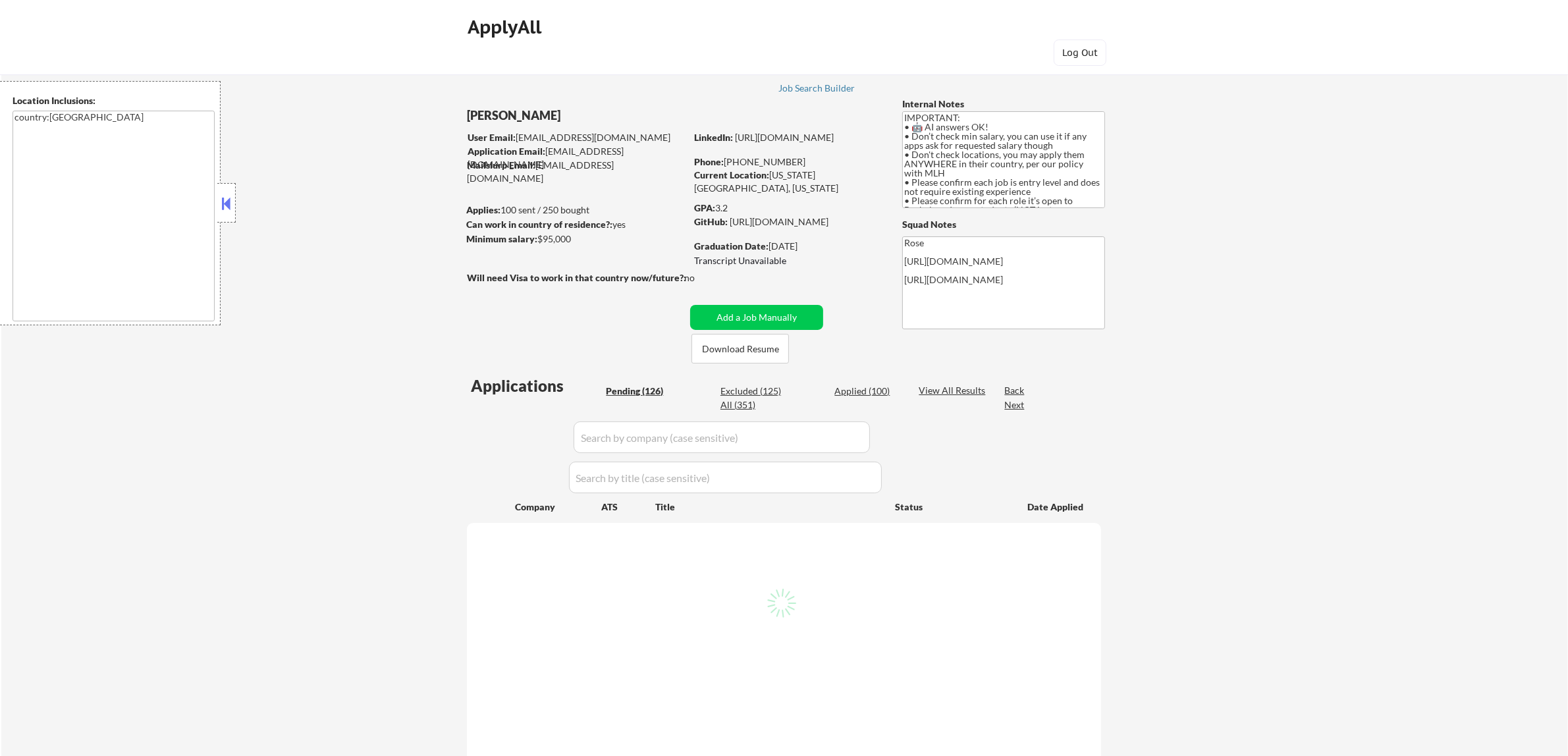
select select ""pending""
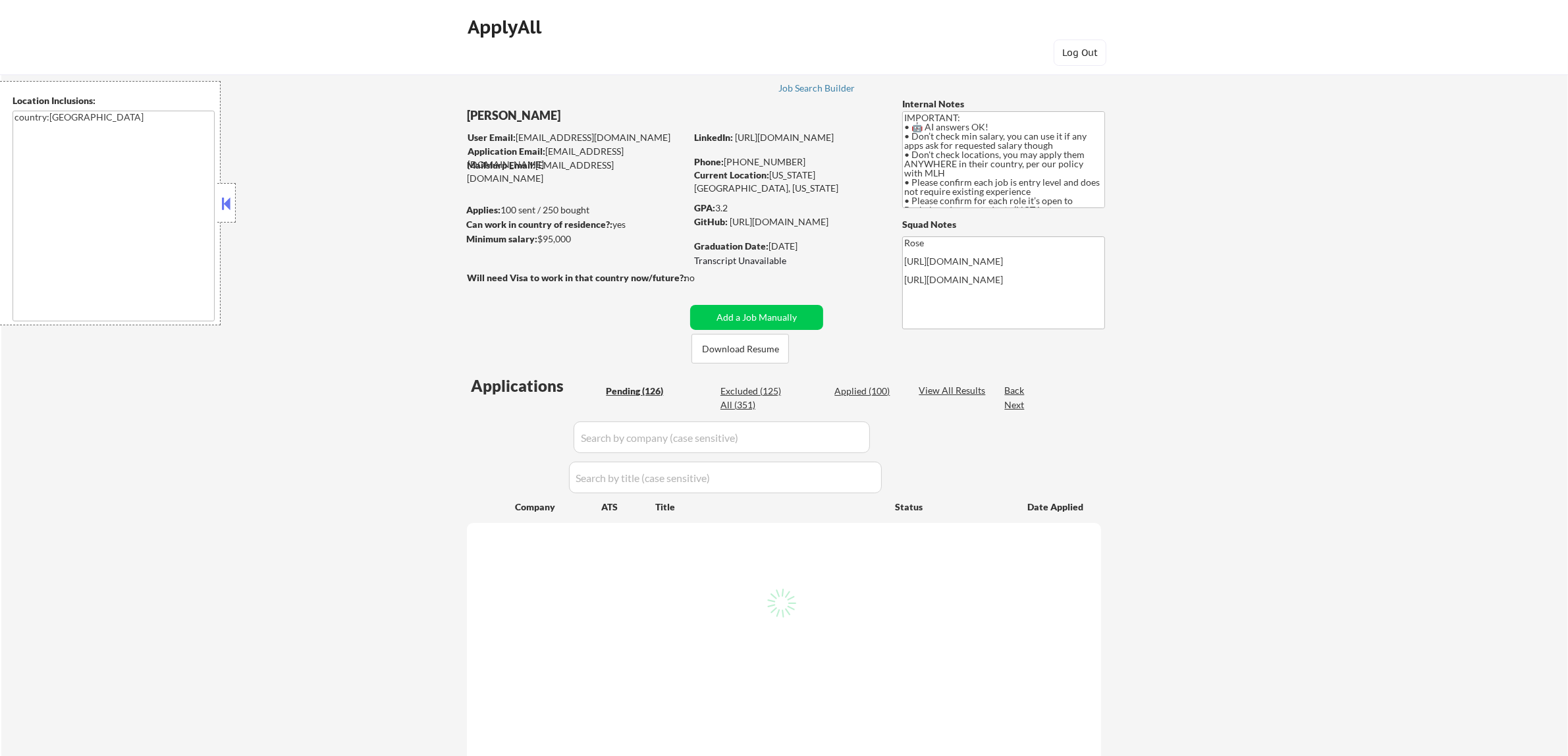
select select ""pending""
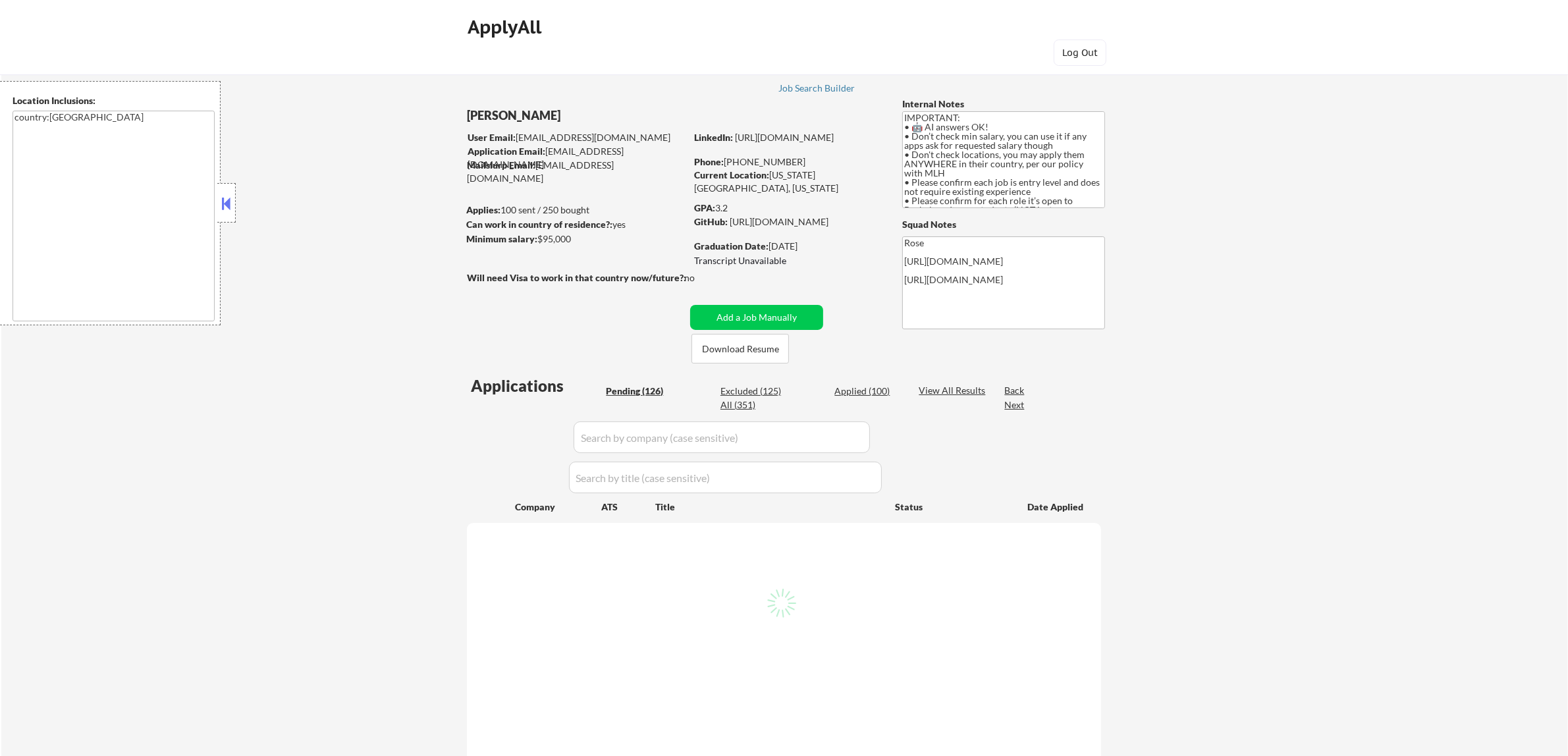
select select ""pending""
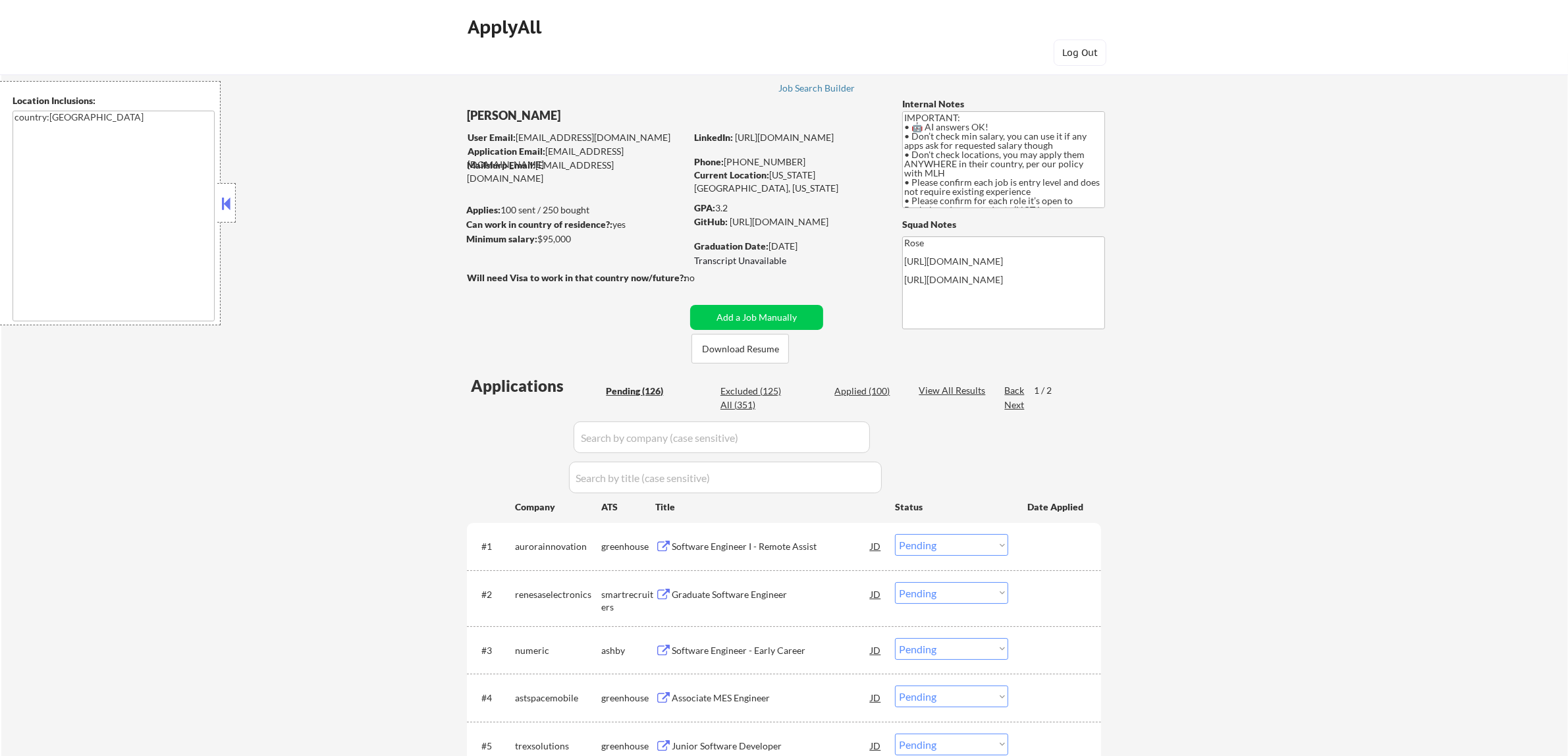
click at [229, 205] on button at bounding box center [226, 203] width 15 height 20
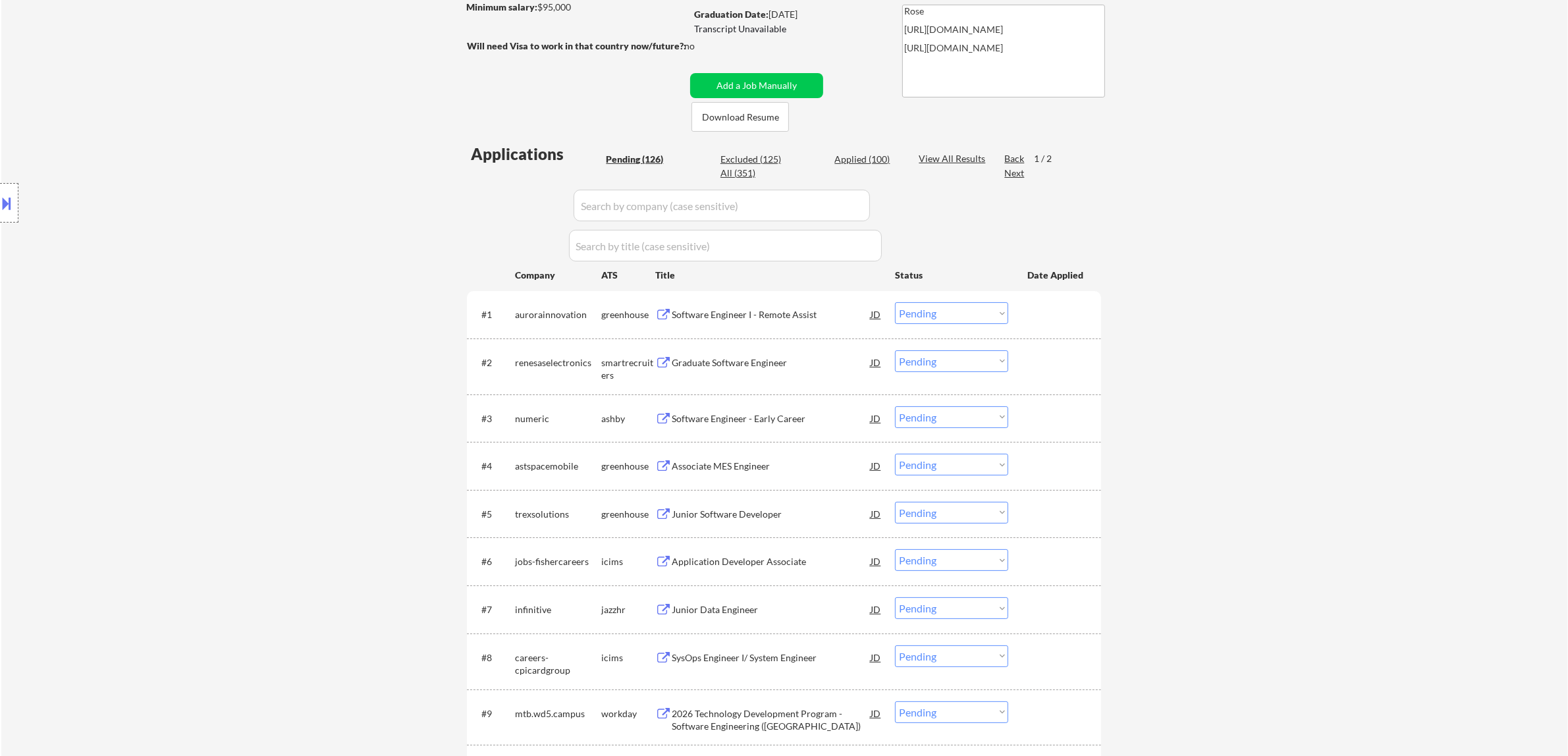
scroll to position [247, 0]
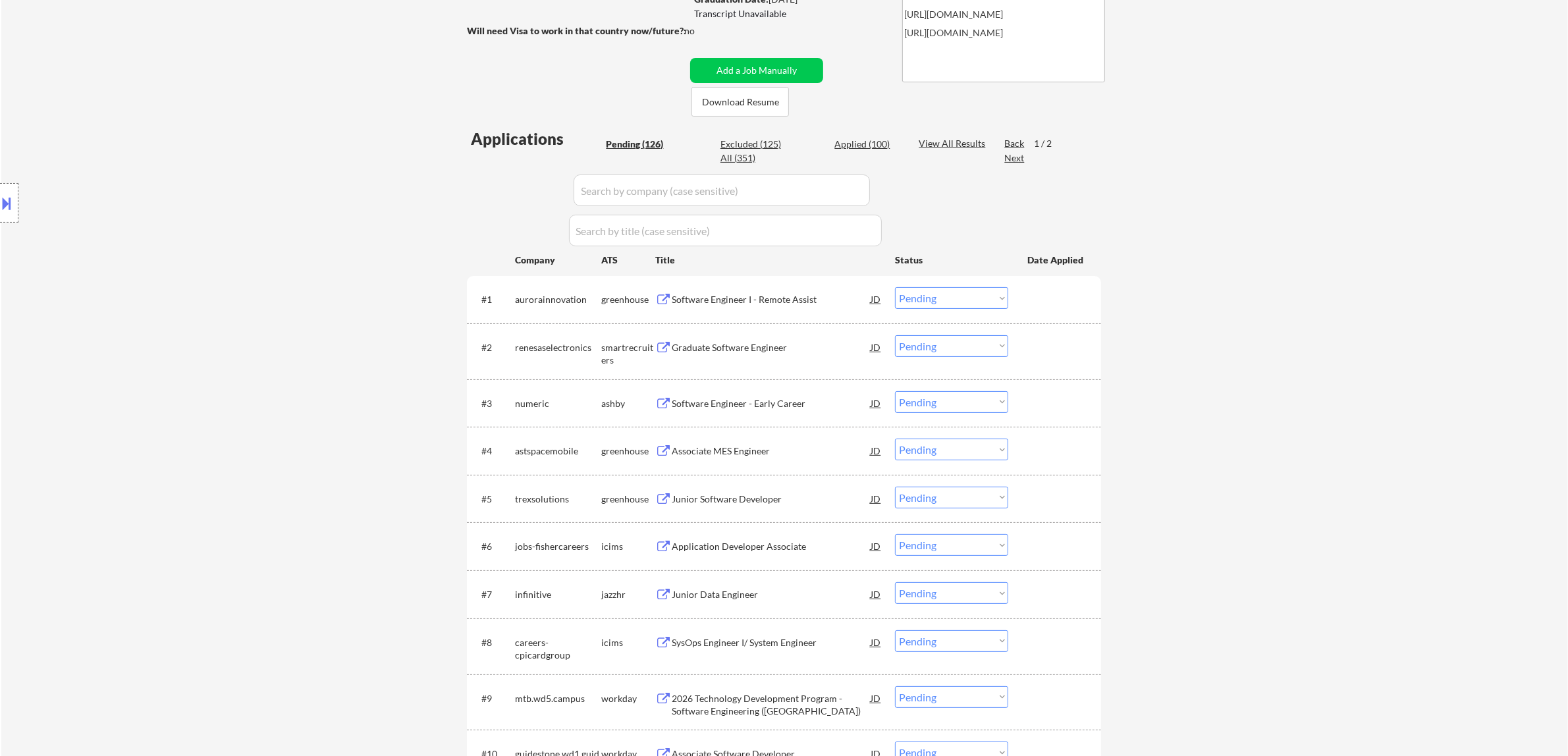
click at [815, 301] on div "Software Engineer I - Remote Assist" at bounding box center [771, 299] width 199 height 13
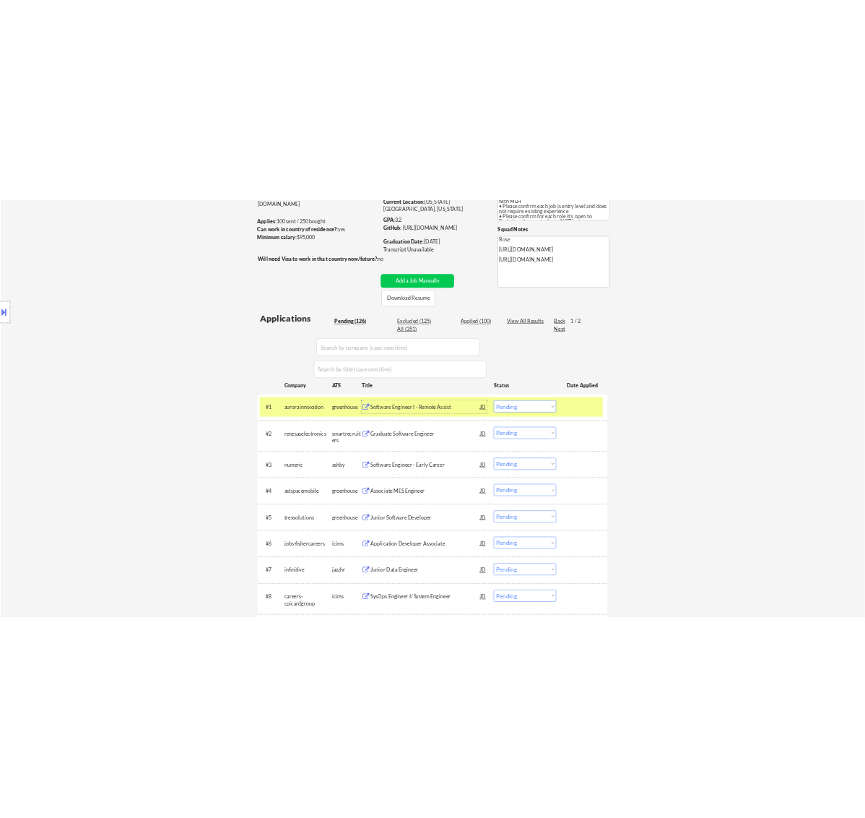
scroll to position [90, 0]
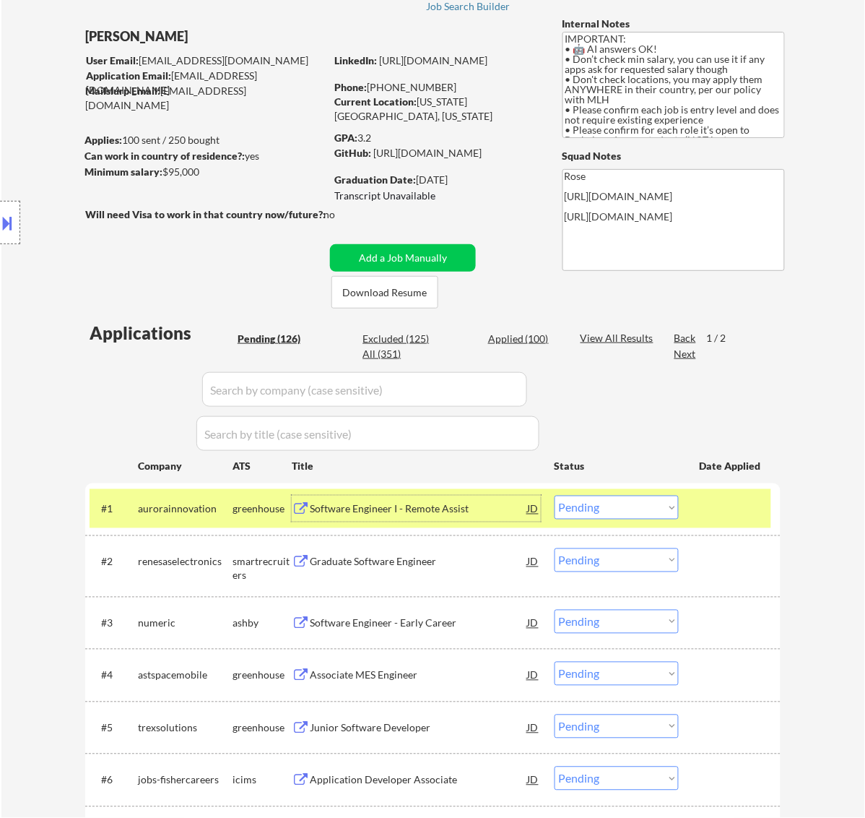
click at [633, 500] on select "Choose an option... Pending Applied Excluded (Questions) Excluded (Expired) Exc…" at bounding box center [617, 507] width 124 height 24
click at [555, 495] on select "Choose an option... Pending Applied Excluded (Questions) Excluded (Expired) Exc…" at bounding box center [617, 507] width 124 height 24
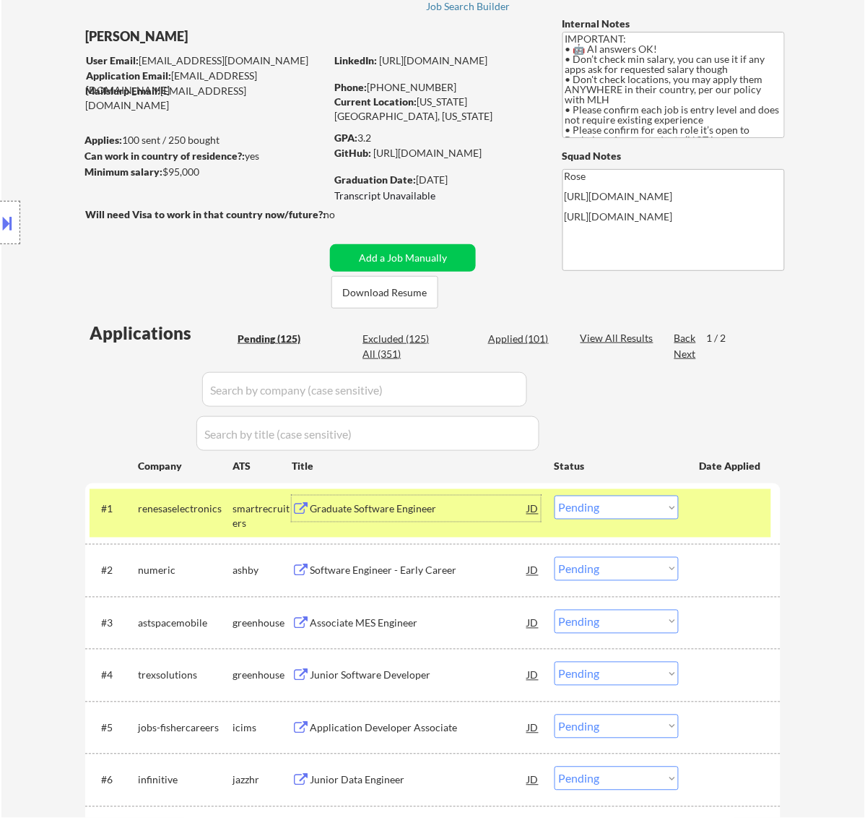
click at [478, 515] on div "Graduate Software Engineer" at bounding box center [419, 509] width 218 height 14
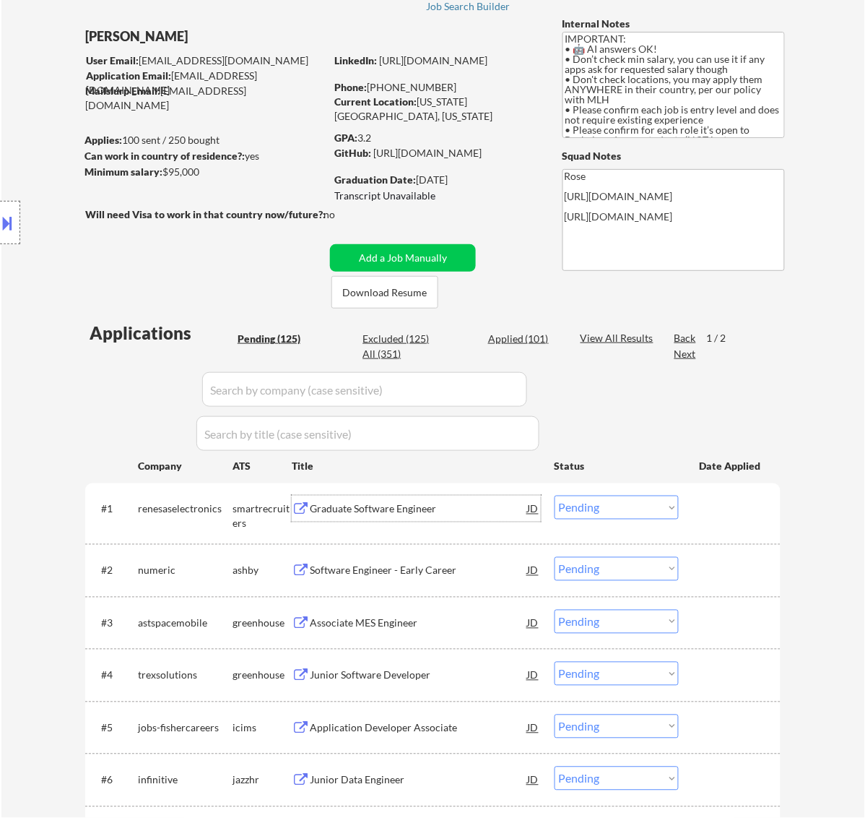
click at [644, 498] on select "Choose an option... Pending Applied Excluded (Questions) Excluded (Expired) Exc…" at bounding box center [617, 507] width 124 height 24
click at [555, 495] on select "Choose an option... Pending Applied Excluded (Questions) Excluded (Expired) Exc…" at bounding box center [617, 507] width 124 height 24
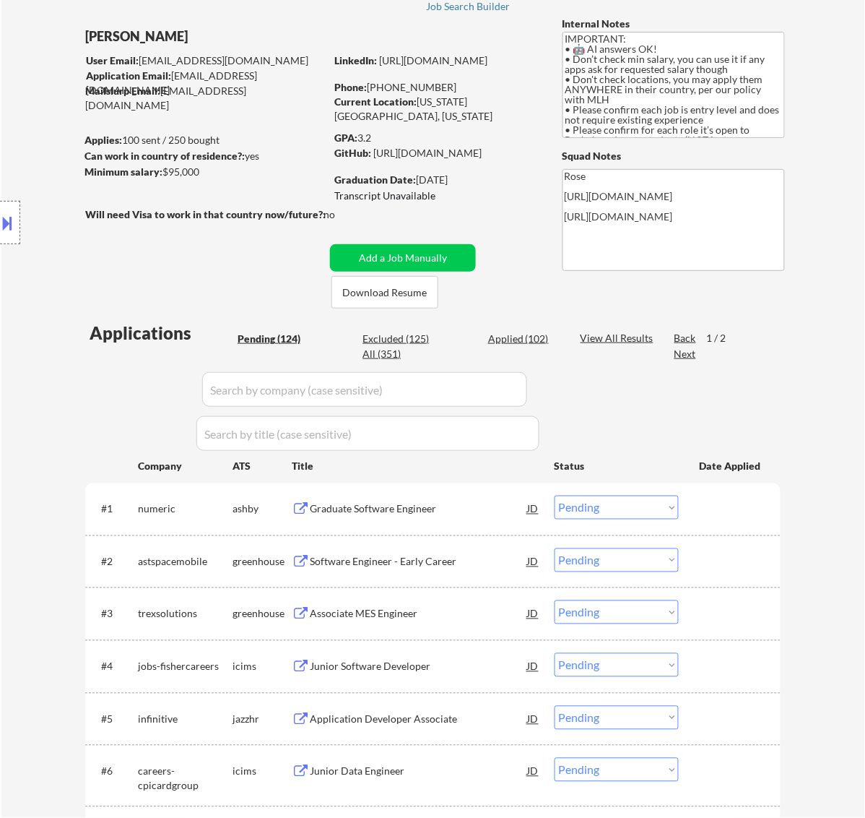
click at [475, 513] on div "Graduate Software Engineer" at bounding box center [419, 509] width 218 height 14
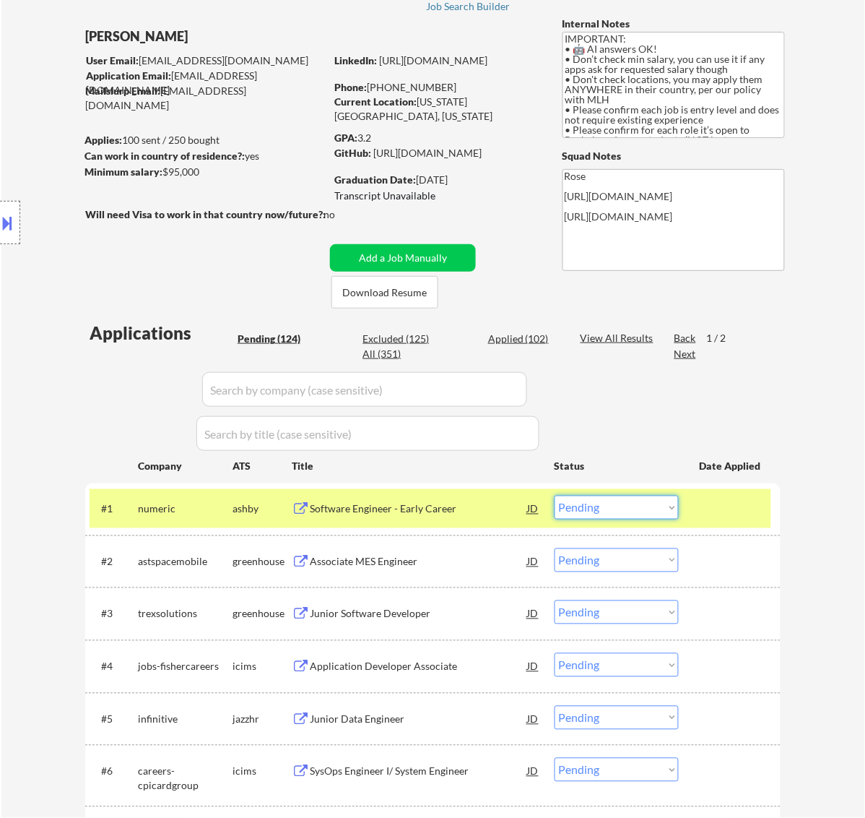
click at [641, 509] on select "Choose an option... Pending Applied Excluded (Questions) Excluded (Expired) Exc…" at bounding box center [617, 507] width 124 height 24
click at [555, 495] on select "Choose an option... Pending Applied Excluded (Questions) Excluded (Expired) Exc…" at bounding box center [617, 507] width 124 height 24
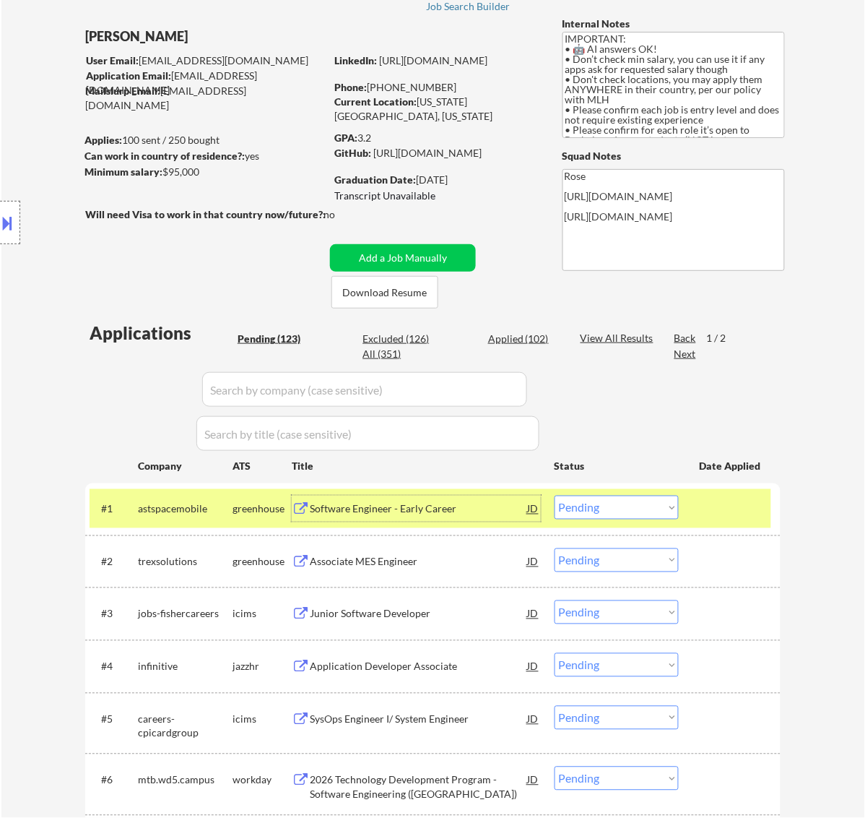
click at [451, 511] on div "Software Engineer - Early Career" at bounding box center [419, 509] width 218 height 14
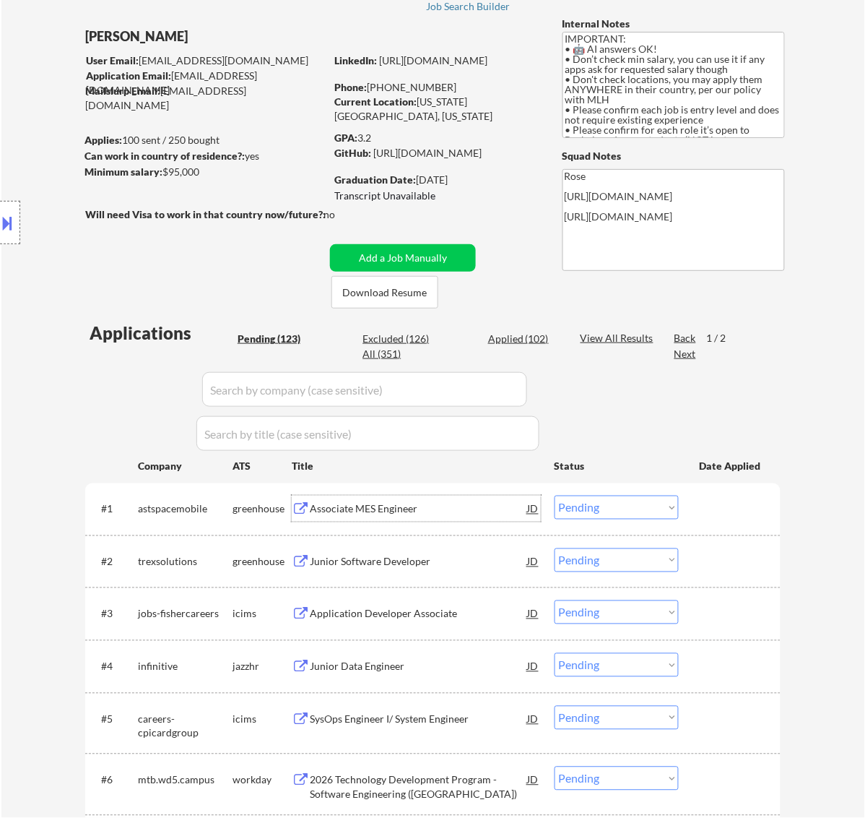
click at [656, 504] on select "Choose an option... Pending Applied Excluded (Questions) Excluded (Expired) Exc…" at bounding box center [617, 507] width 124 height 24
click at [555, 495] on select "Choose an option... Pending Applied Excluded (Questions) Excluded (Expired) Exc…" at bounding box center [617, 507] width 124 height 24
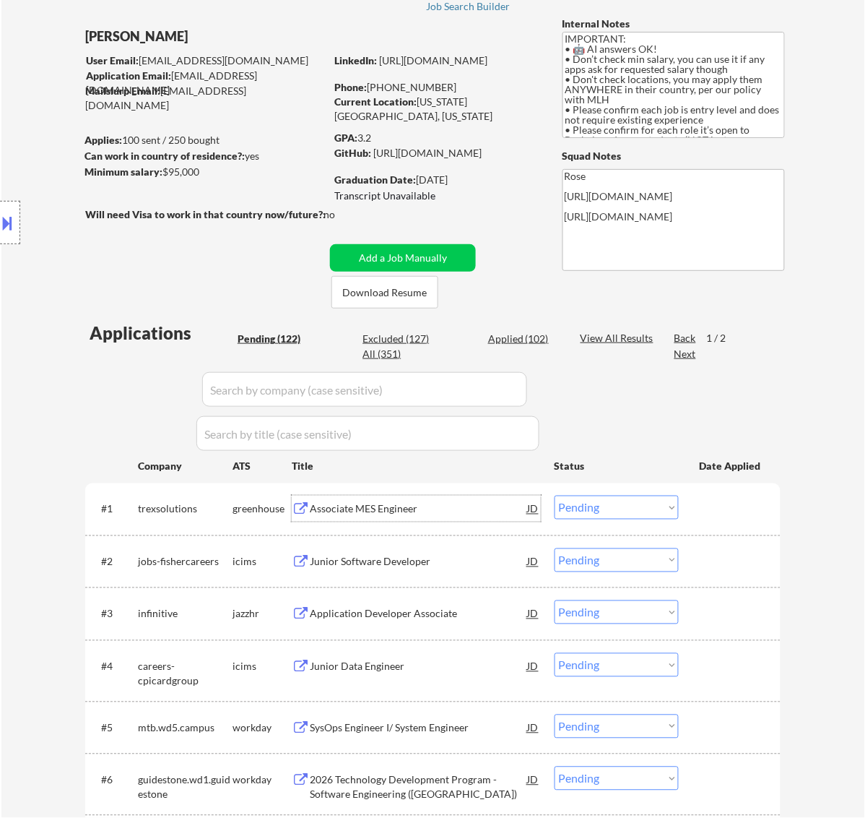
click at [436, 513] on div "Associate MES Engineer" at bounding box center [419, 509] width 218 height 14
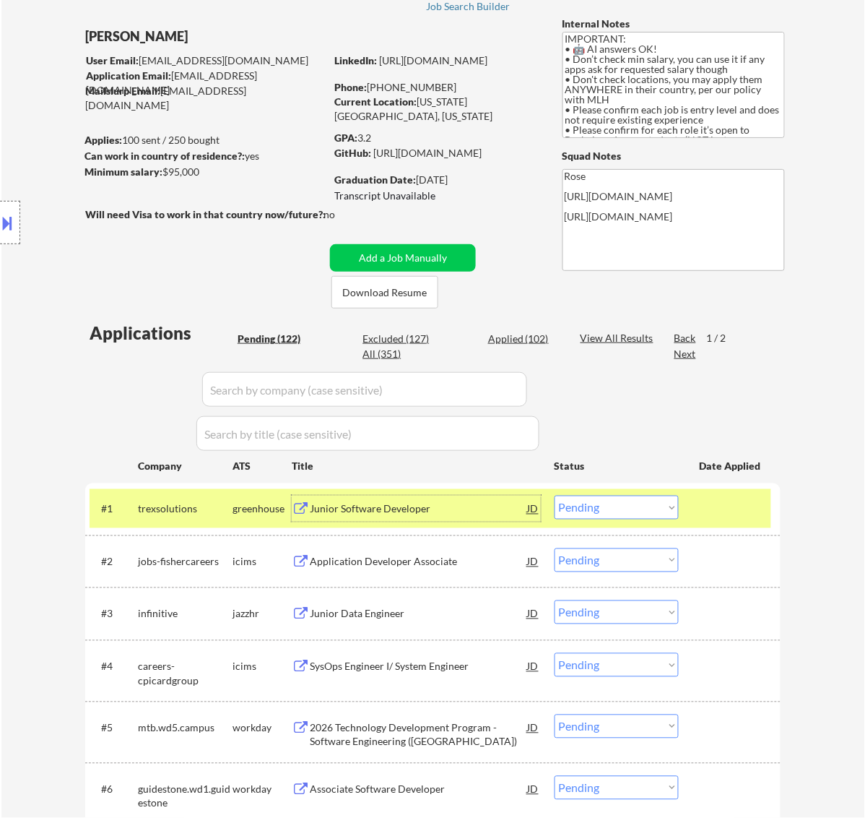
click at [644, 500] on select "Choose an option... Pending Applied Excluded (Questions) Excluded (Expired) Exc…" at bounding box center [617, 507] width 124 height 24
click at [555, 495] on select "Choose an option... Pending Applied Excluded (Questions) Excluded (Expired) Exc…" at bounding box center [617, 507] width 124 height 24
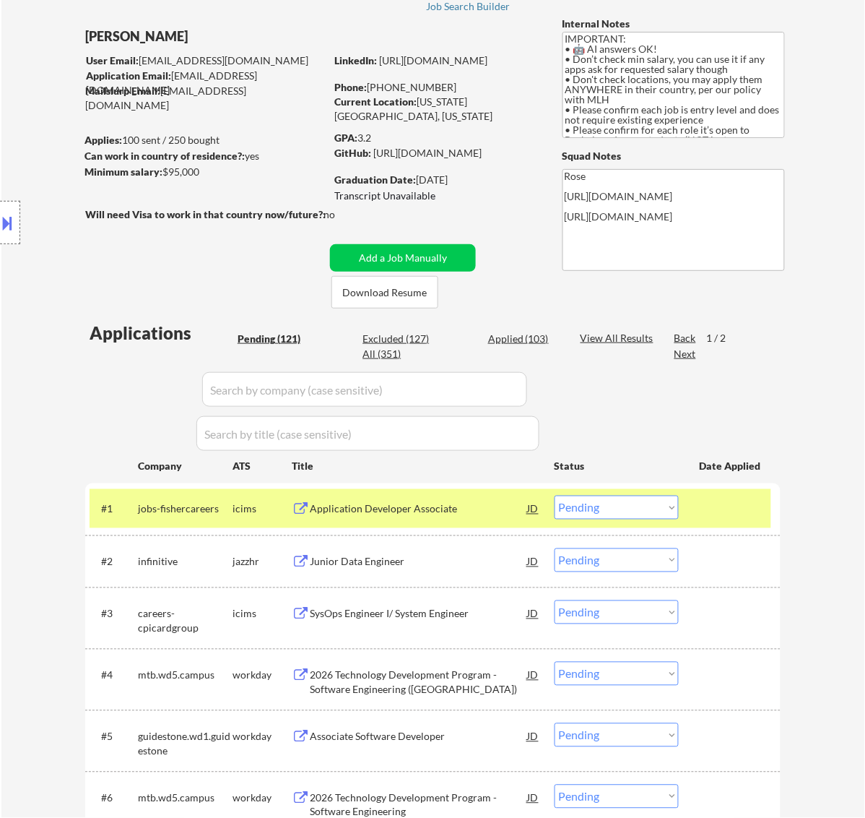
click at [417, 511] on div "Application Developer Associate" at bounding box center [419, 509] width 218 height 14
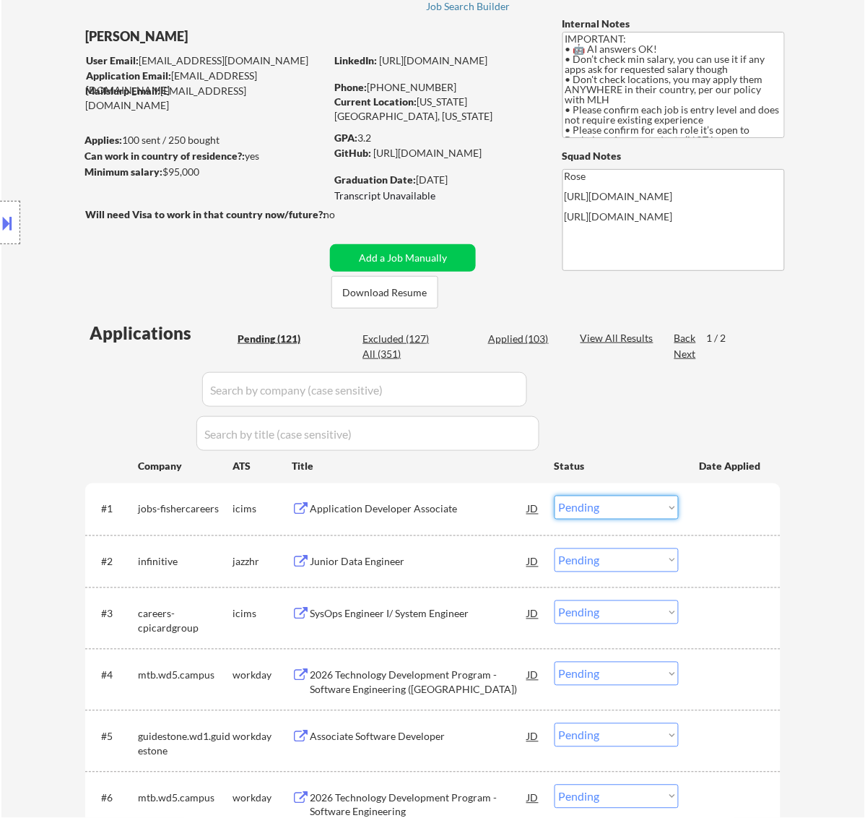
click at [629, 508] on select "Choose an option... Pending Applied Excluded (Questions) Excluded (Expired) Exc…" at bounding box center [617, 507] width 124 height 24
click at [555, 495] on select "Choose an option... Pending Applied Excluded (Questions) Excluded (Expired) Exc…" at bounding box center [617, 507] width 124 height 24
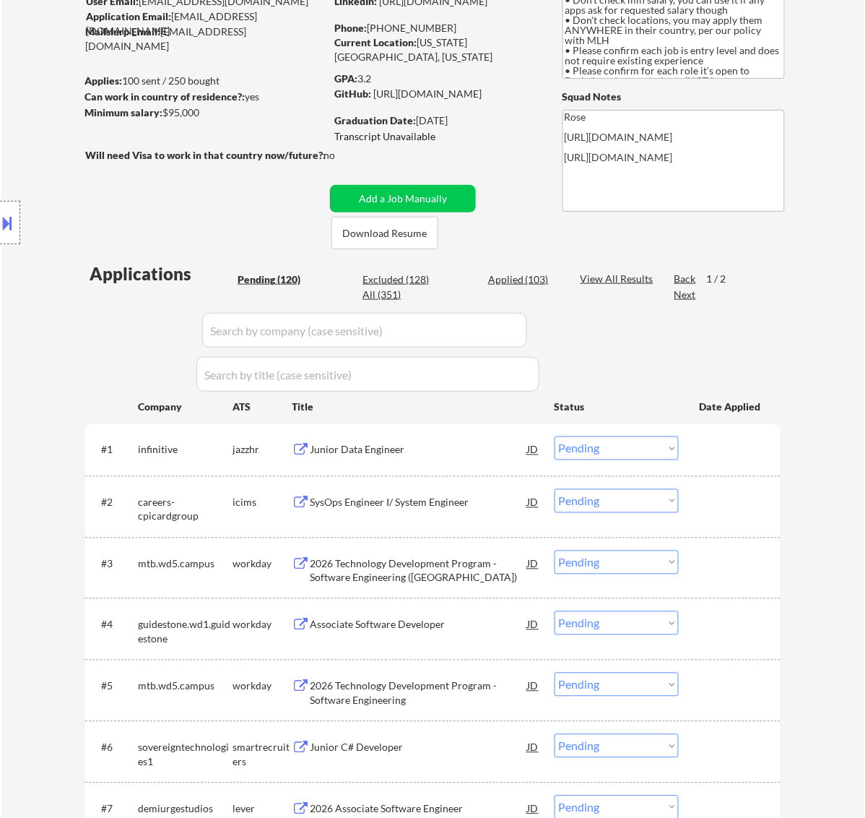
scroll to position [181, 0]
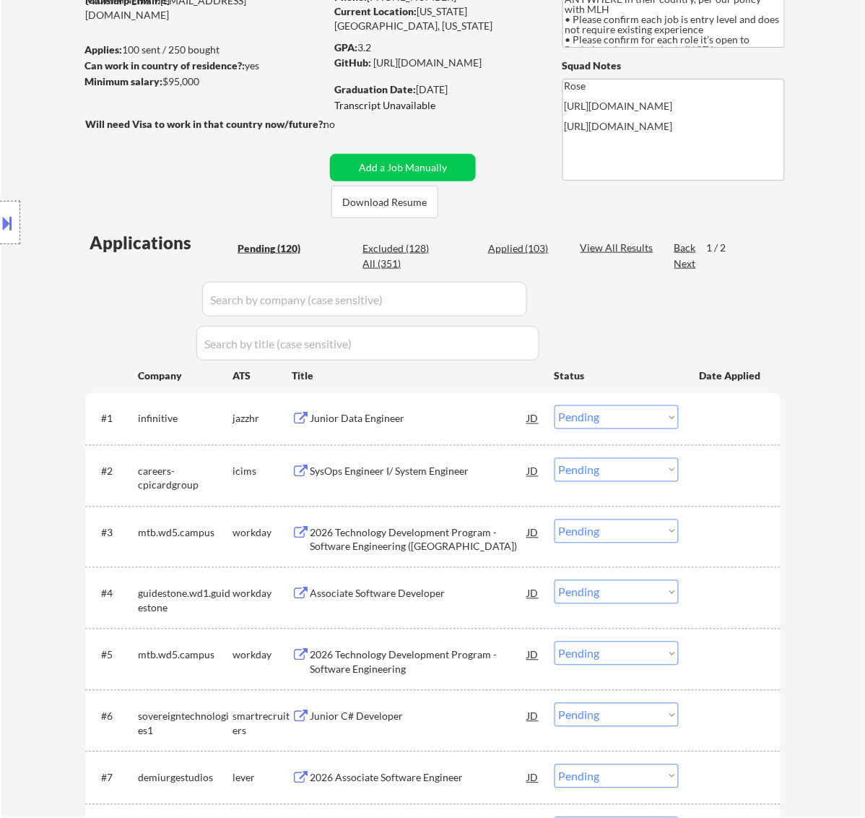
click at [419, 428] on div "Junior Data Engineer" at bounding box center [419, 418] width 218 height 26
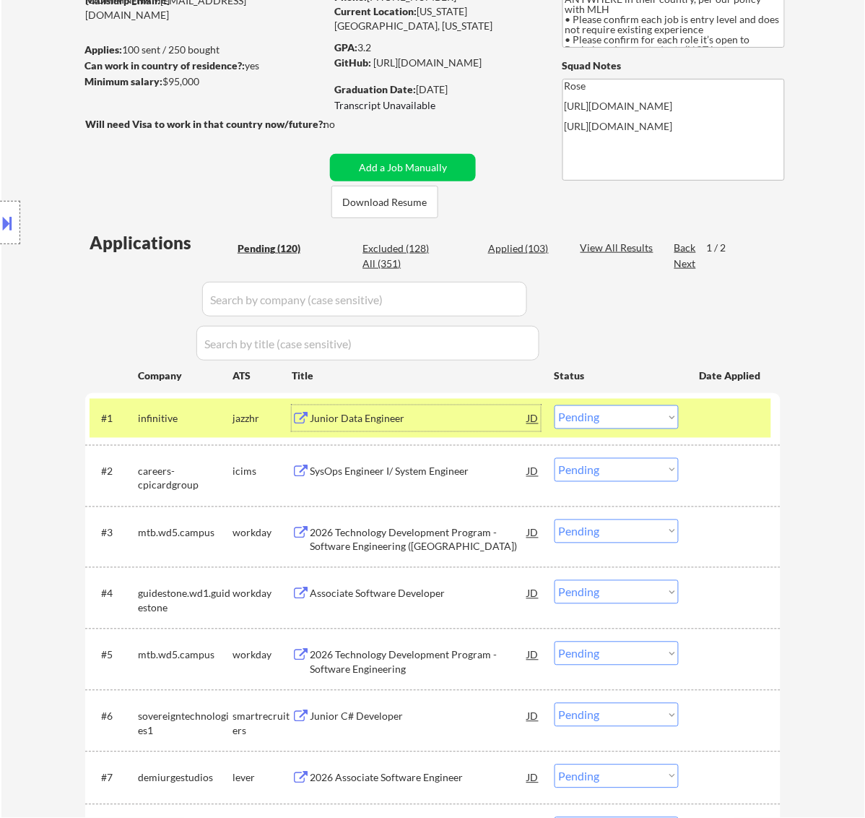
click at [644, 413] on select "Choose an option... Pending Applied Excluded (Questions) Excluded (Expired) Exc…" at bounding box center [617, 417] width 124 height 24
click at [555, 405] on select "Choose an option... Pending Applied Excluded (Questions) Excluded (Expired) Exc…" at bounding box center [617, 417] width 124 height 24
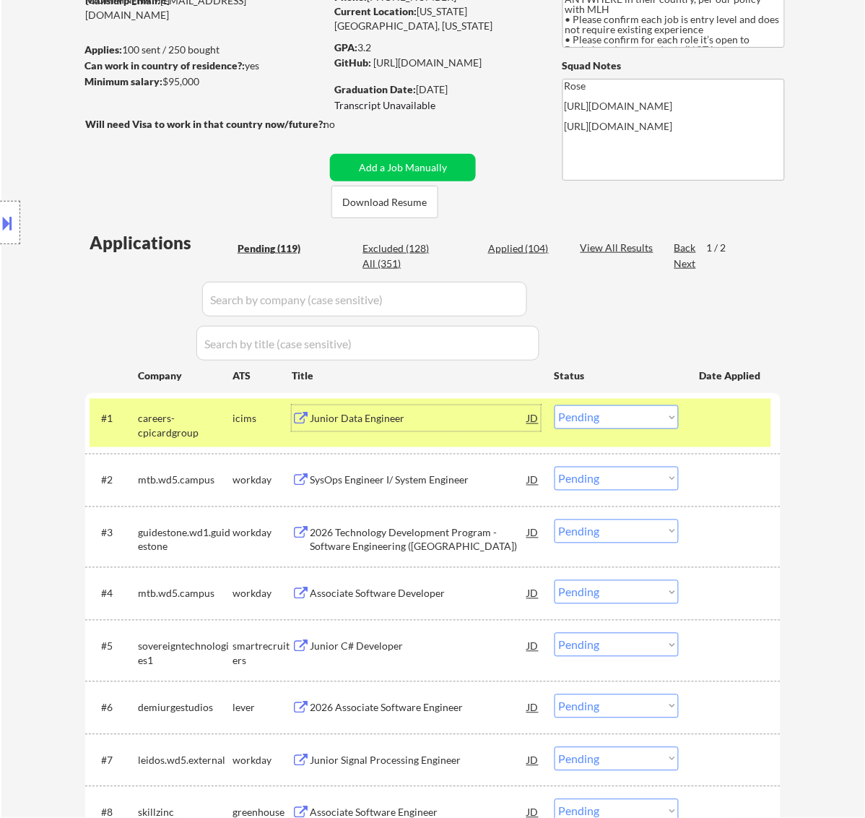
click at [391, 417] on div "Junior Data Engineer" at bounding box center [419, 419] width 218 height 14
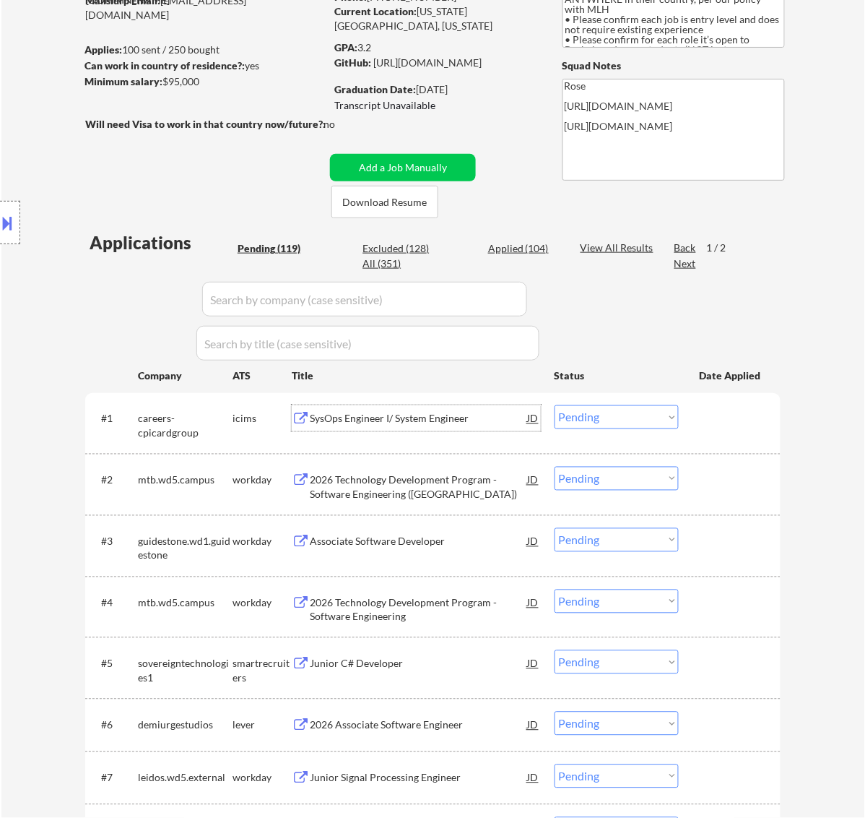
click at [586, 417] on select "Choose an option... Pending Applied Excluded (Questions) Excluded (Expired) Exc…" at bounding box center [617, 417] width 124 height 24
click at [555, 405] on select "Choose an option... Pending Applied Excluded (Questions) Excluded (Expired) Exc…" at bounding box center [617, 417] width 124 height 24
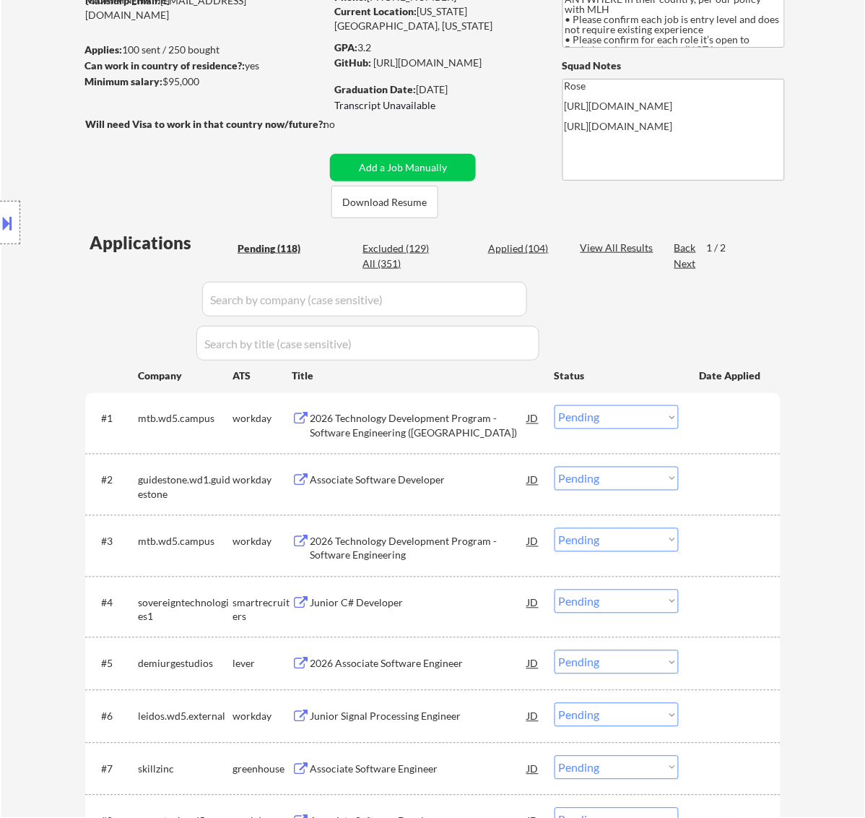
click at [474, 435] on div "2026 Technology Development Program - Software Engineering (Wilmington)" at bounding box center [419, 426] width 218 height 28
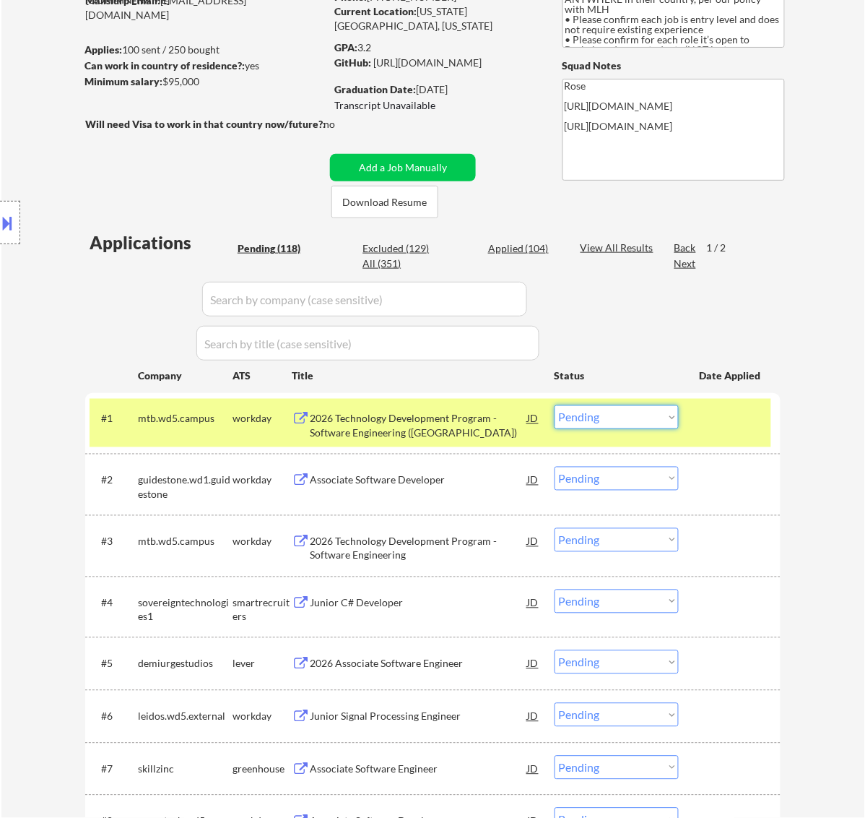
click at [662, 414] on select "Choose an option... Pending Applied Excluded (Questions) Excluded (Expired) Exc…" at bounding box center [617, 417] width 124 height 24
click at [555, 405] on select "Choose an option... Pending Applied Excluded (Questions) Excluded (Expired) Exc…" at bounding box center [617, 417] width 124 height 24
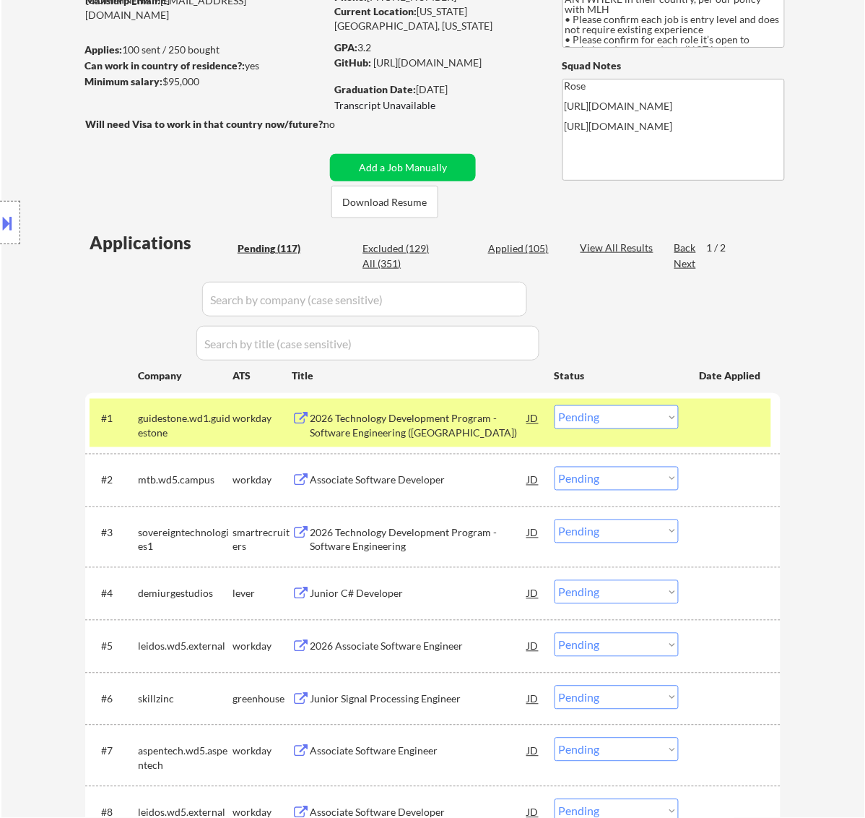
click at [391, 420] on div "2026 Technology Development Program - Software Engineering (Wilmington)" at bounding box center [419, 426] width 218 height 28
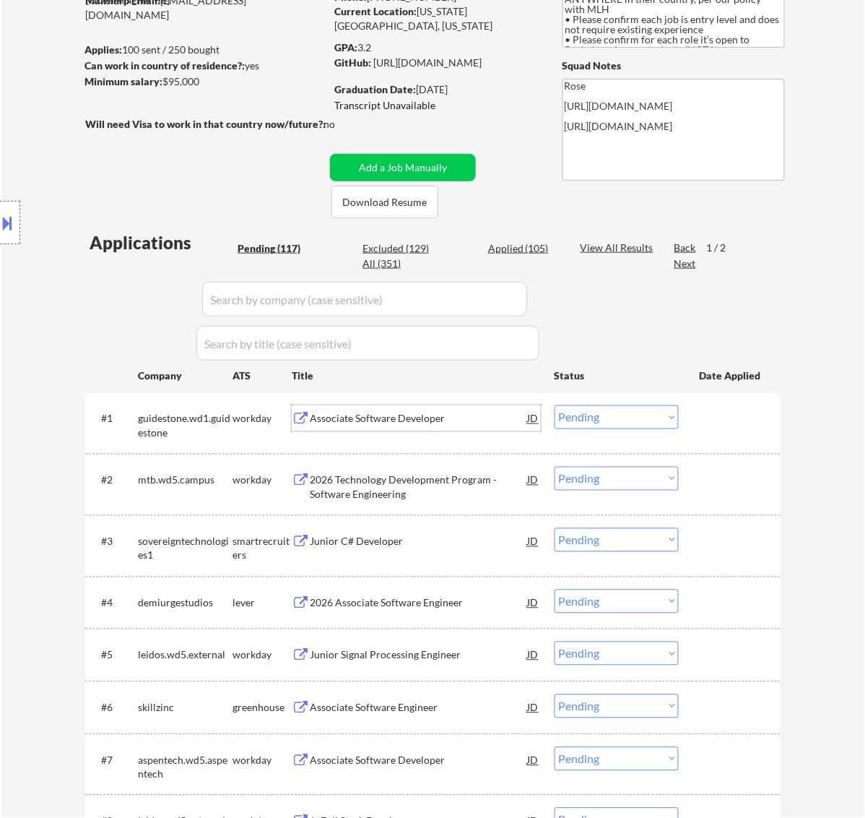
click at [631, 410] on select "Choose an option... Pending Applied Excluded (Questions) Excluded (Expired) Exc…" at bounding box center [617, 417] width 124 height 24
click at [555, 405] on select "Choose an option... Pending Applied Excluded (Questions) Excluded (Expired) Exc…" at bounding box center [617, 417] width 124 height 24
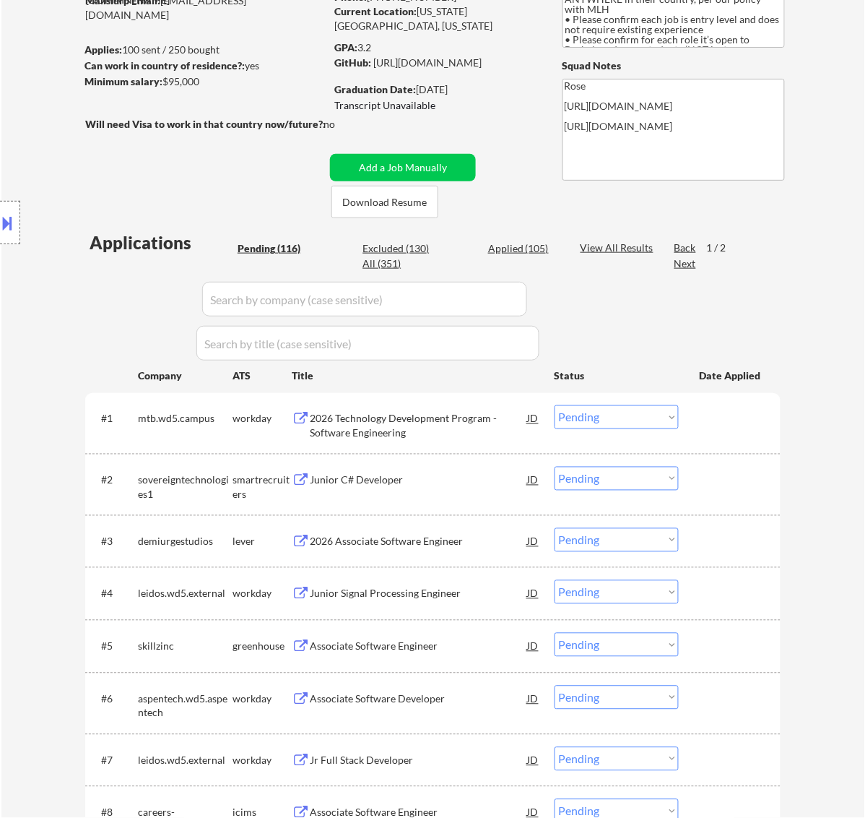
click at [463, 420] on div "2026 Technology Development Program - Software Engineering" at bounding box center [419, 426] width 218 height 28
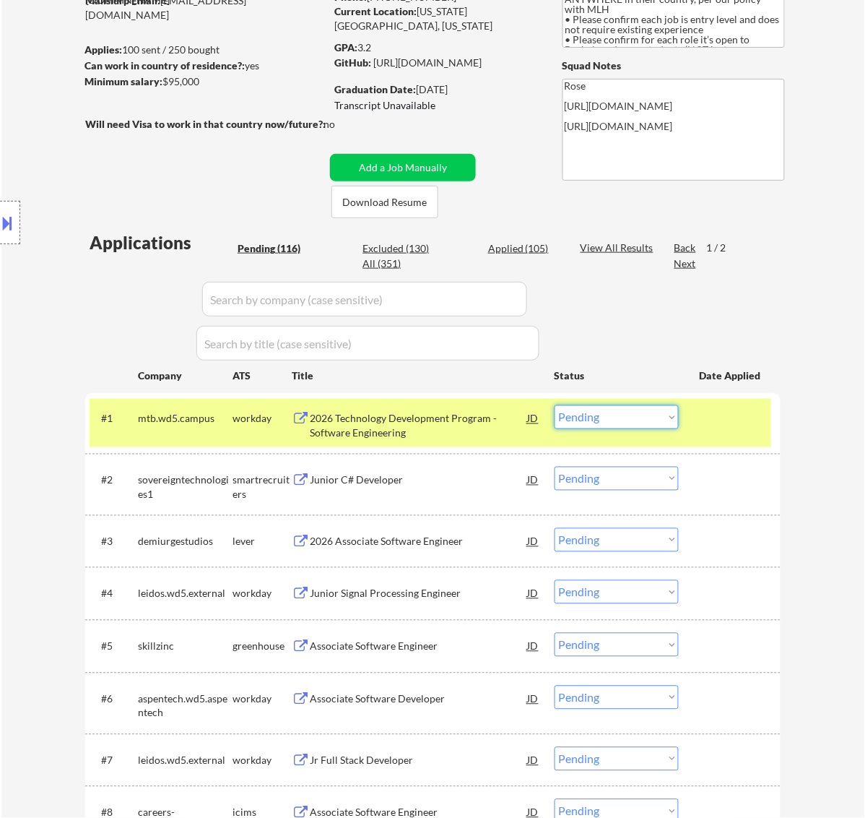
click at [608, 413] on select "Choose an option... Pending Applied Excluded (Questions) Excluded (Expired) Exc…" at bounding box center [617, 417] width 124 height 24
click at [555, 405] on select "Choose an option... Pending Applied Excluded (Questions) Excluded (Expired) Exc…" at bounding box center [617, 417] width 124 height 24
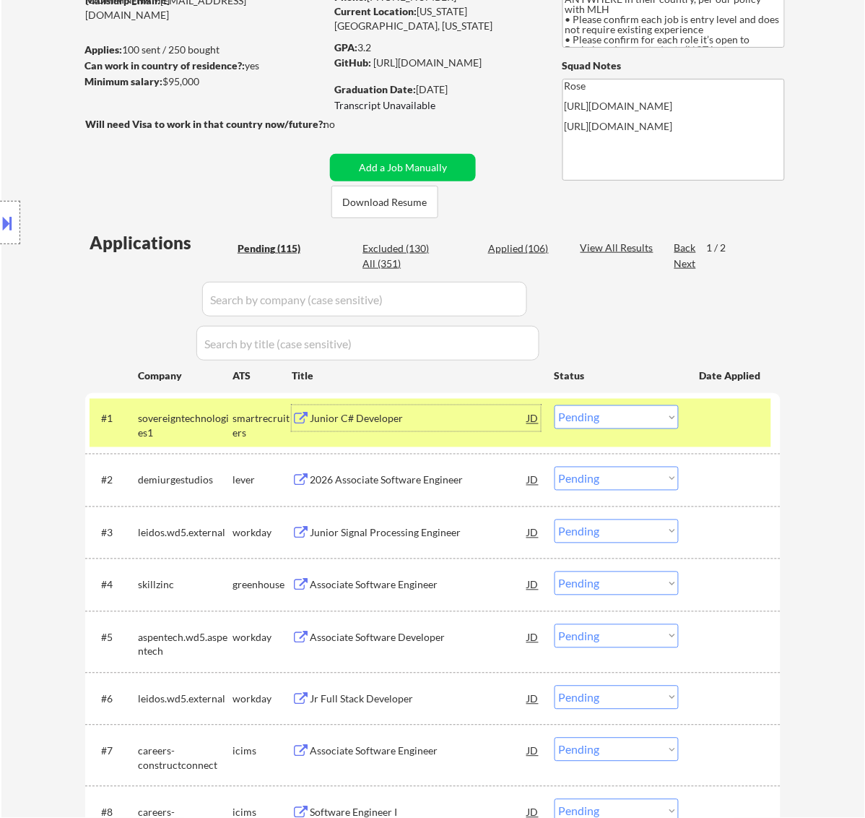
click at [426, 420] on div "Junior C# Developer" at bounding box center [419, 419] width 218 height 14
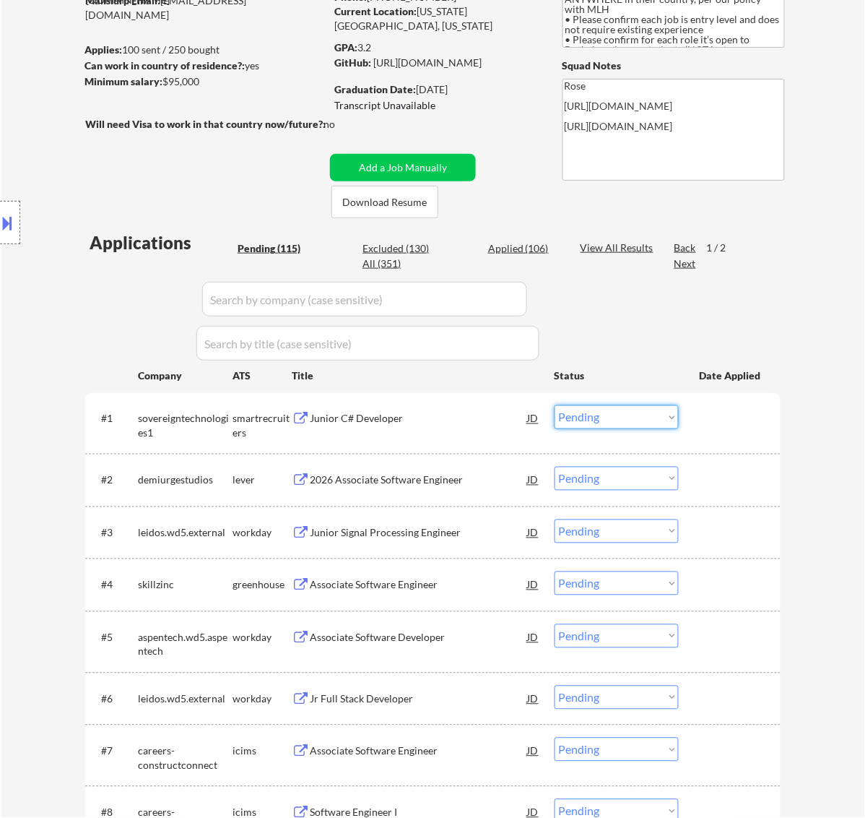
click at [622, 416] on select "Choose an option... Pending Applied Excluded (Questions) Excluded (Expired) Exc…" at bounding box center [617, 417] width 124 height 24
click at [555, 405] on select "Choose an option... Pending Applied Excluded (Questions) Excluded (Expired) Exc…" at bounding box center [617, 417] width 124 height 24
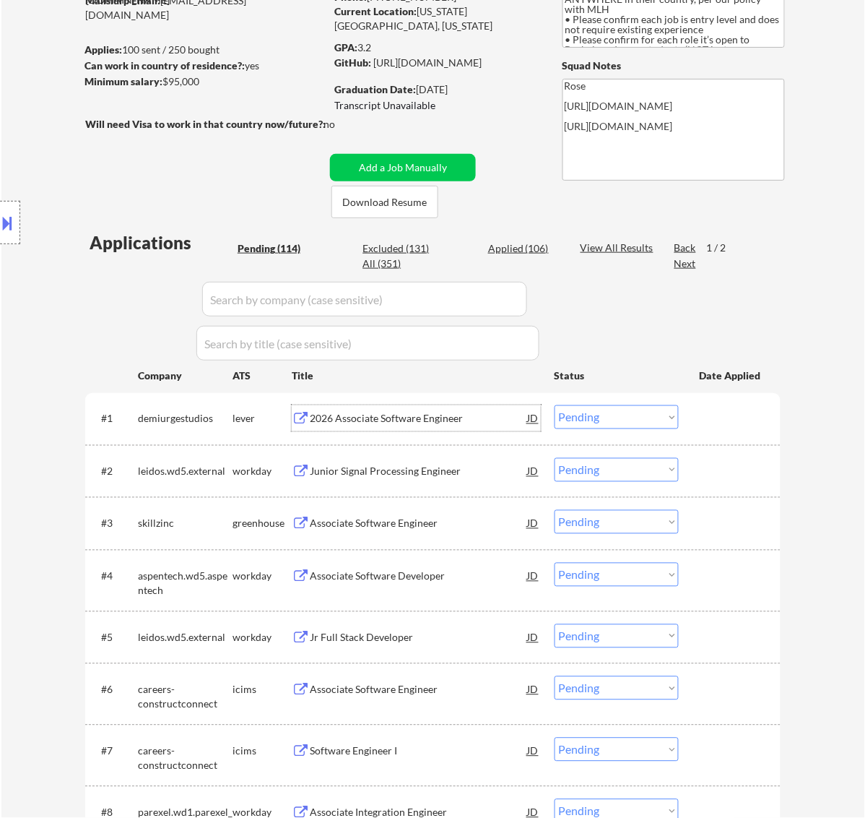
click at [451, 419] on div "2026 Associate Software Engineer" at bounding box center [419, 419] width 218 height 14
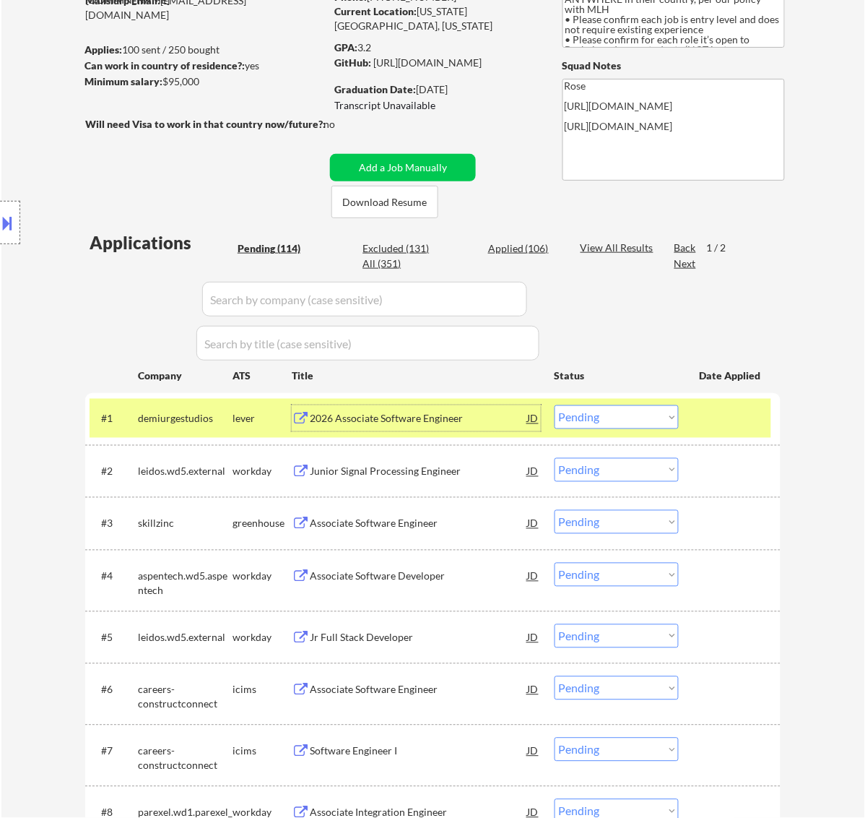
click at [625, 423] on select "Choose an option... Pending Applied Excluded (Questions) Excluded (Expired) Exc…" at bounding box center [617, 417] width 124 height 24
click at [555, 405] on select "Choose an option... Pending Applied Excluded (Questions) Excluded (Expired) Exc…" at bounding box center [617, 417] width 124 height 24
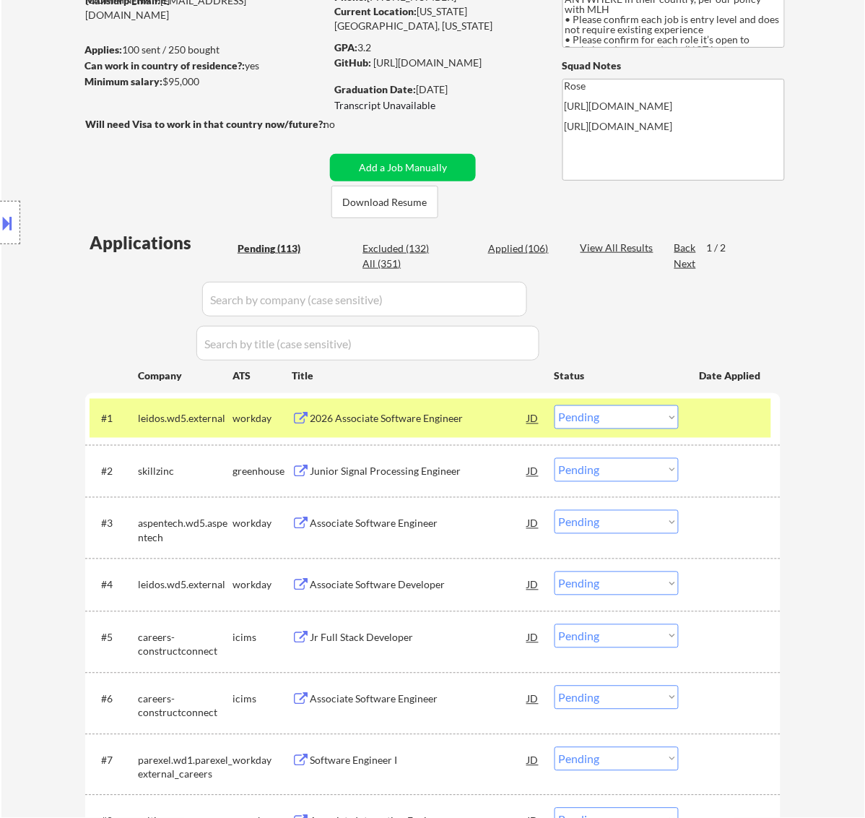
click at [443, 417] on div "2026 Associate Software Engineer" at bounding box center [419, 419] width 218 height 14
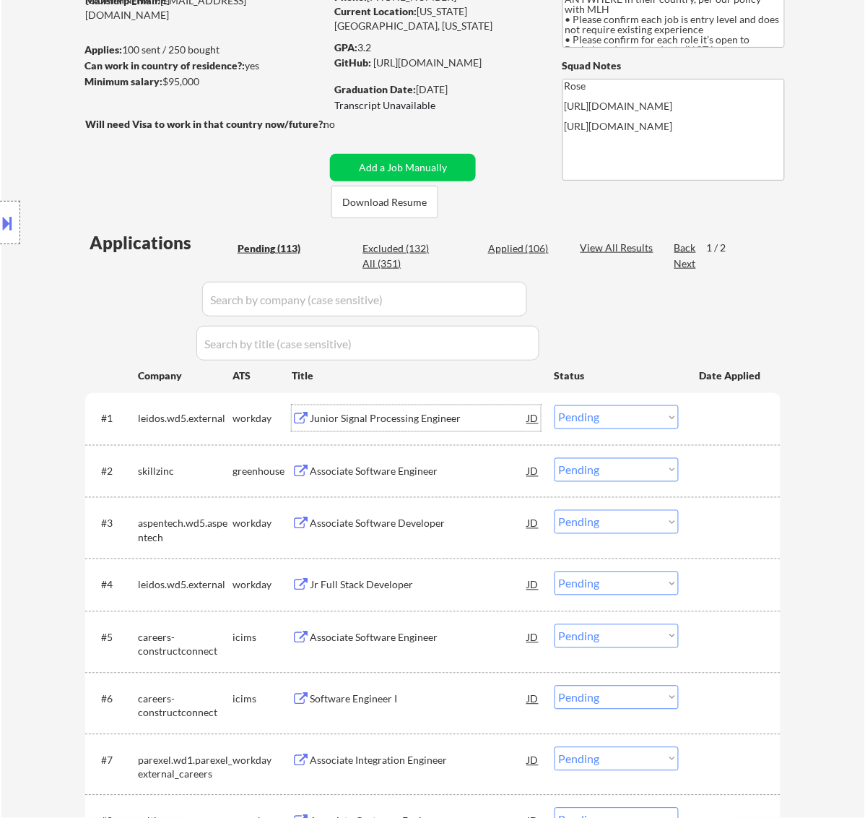
click at [589, 416] on select "Choose an option... Pending Applied Excluded (Questions) Excluded (Expired) Exc…" at bounding box center [617, 417] width 124 height 24
click at [555, 405] on select "Choose an option... Pending Applied Excluded (Questions) Excluded (Expired) Exc…" at bounding box center [617, 417] width 124 height 24
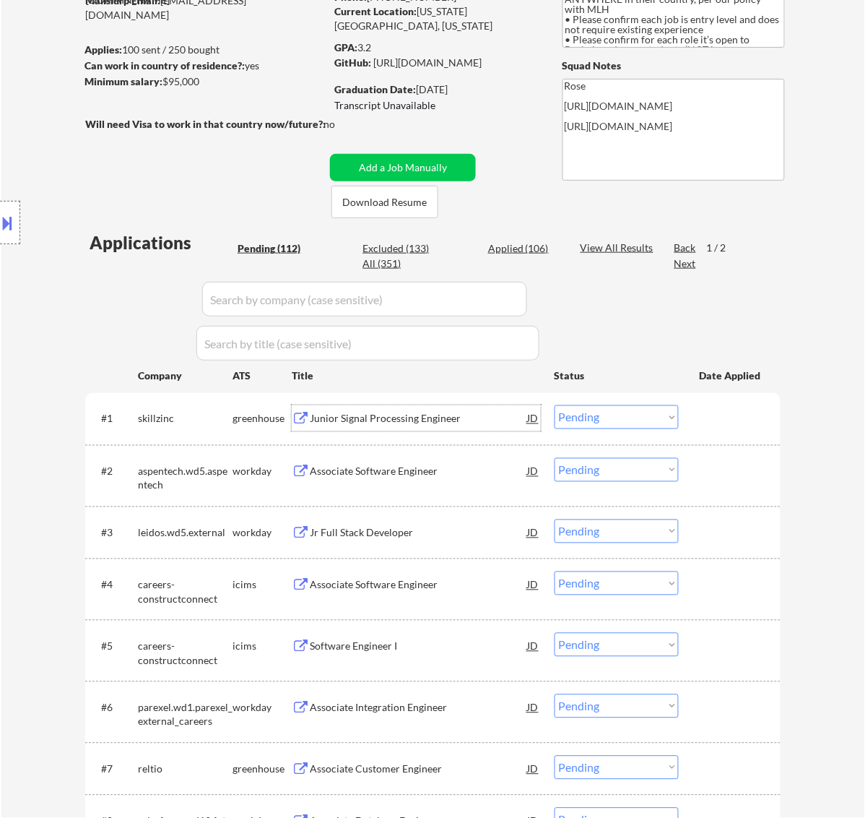
click at [433, 423] on div "Junior Signal Processing Engineer" at bounding box center [419, 419] width 218 height 14
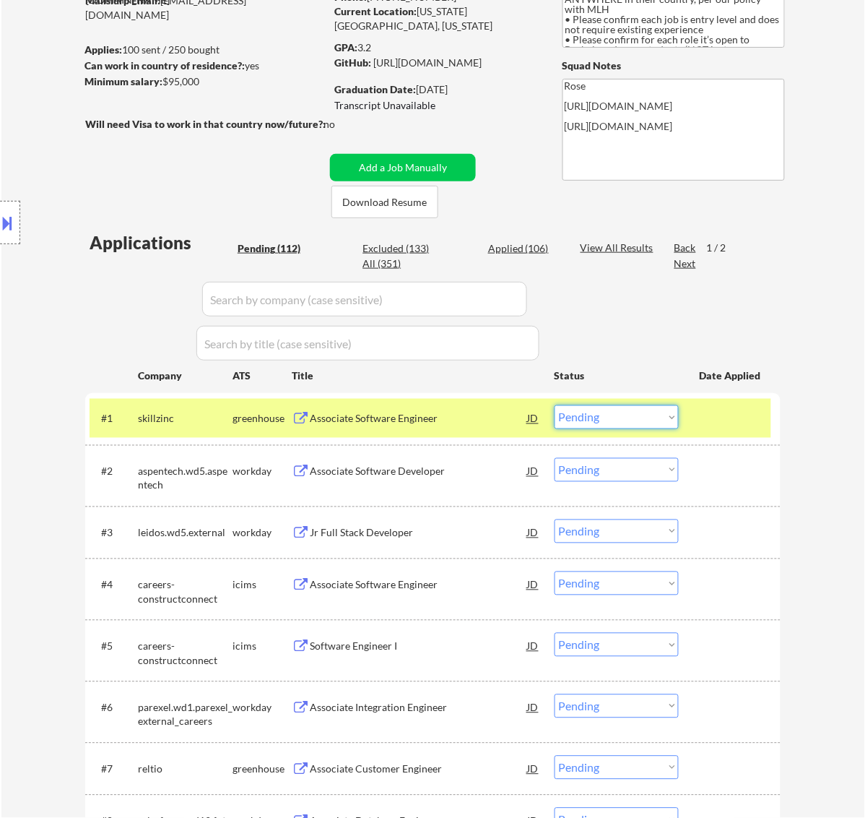
click at [667, 410] on select "Choose an option... Pending Applied Excluded (Questions) Excluded (Expired) Exc…" at bounding box center [617, 417] width 124 height 24
click at [555, 405] on select "Choose an option... Pending Applied Excluded (Questions) Excluded (Expired) Exc…" at bounding box center [617, 417] width 124 height 24
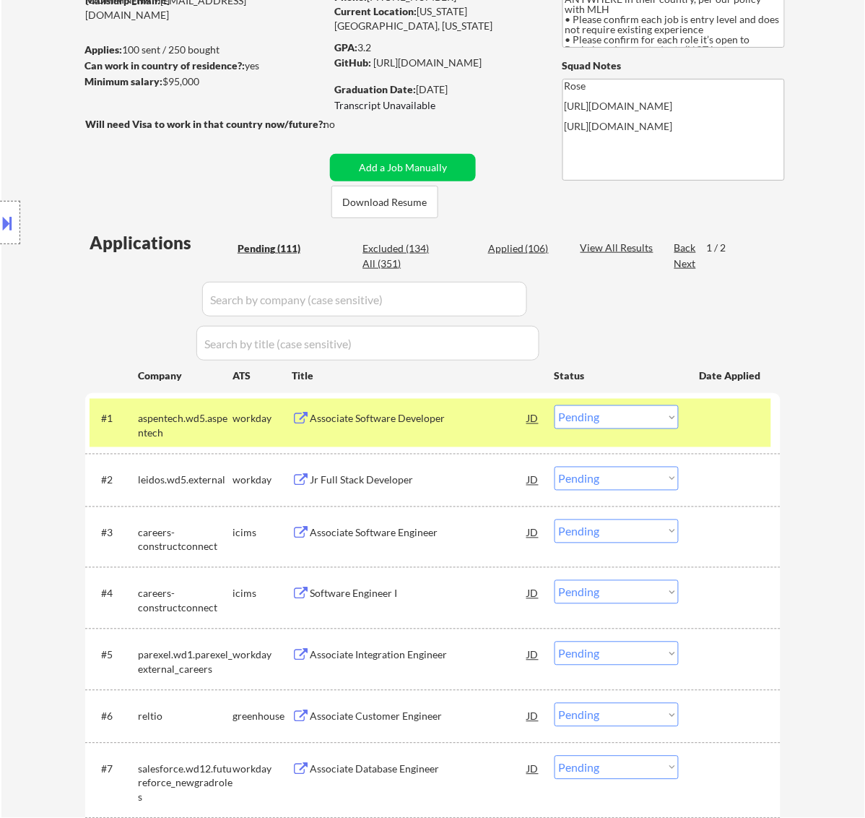
click at [444, 414] on div "Associate Software Developer" at bounding box center [419, 419] width 218 height 14
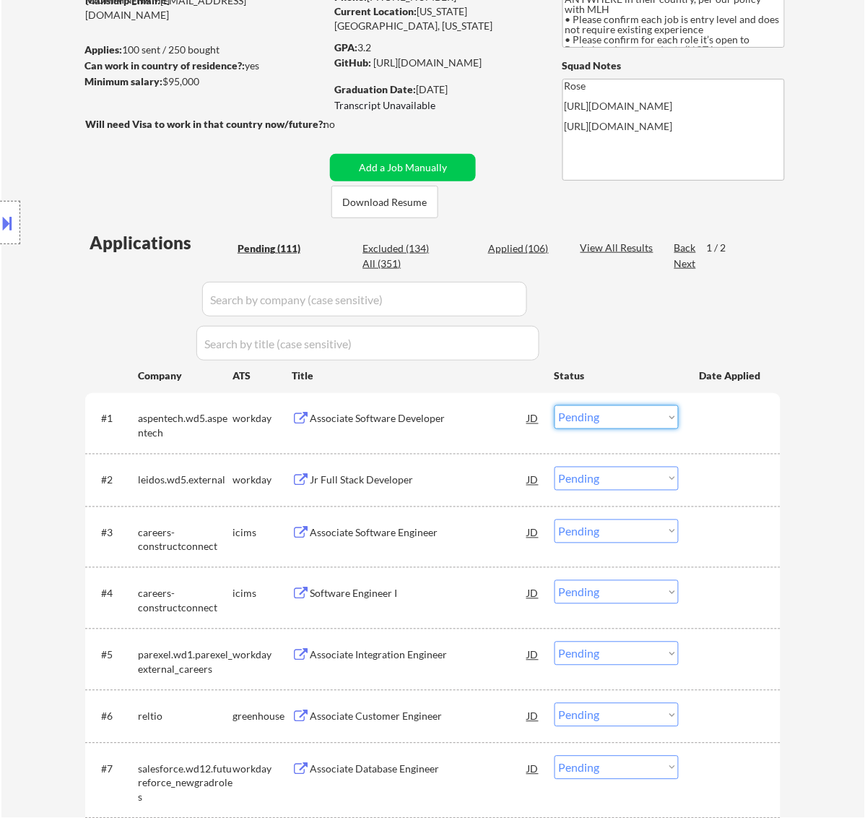
click at [610, 412] on select "Choose an option... Pending Applied Excluded (Questions) Excluded (Expired) Exc…" at bounding box center [617, 417] width 124 height 24
click at [555, 405] on select "Choose an option... Pending Applied Excluded (Questions) Excluded (Expired) Exc…" at bounding box center [617, 417] width 124 height 24
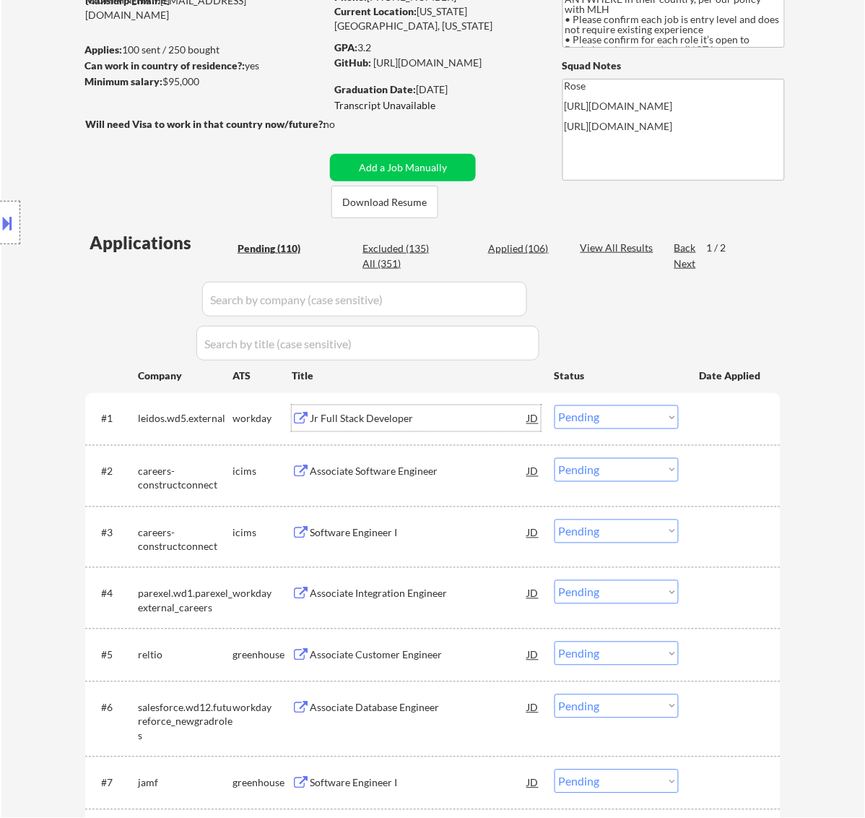
click at [452, 413] on div "Jr Full Stack Developer" at bounding box center [419, 419] width 218 height 14
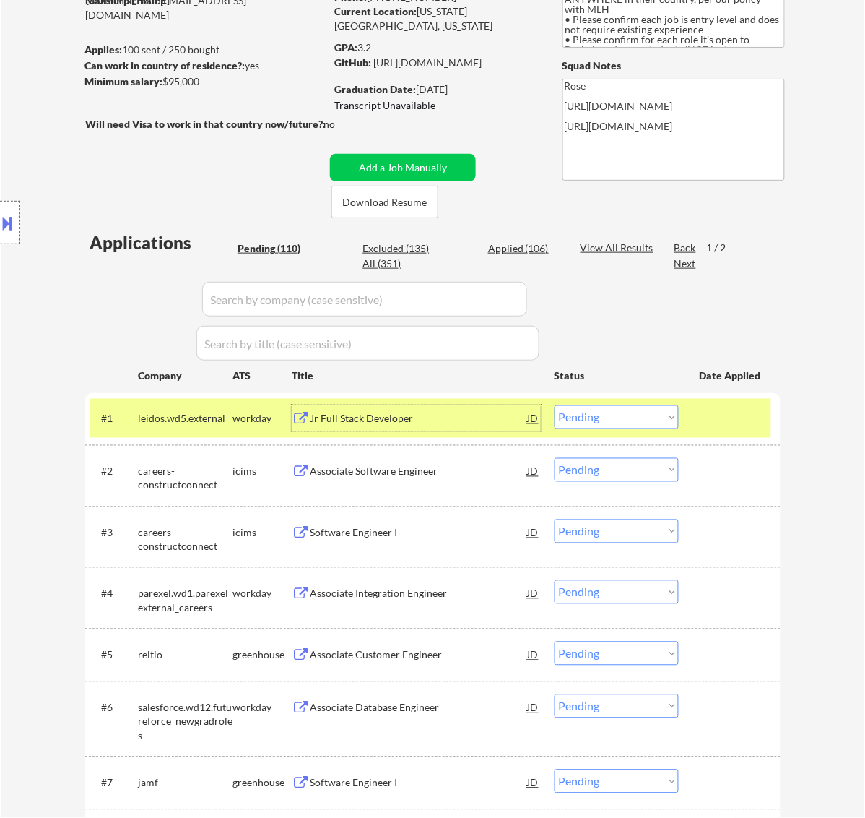
click at [597, 409] on select "Choose an option... Pending Applied Excluded (Questions) Excluded (Expired) Exc…" at bounding box center [617, 417] width 124 height 24
click at [555, 405] on select "Choose an option... Pending Applied Excluded (Questions) Excluded (Expired) Exc…" at bounding box center [617, 417] width 124 height 24
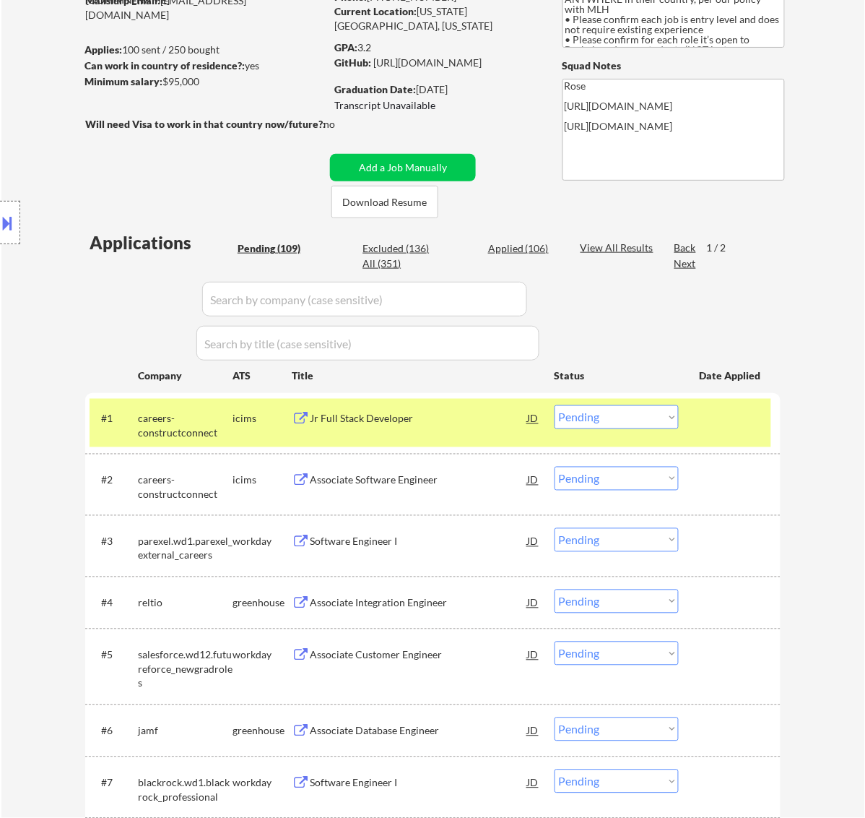
click at [436, 416] on div "Jr Full Stack Developer" at bounding box center [419, 419] width 218 height 14
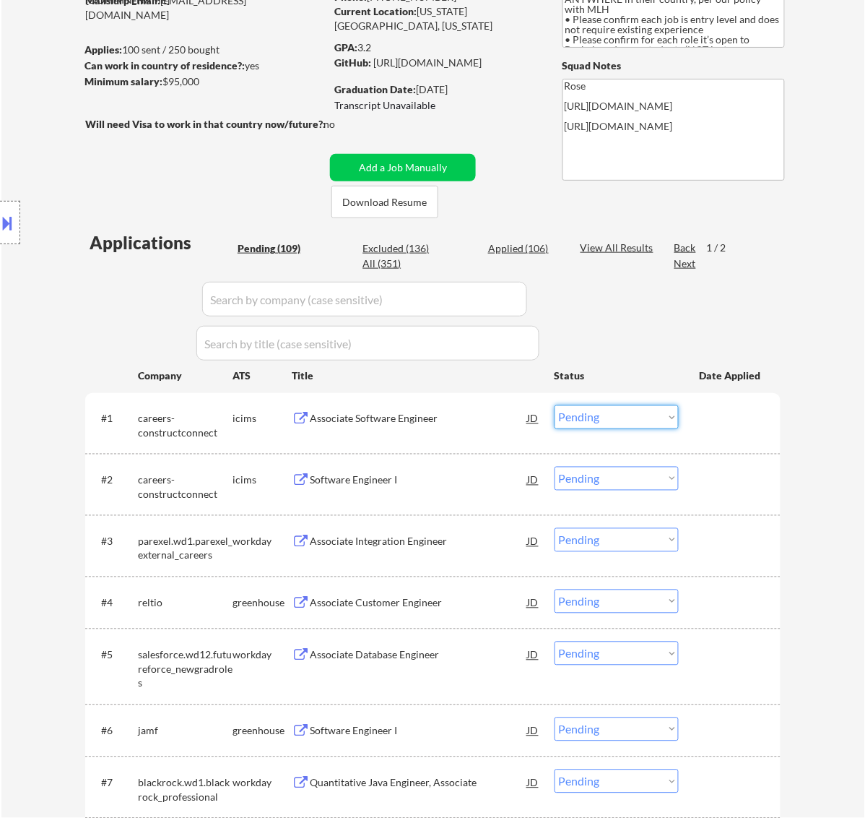
click at [589, 421] on select "Choose an option... Pending Applied Excluded (Questions) Excluded (Expired) Exc…" at bounding box center [617, 417] width 124 height 24
click at [555, 405] on select "Choose an option... Pending Applied Excluded (Questions) Excluded (Expired) Exc…" at bounding box center [617, 417] width 124 height 24
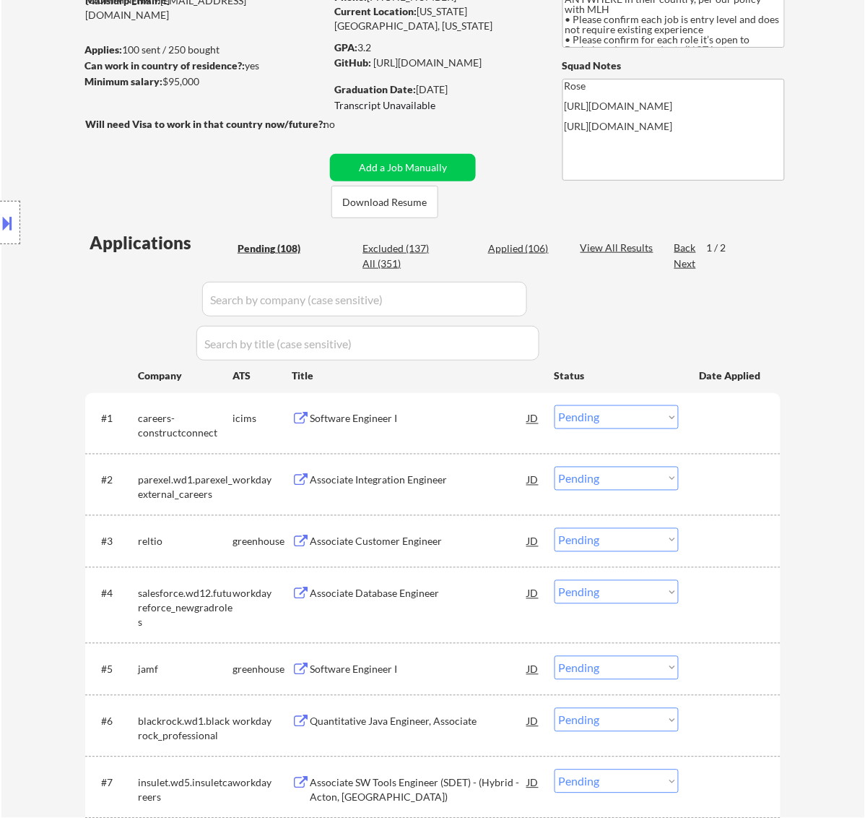
click at [463, 423] on div "Software Engineer I" at bounding box center [419, 419] width 218 height 14
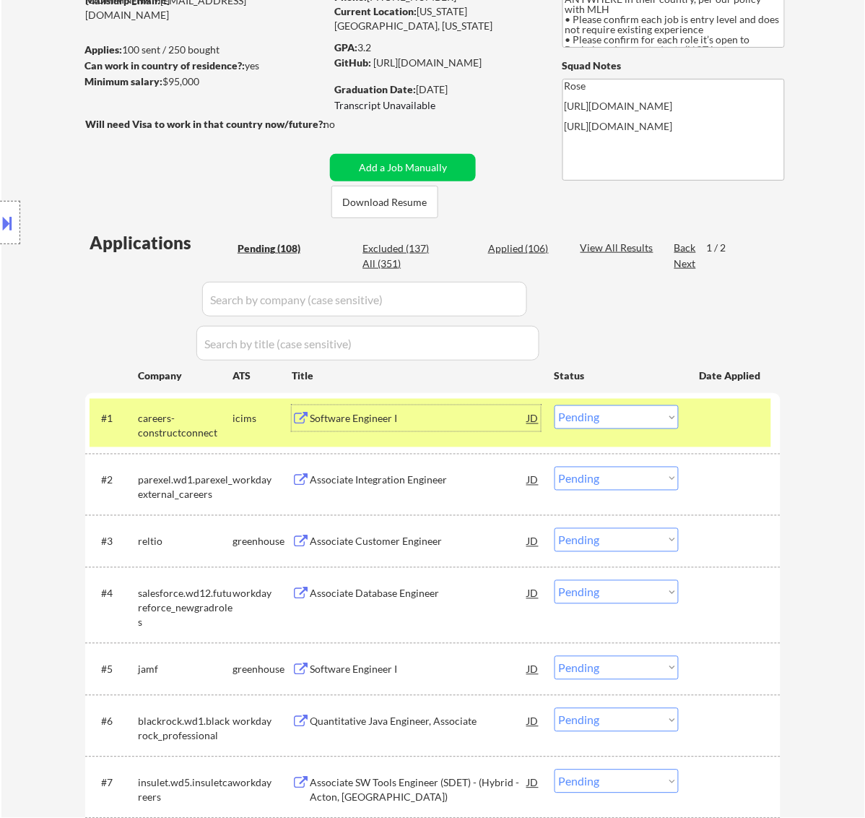
click at [622, 412] on select "Choose an option... Pending Applied Excluded (Questions) Excluded (Expired) Exc…" at bounding box center [617, 417] width 124 height 24
click at [555, 405] on select "Choose an option... Pending Applied Excluded (Questions) Excluded (Expired) Exc…" at bounding box center [617, 417] width 124 height 24
select select ""pending""
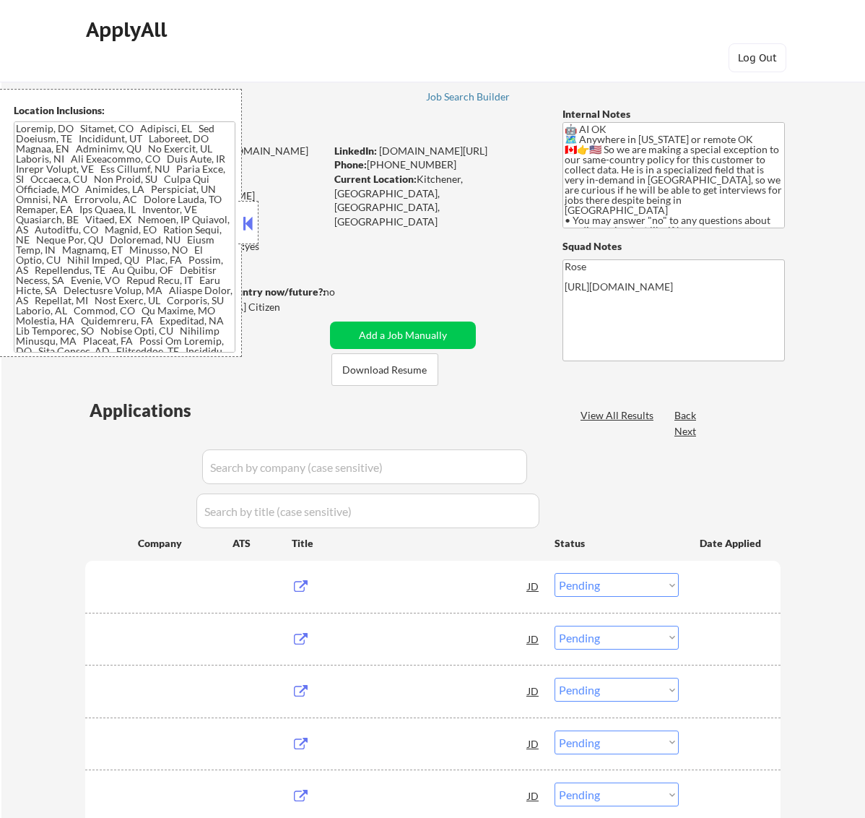
select select ""pending""
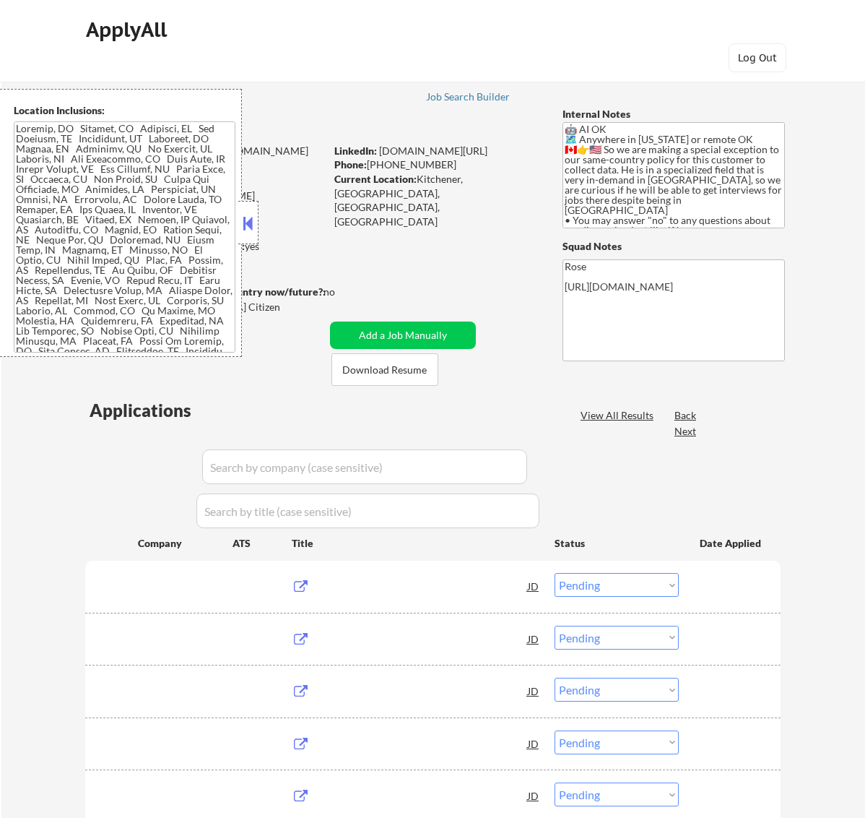
select select ""pending""
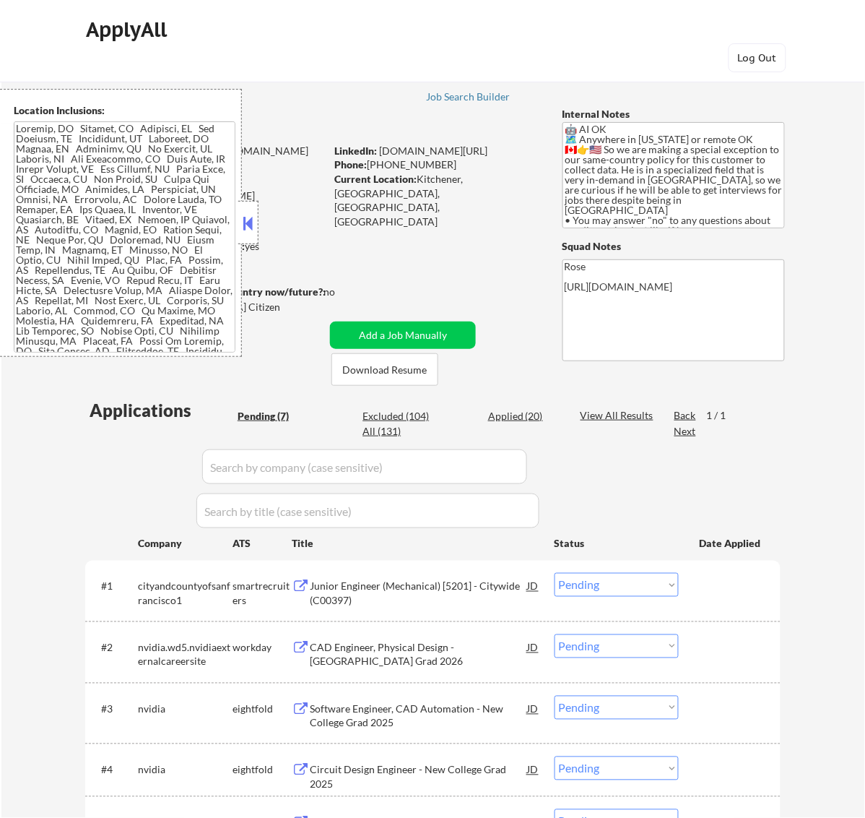
click at [253, 222] on button at bounding box center [248, 223] width 16 height 22
